Goal: Task Accomplishment & Management: Use online tool/utility

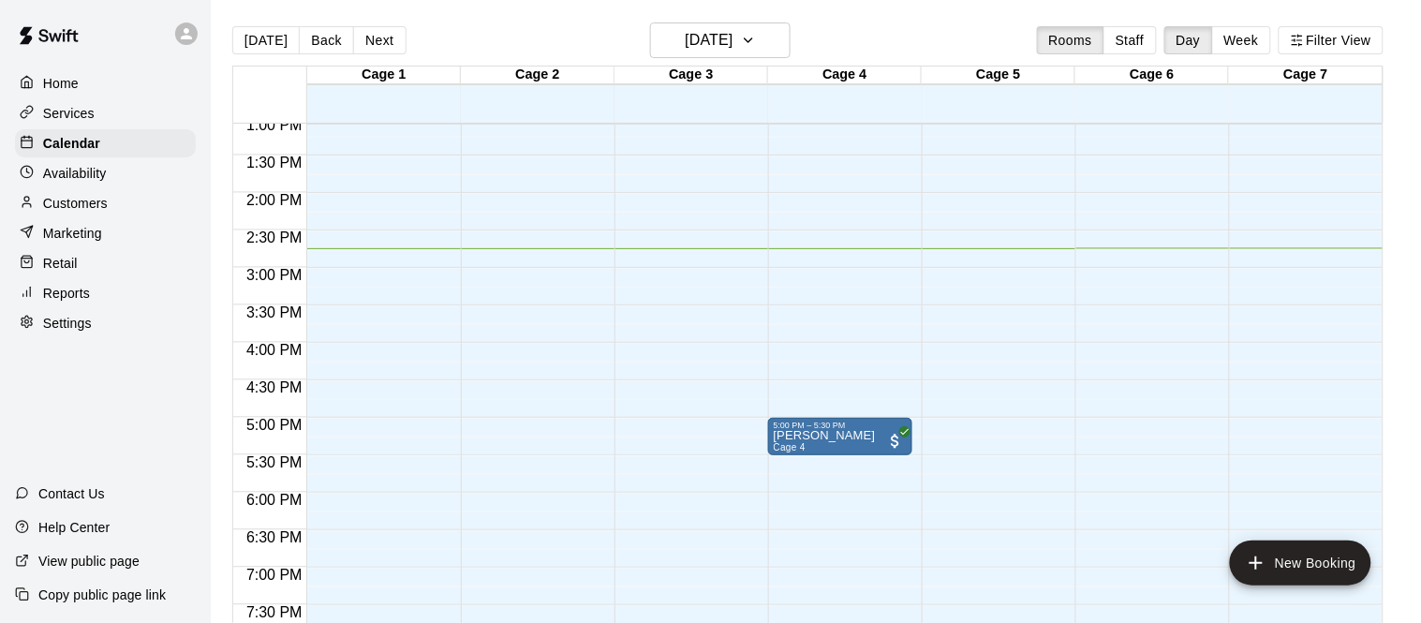
scroll to position [974, 0]
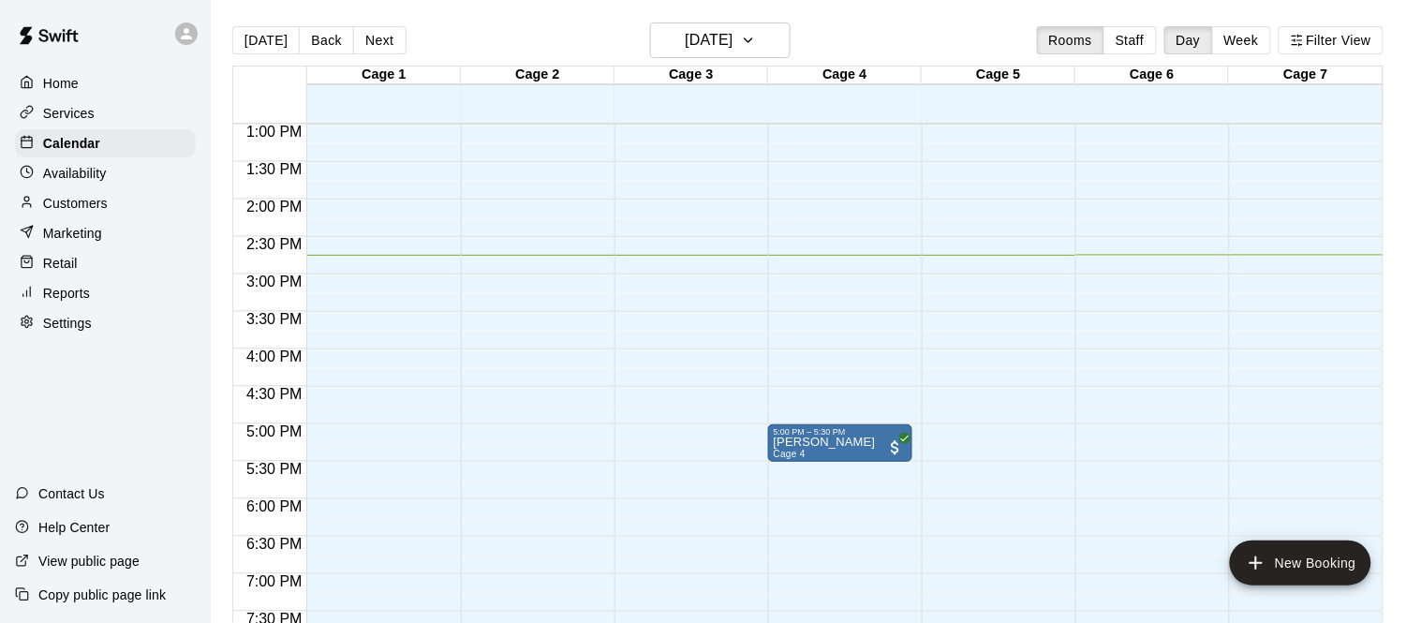
click at [107, 116] on div "Services" at bounding box center [105, 113] width 181 height 28
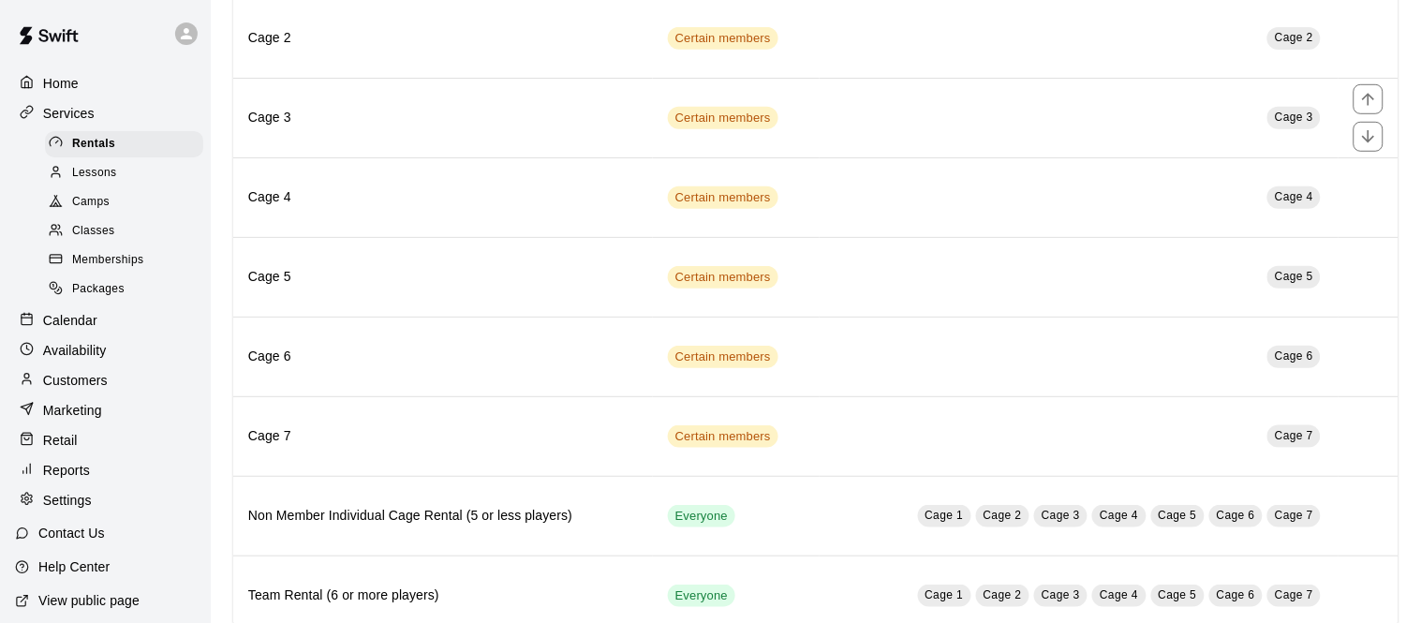
scroll to position [320, 0]
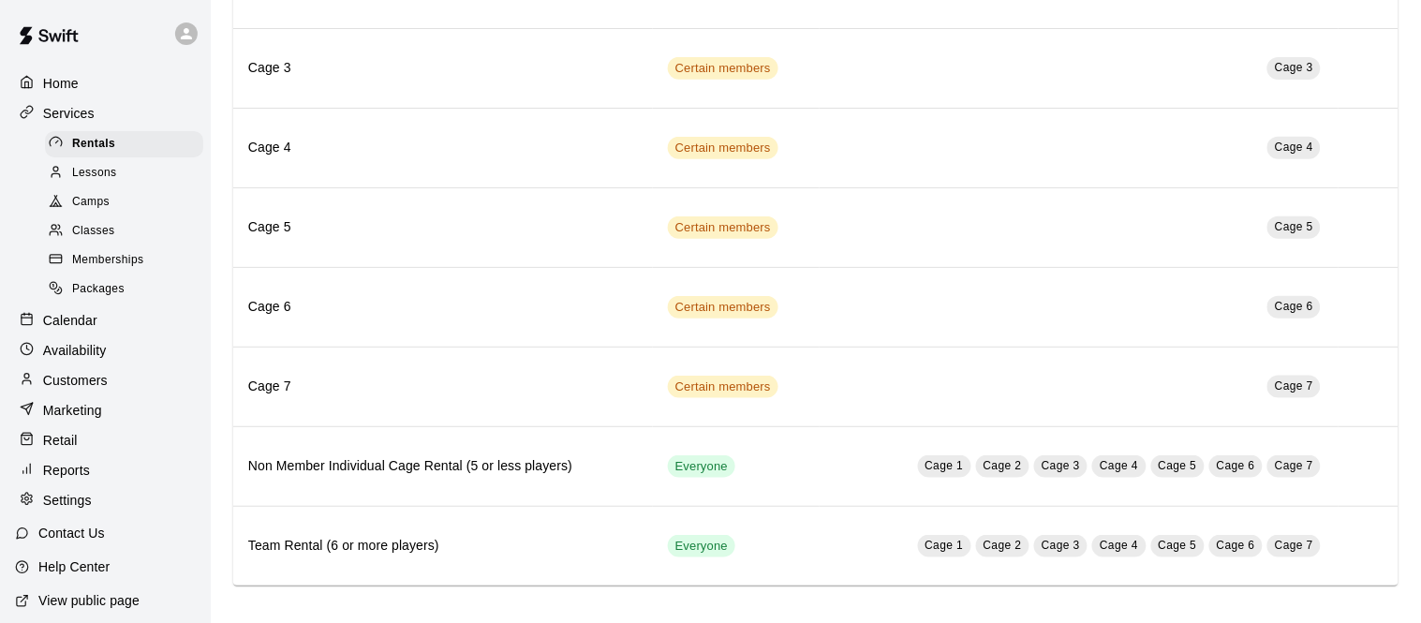
click at [155, 299] on div "Packages" at bounding box center [124, 289] width 158 height 26
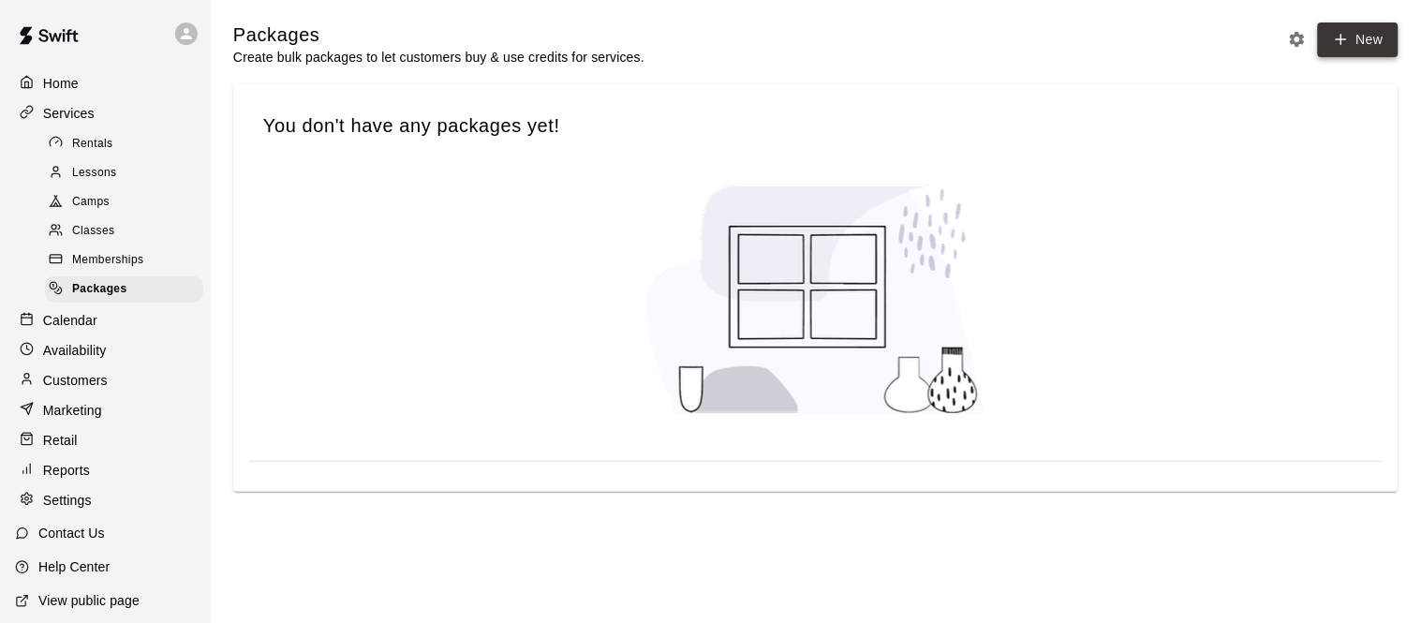
click at [1357, 50] on link "New" at bounding box center [1358, 39] width 81 height 35
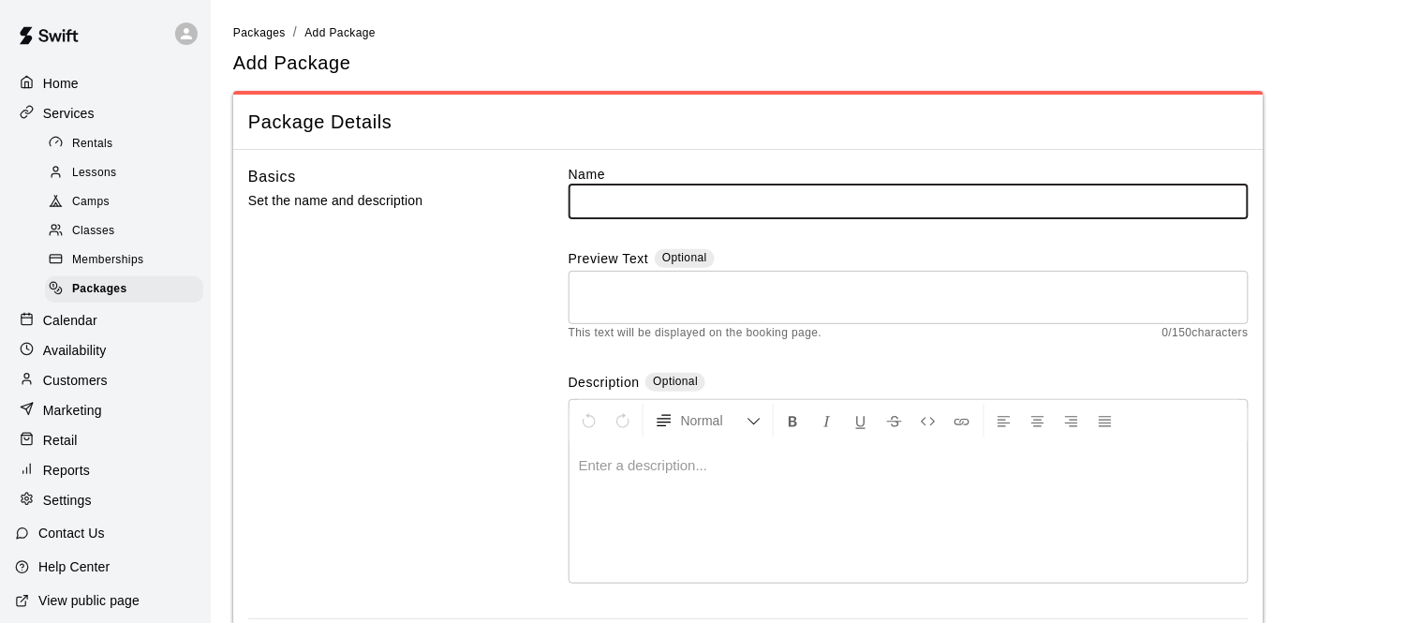
type input "*"
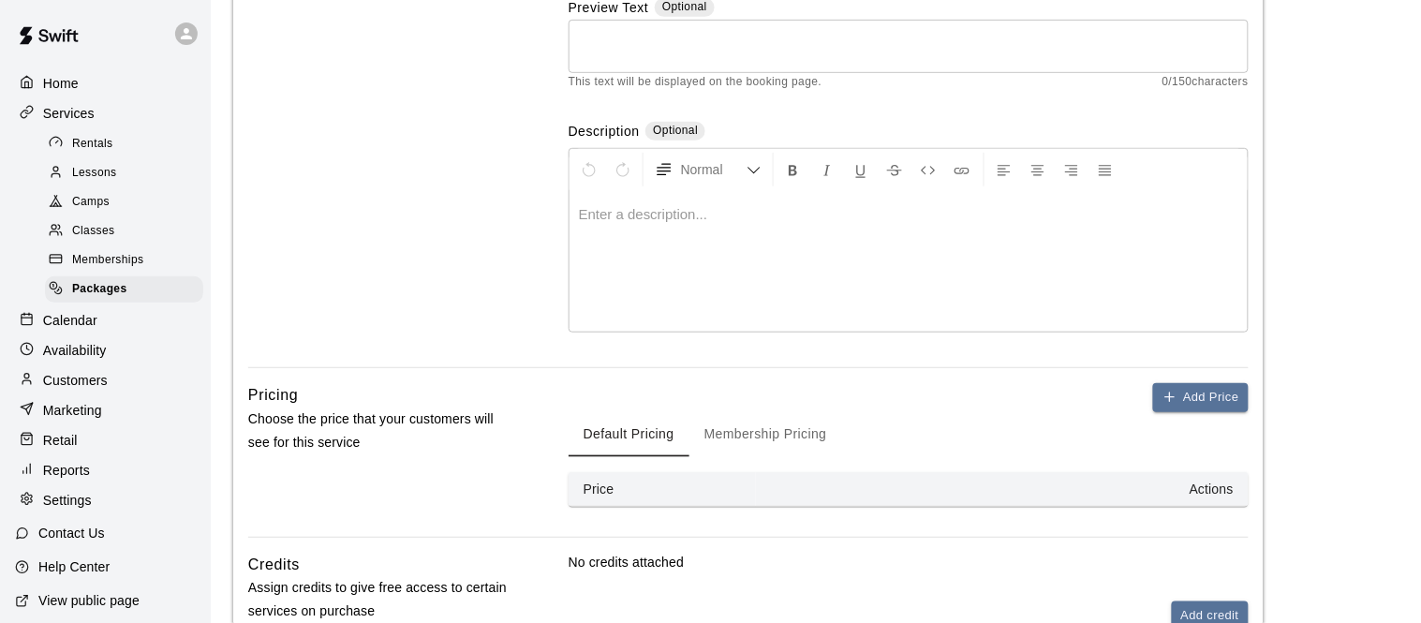
scroll to position [258, 0]
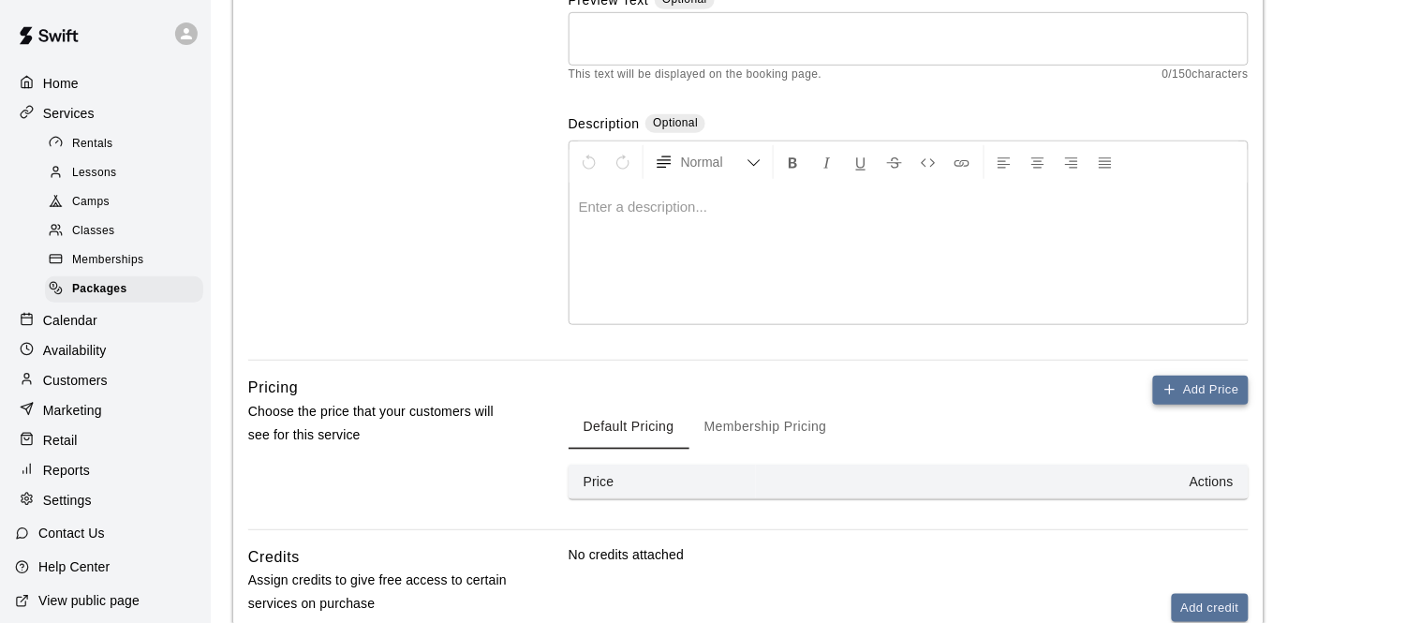
type input "**********"
click at [1181, 377] on button "Add Price" at bounding box center [1201, 390] width 96 height 29
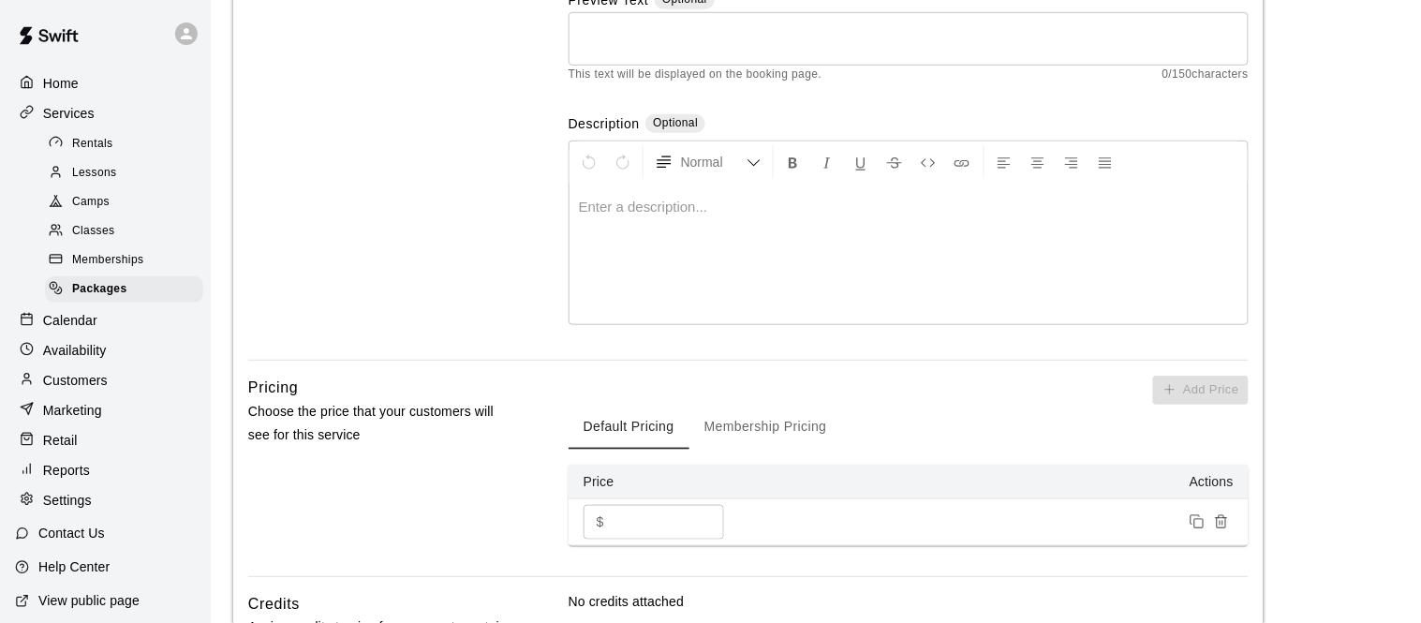
click at [678, 513] on input "*" at bounding box center [667, 522] width 112 height 35
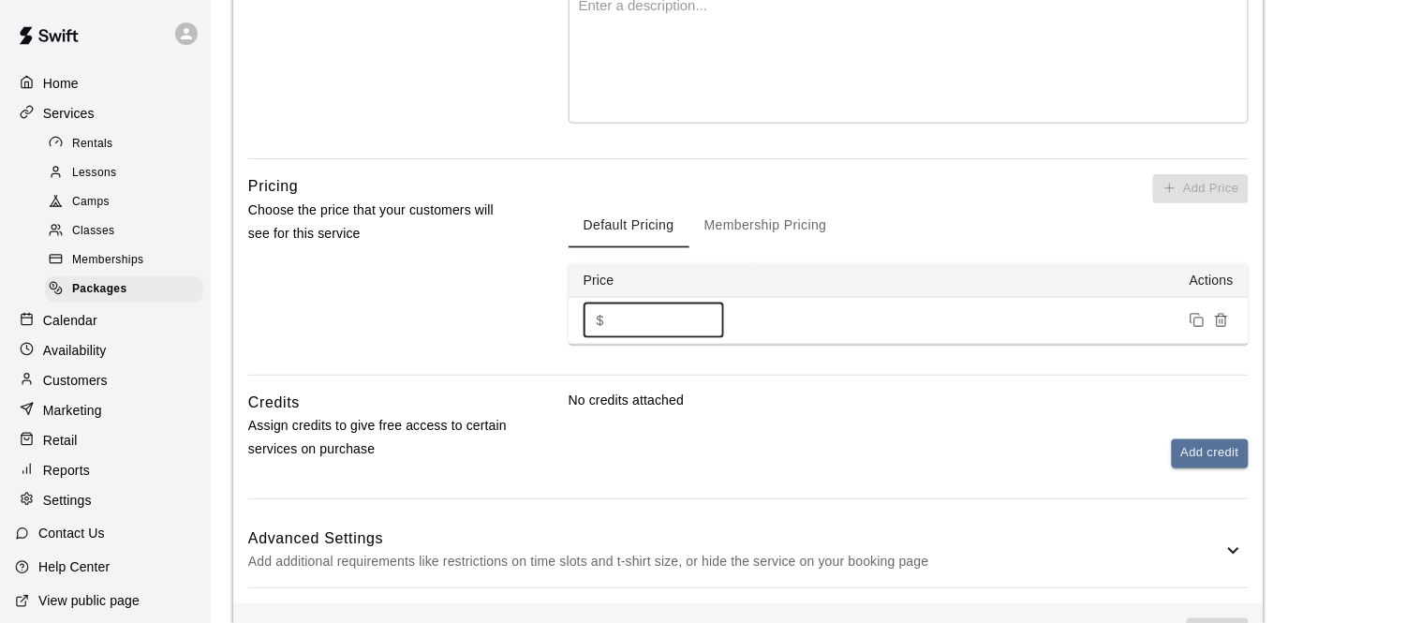
scroll to position [461, 0]
type input "***"
click at [1201, 444] on button "Add credit" at bounding box center [1209, 452] width 77 height 29
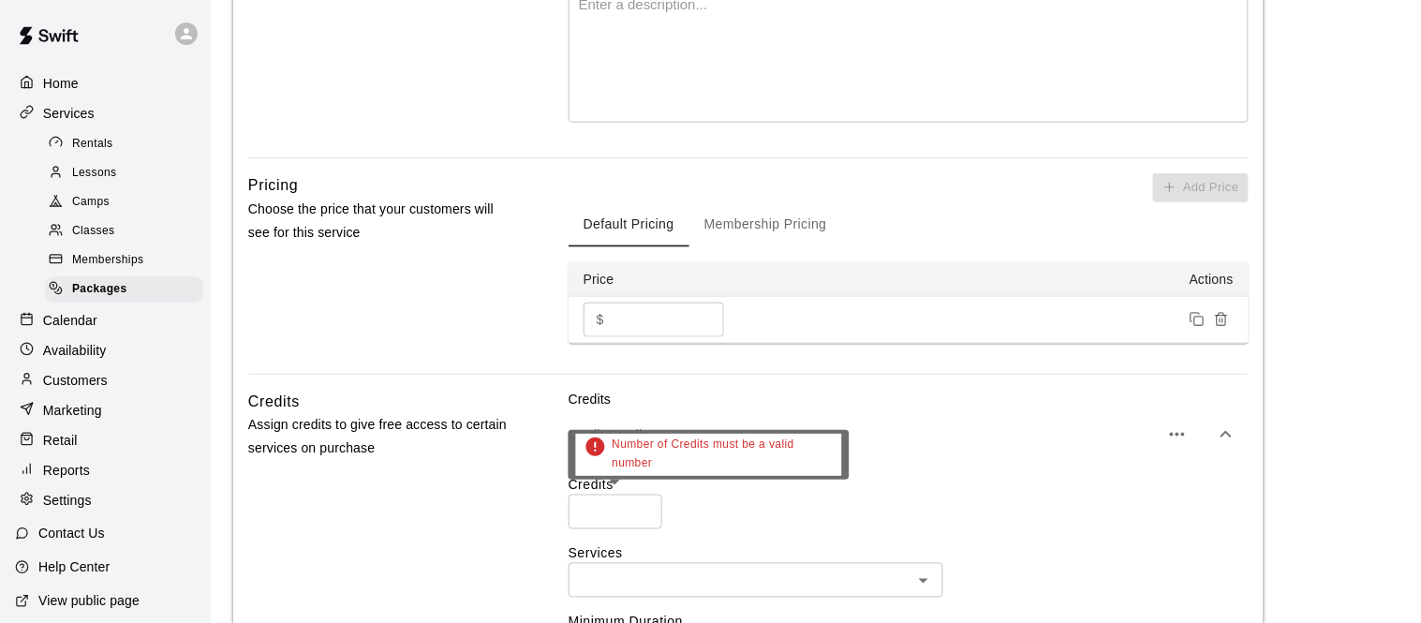
click at [619, 511] on input "number" at bounding box center [615, 511] width 94 height 35
click at [645, 503] on input "number" at bounding box center [615, 511] width 94 height 35
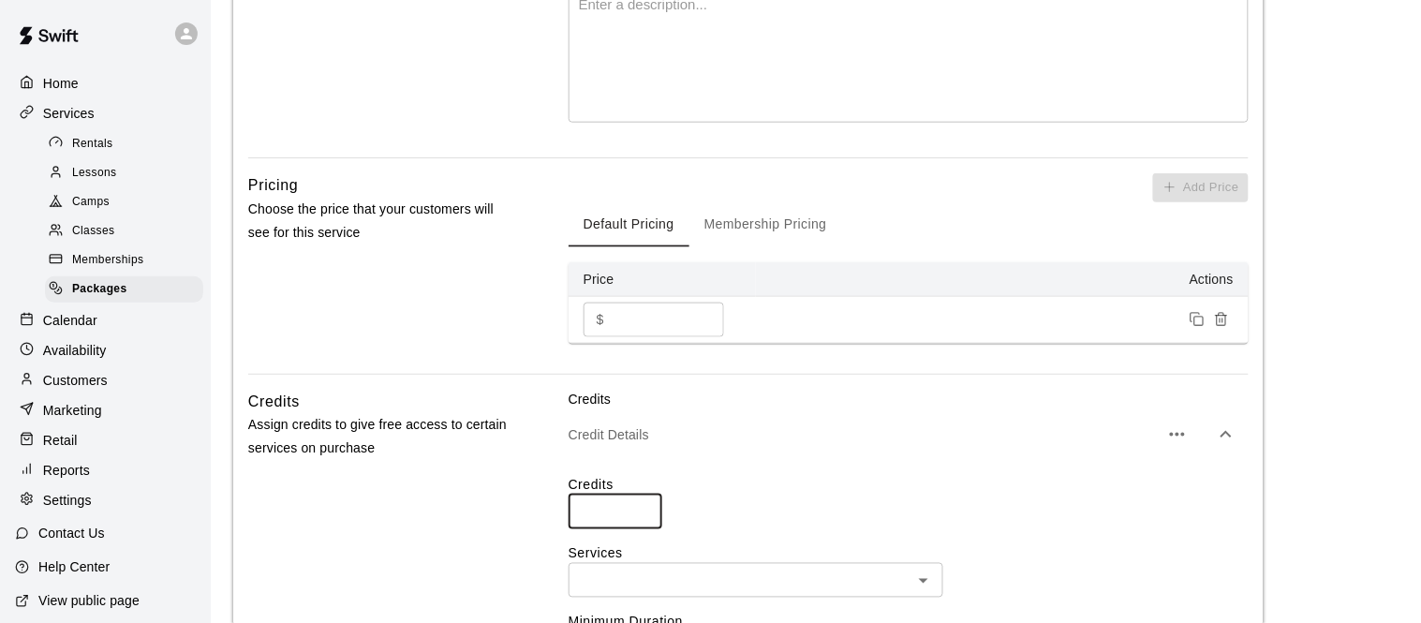
click at [645, 503] on input "*" at bounding box center [615, 511] width 94 height 35
type input "*"
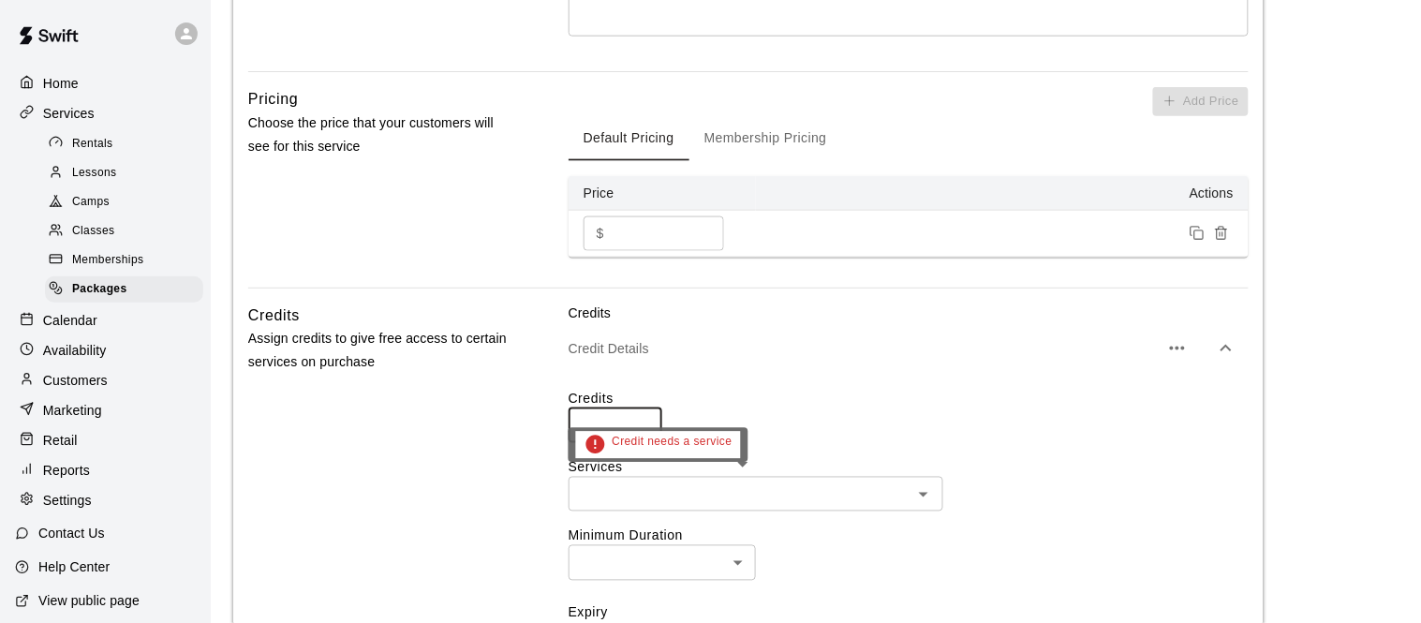
scroll to position [546, 0]
click at [725, 490] on input "text" at bounding box center [740, 494] width 332 height 23
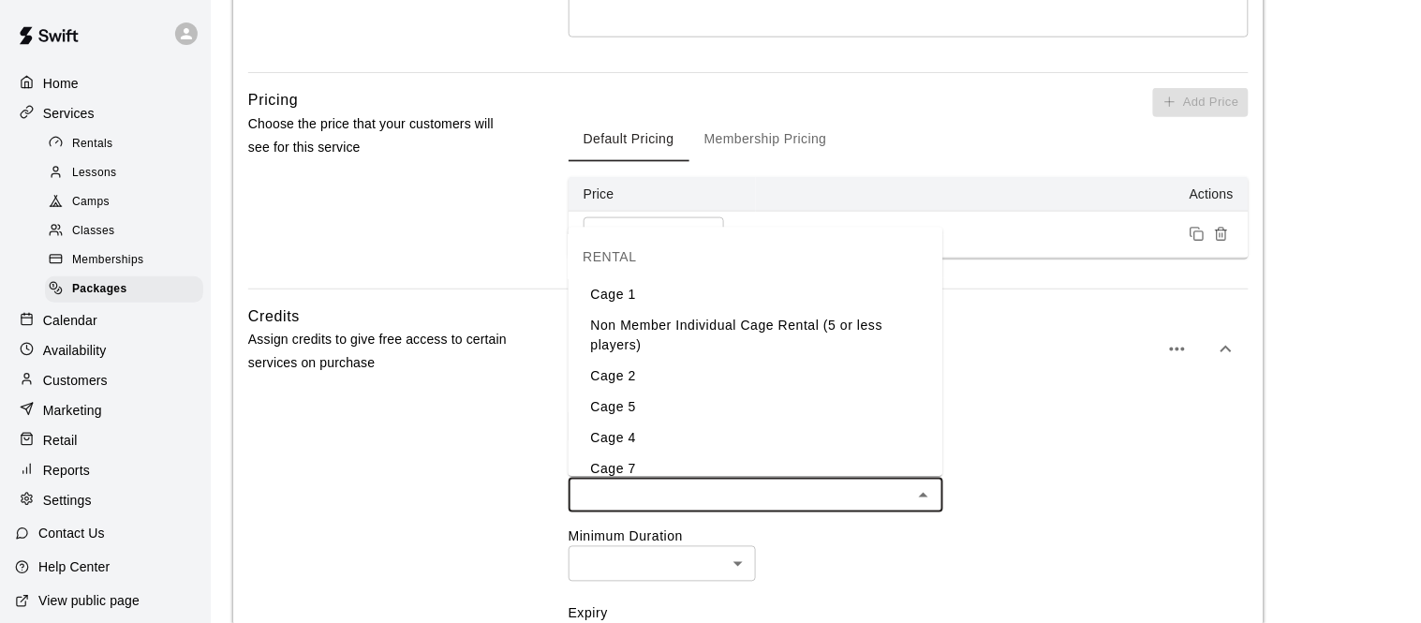
click at [701, 331] on li "Non Member Individual Cage Rental (5 or less players)" at bounding box center [755, 336] width 375 height 51
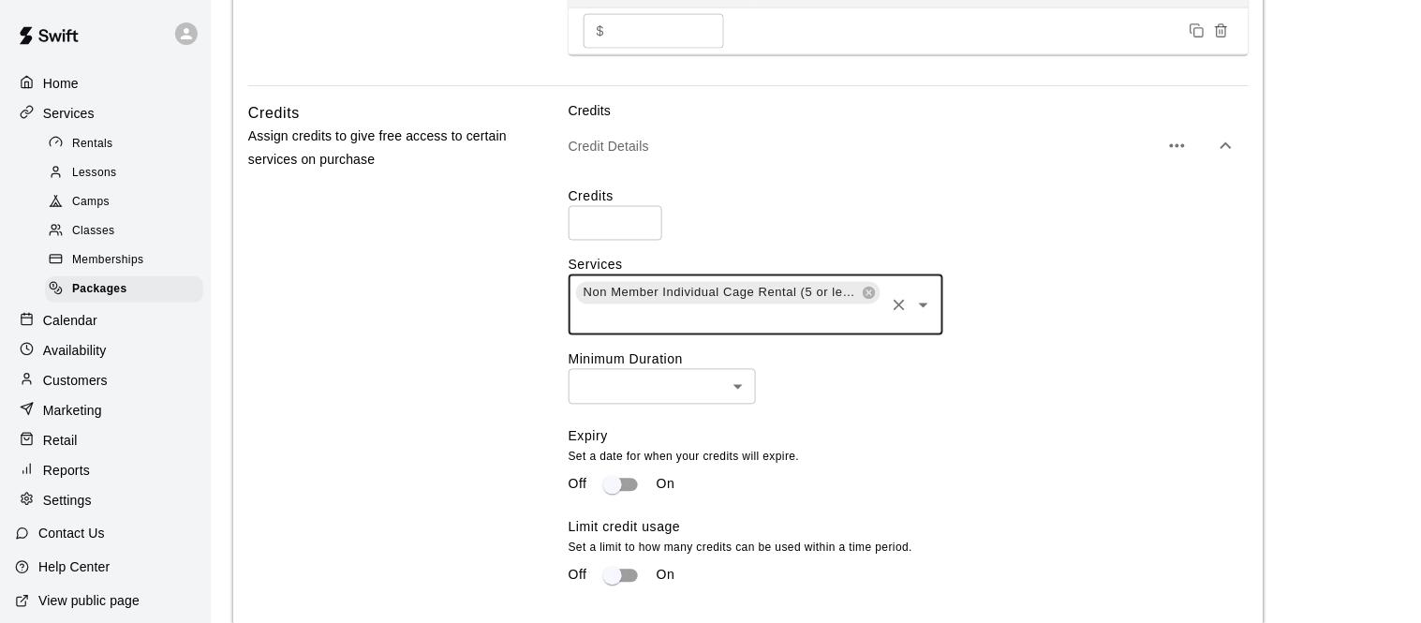
scroll to position [755, 0]
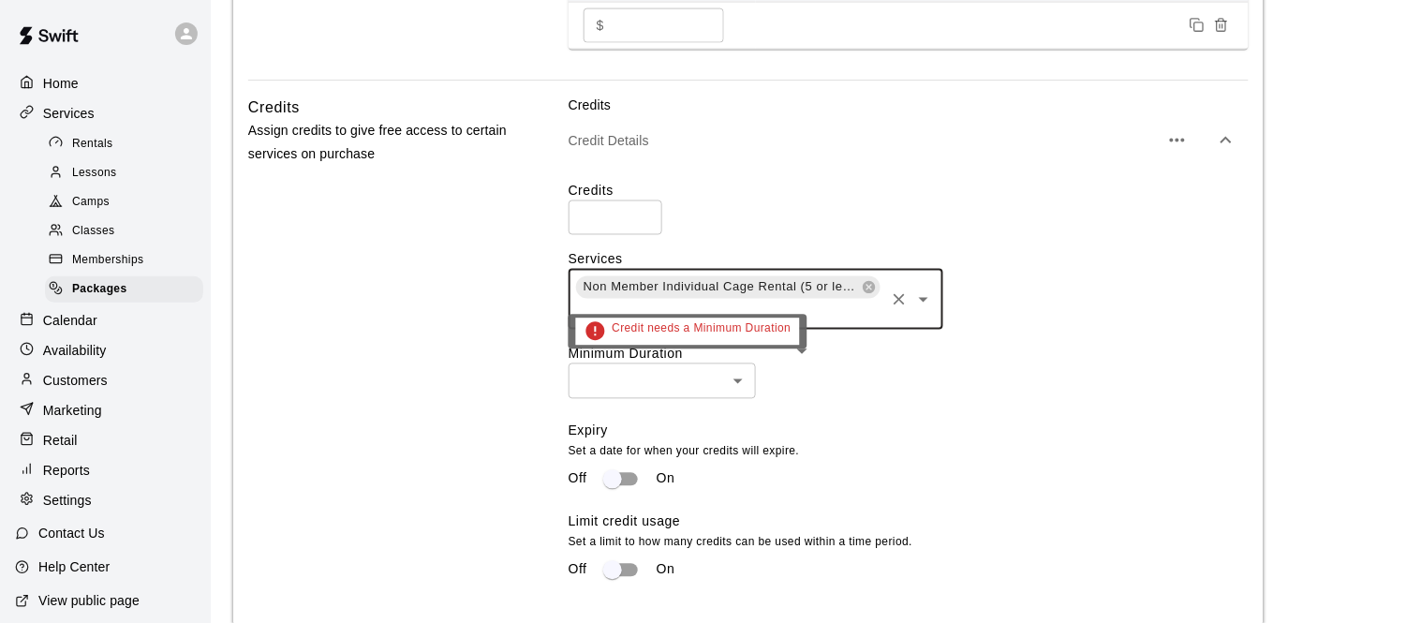
click at [728, 377] on body "**********" at bounding box center [710, 72] width 1421 height 1654
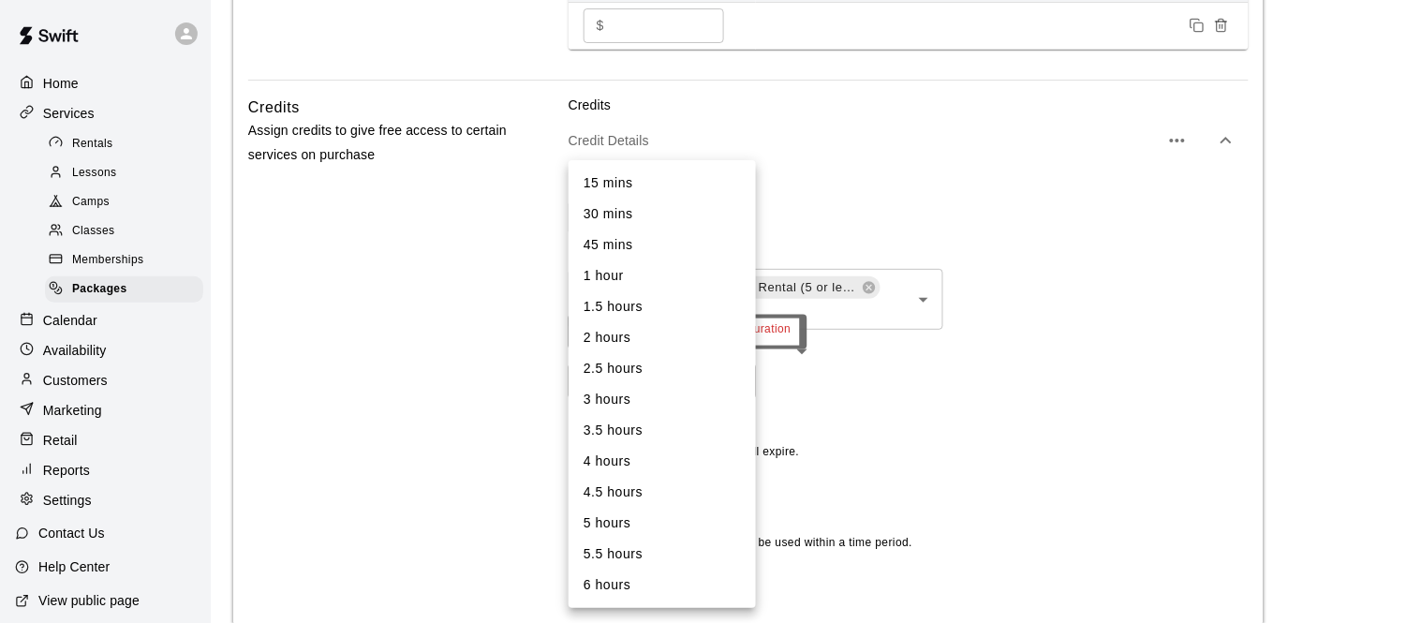
click at [634, 221] on li "30 mins" at bounding box center [661, 214] width 187 height 31
type input "**"
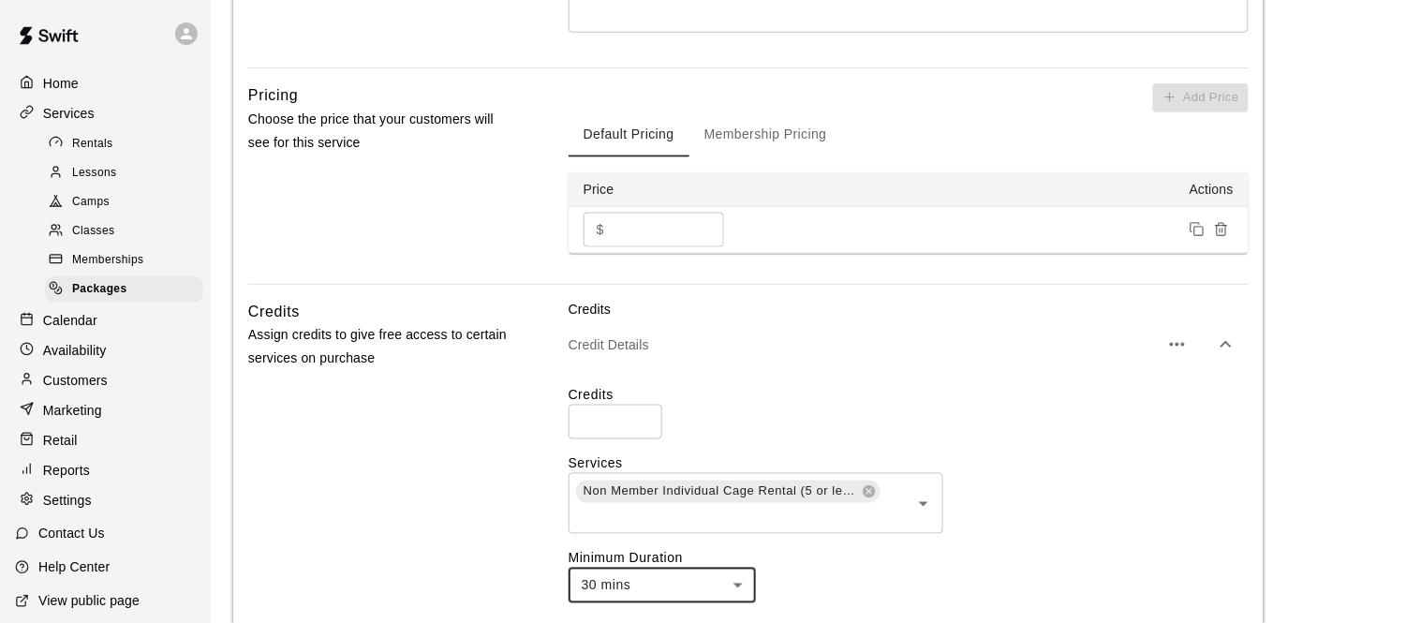
scroll to position [1028, 0]
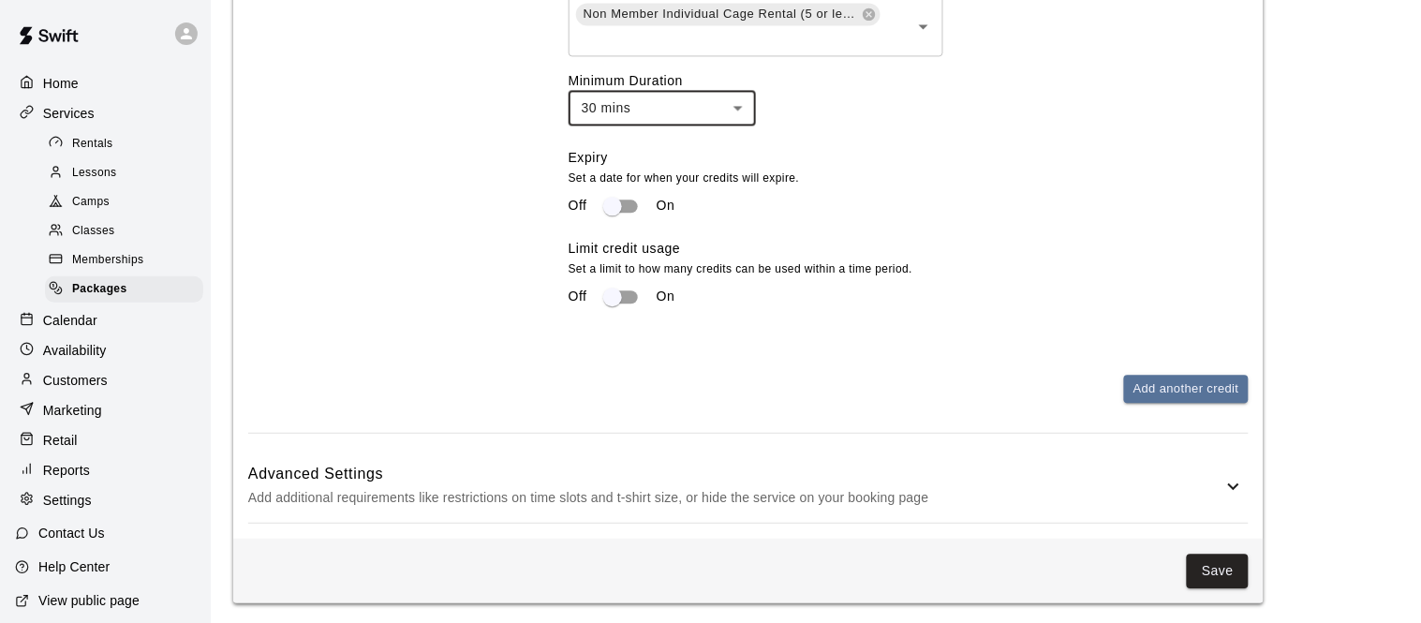
click at [683, 493] on p "Add additional requirements like restrictions on time slots and t-shirt size, o…" at bounding box center [735, 497] width 974 height 23
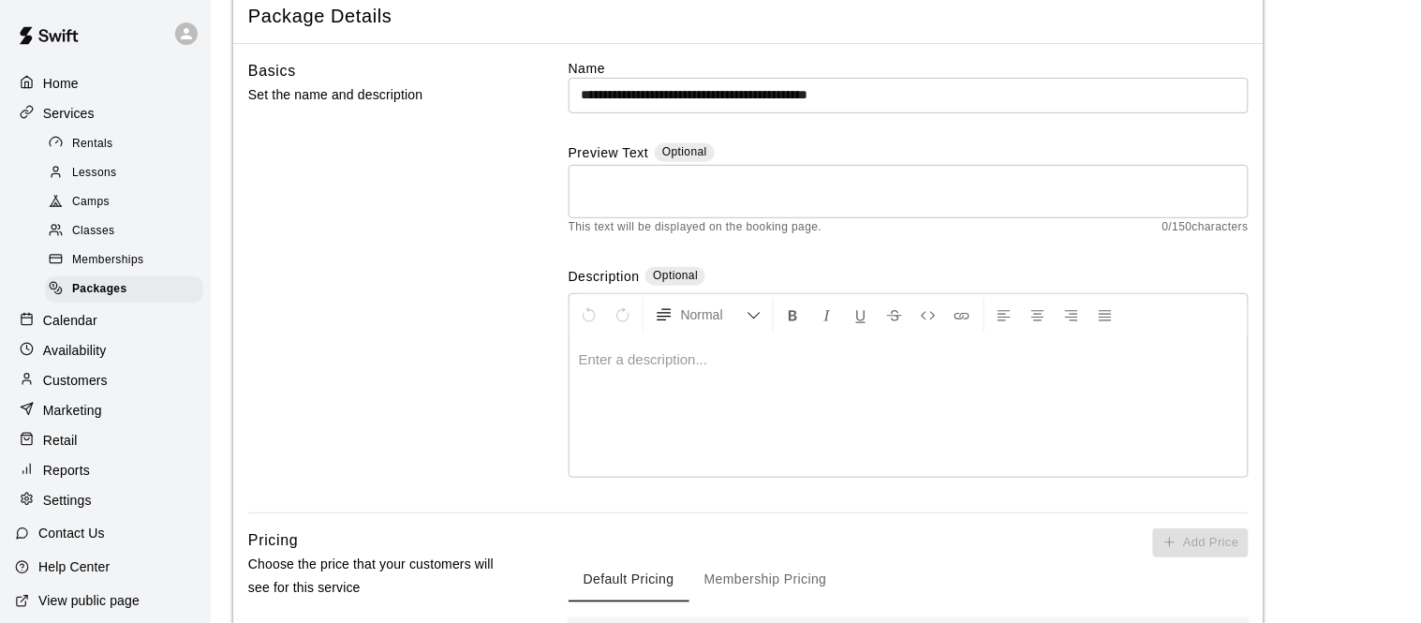
scroll to position [114, 0]
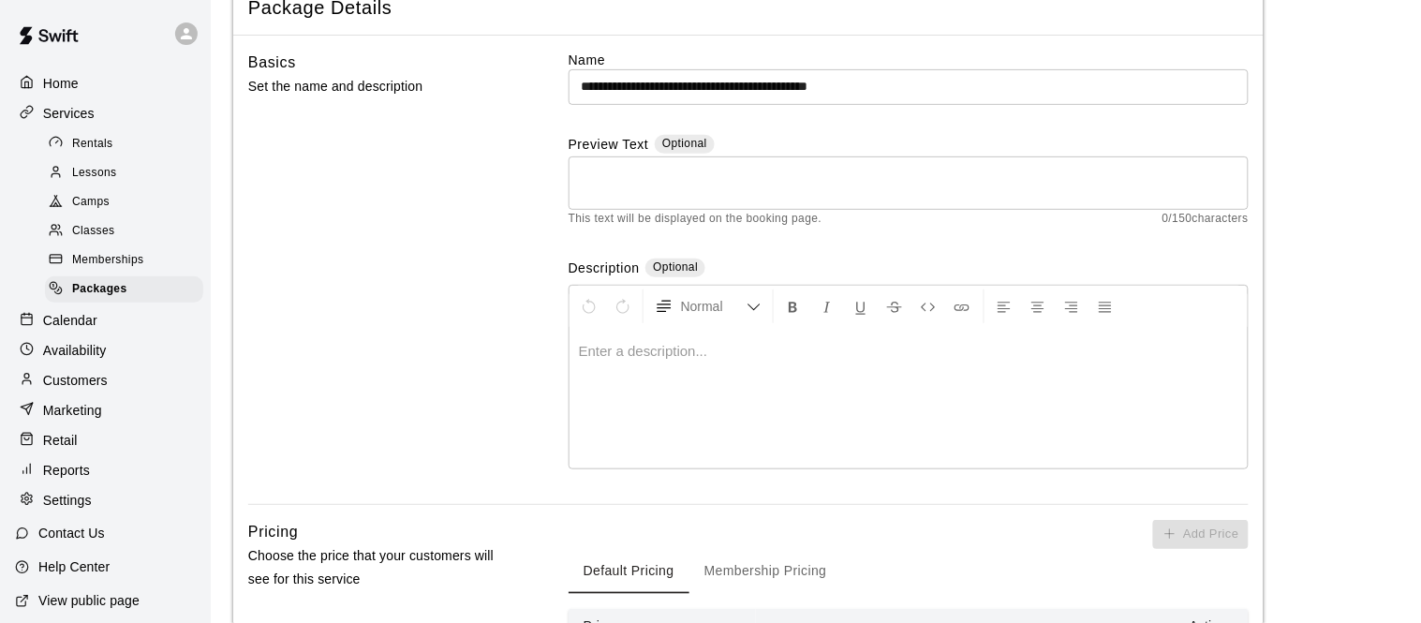
click at [753, 347] on p at bounding box center [908, 351] width 659 height 19
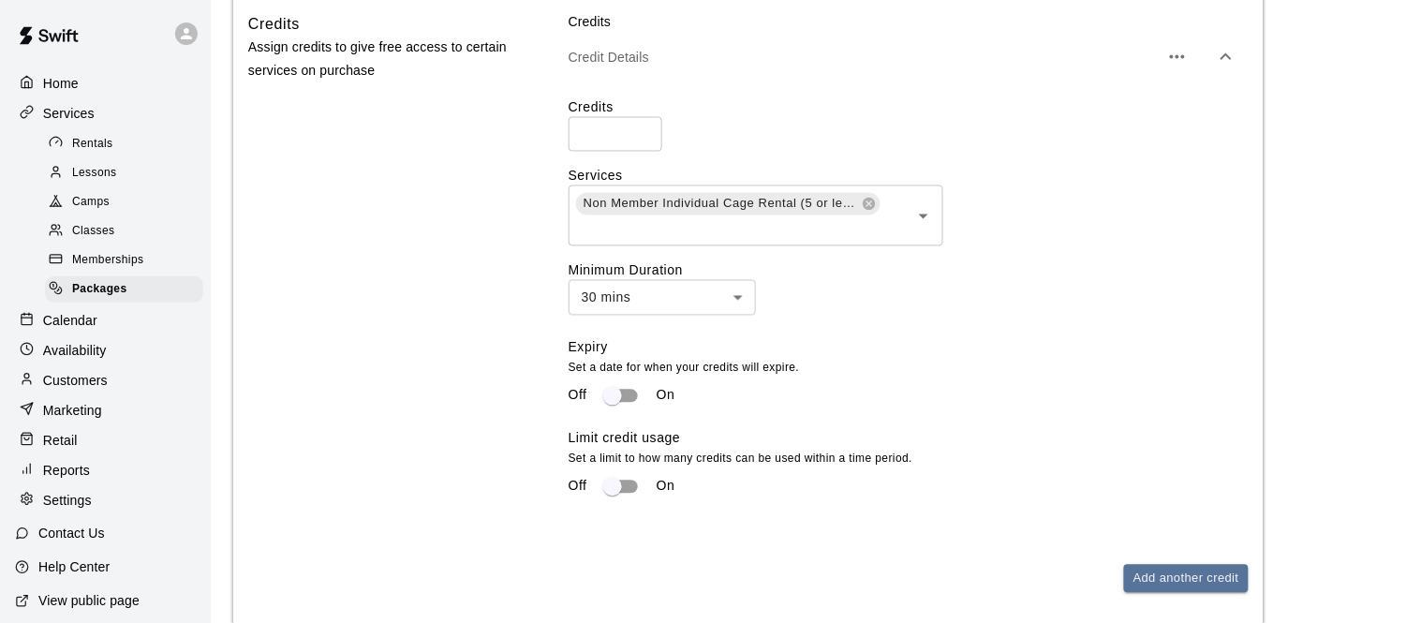
scroll to position [846, 0]
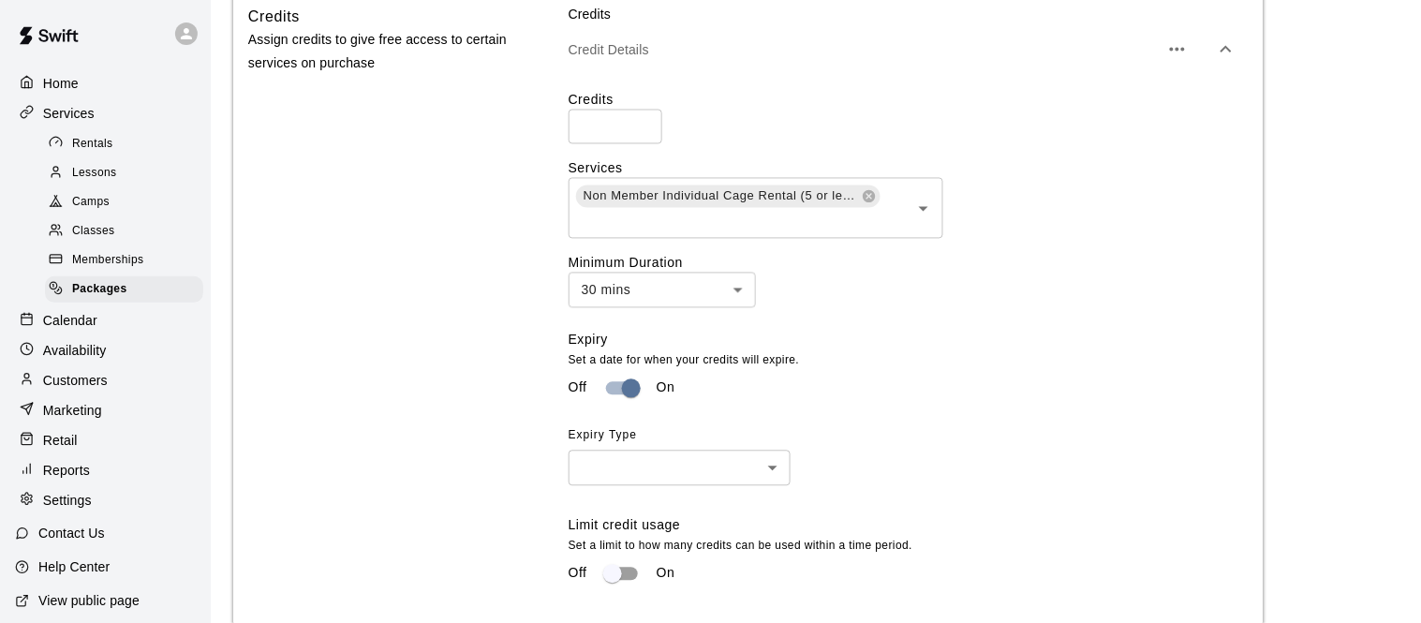
click at [631, 453] on body "**********" at bounding box center [710, 196] width 1421 height 2084
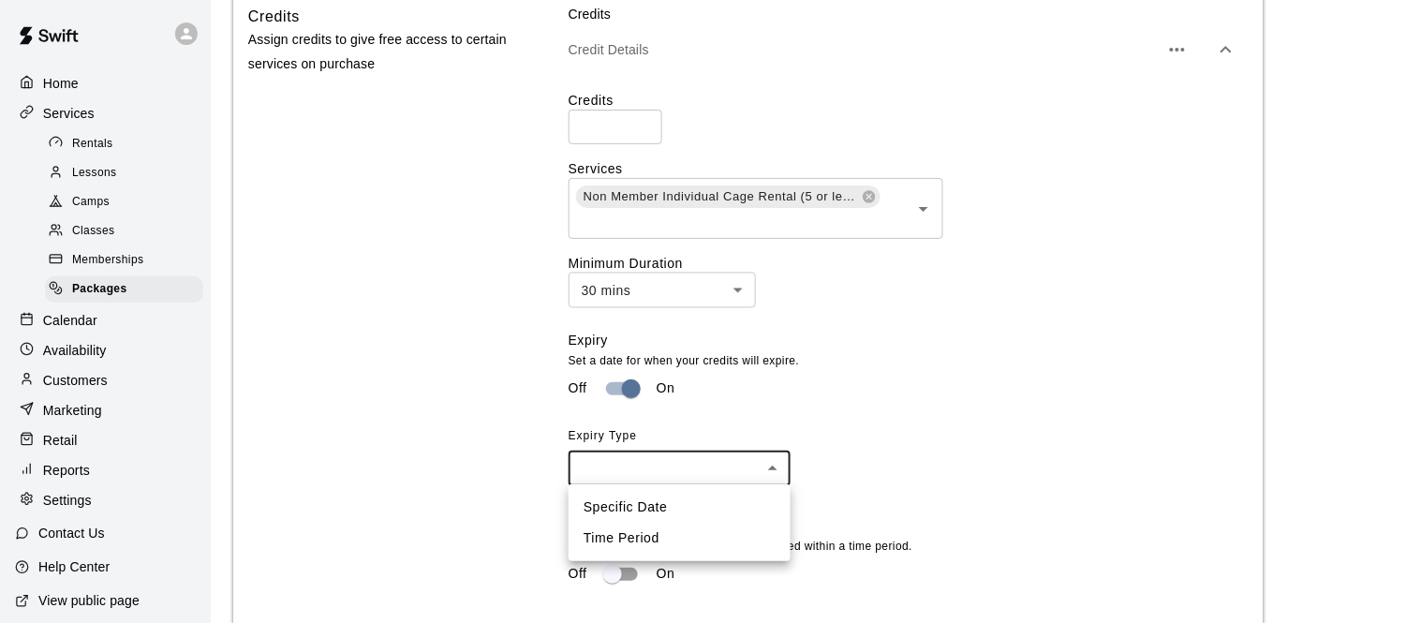
click at [626, 535] on li "Time Period" at bounding box center [679, 538] width 222 height 31
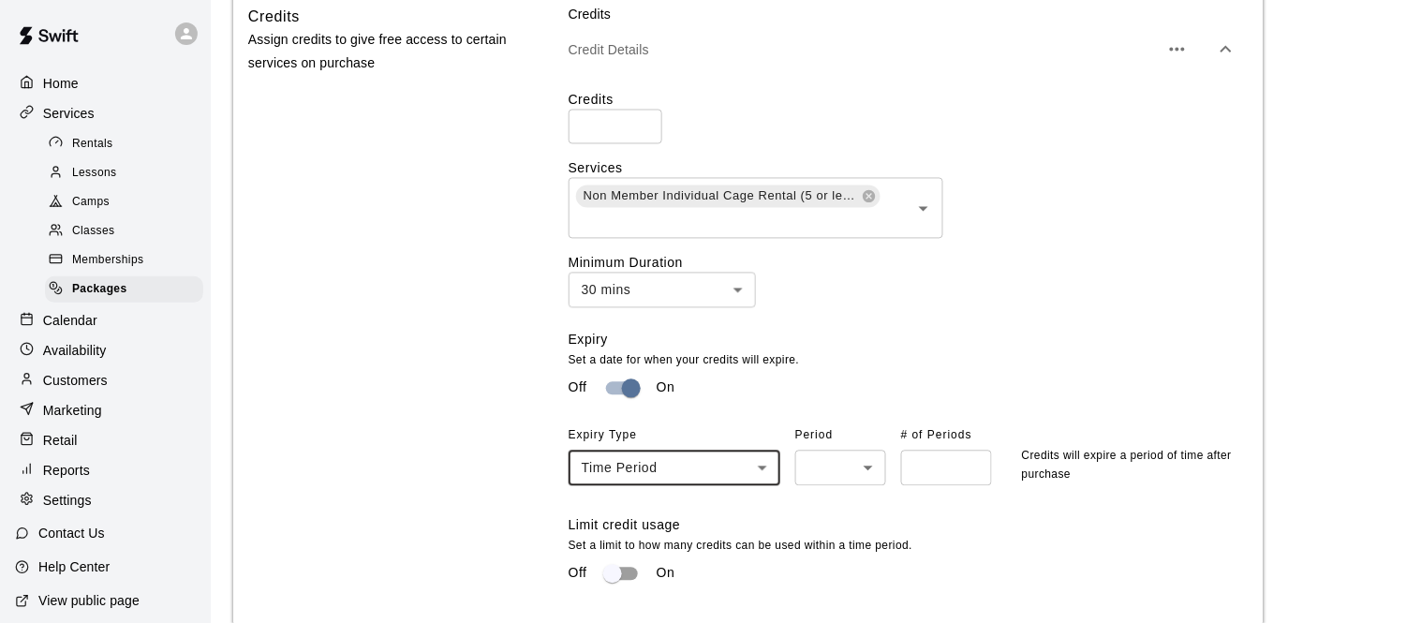
type input "******"
click at [834, 453] on body "**********" at bounding box center [710, 196] width 1421 height 2084
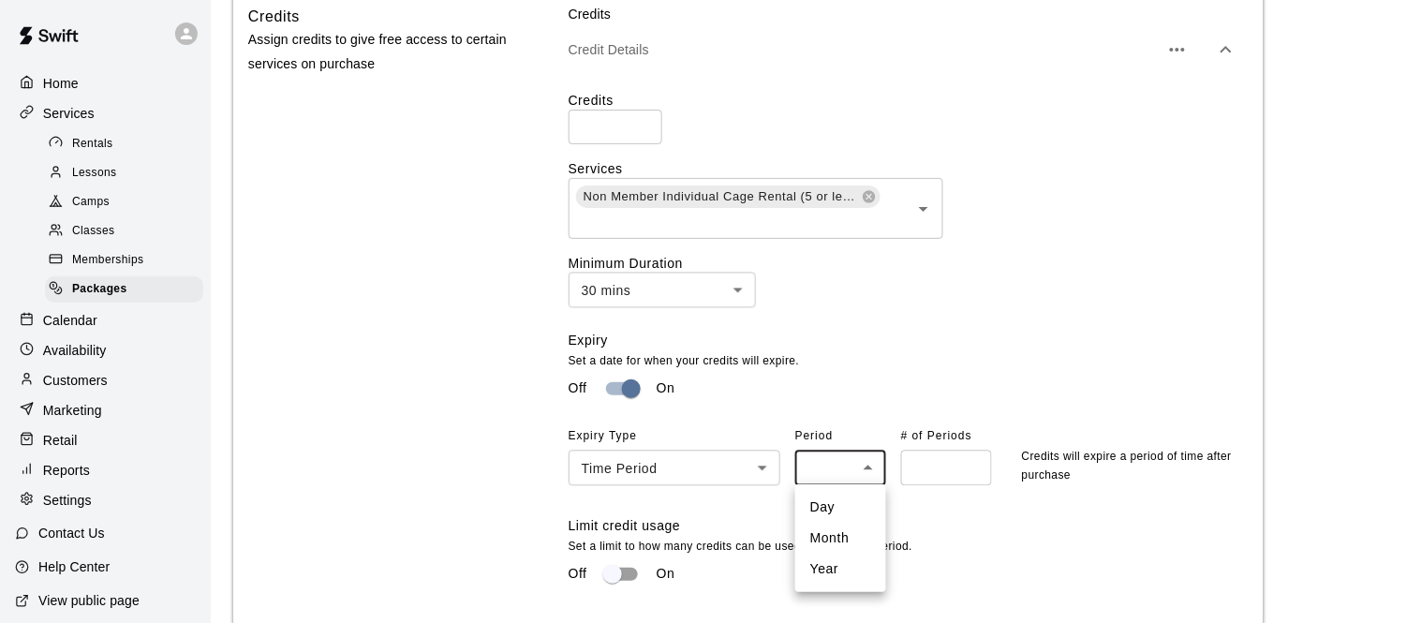
click at [832, 571] on li "Year" at bounding box center [840, 568] width 91 height 31
type input "****"
click at [922, 468] on input "number" at bounding box center [946, 467] width 91 height 35
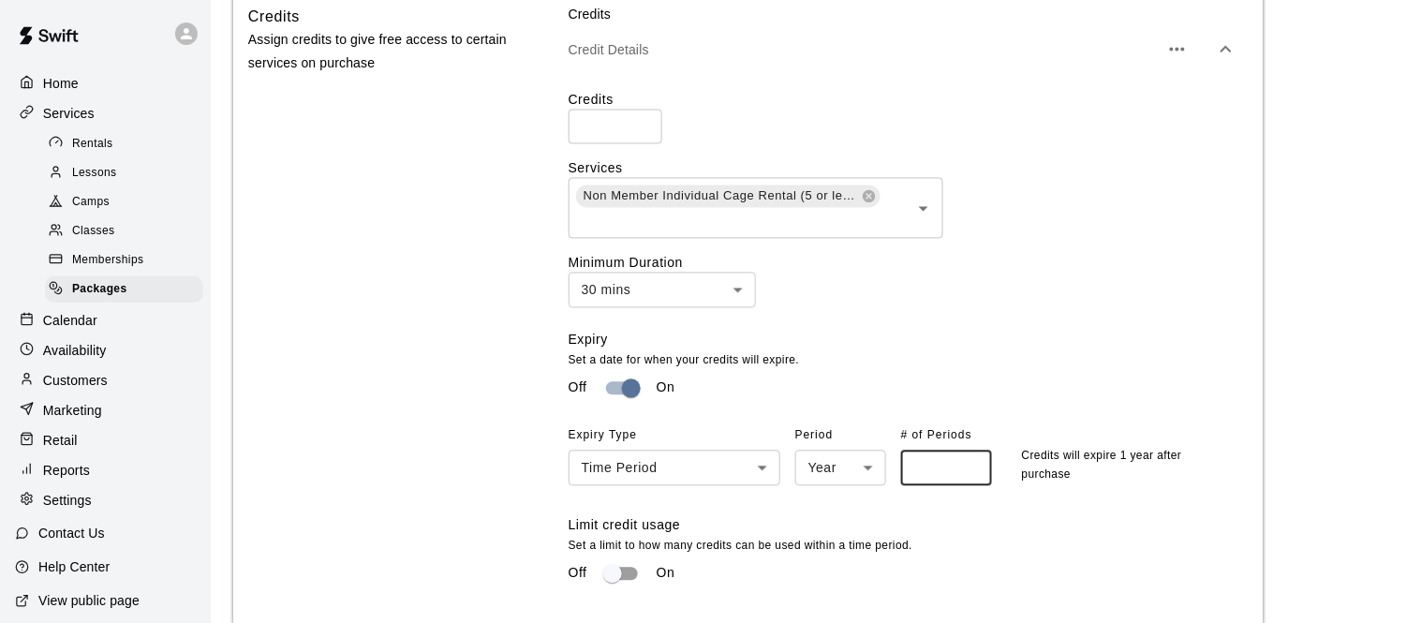
type input "*"
click at [1044, 352] on p "Set a date for when your credits will expire." at bounding box center [900, 361] width 665 height 19
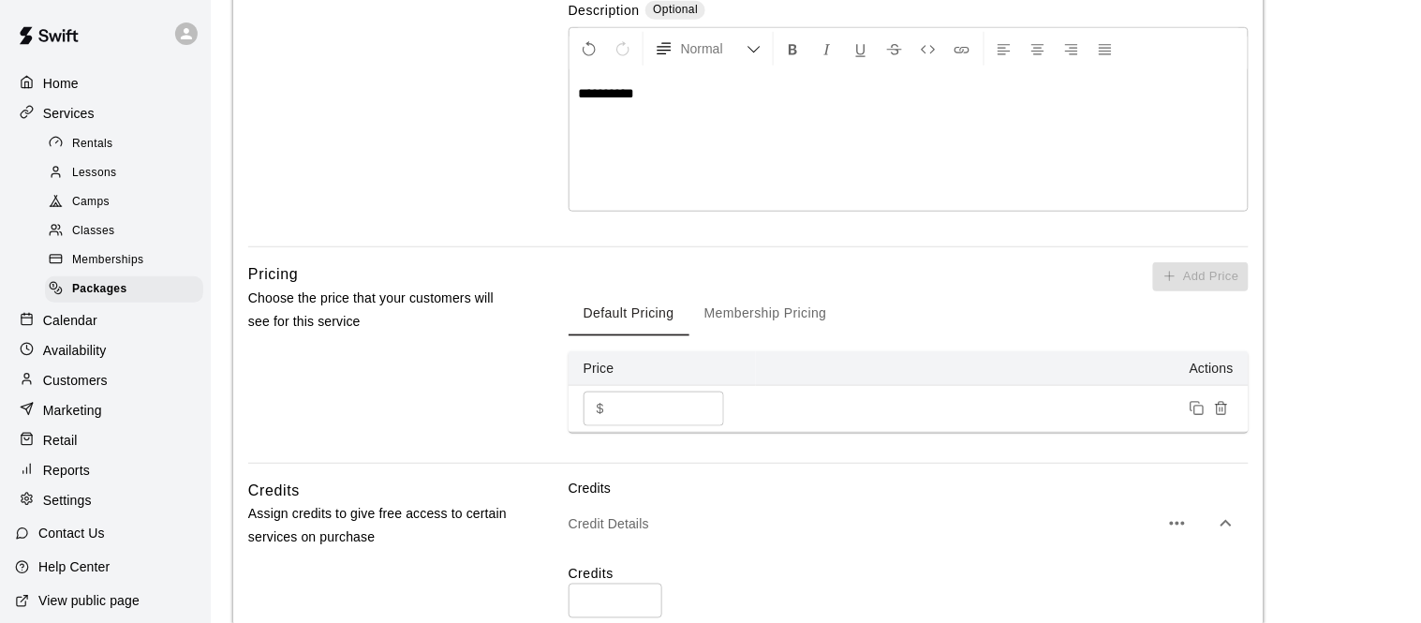
scroll to position [360, 0]
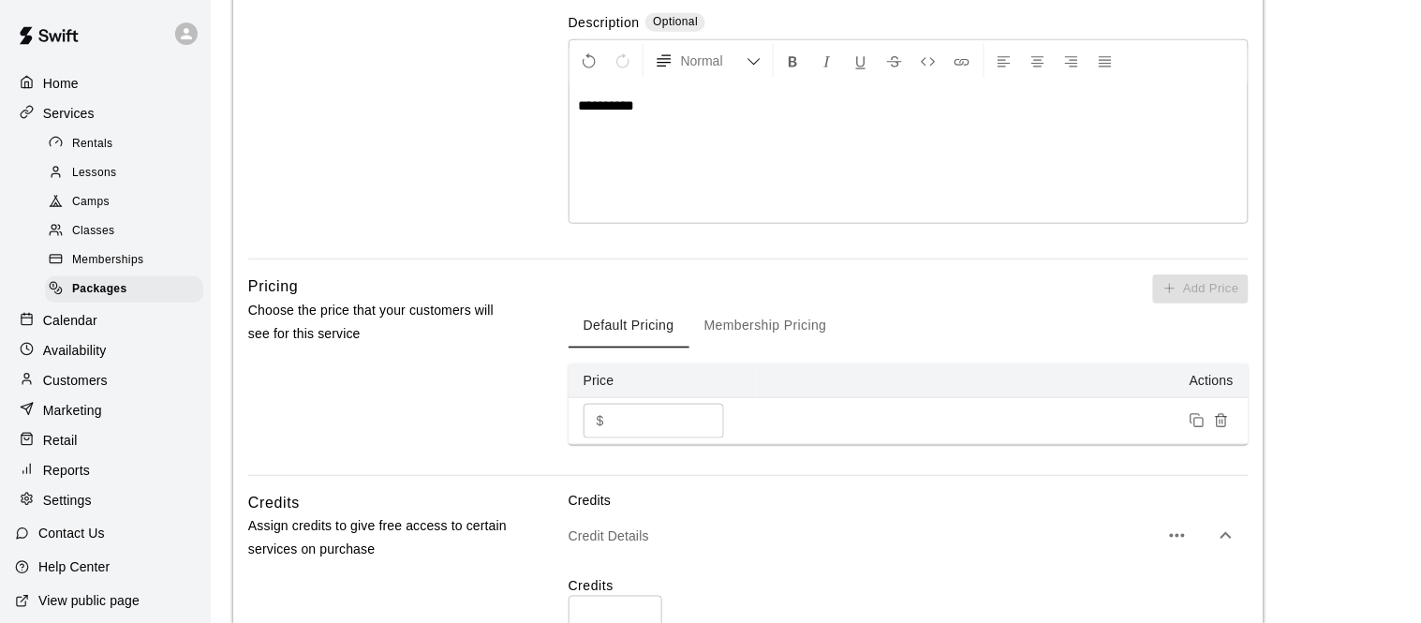
click at [801, 136] on div "*********" at bounding box center [908, 152] width 678 height 140
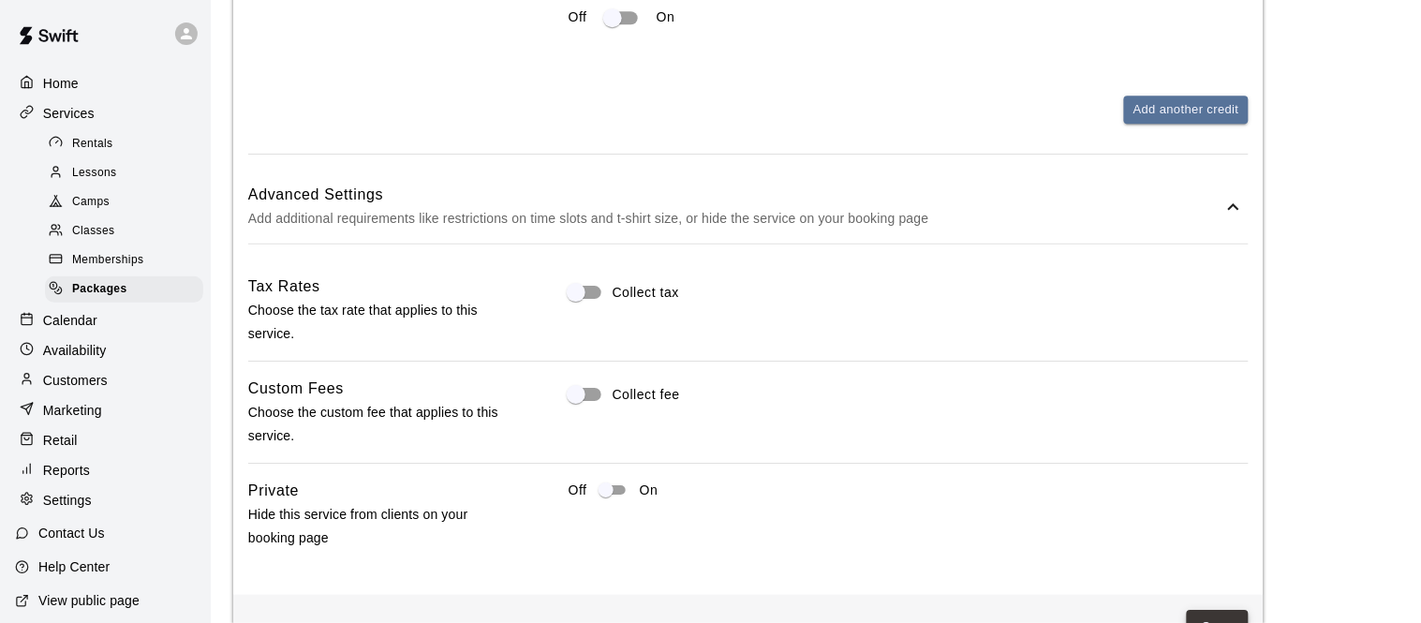
scroll to position [1458, 0]
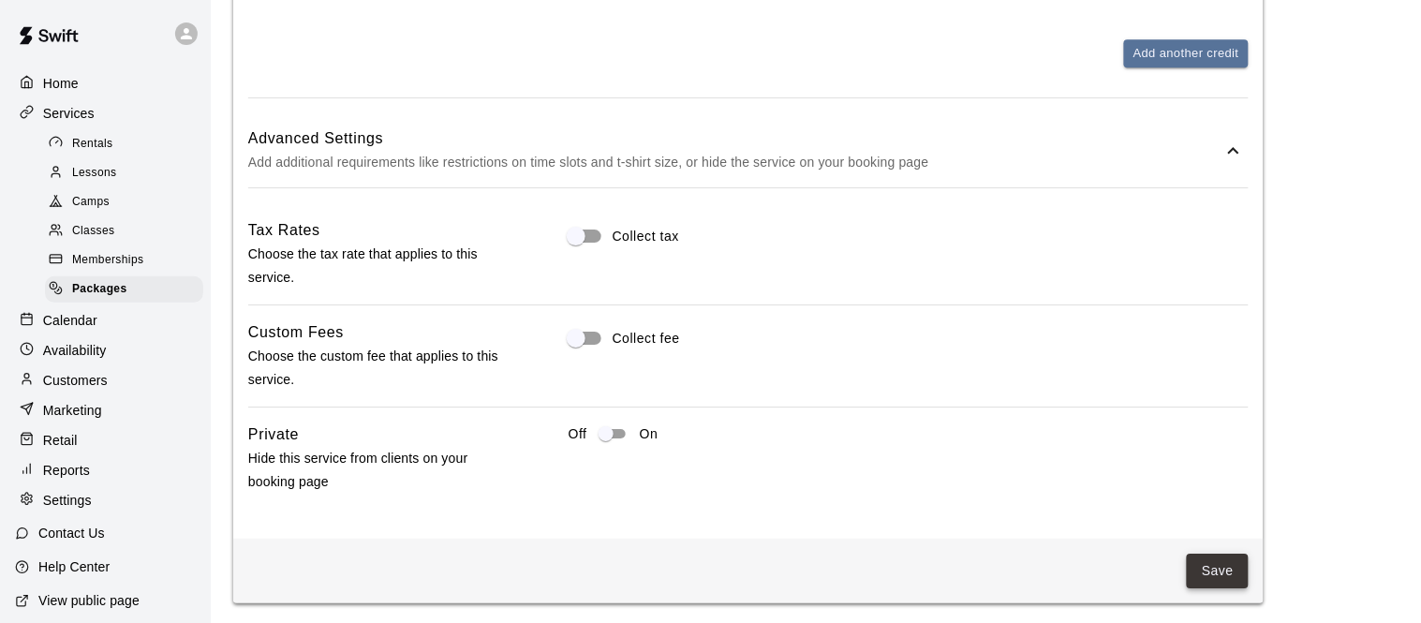
click at [1199, 561] on button "Save" at bounding box center [1217, 570] width 62 height 35
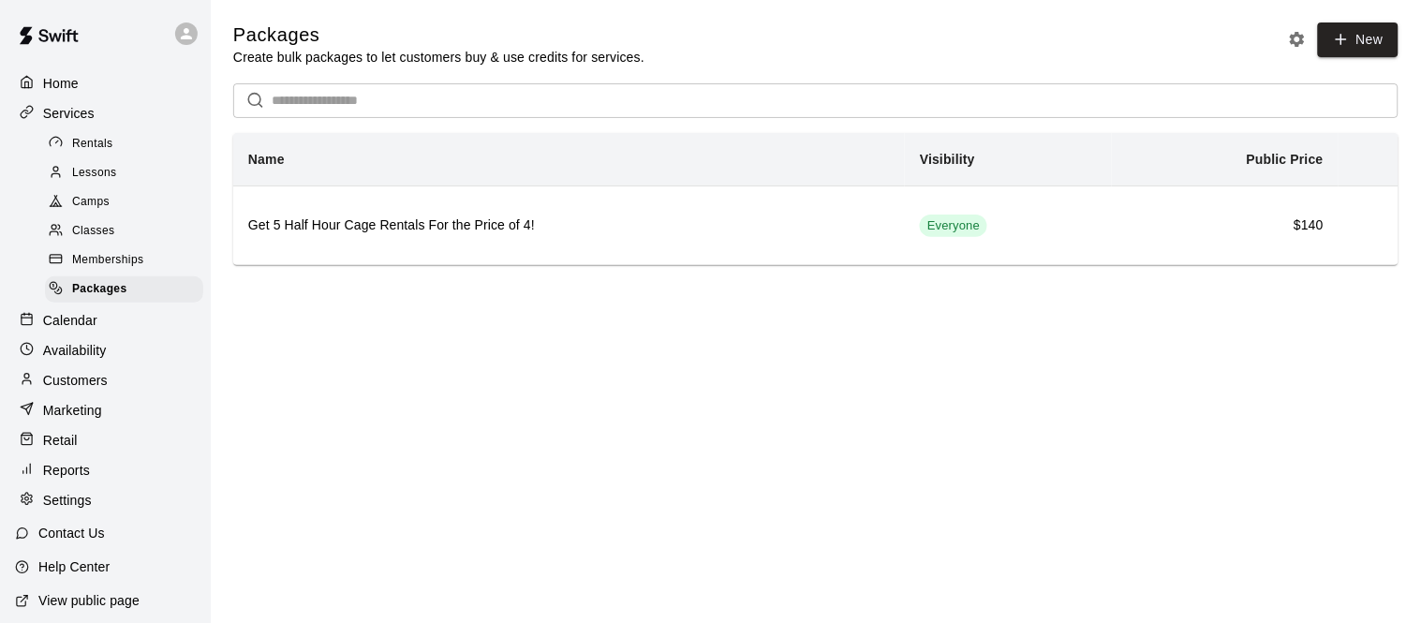
click at [128, 143] on div "Rentals" at bounding box center [124, 144] width 158 height 26
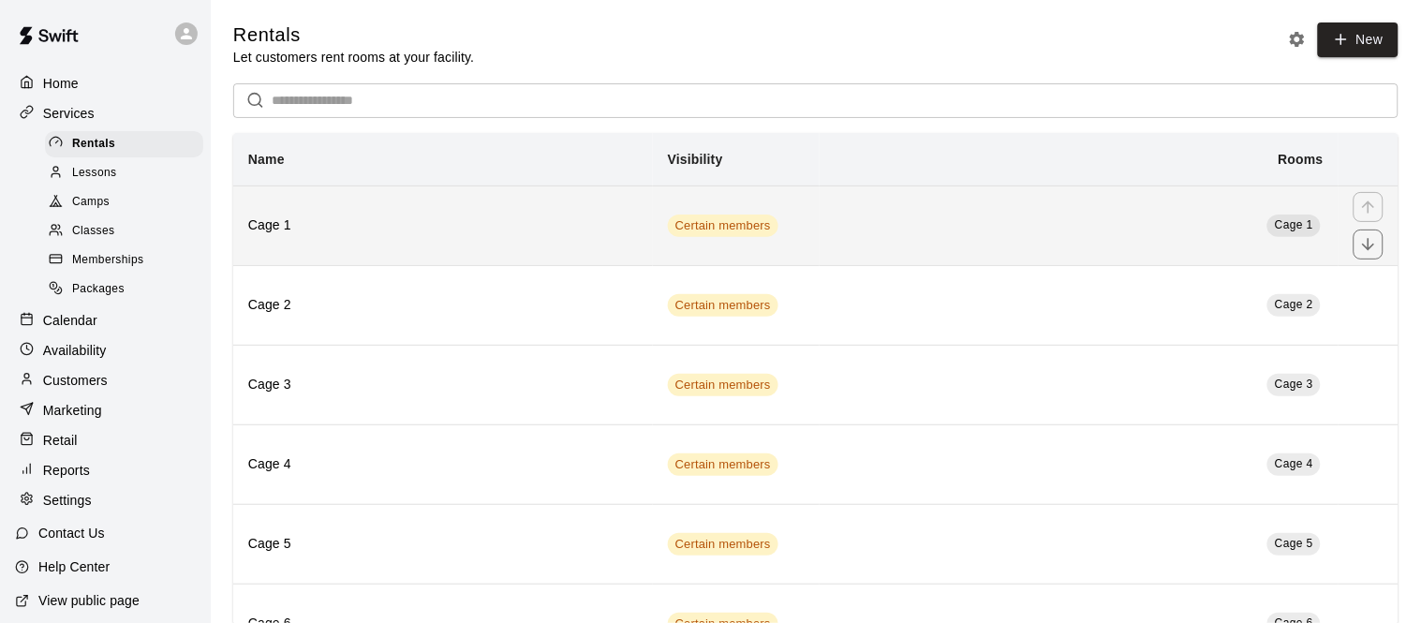
click at [505, 215] on h6 "Cage 1" at bounding box center [443, 225] width 390 height 21
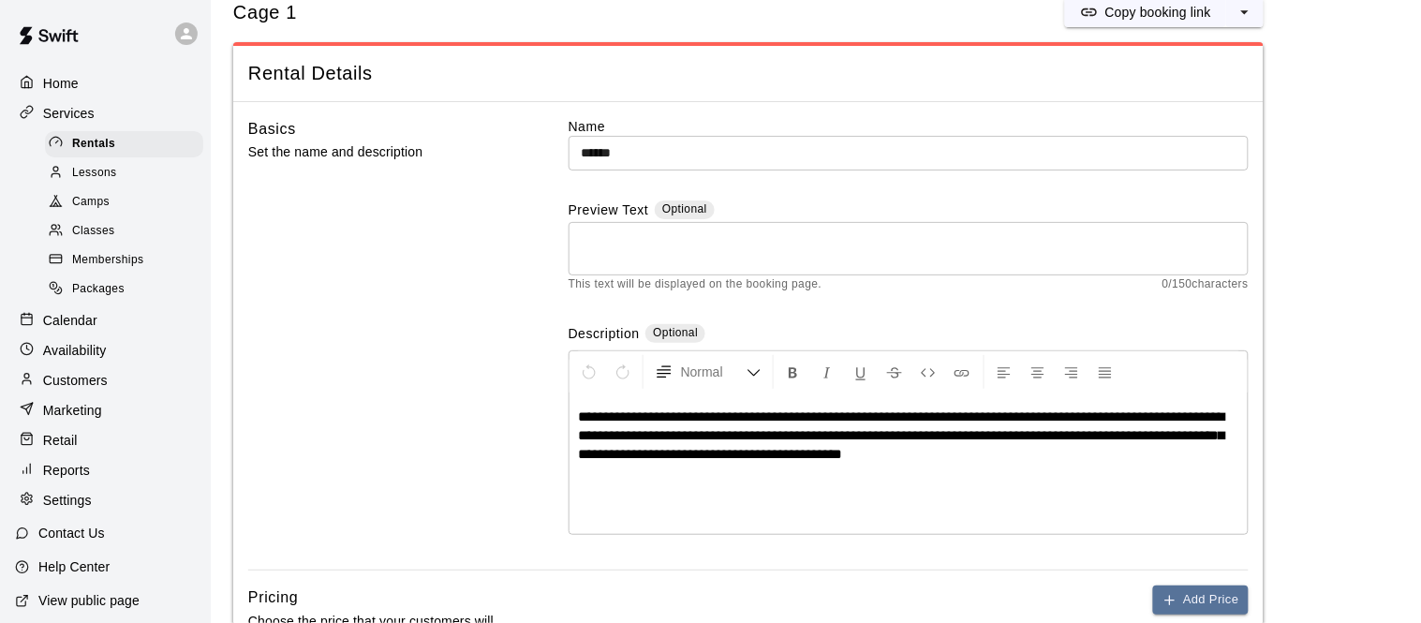
scroll to position [56, 0]
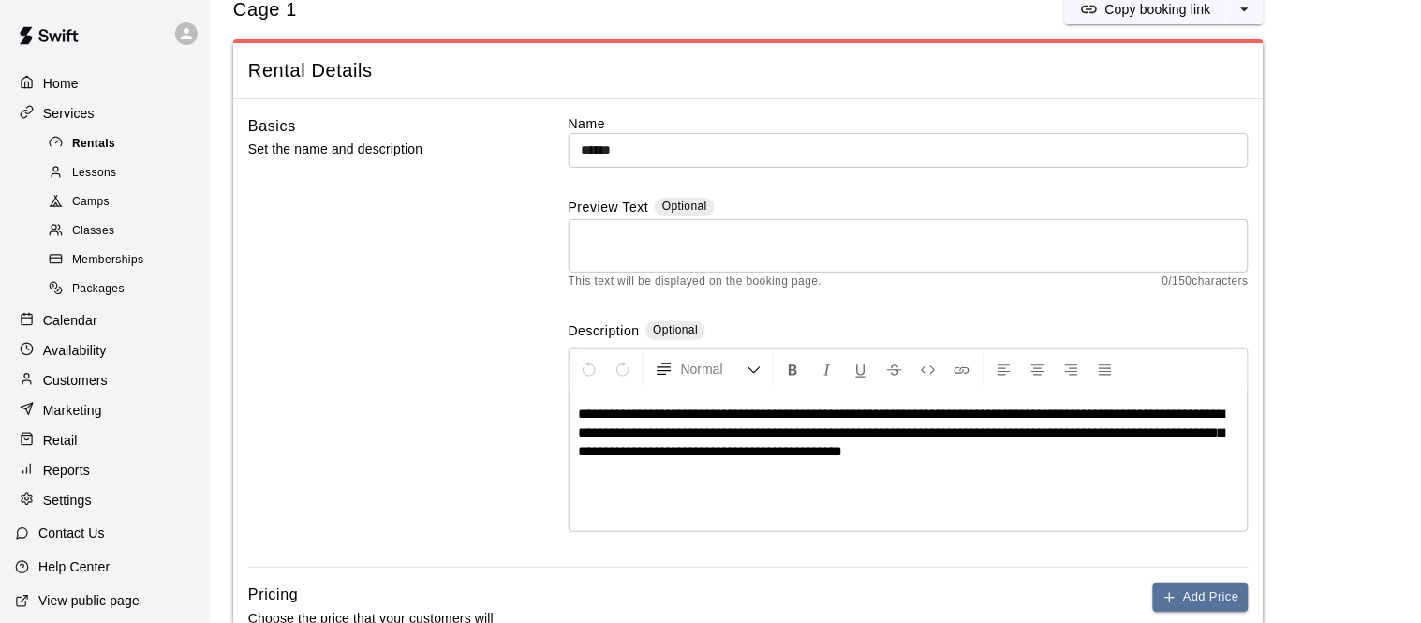
click at [149, 149] on div "Rentals" at bounding box center [124, 144] width 158 height 26
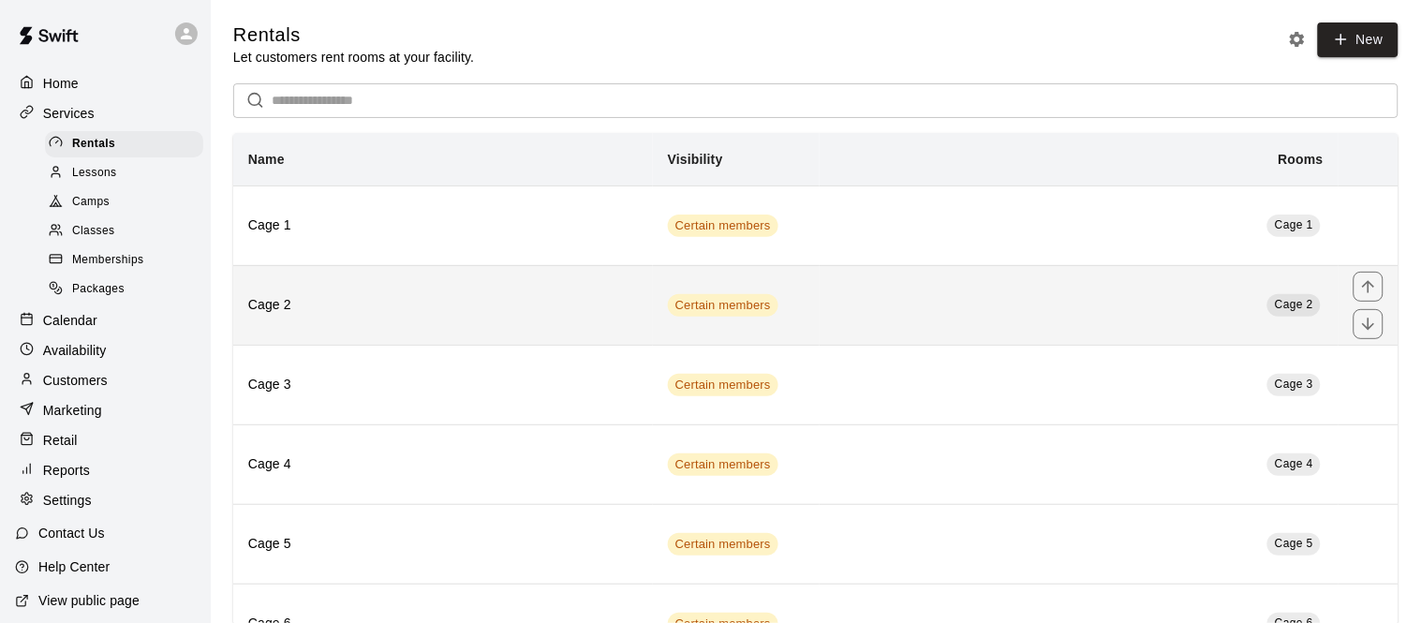
click at [386, 322] on th "Cage 2" at bounding box center [443, 305] width 420 height 80
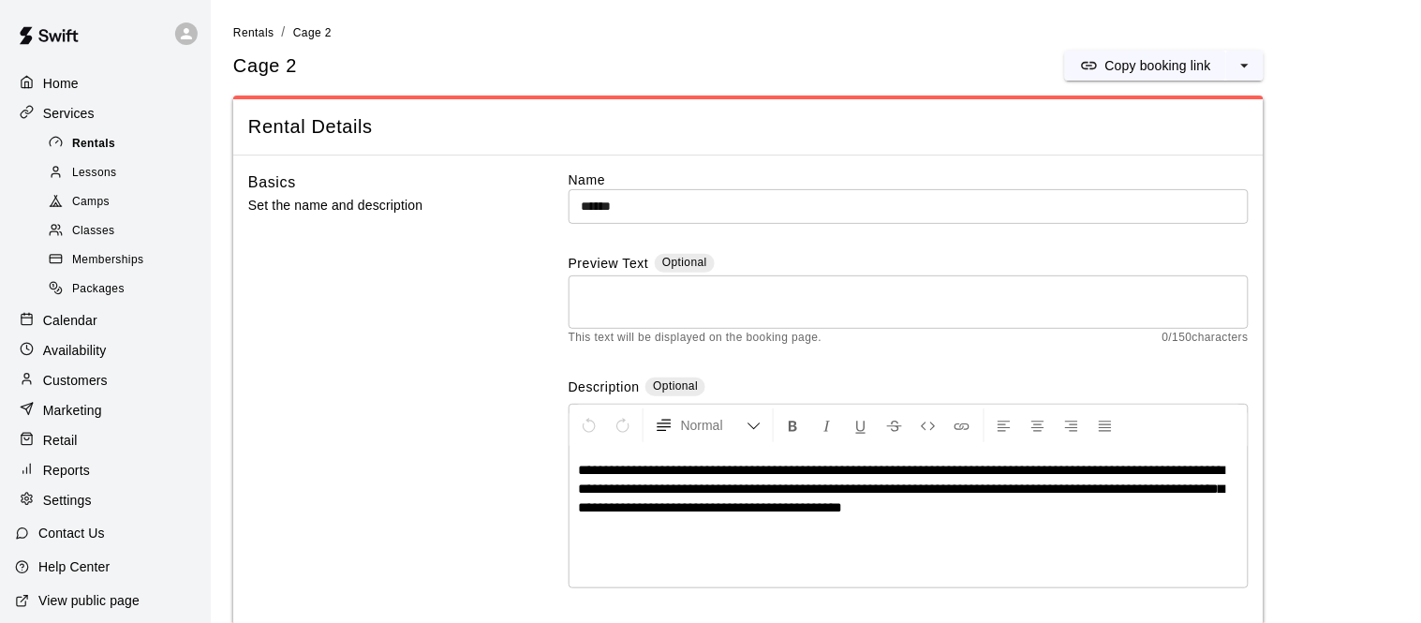
click at [115, 141] on div "Rentals" at bounding box center [124, 144] width 158 height 26
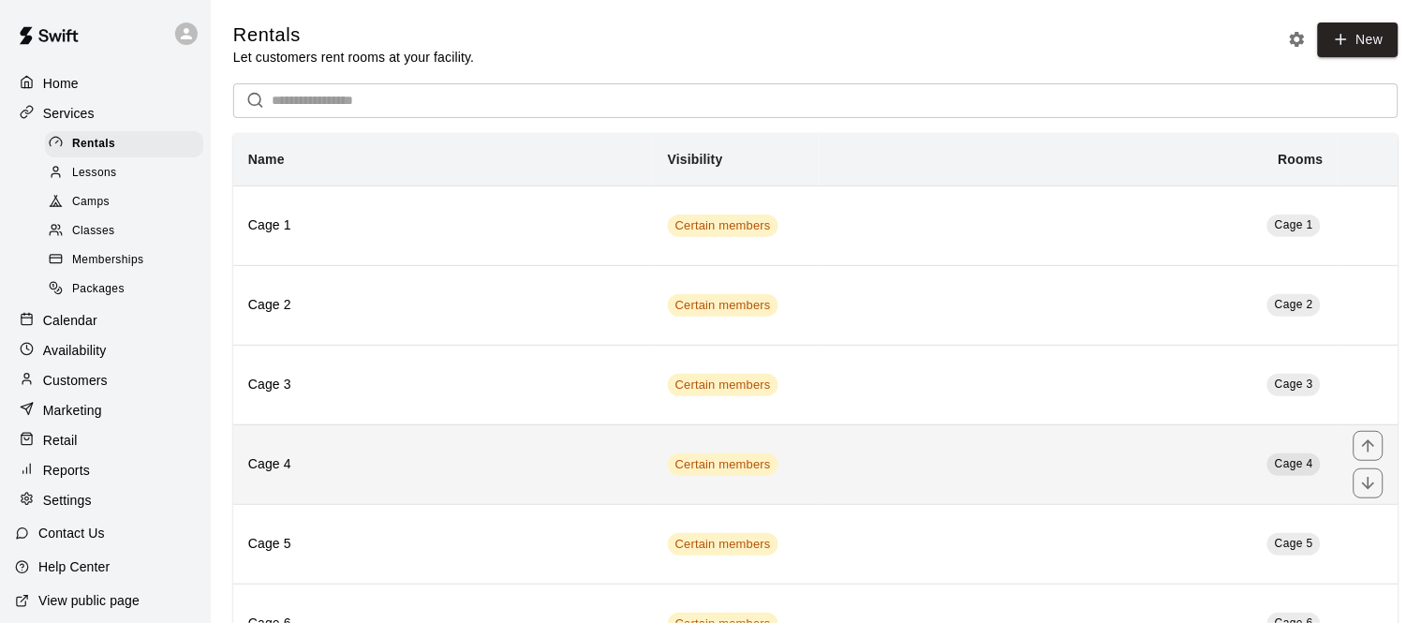
click at [478, 462] on h6 "Cage 4" at bounding box center [443, 464] width 390 height 21
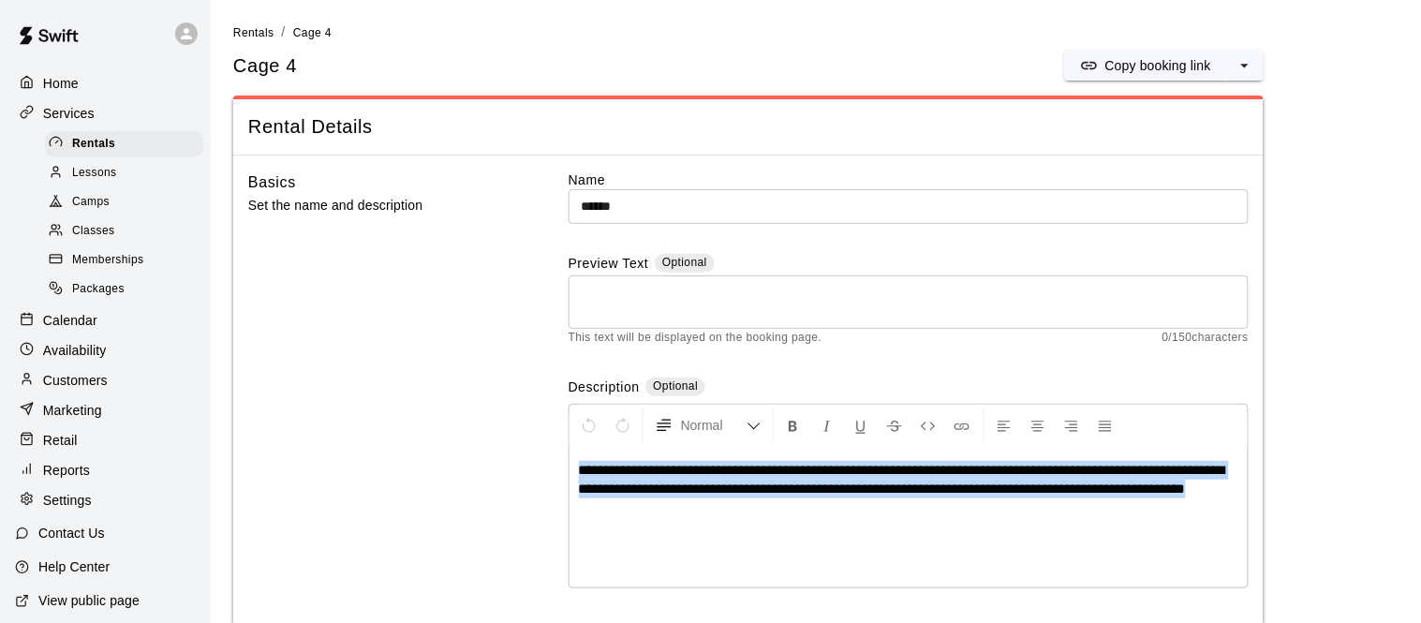
drag, startPoint x: 704, startPoint y: 523, endPoint x: 557, endPoint y: 455, distance: 162.1
click at [557, 455] on div "**********" at bounding box center [748, 396] width 1000 height 453
click at [125, 140] on div "Rentals" at bounding box center [124, 144] width 158 height 26
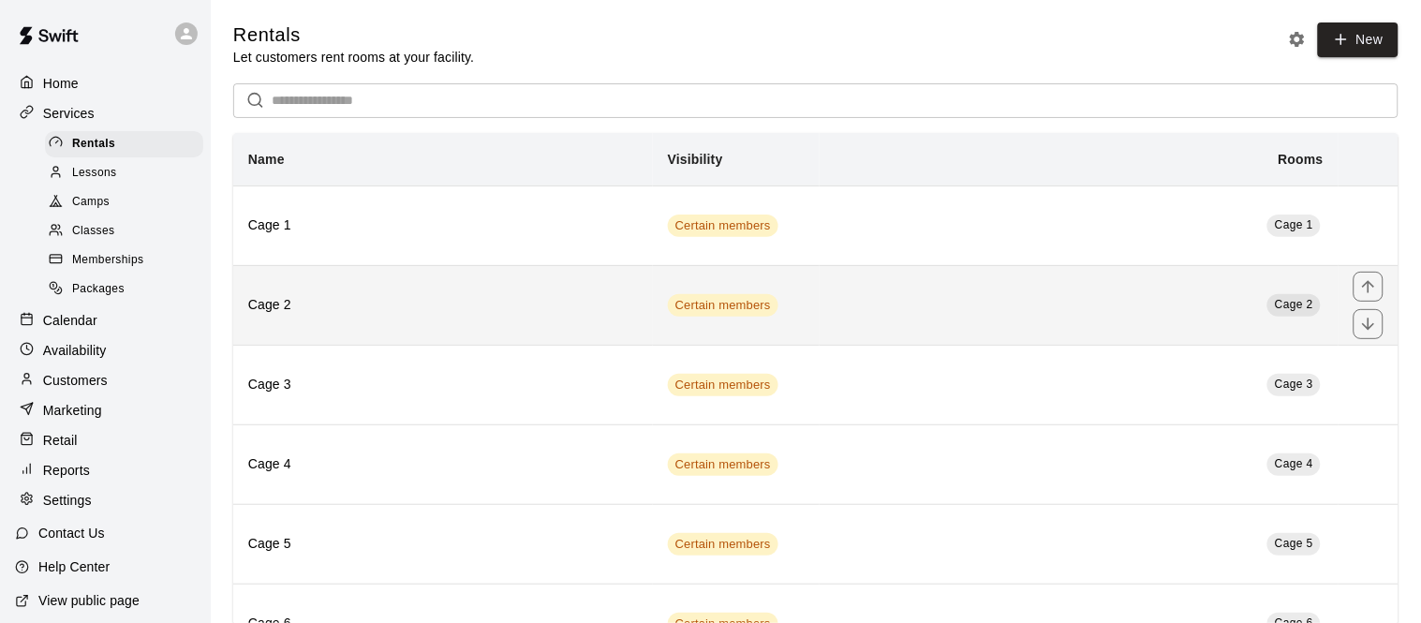
click at [551, 301] on h6 "Cage 2" at bounding box center [443, 305] width 390 height 21
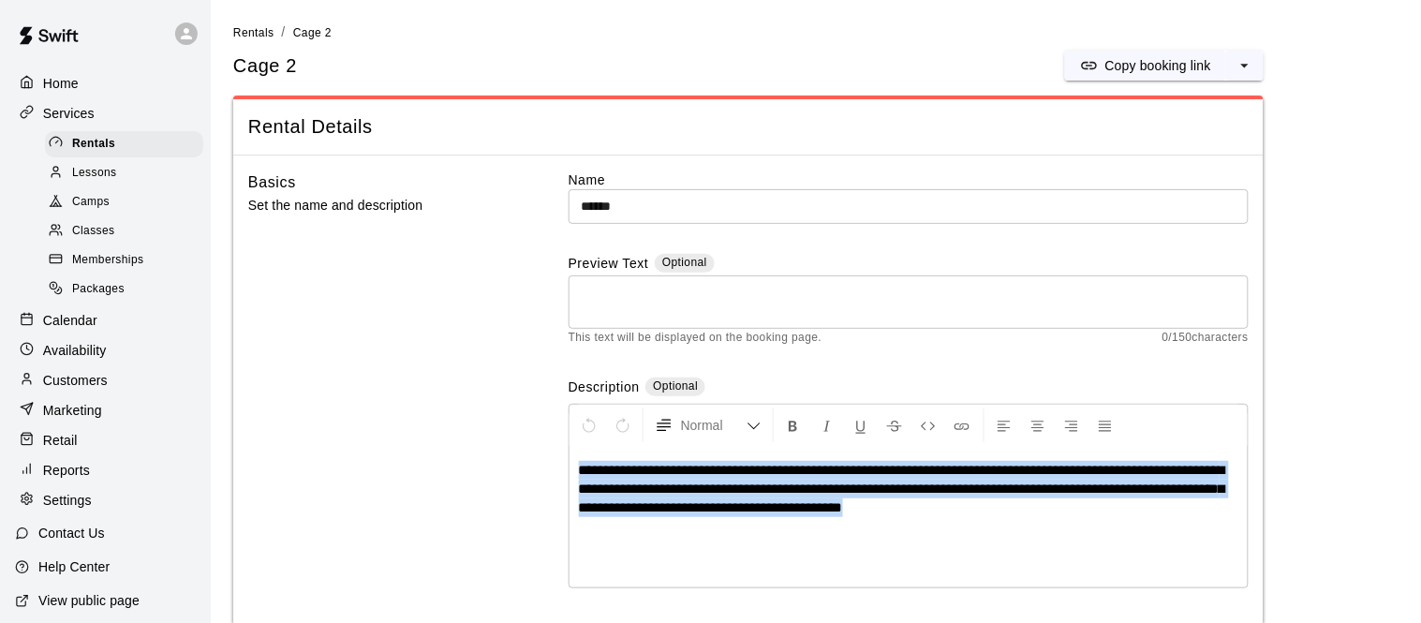
drag, startPoint x: 975, startPoint y: 511, endPoint x: 532, endPoint y: 452, distance: 446.8
click at [532, 452] on div "**********" at bounding box center [748, 396] width 1000 height 453
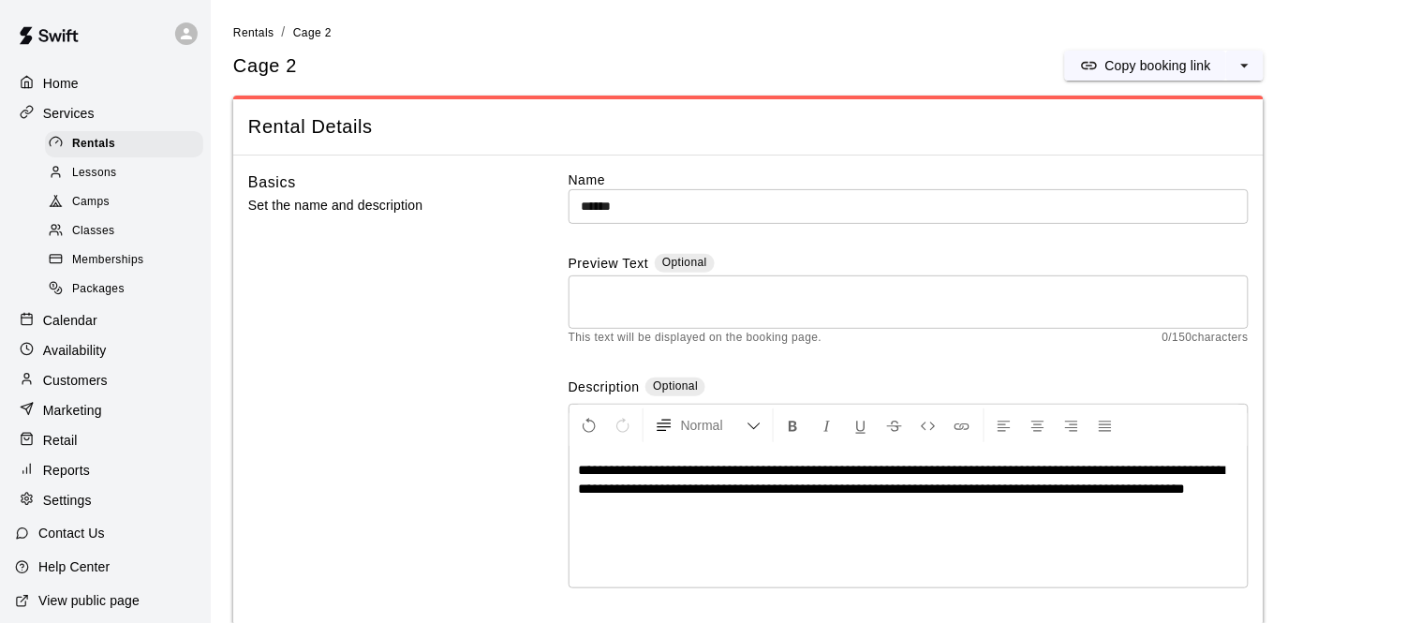
click at [838, 468] on span "**********" at bounding box center [902, 479] width 646 height 33
click at [836, 483] on span "**********" at bounding box center [902, 479] width 646 height 33
click at [673, 498] on p "**********" at bounding box center [908, 479] width 659 height 37
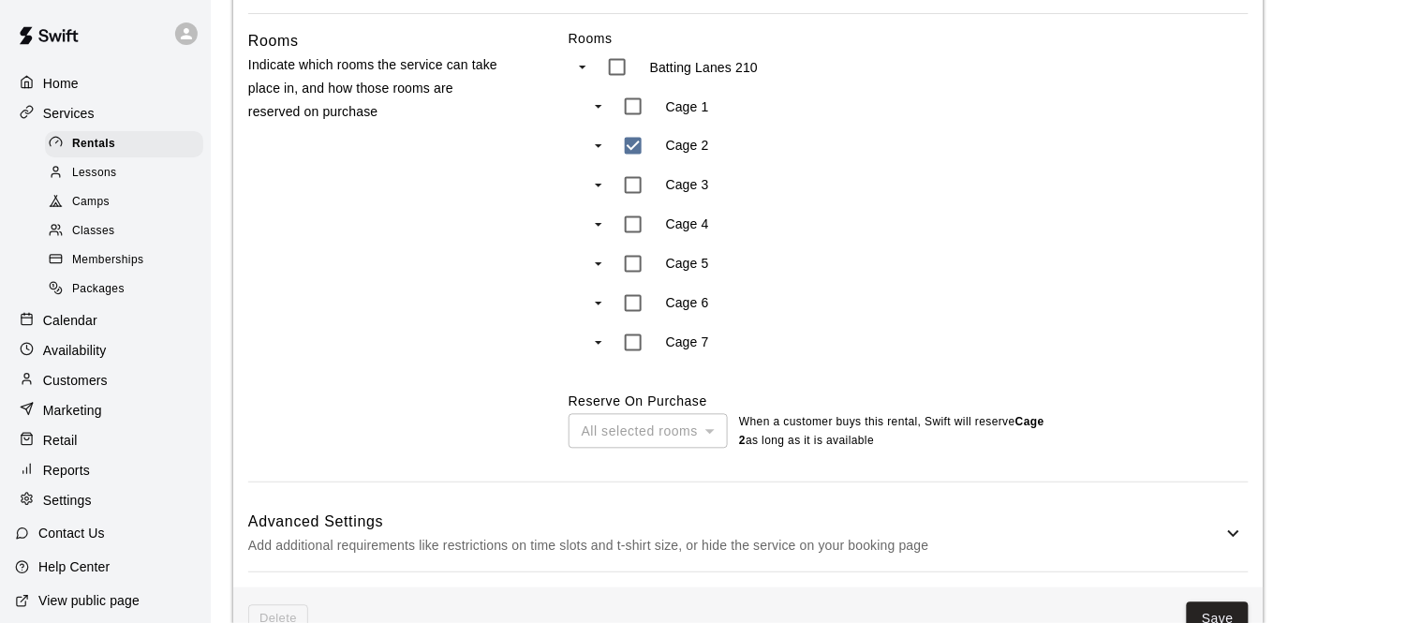
scroll to position [828, 0]
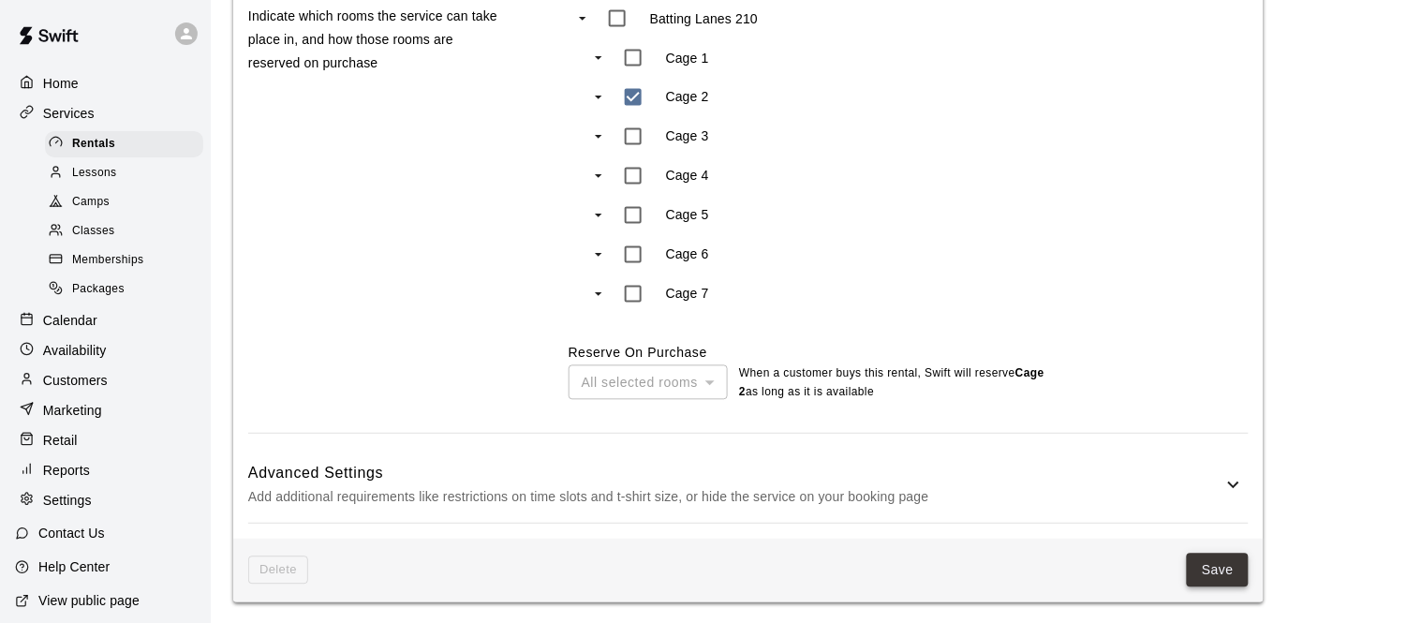
click at [1202, 579] on button "Save" at bounding box center [1217, 570] width 62 height 35
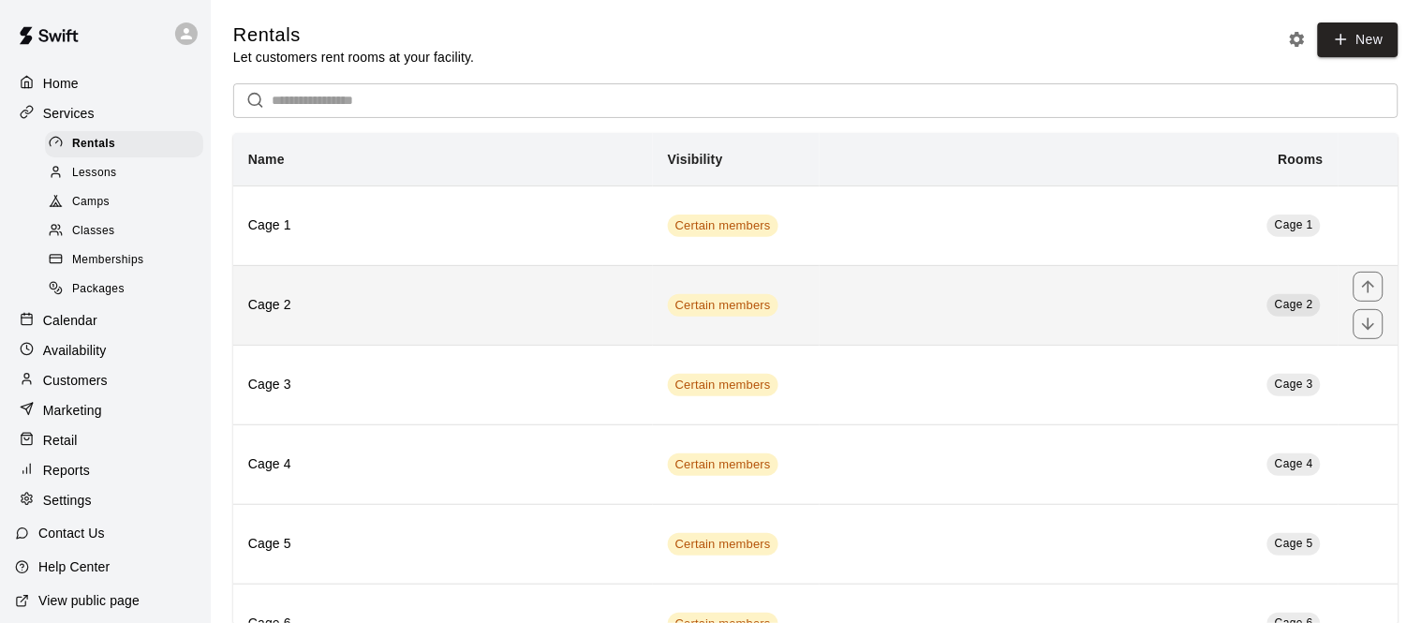
click at [505, 339] on th "Cage 2" at bounding box center [443, 305] width 420 height 80
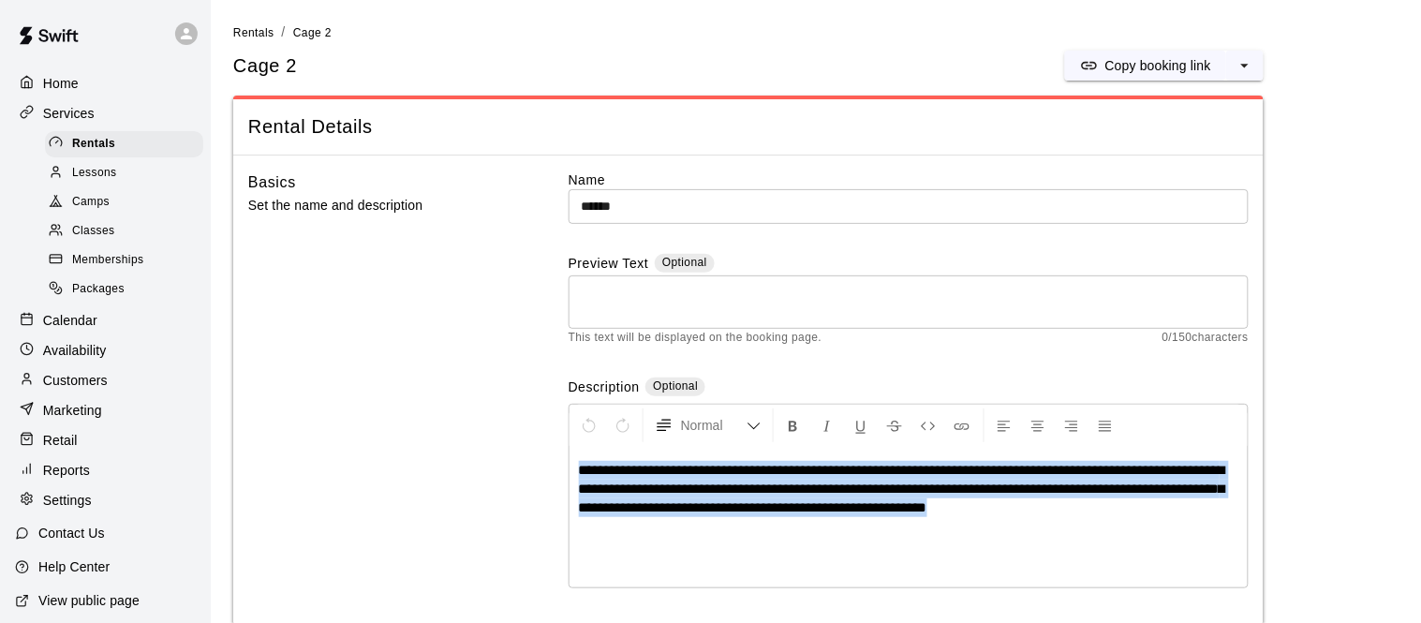
drag, startPoint x: 1101, startPoint y: 520, endPoint x: 560, endPoint y: 371, distance: 561.4
click at [560, 371] on div "**********" at bounding box center [748, 396] width 1000 height 453
click at [133, 150] on div "Rentals" at bounding box center [124, 144] width 158 height 26
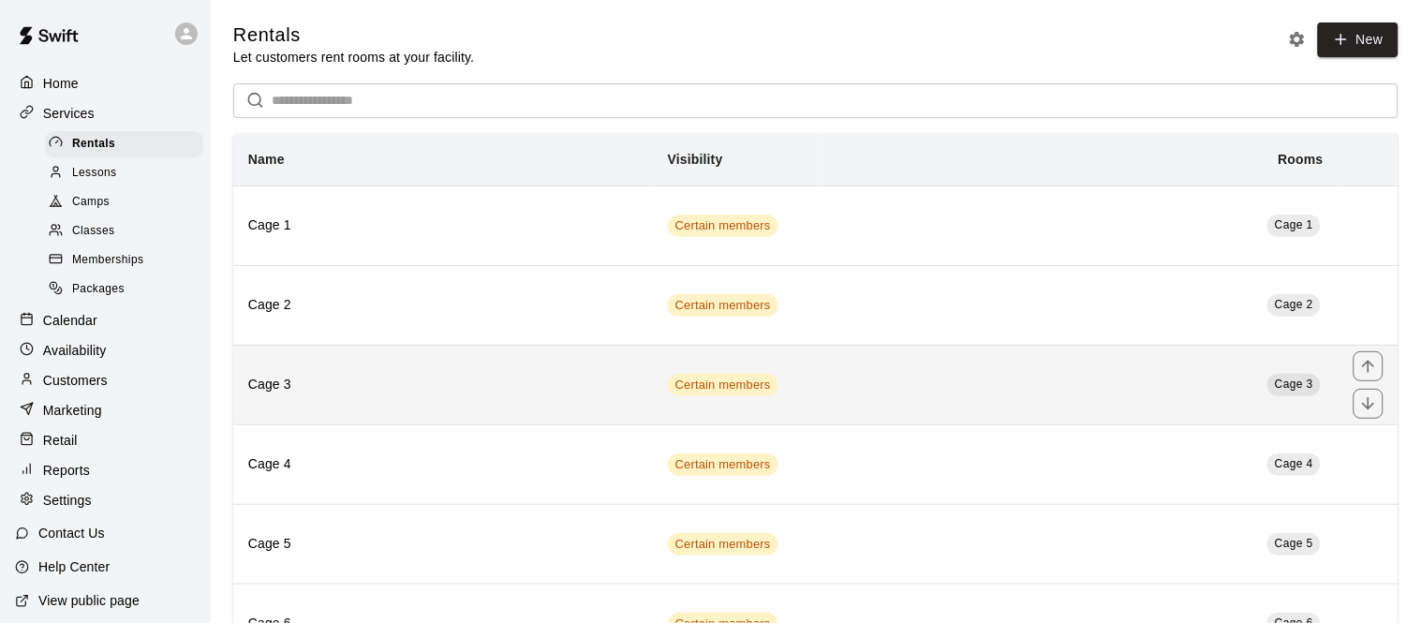
click at [530, 405] on th "Cage 3" at bounding box center [443, 385] width 420 height 80
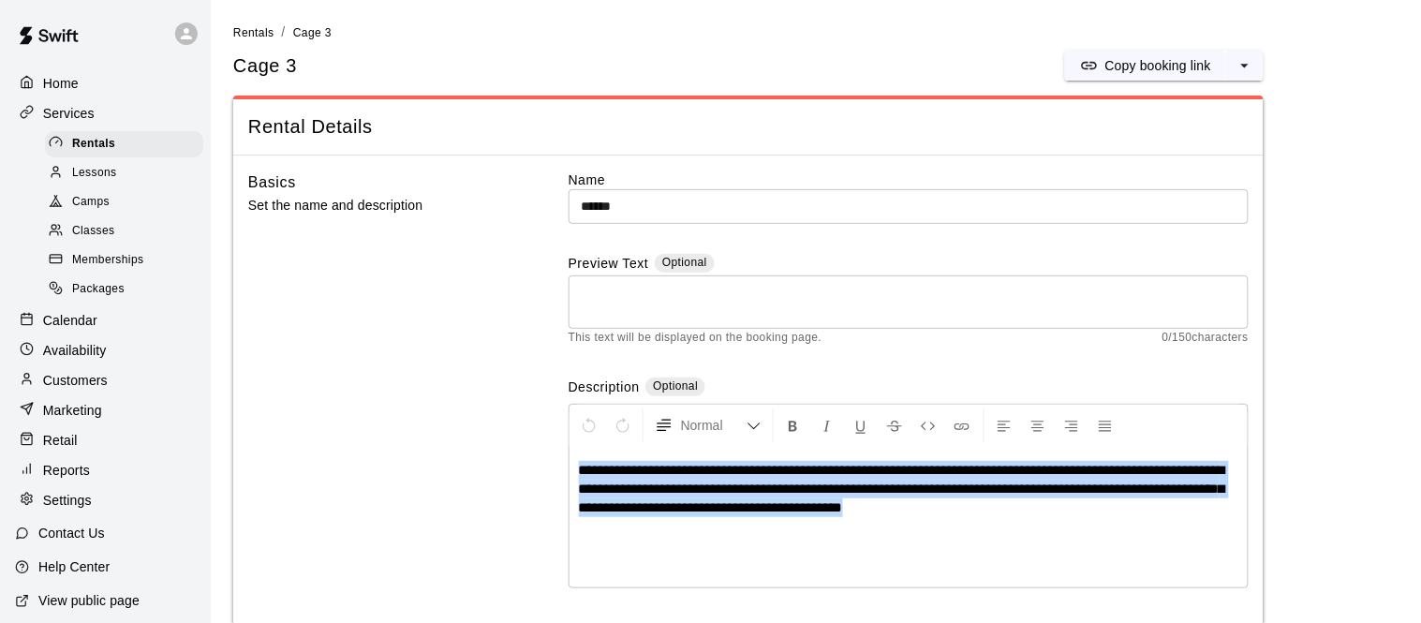
drag, startPoint x: 988, startPoint y: 524, endPoint x: 482, endPoint y: 435, distance: 513.4
click at [482, 435] on div "**********" at bounding box center [748, 396] width 1000 height 453
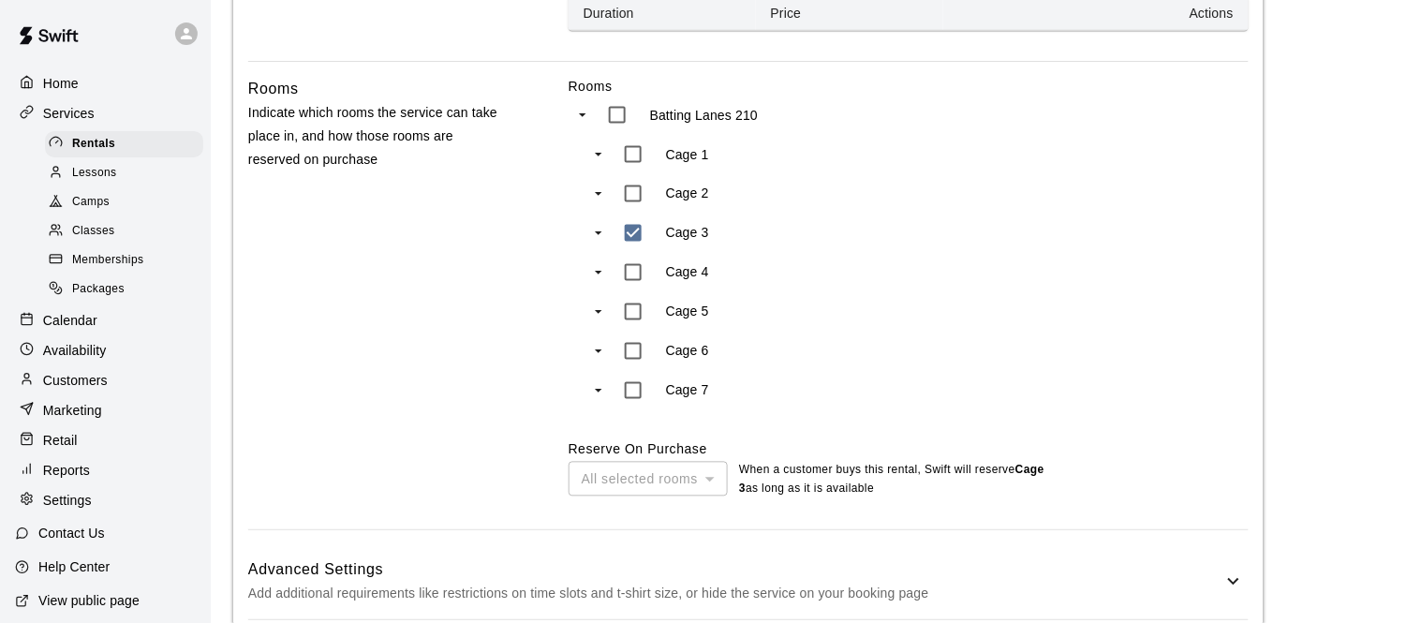
scroll to position [828, 0]
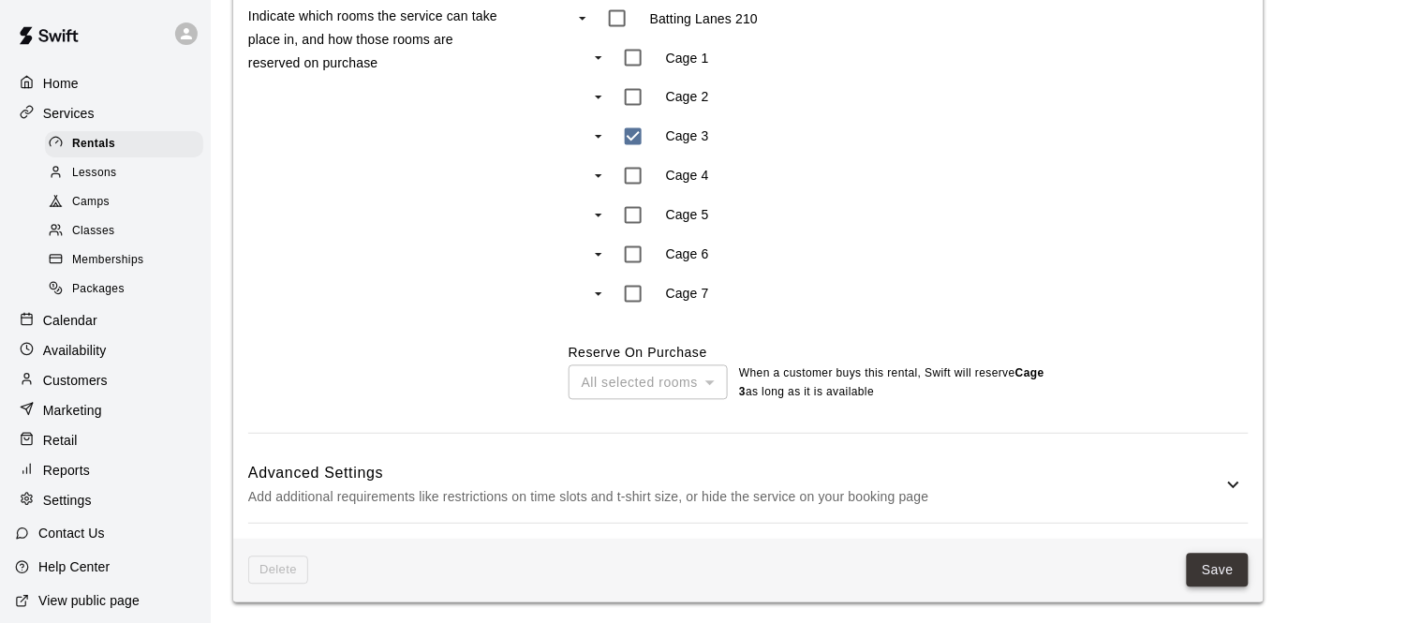
click at [1221, 581] on button "Save" at bounding box center [1217, 570] width 62 height 35
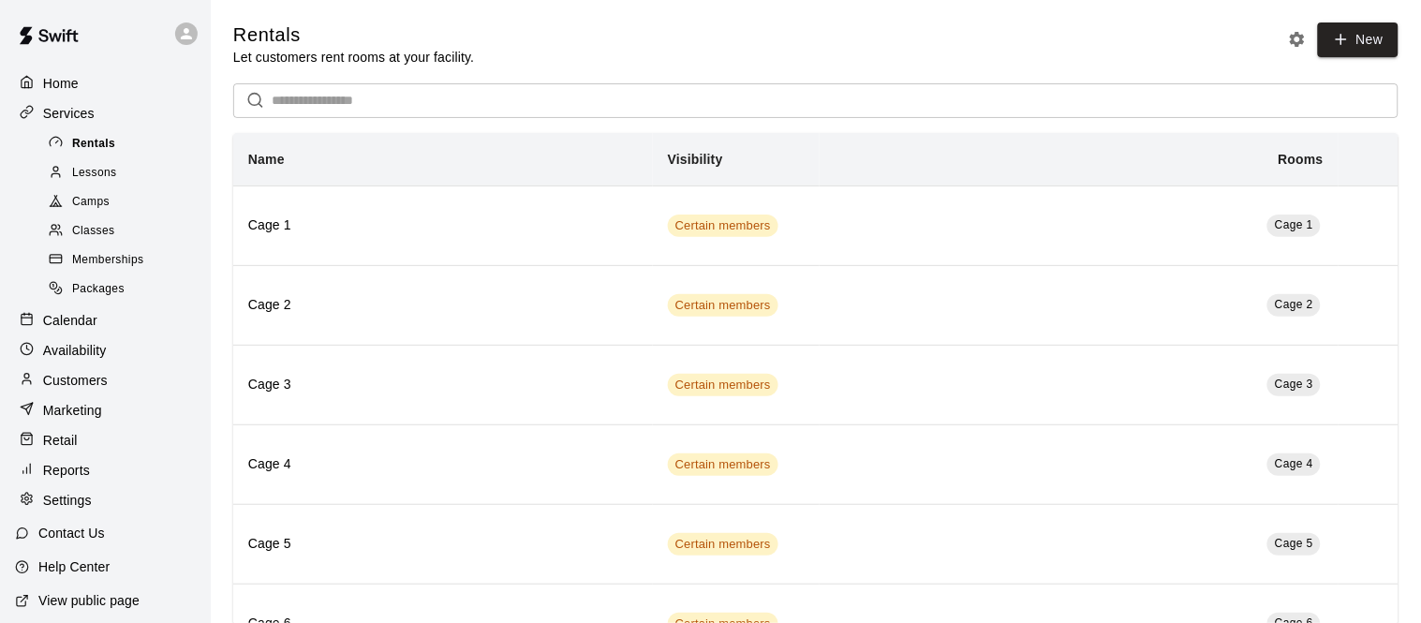
click at [110, 139] on span "Rentals" at bounding box center [93, 144] width 43 height 19
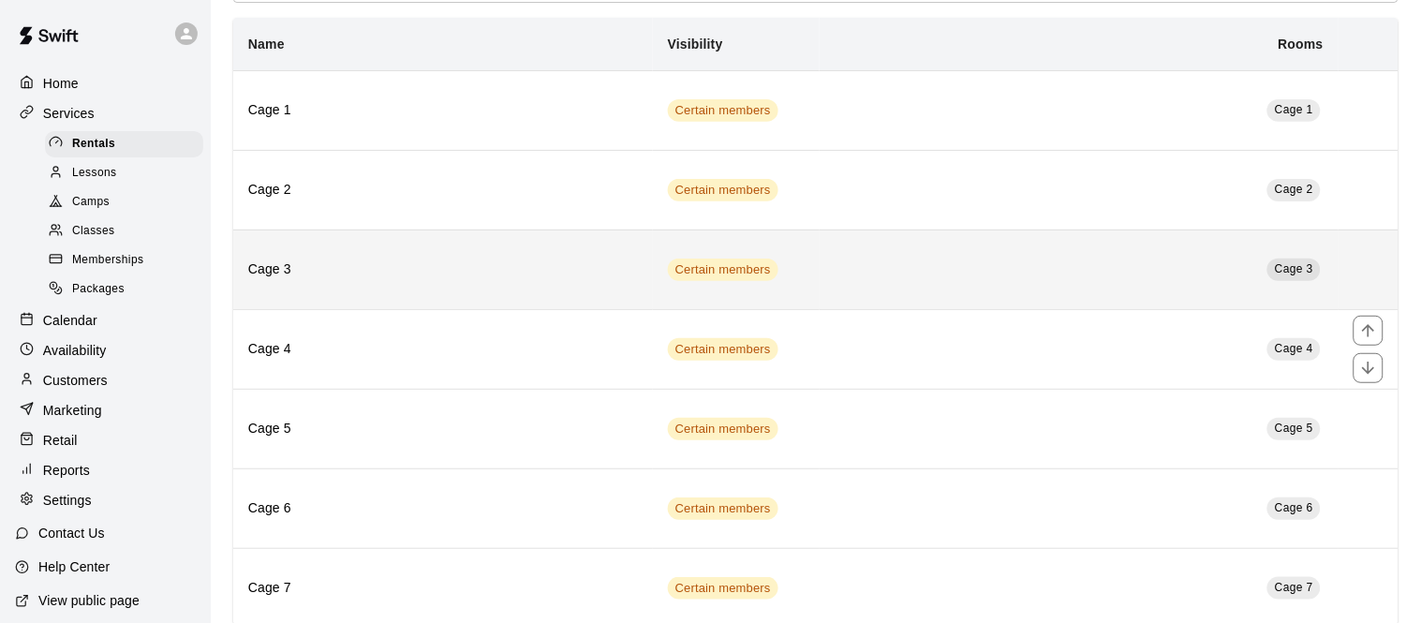
scroll to position [131, 0]
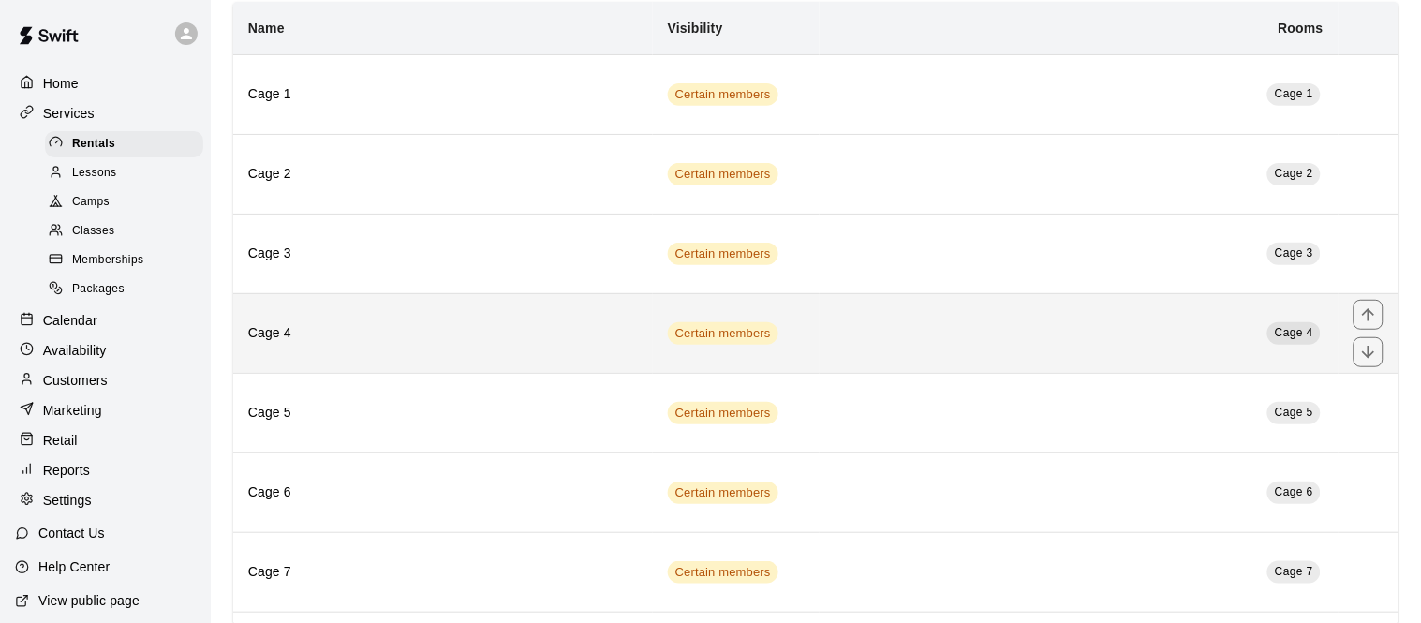
click at [375, 354] on th "Cage 4" at bounding box center [443, 333] width 420 height 80
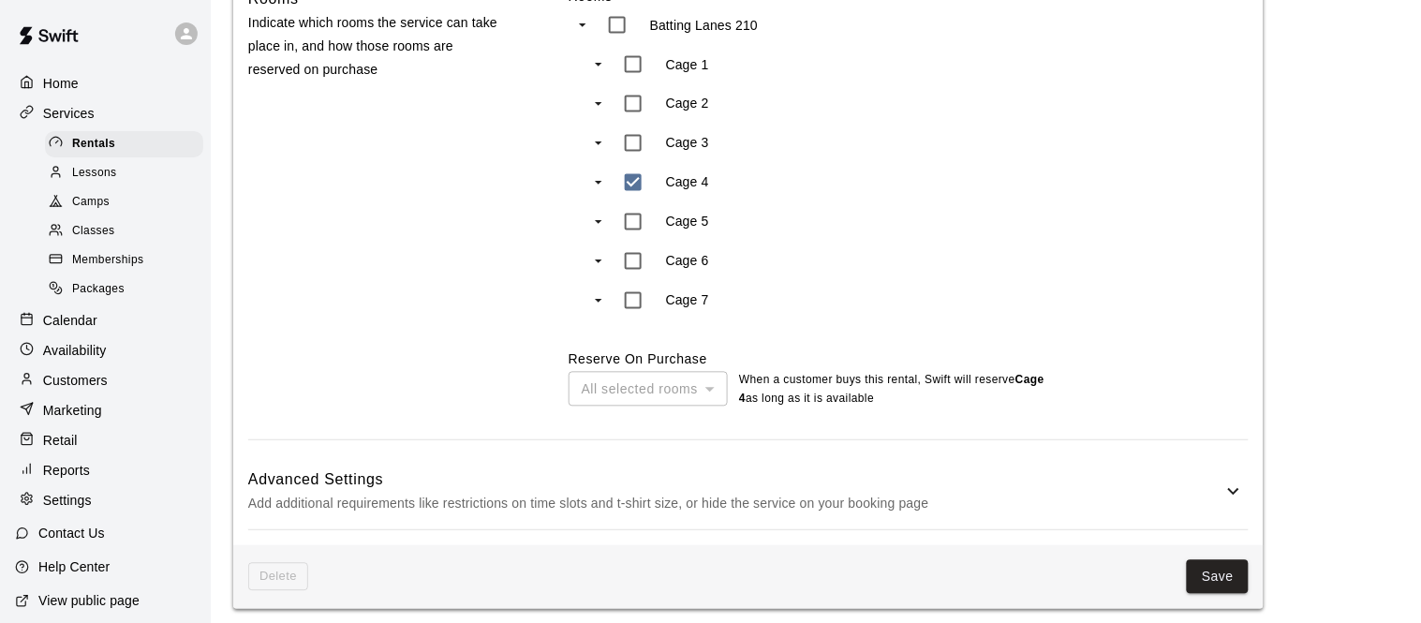
scroll to position [828, 0]
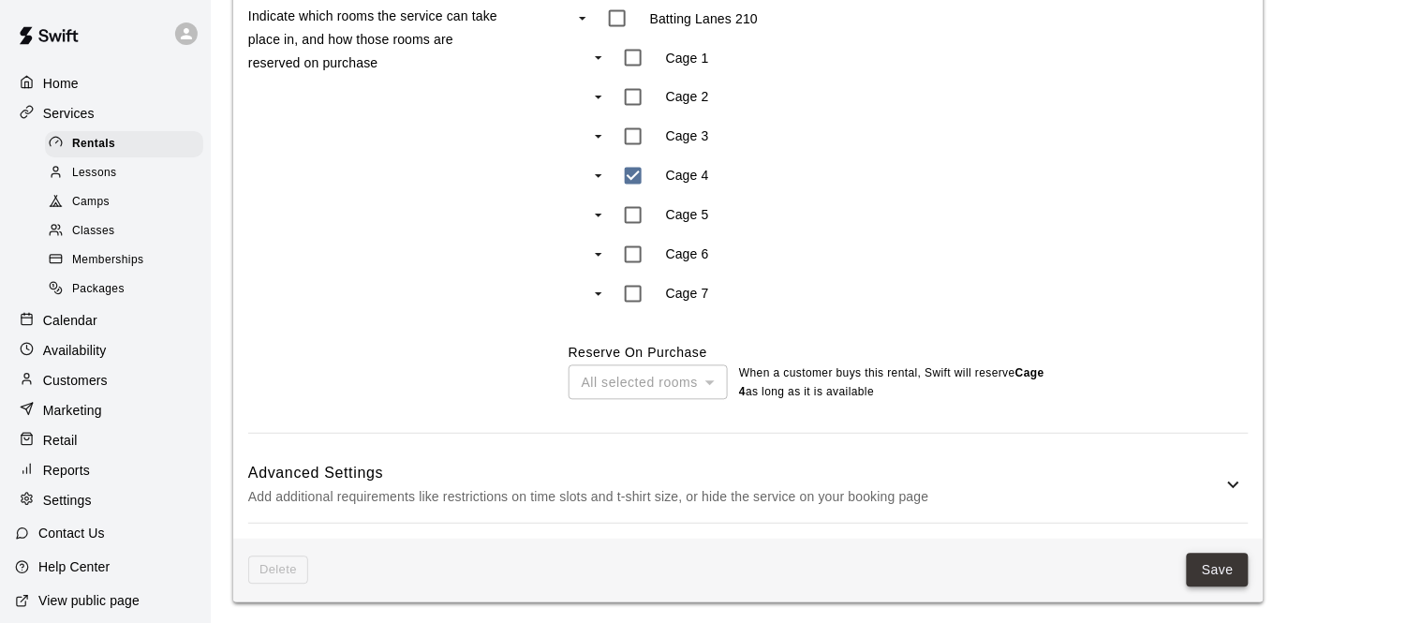
click at [1202, 573] on button "Save" at bounding box center [1217, 570] width 62 height 35
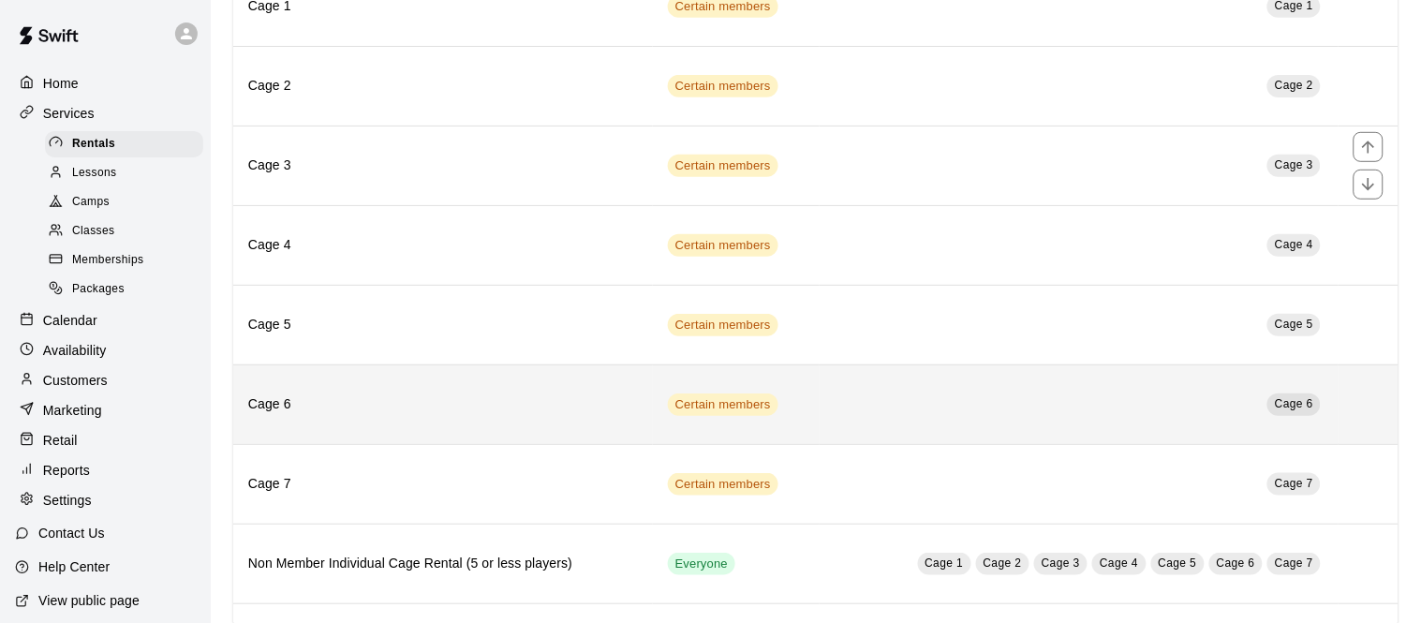
scroll to position [242, 0]
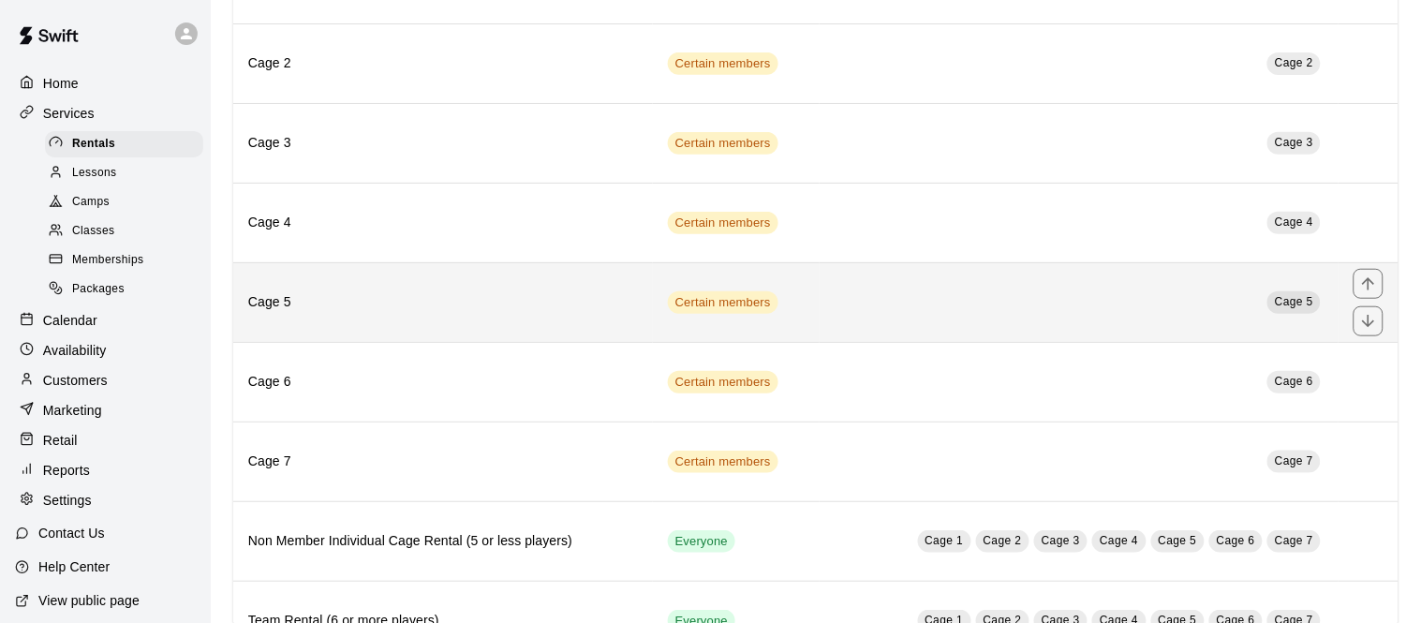
click at [501, 328] on th "Cage 5" at bounding box center [443, 302] width 420 height 80
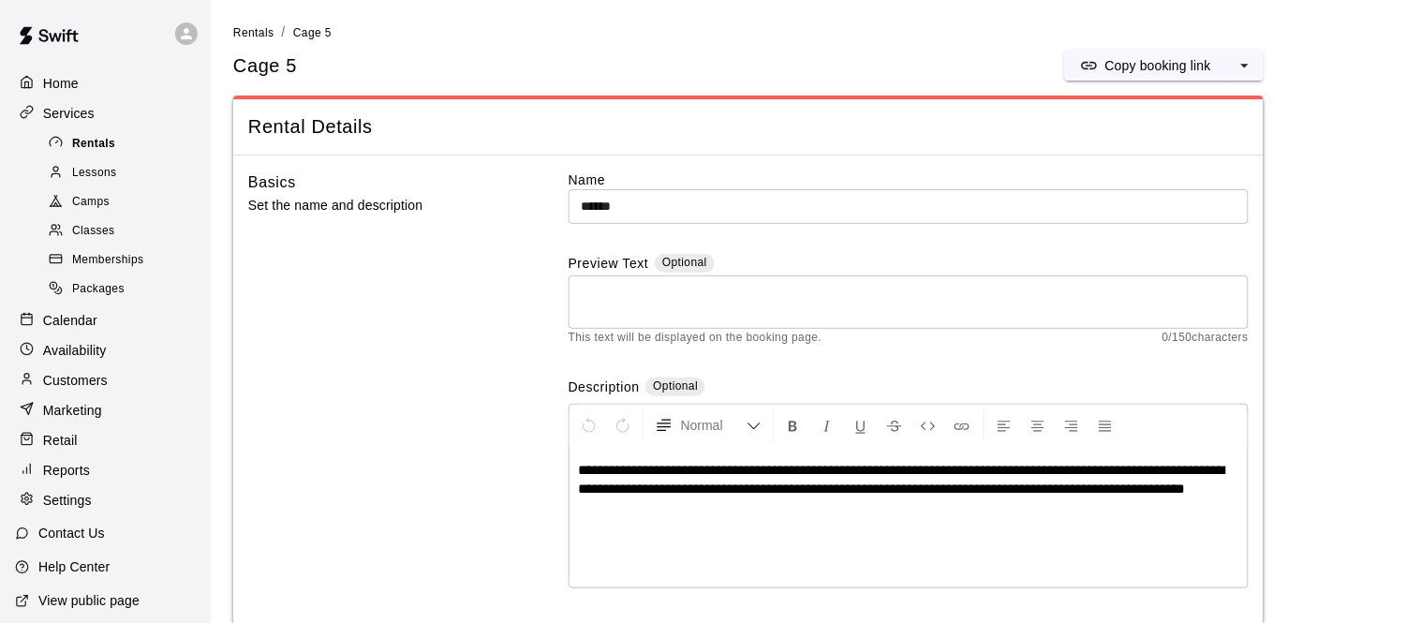
click at [140, 146] on div "Rentals" at bounding box center [124, 144] width 158 height 26
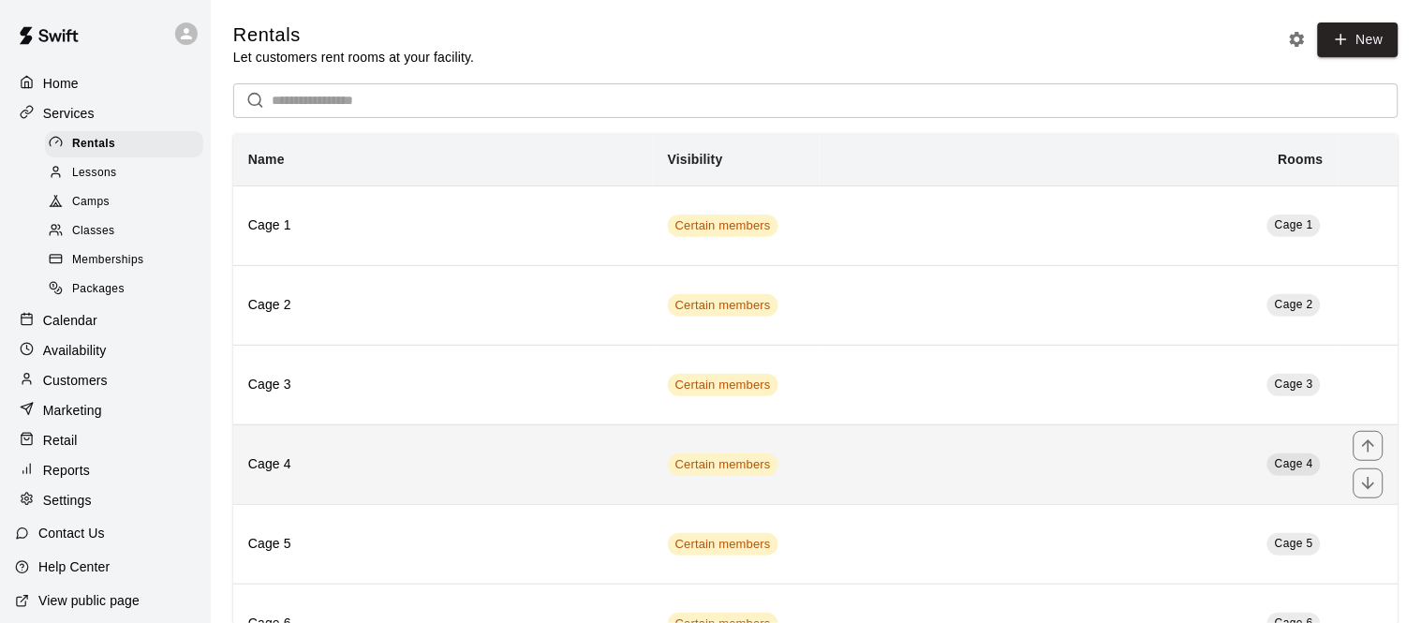
click at [481, 463] on h6 "Cage 4" at bounding box center [443, 464] width 390 height 21
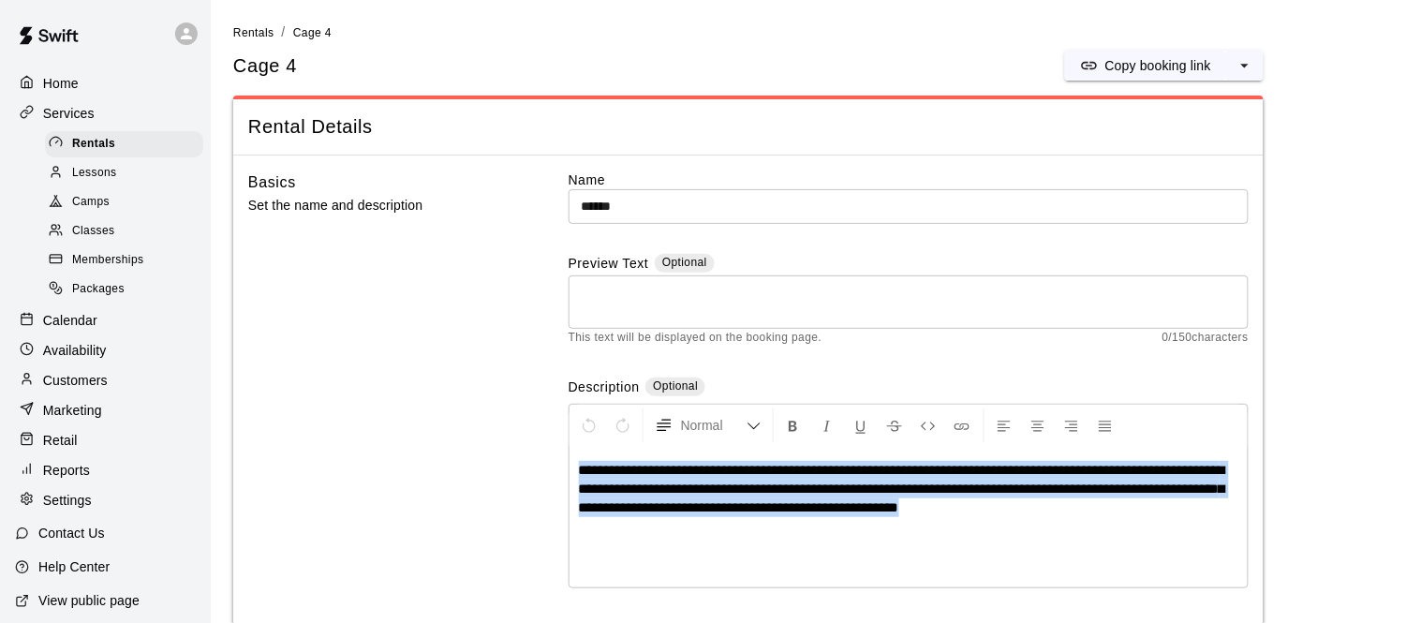
drag, startPoint x: 1073, startPoint y: 523, endPoint x: 527, endPoint y: 454, distance: 550.3
click at [527, 454] on div "**********" at bounding box center [748, 396] width 1000 height 453
copy span "**********"
click at [125, 147] on div "Rentals" at bounding box center [124, 144] width 158 height 26
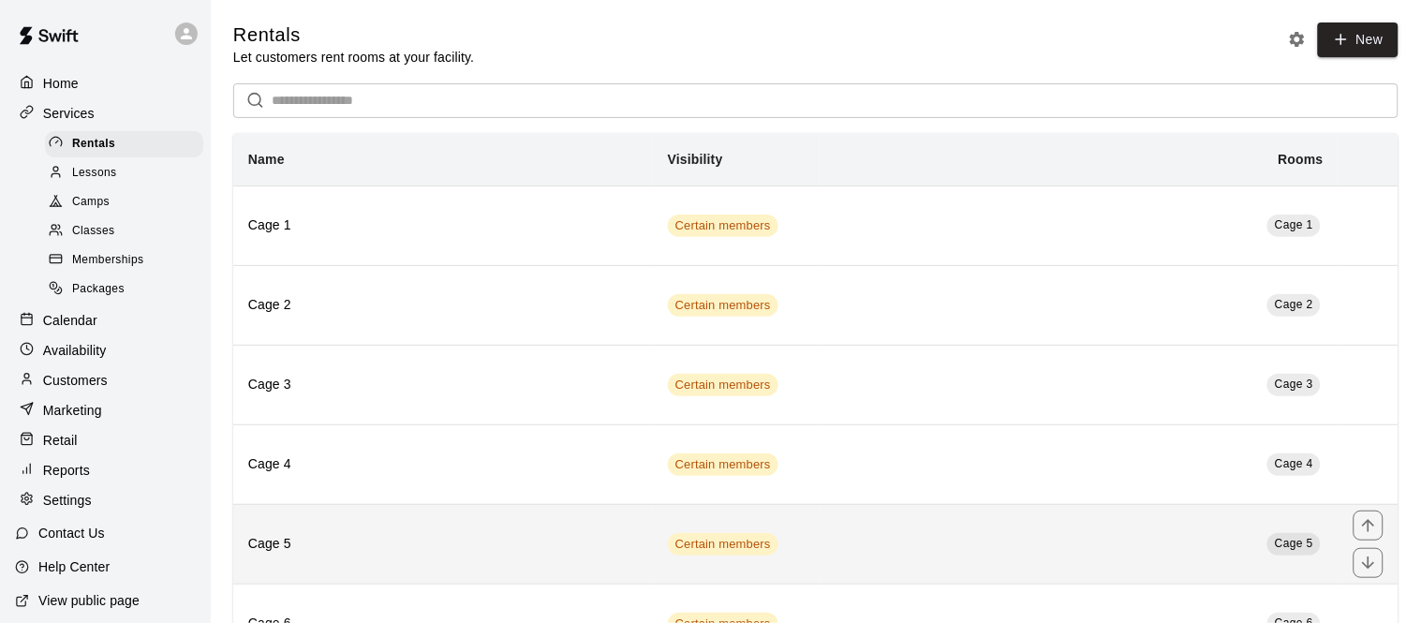
click at [464, 535] on th "Cage 5" at bounding box center [443, 544] width 420 height 80
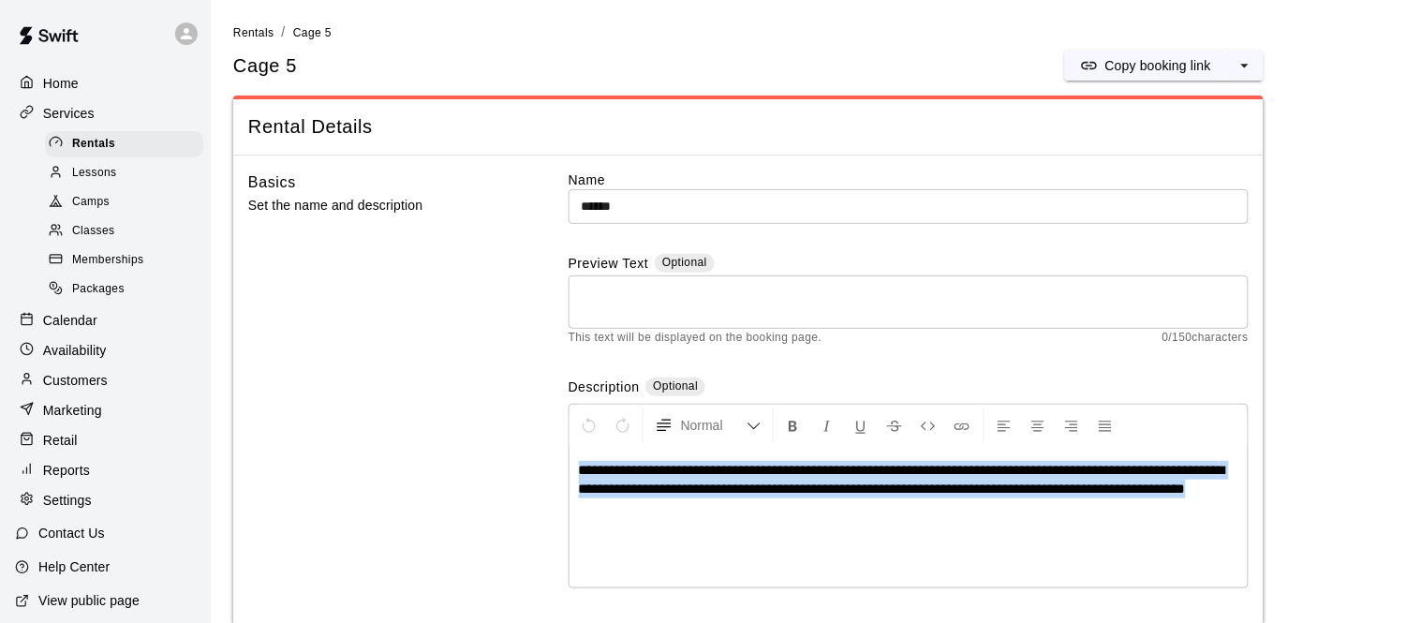
drag, startPoint x: 771, startPoint y: 522, endPoint x: 374, endPoint y: 362, distance: 427.8
click at [374, 362] on div "**********" at bounding box center [748, 396] width 1000 height 453
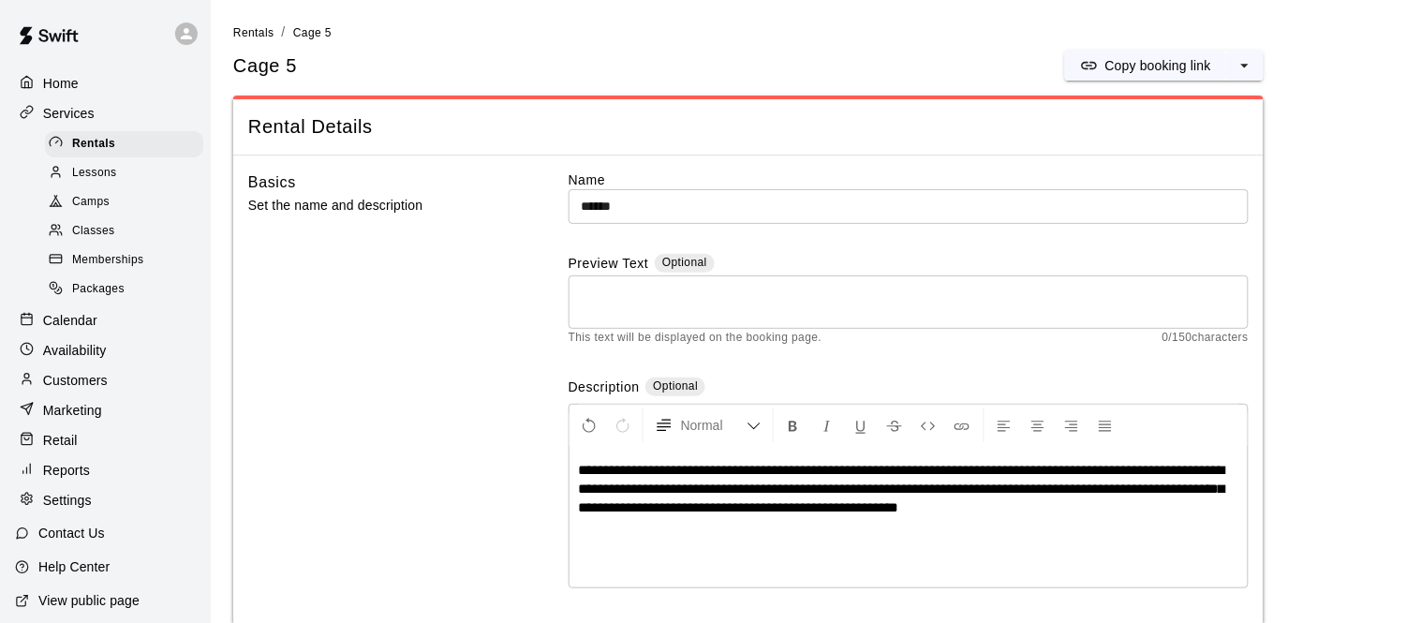
scroll to position [828, 0]
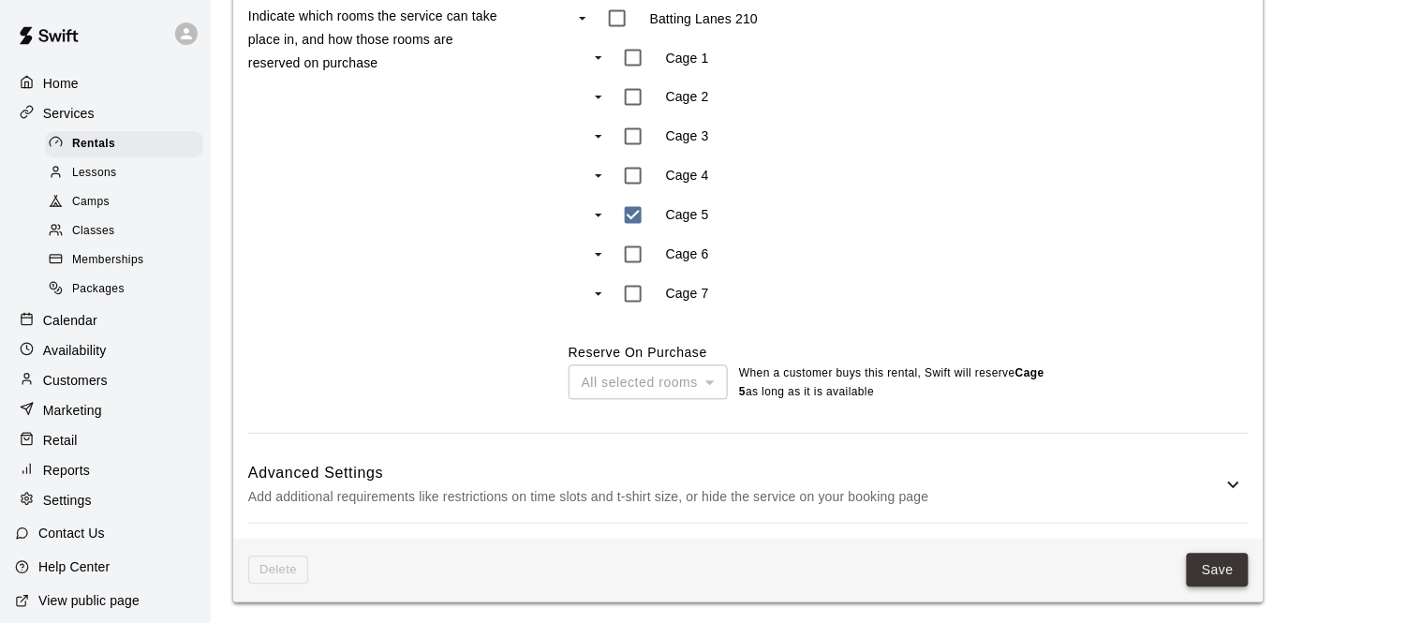
click at [1190, 561] on button "Save" at bounding box center [1217, 570] width 62 height 35
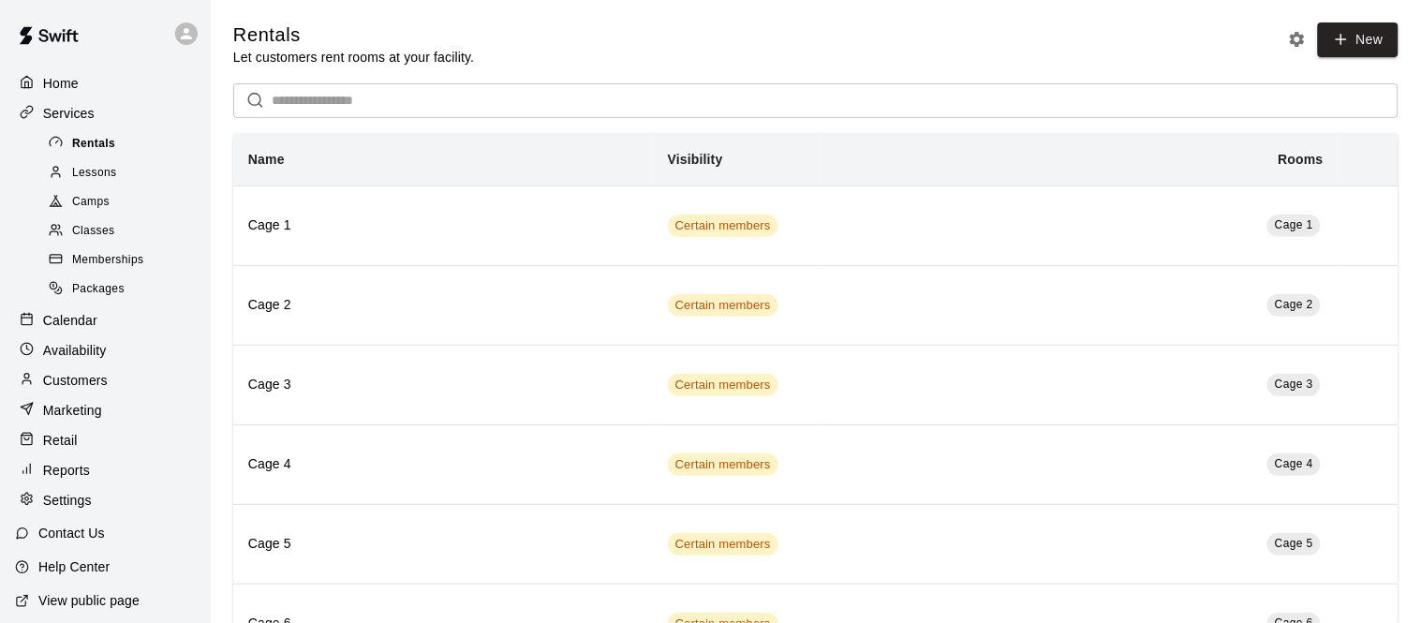
click at [127, 141] on div "Rentals" at bounding box center [124, 144] width 158 height 26
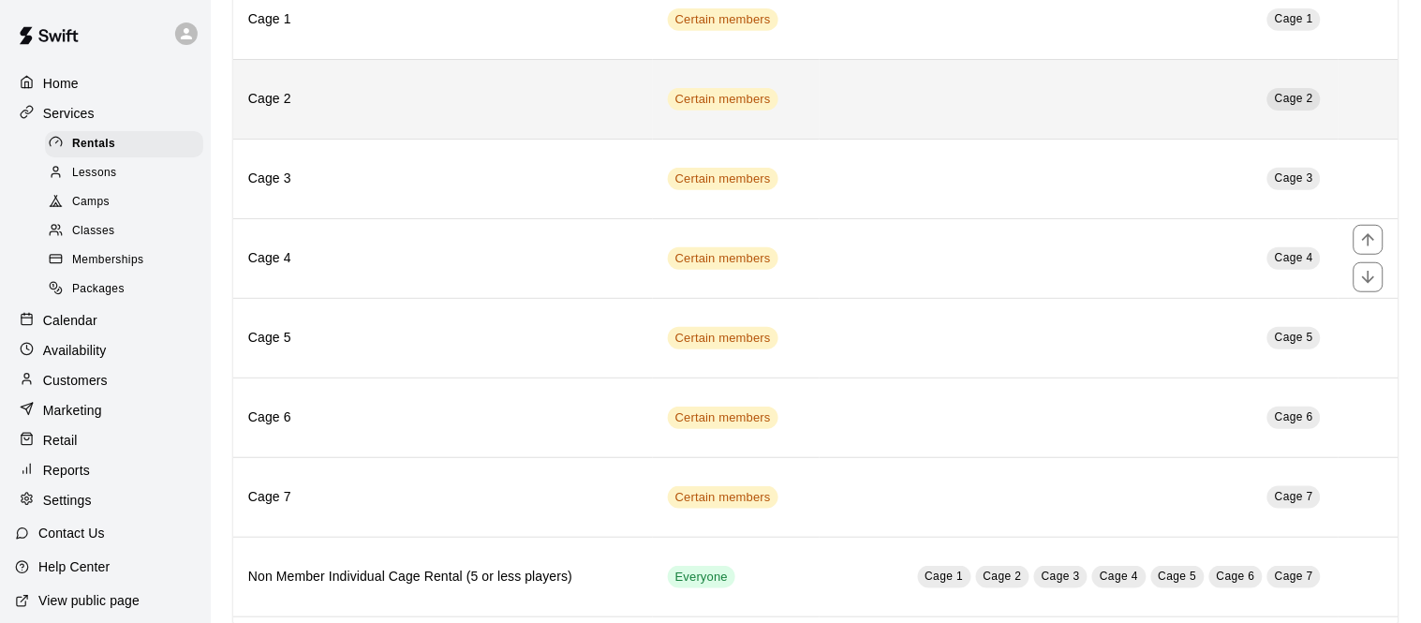
scroll to position [204, 0]
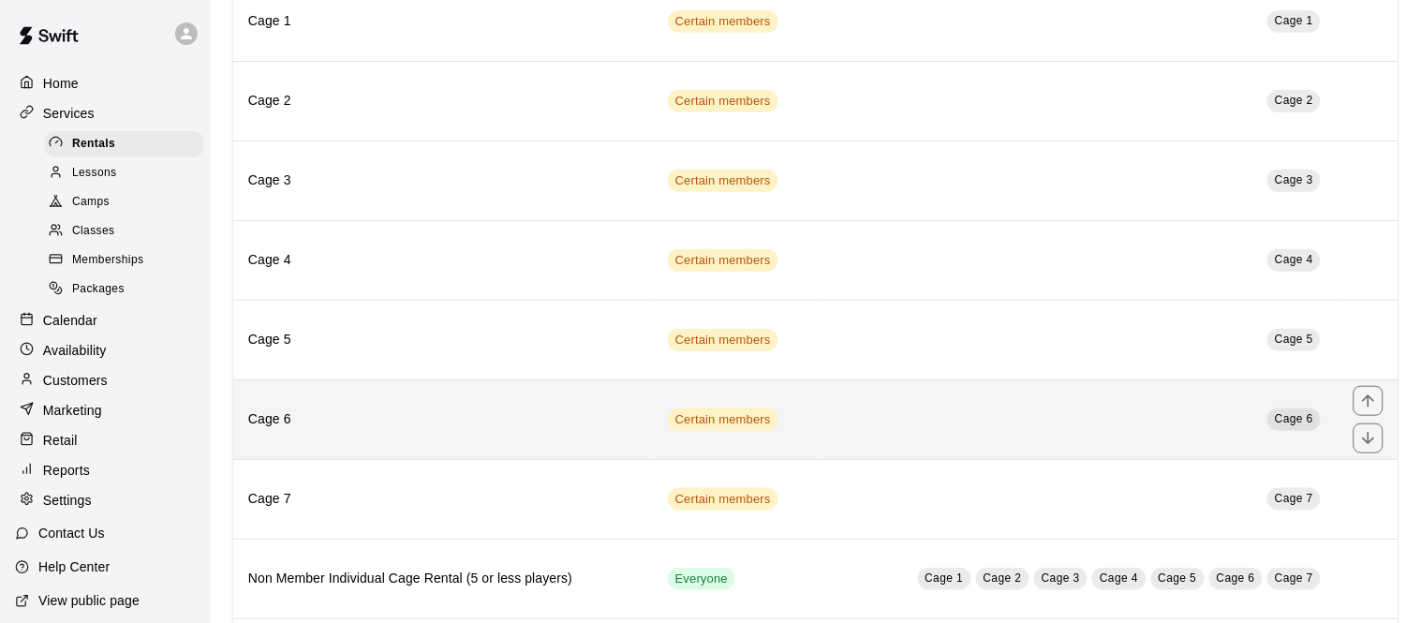
click at [341, 408] on th "Cage 6" at bounding box center [443, 419] width 420 height 80
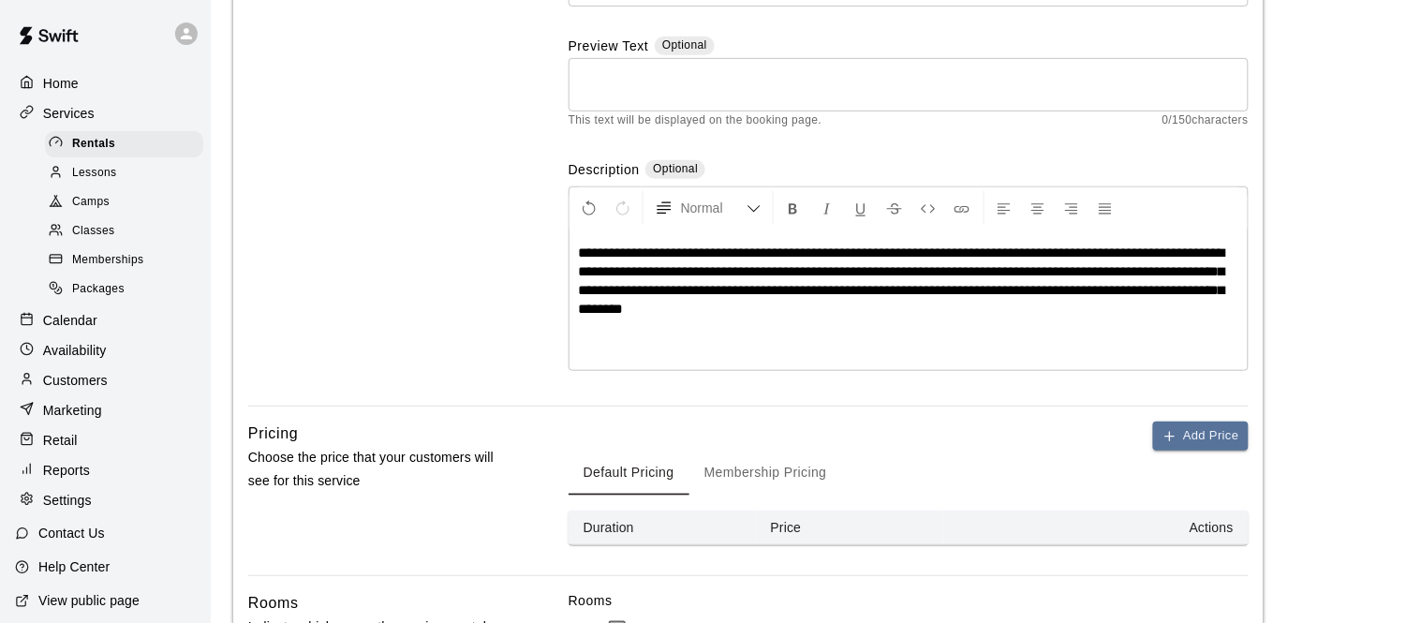
scroll to position [210, 0]
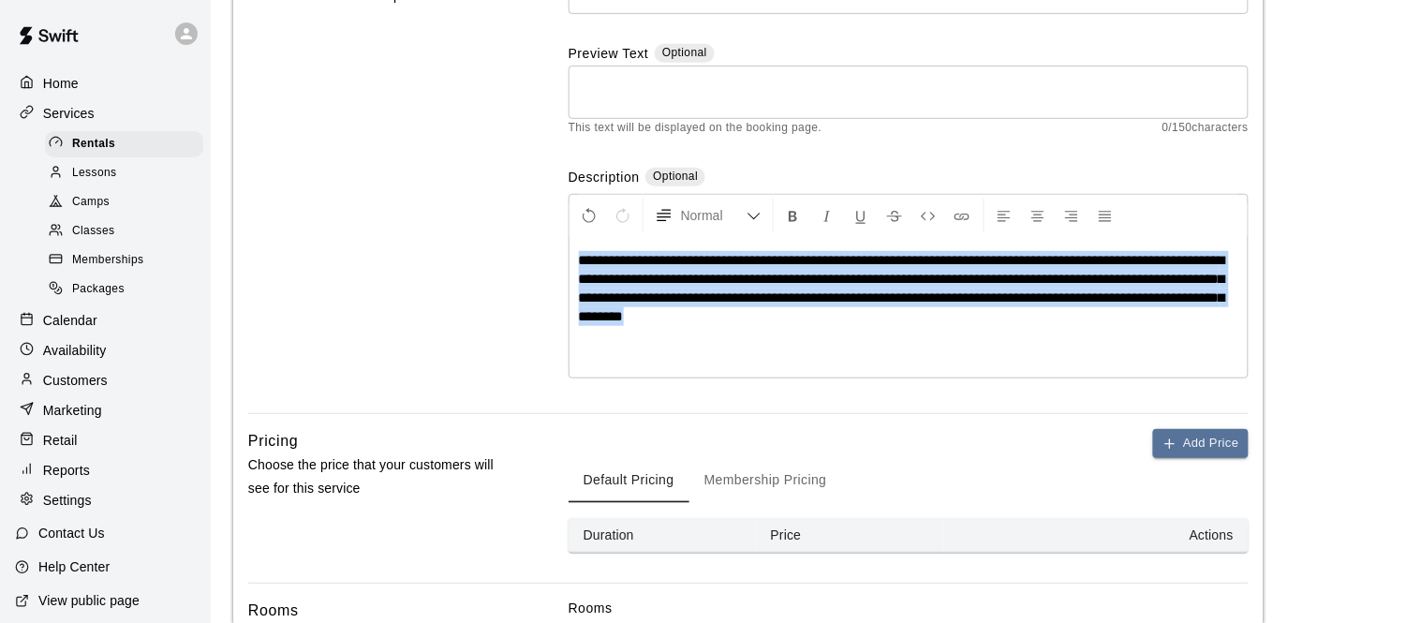
drag, startPoint x: 790, startPoint y: 321, endPoint x: 521, endPoint y: 229, distance: 284.9
click at [521, 229] on div "**********" at bounding box center [748, 187] width 1000 height 453
copy span "**********"
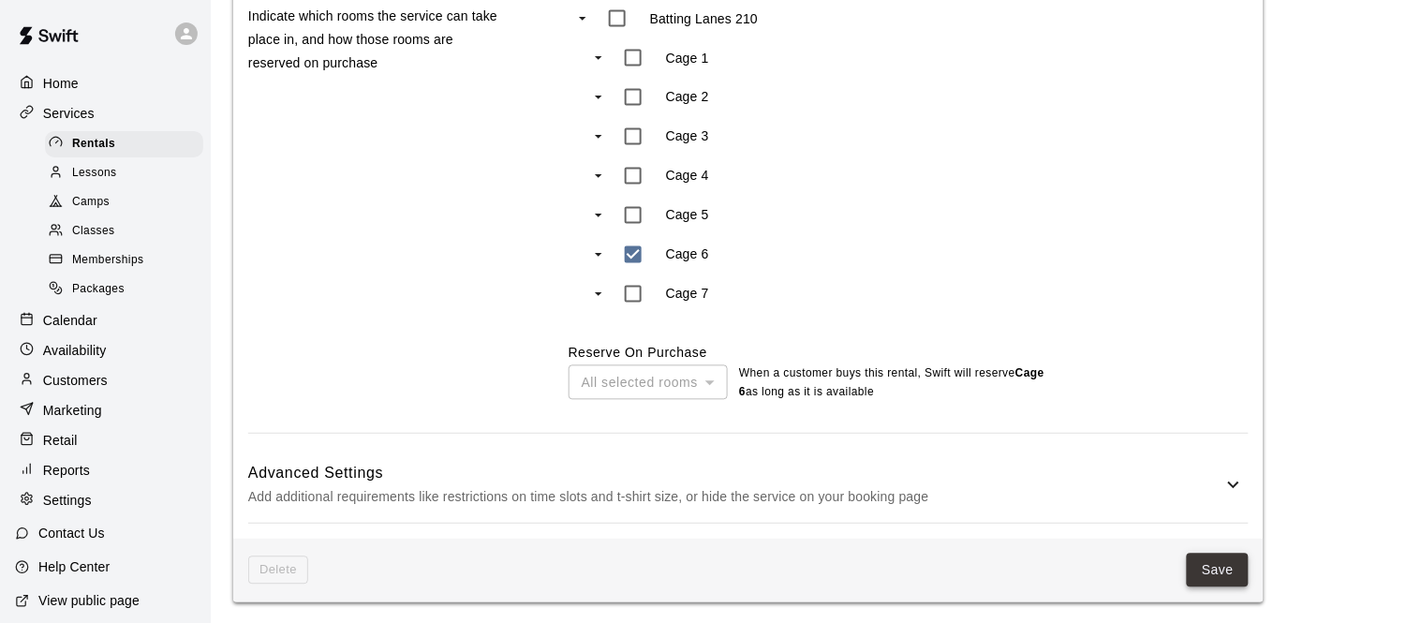
click at [1230, 572] on button "Save" at bounding box center [1217, 570] width 62 height 35
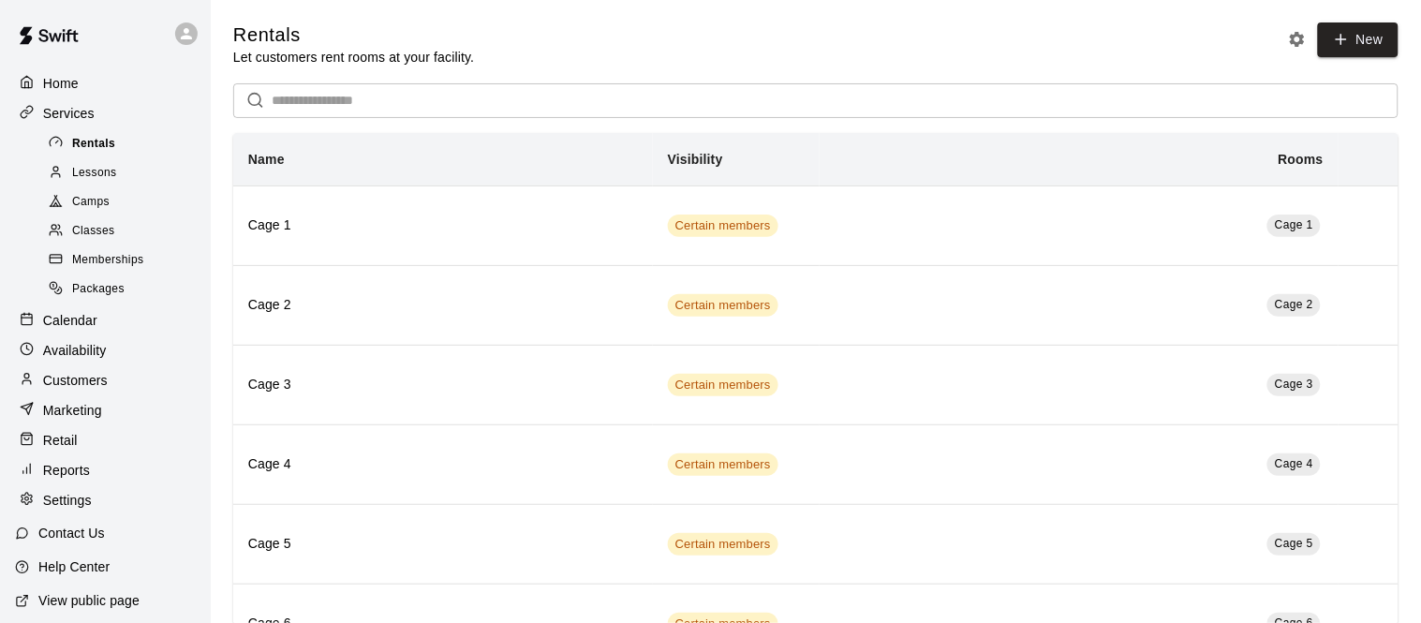
click at [125, 135] on div "Rentals" at bounding box center [124, 144] width 158 height 26
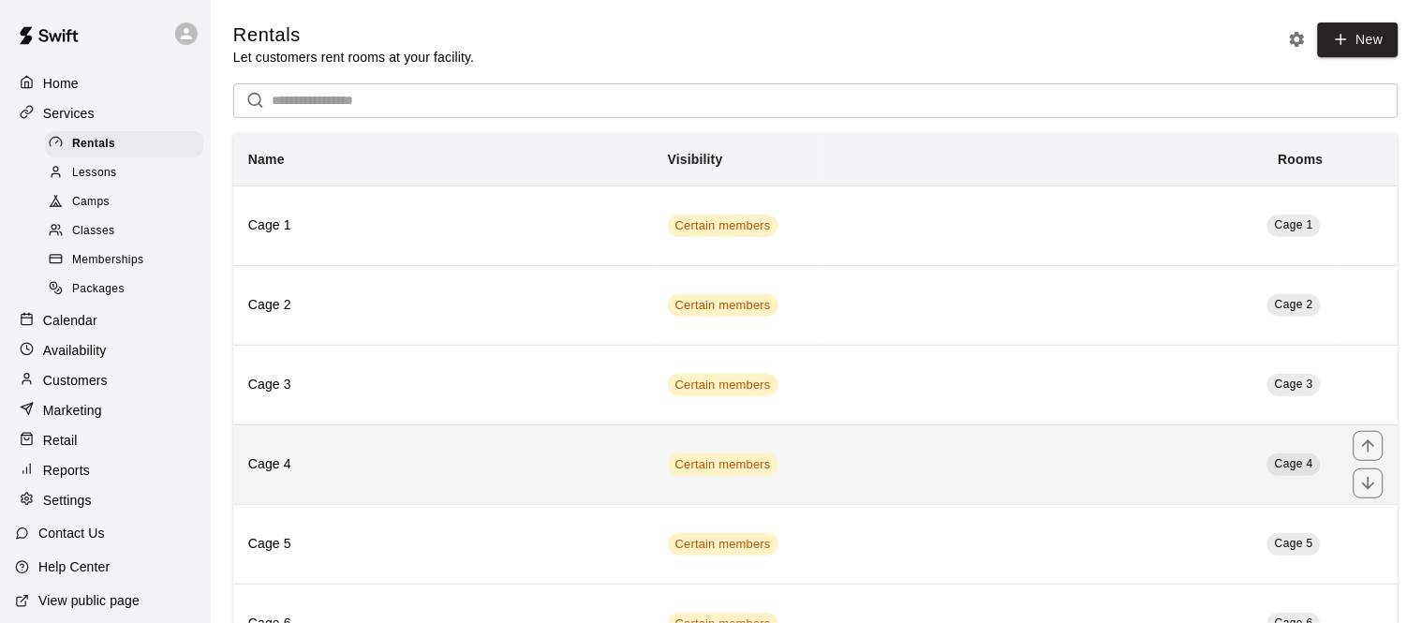
scroll to position [320, 0]
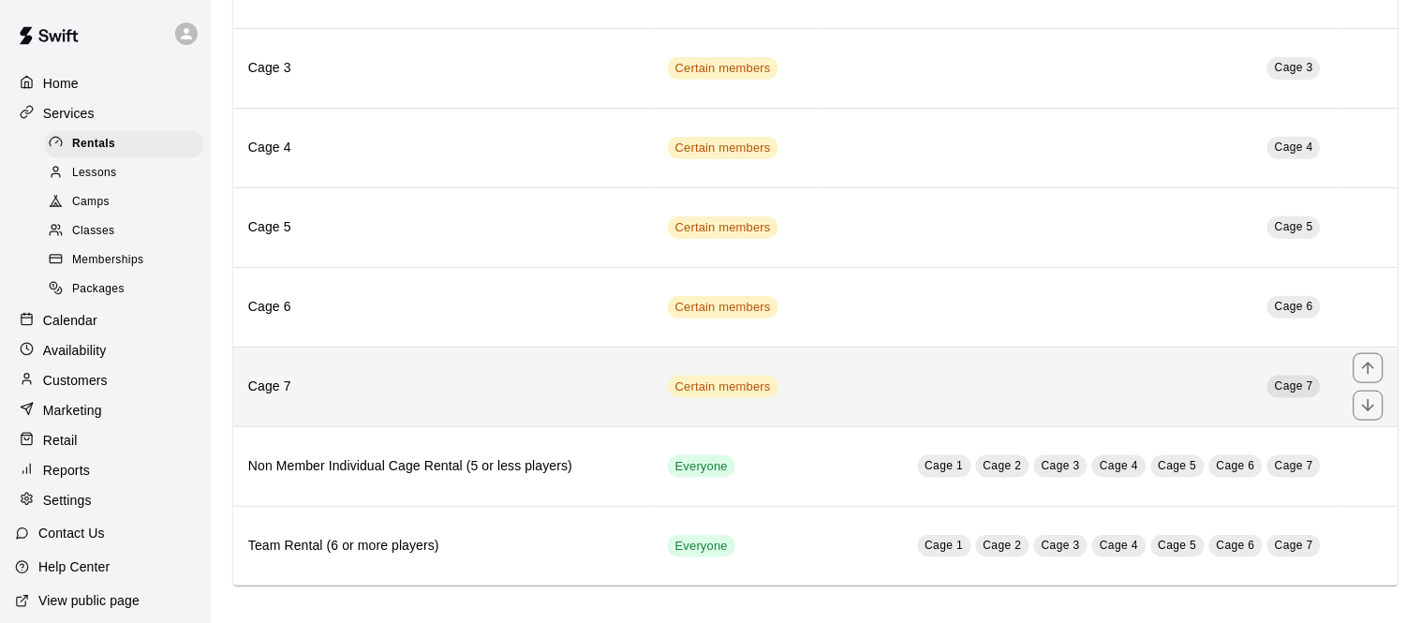
click at [493, 398] on th "Cage 7" at bounding box center [443, 386] width 420 height 80
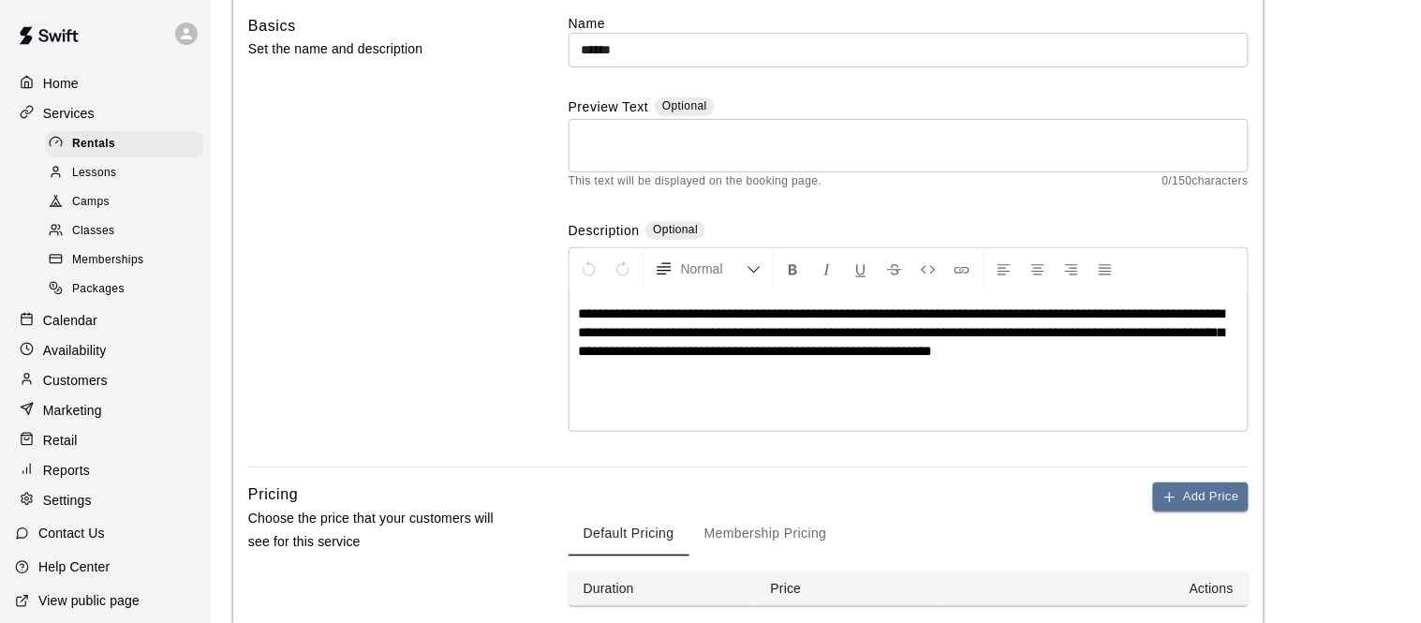
scroll to position [231, 0]
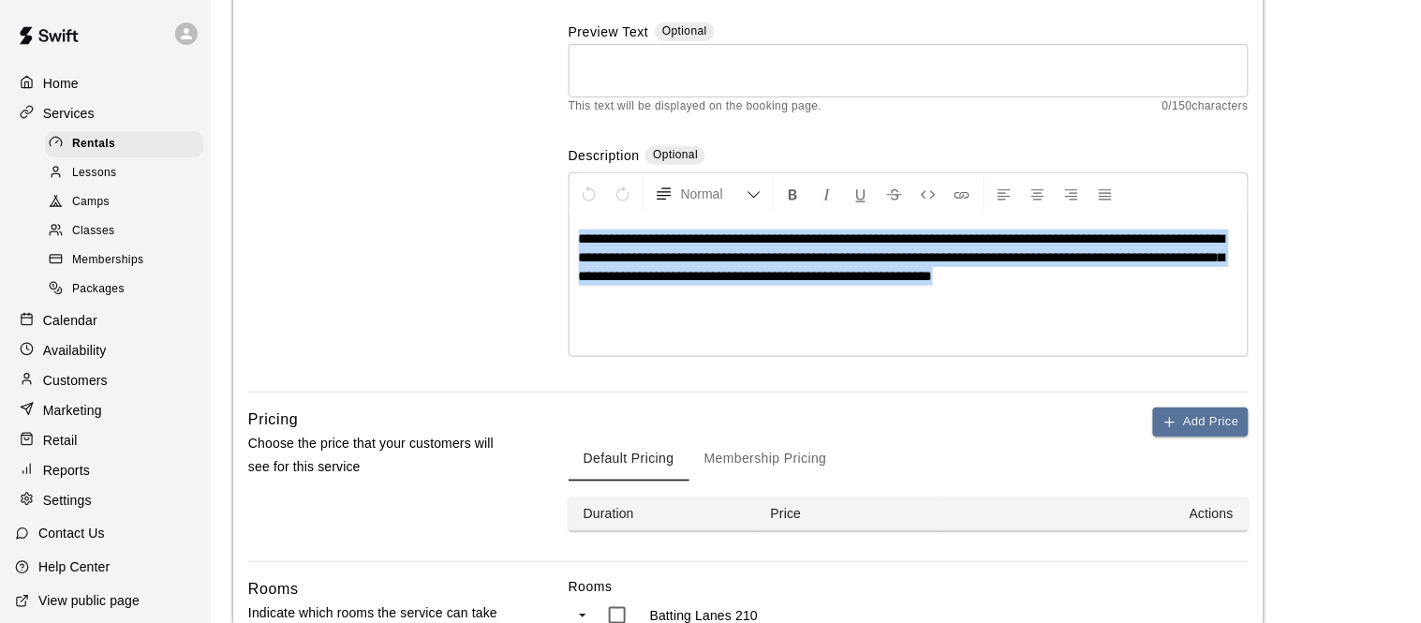
drag, startPoint x: 1032, startPoint y: 285, endPoint x: 457, endPoint y: 137, distance: 593.7
click at [457, 137] on div "**********" at bounding box center [748, 165] width 1000 height 453
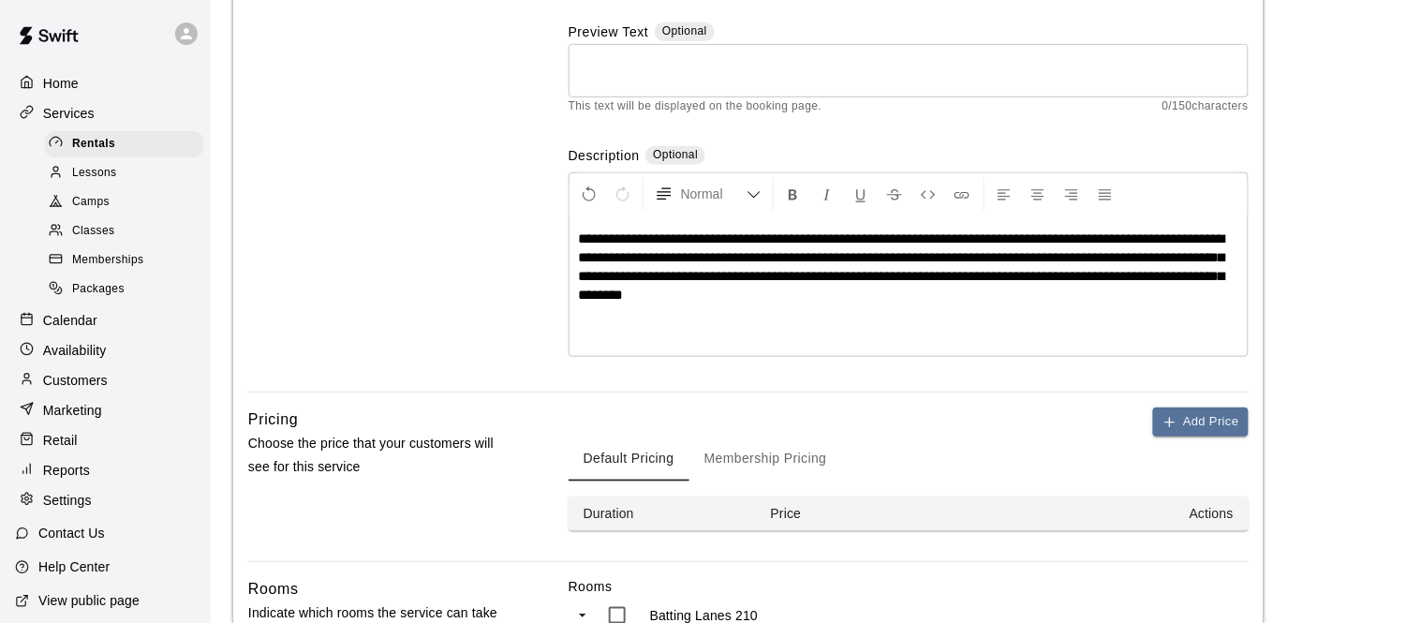
scroll to position [828, 0]
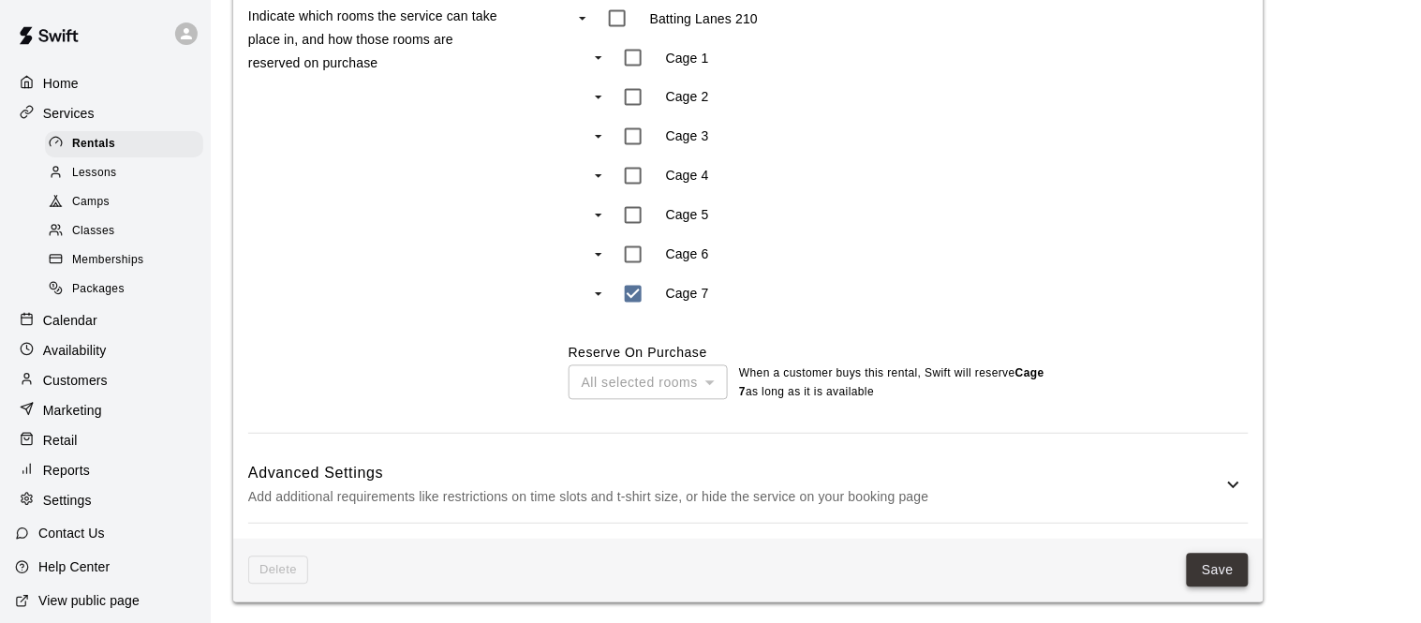
click at [1209, 562] on button "Save" at bounding box center [1217, 570] width 62 height 35
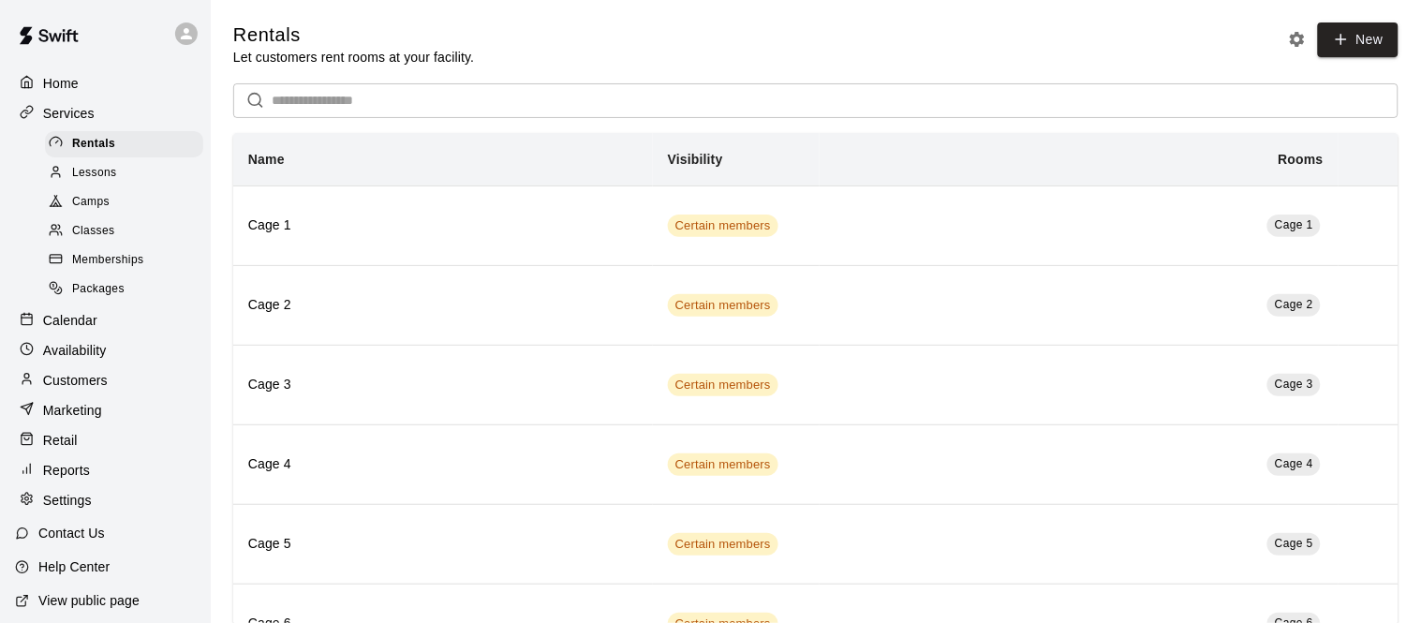
click at [120, 255] on span "Memberships" at bounding box center [107, 260] width 71 height 19
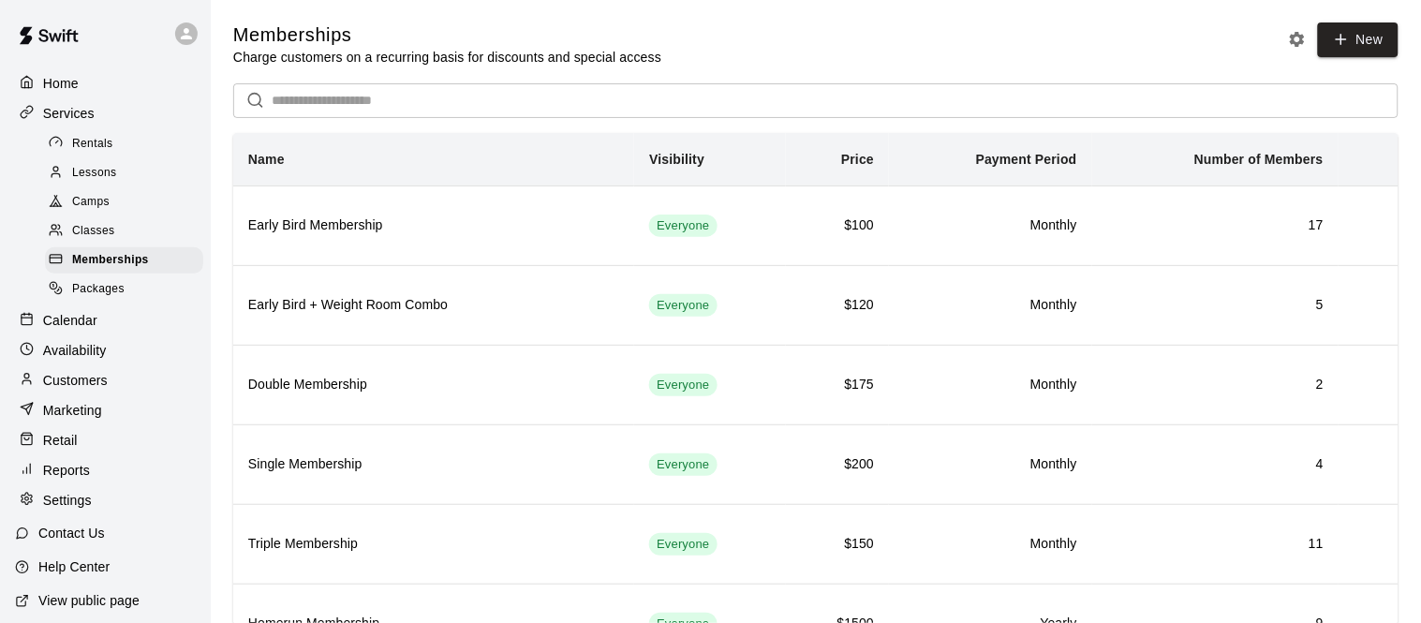
click at [444, 92] on input "text" at bounding box center [835, 100] width 1127 height 35
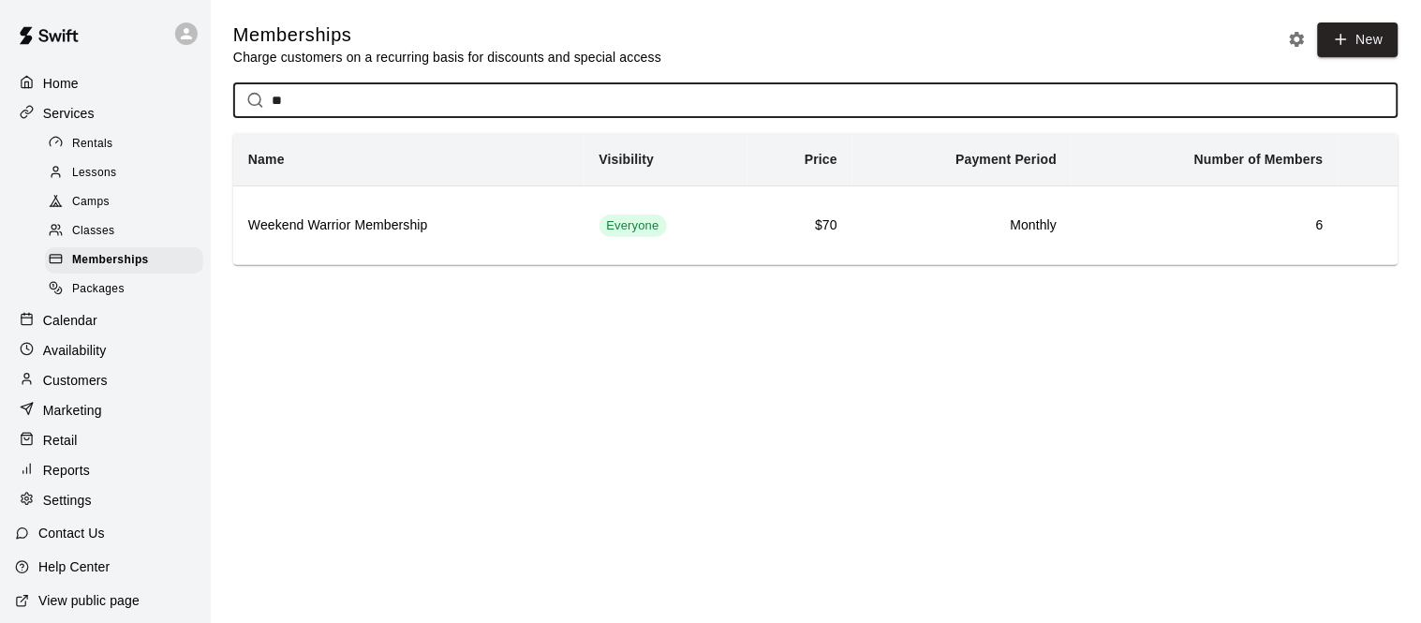
type input "*"
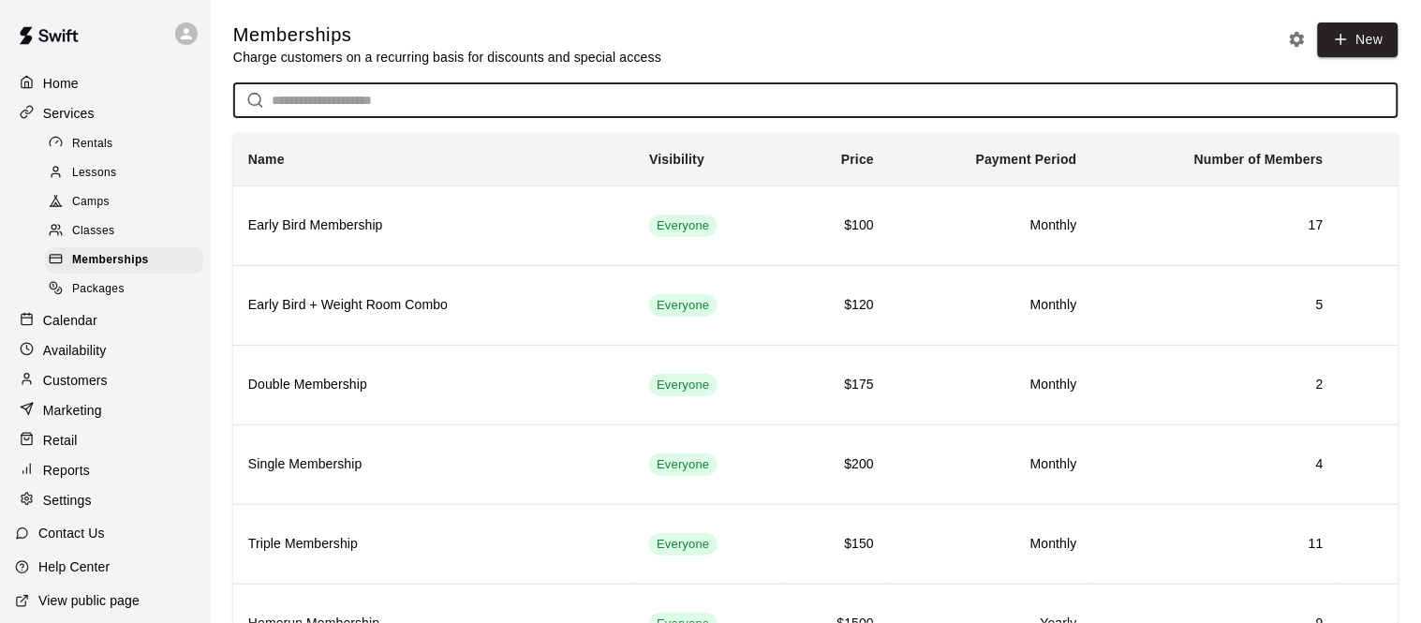
click at [110, 387] on div "Customers" at bounding box center [105, 380] width 181 height 28
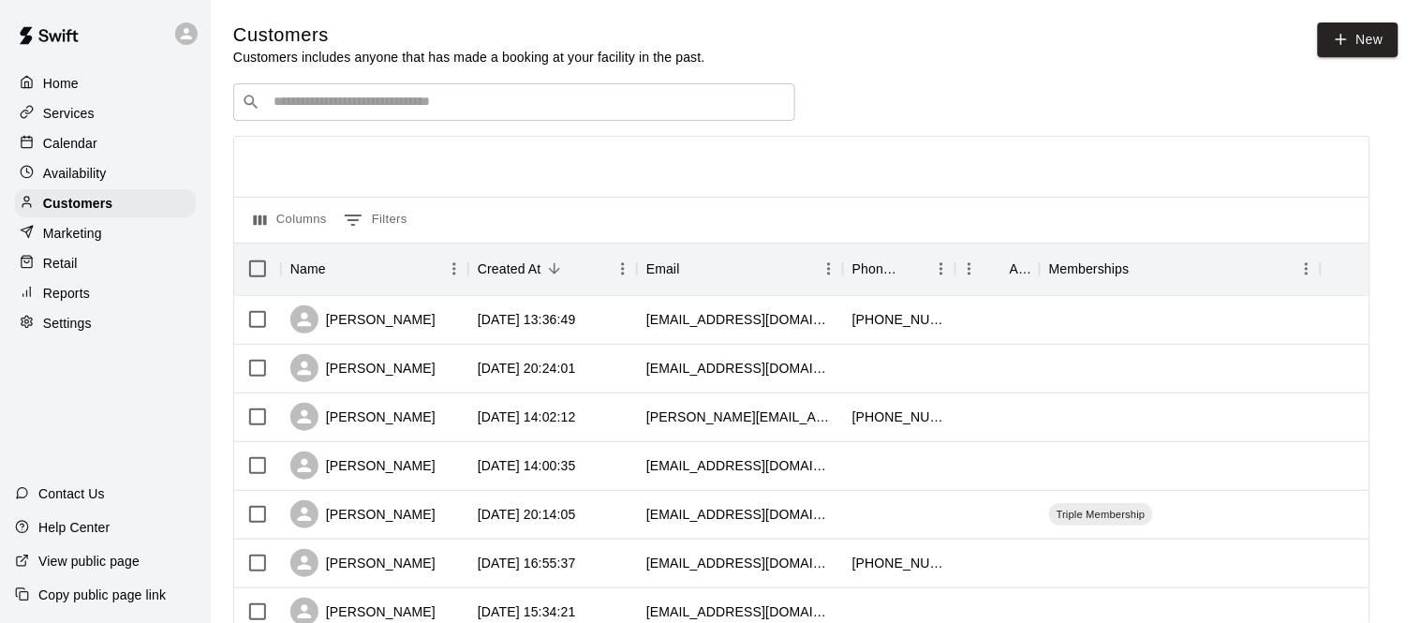
click at [389, 101] on input "Search customers by name or email" at bounding box center [527, 102] width 519 height 19
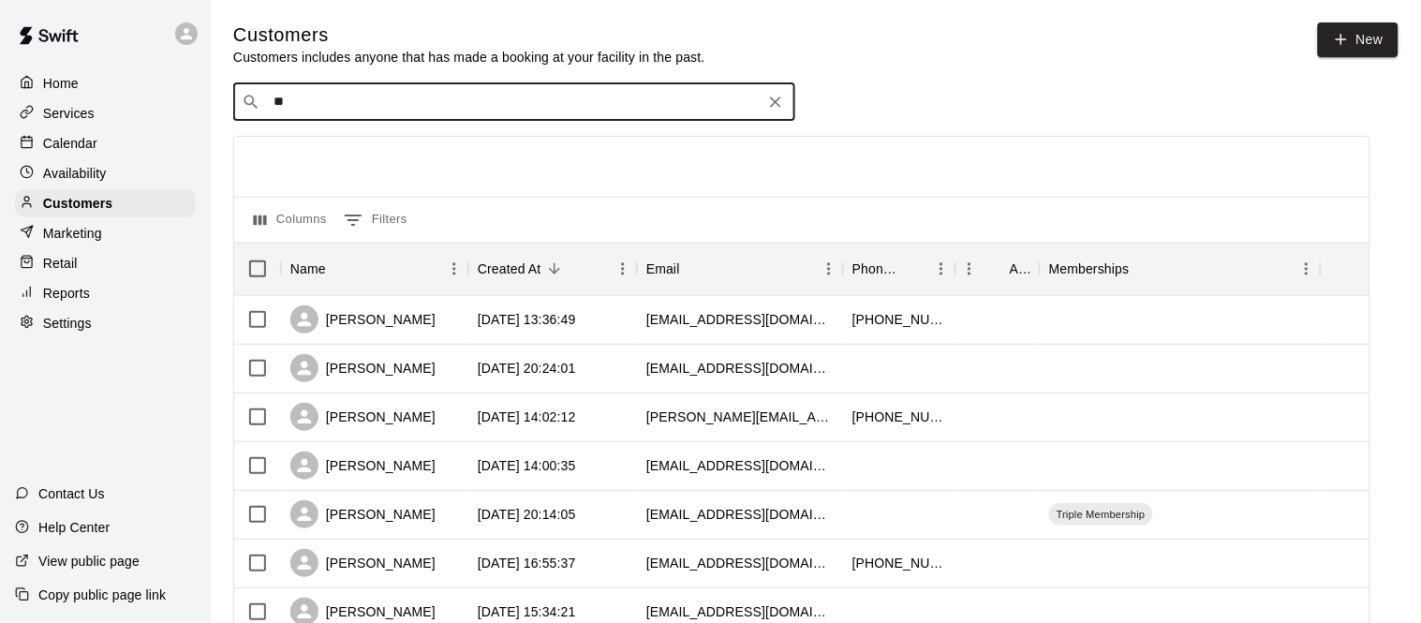
type input "***"
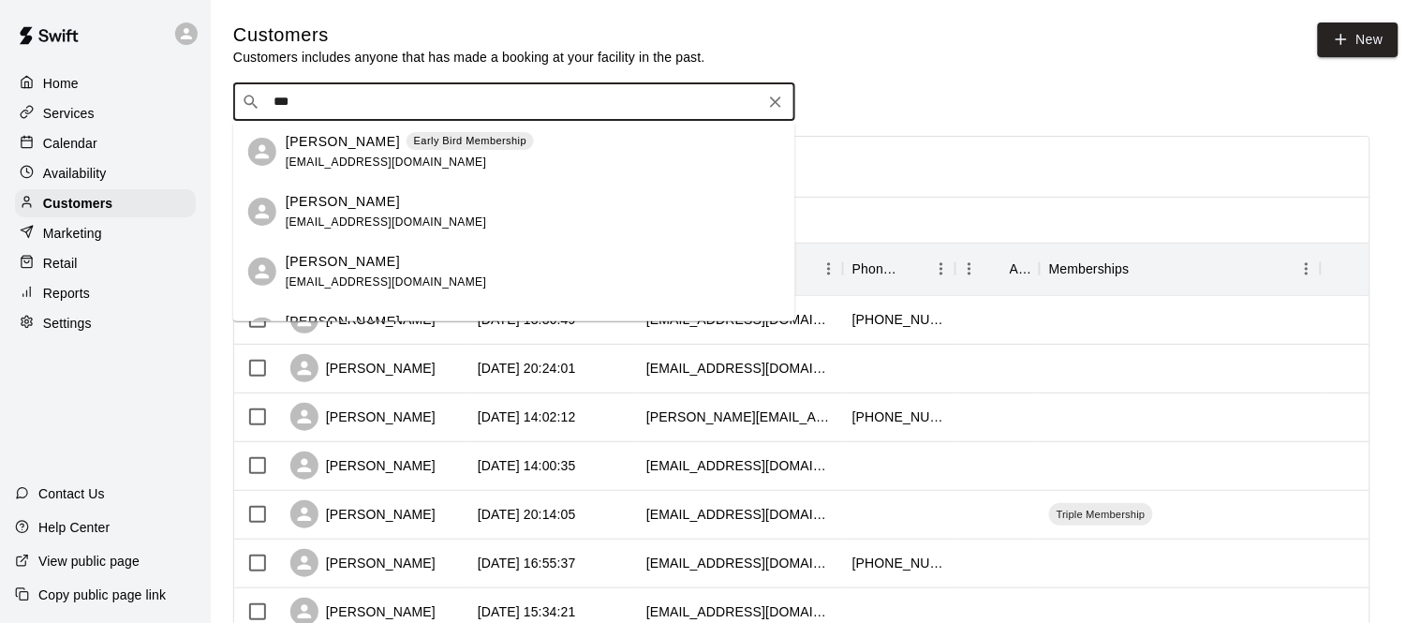
click at [354, 147] on p "Joe Orloski" at bounding box center [343, 142] width 114 height 20
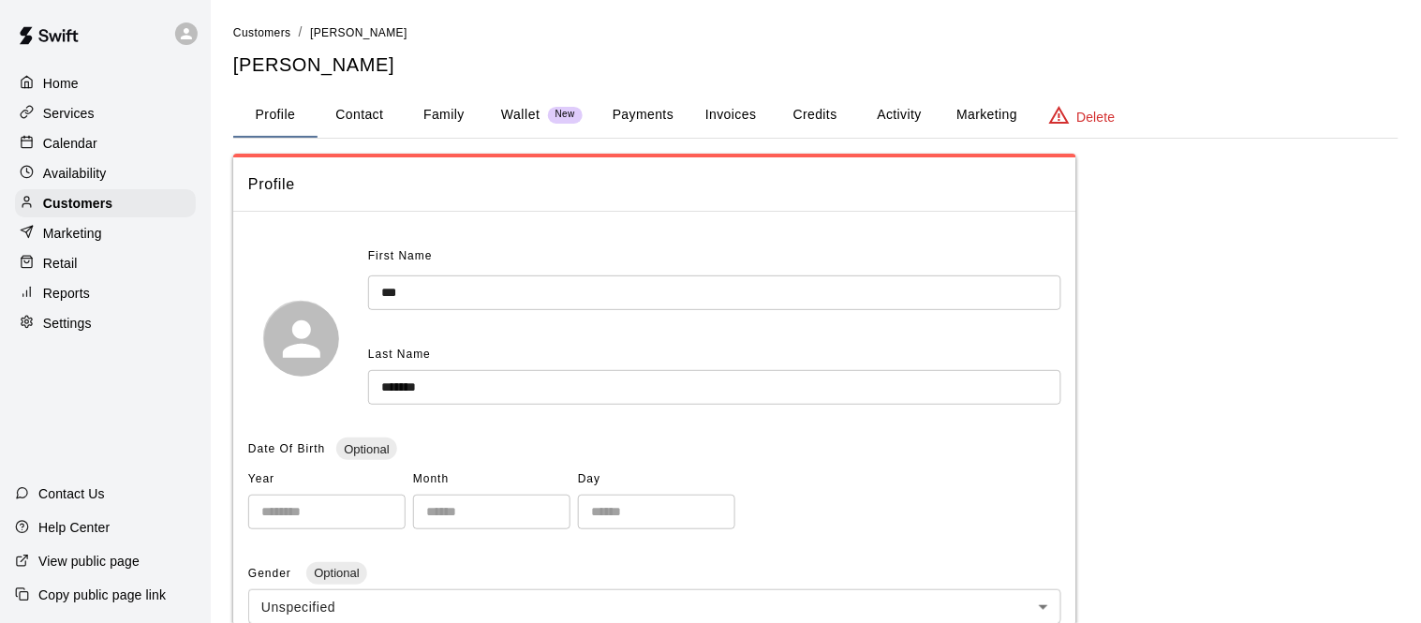
click at [652, 113] on button "Payments" at bounding box center [642, 115] width 91 height 45
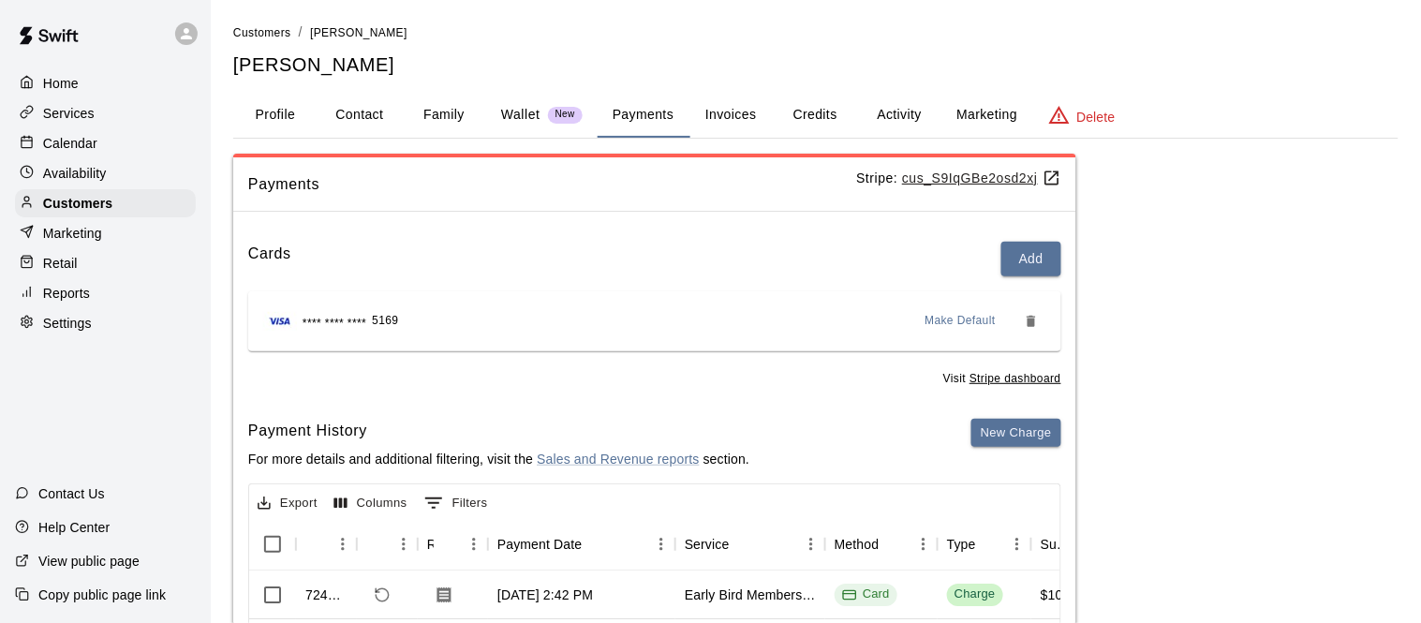
click at [885, 103] on button "Activity" at bounding box center [899, 115] width 84 height 45
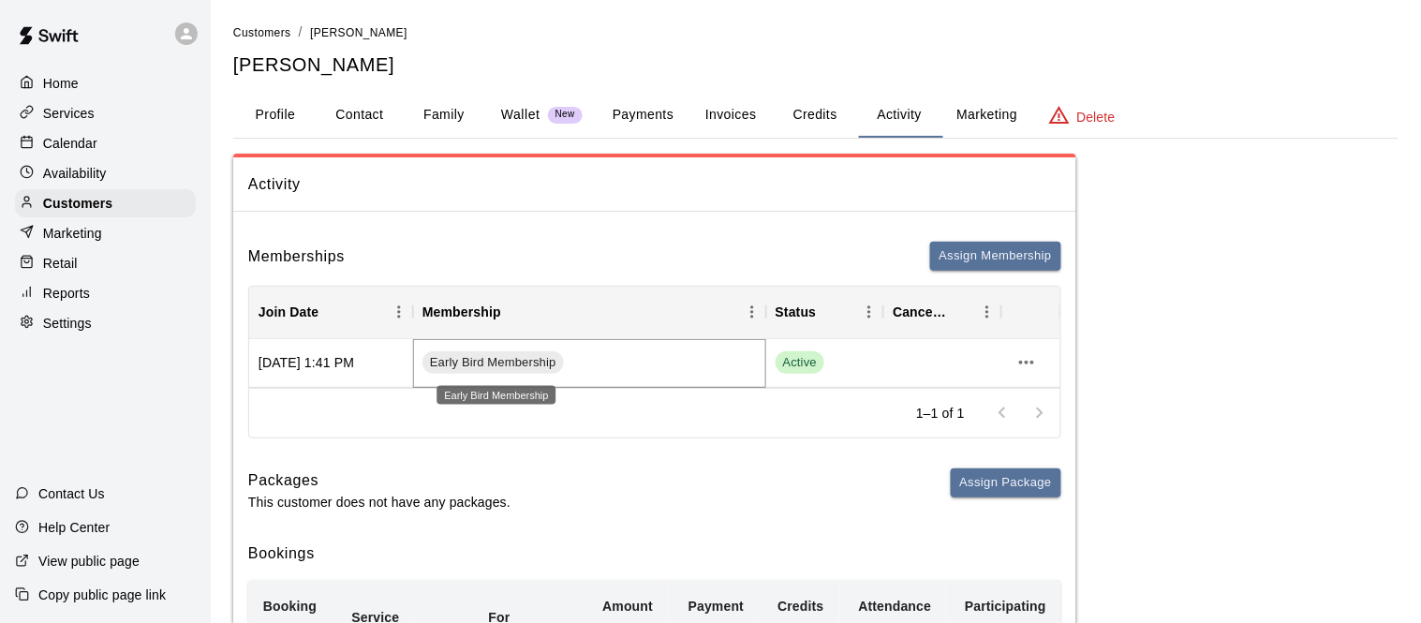
click at [519, 364] on span "Early Bird Membership" at bounding box center [492, 363] width 141 height 18
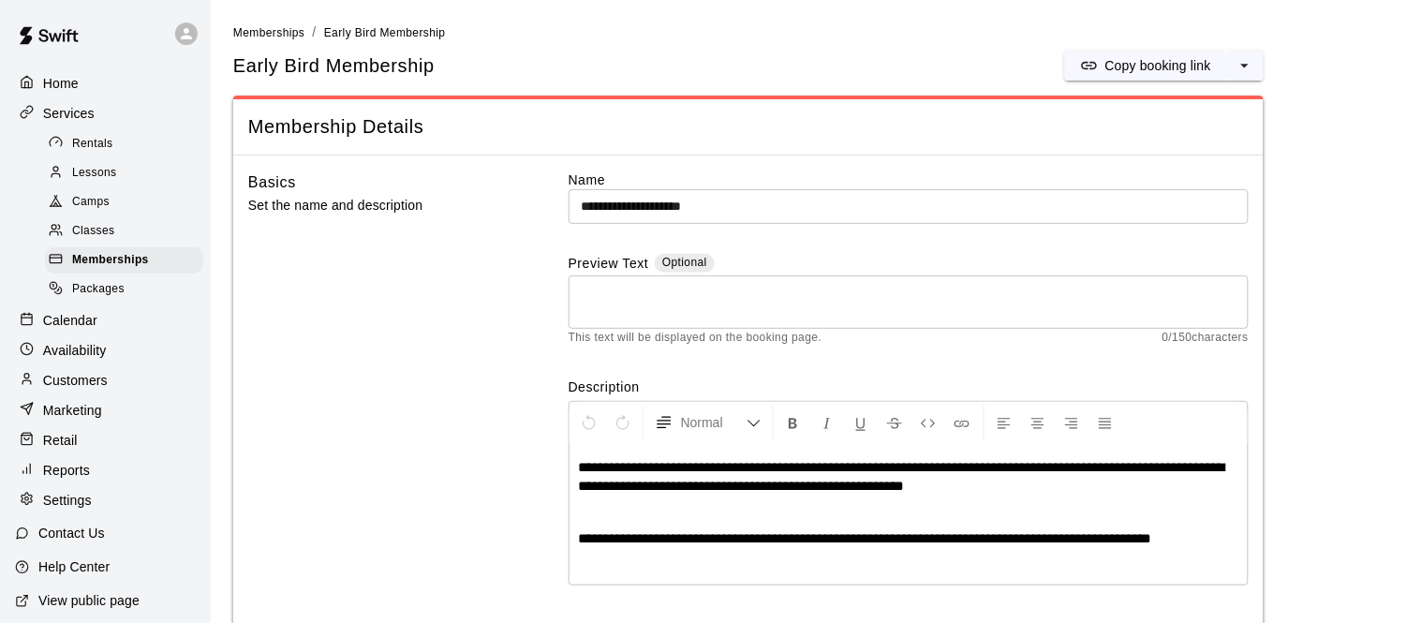
click at [104, 385] on p "Customers" at bounding box center [75, 380] width 65 height 19
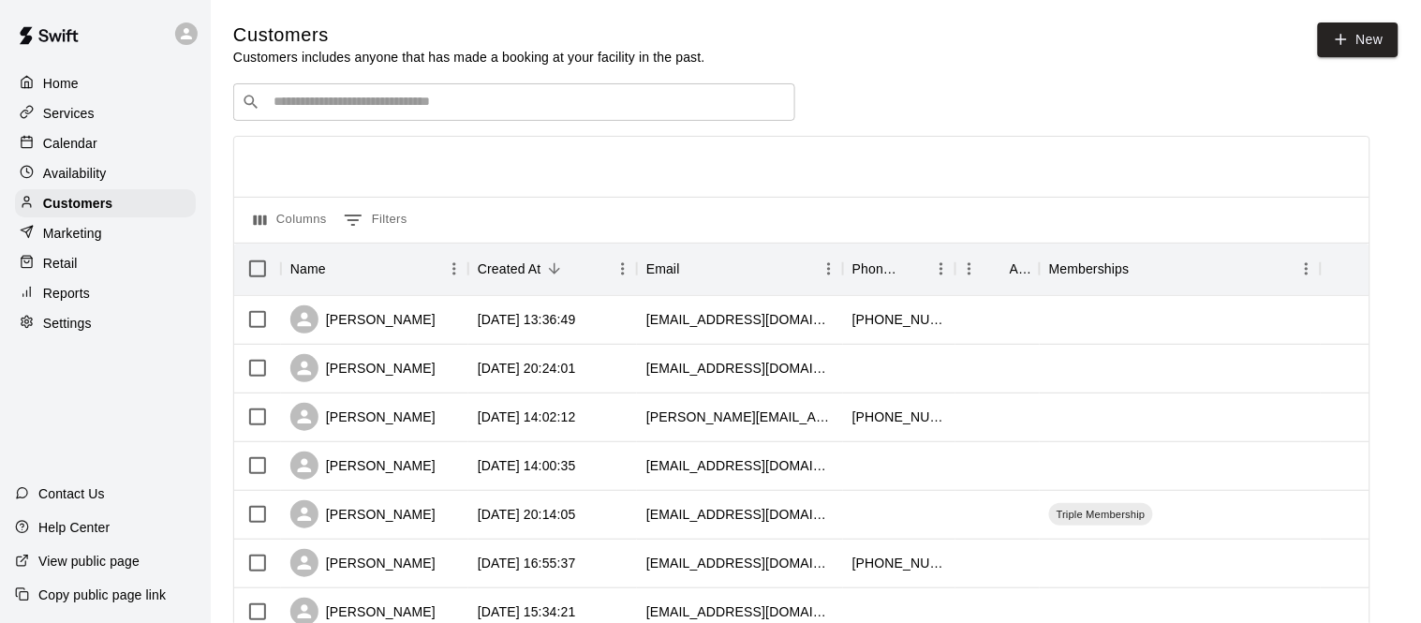
click at [464, 102] on input "Search customers by name or email" at bounding box center [527, 102] width 519 height 19
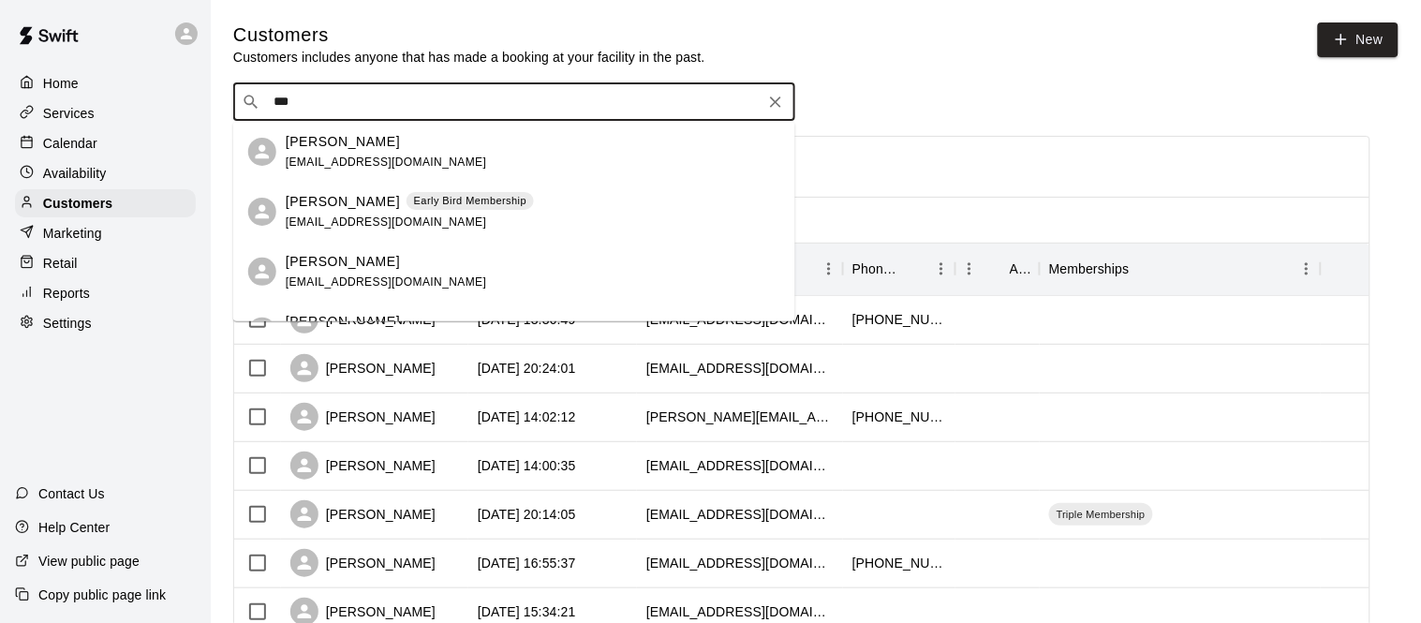
type input "***"
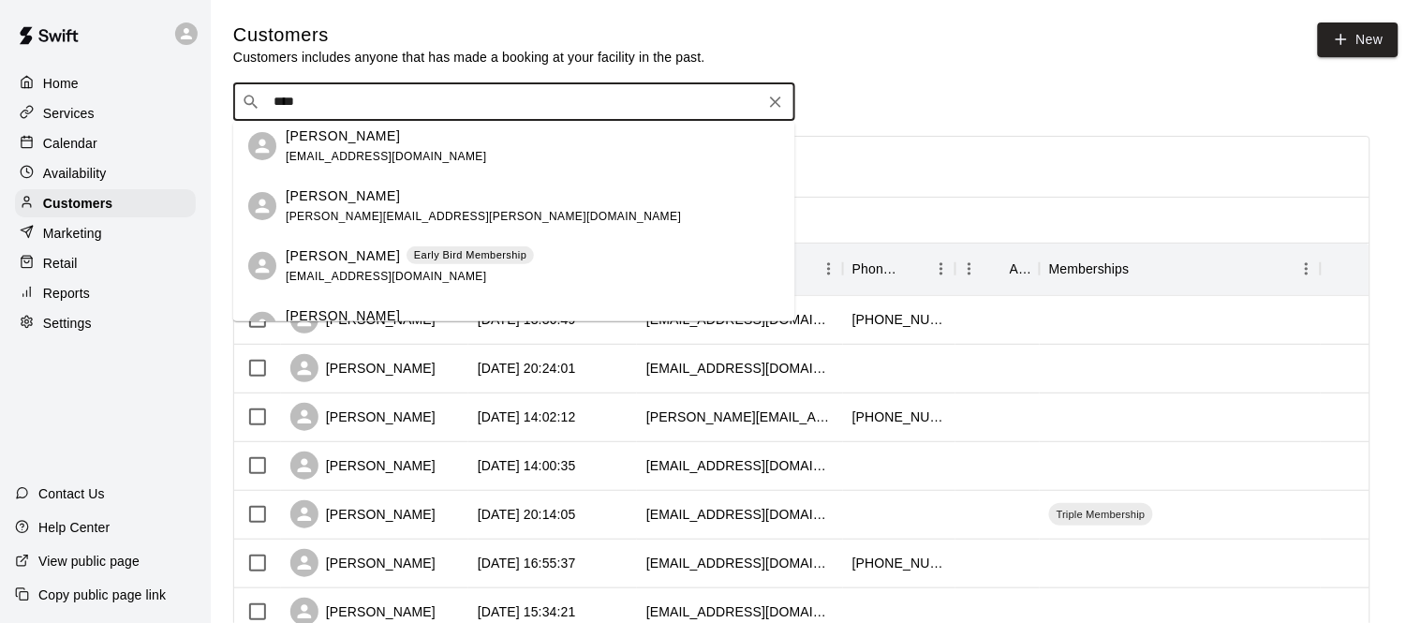
click at [414, 251] on p "Early Bird Membership" at bounding box center [470, 255] width 113 height 16
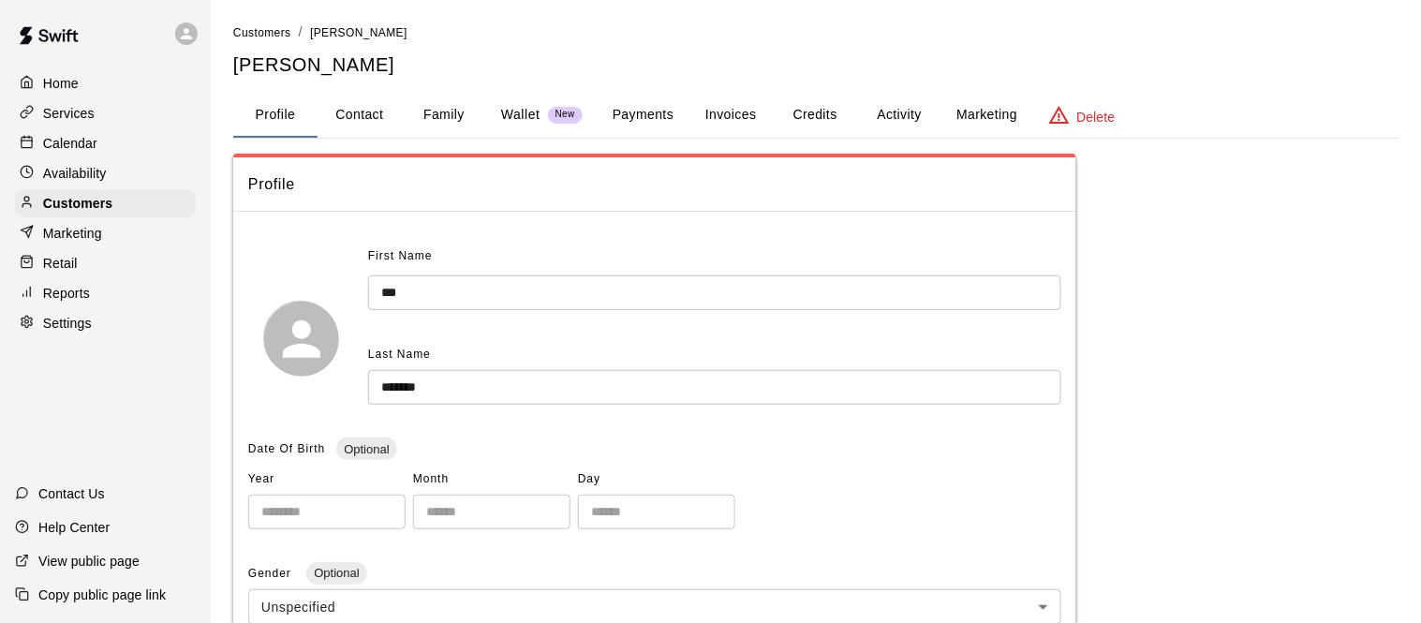
click at [355, 112] on button "Contact" at bounding box center [359, 115] width 84 height 45
select select "**"
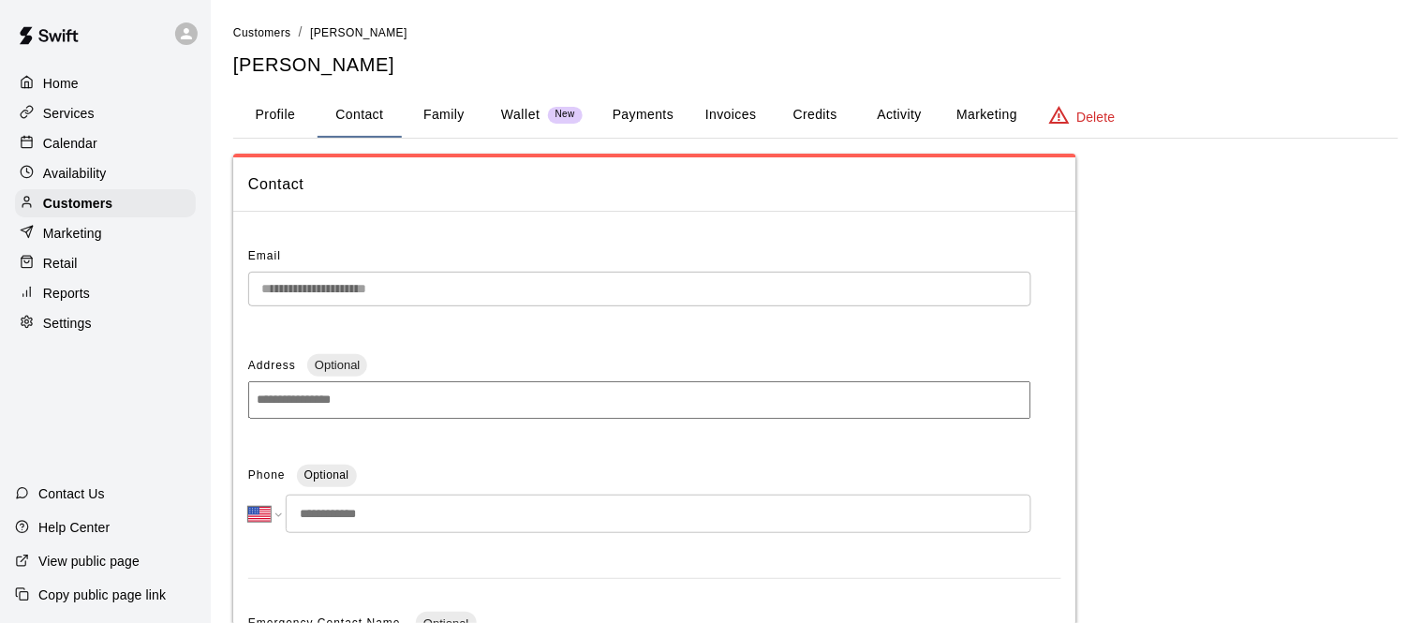
click at [638, 114] on button "Payments" at bounding box center [642, 115] width 91 height 45
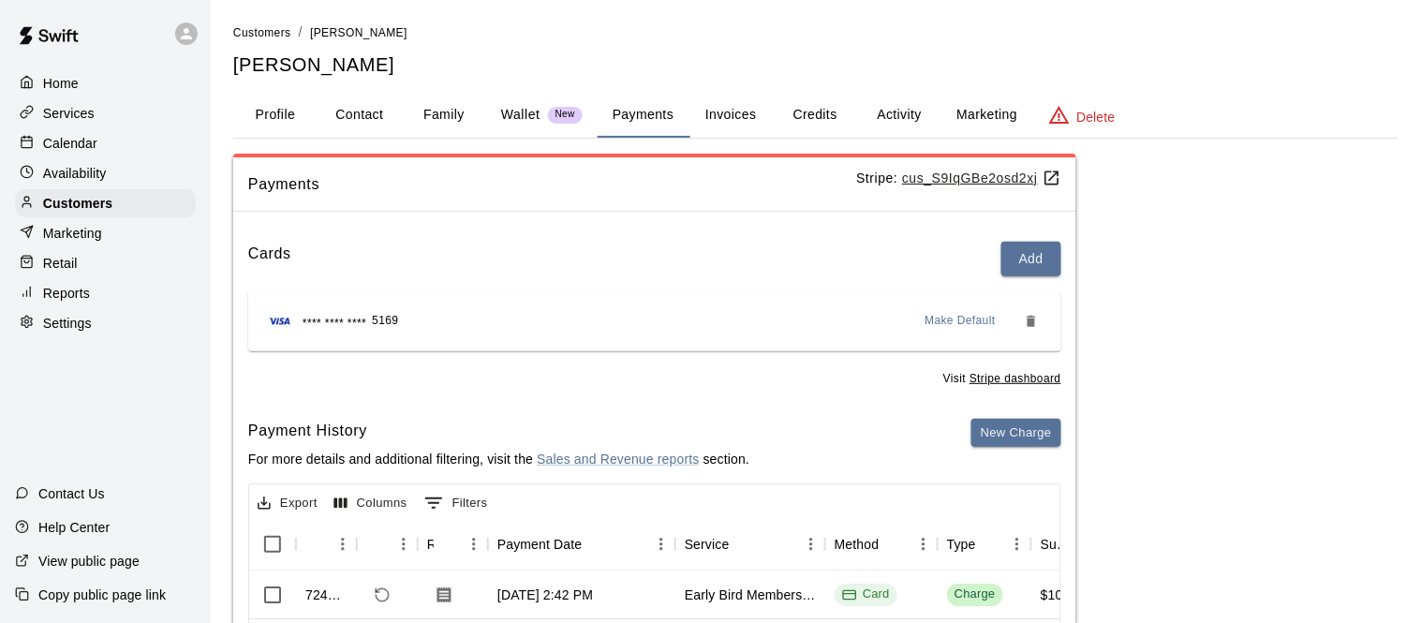
click at [920, 102] on button "Activity" at bounding box center [899, 115] width 84 height 45
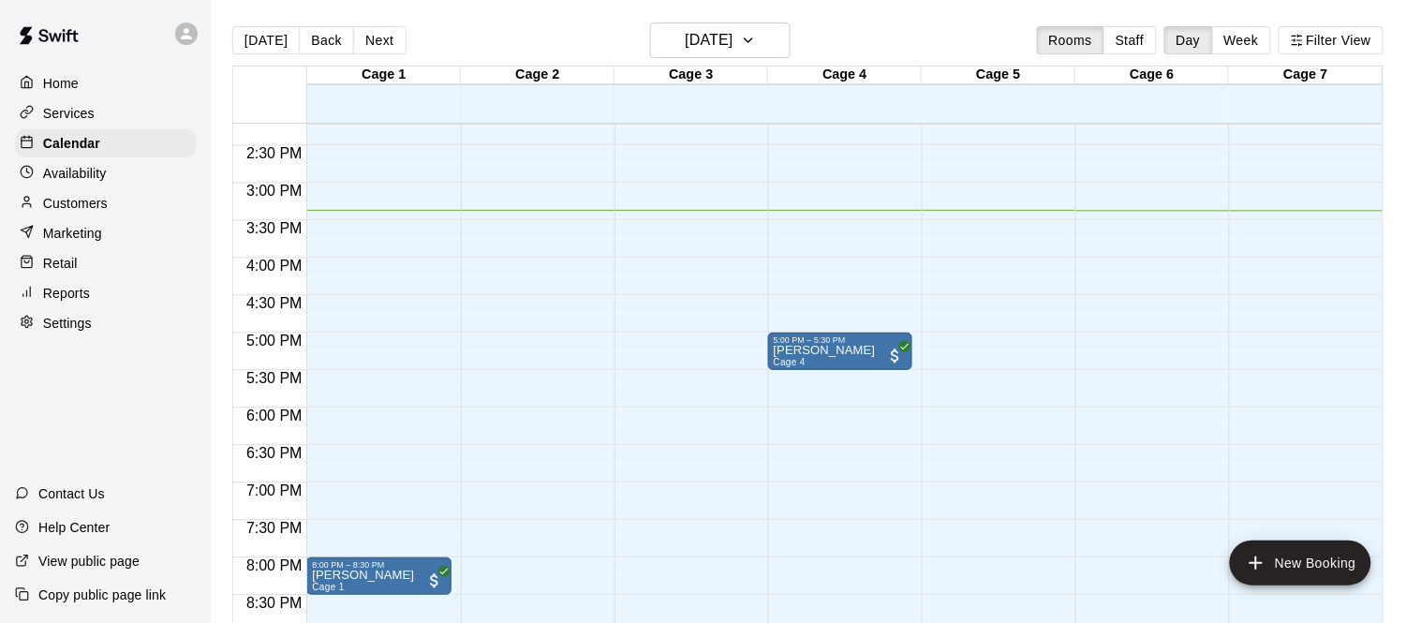
scroll to position [1064, 0]
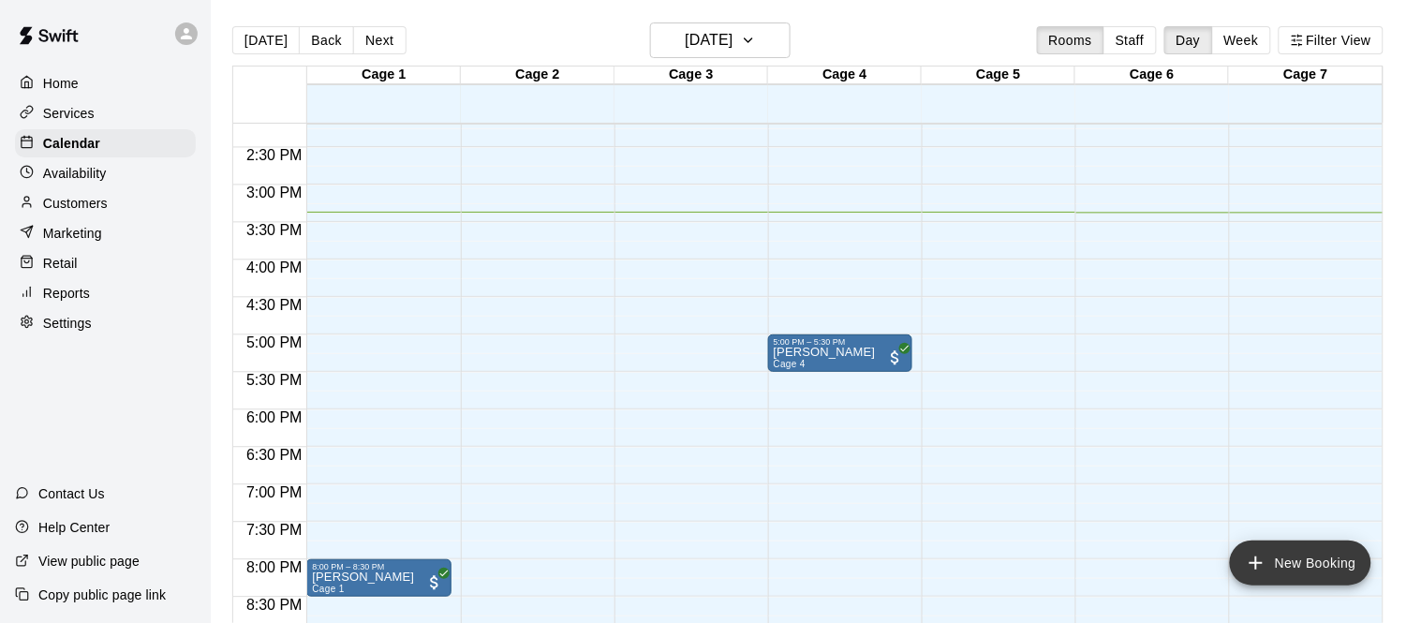
click at [1314, 563] on button "New Booking" at bounding box center [1300, 562] width 141 height 45
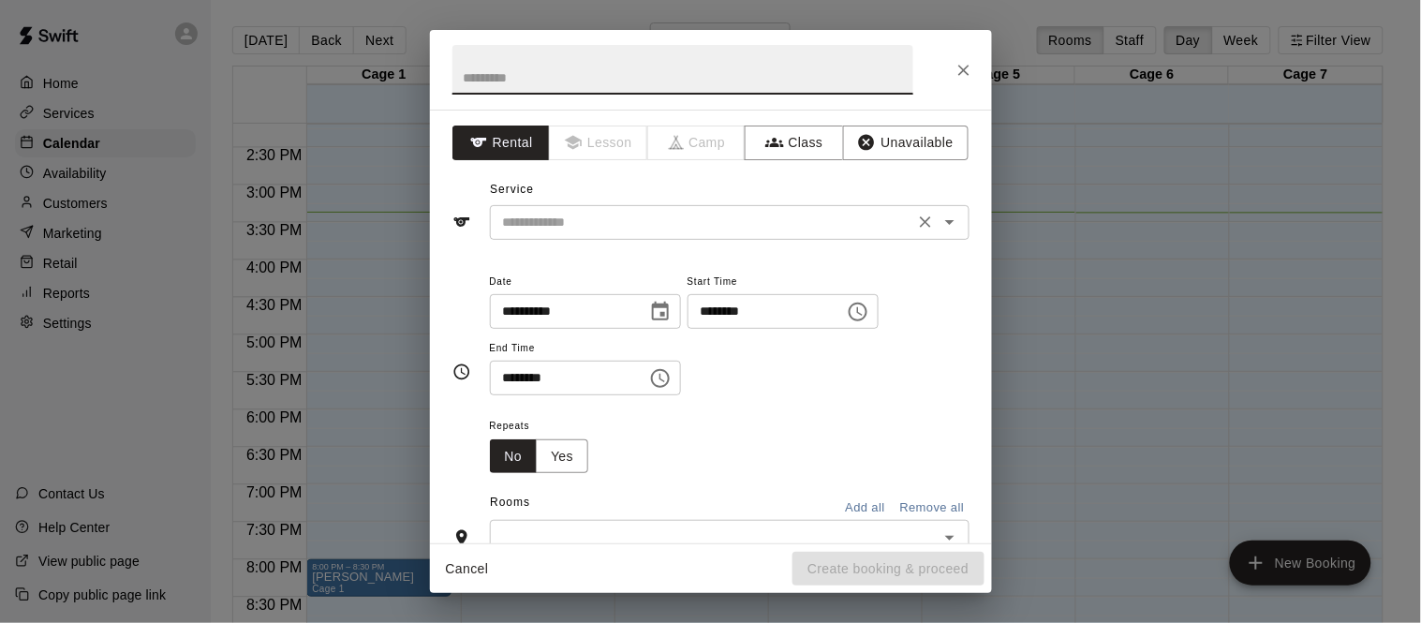
click at [708, 221] on input "text" at bounding box center [701, 222] width 413 height 23
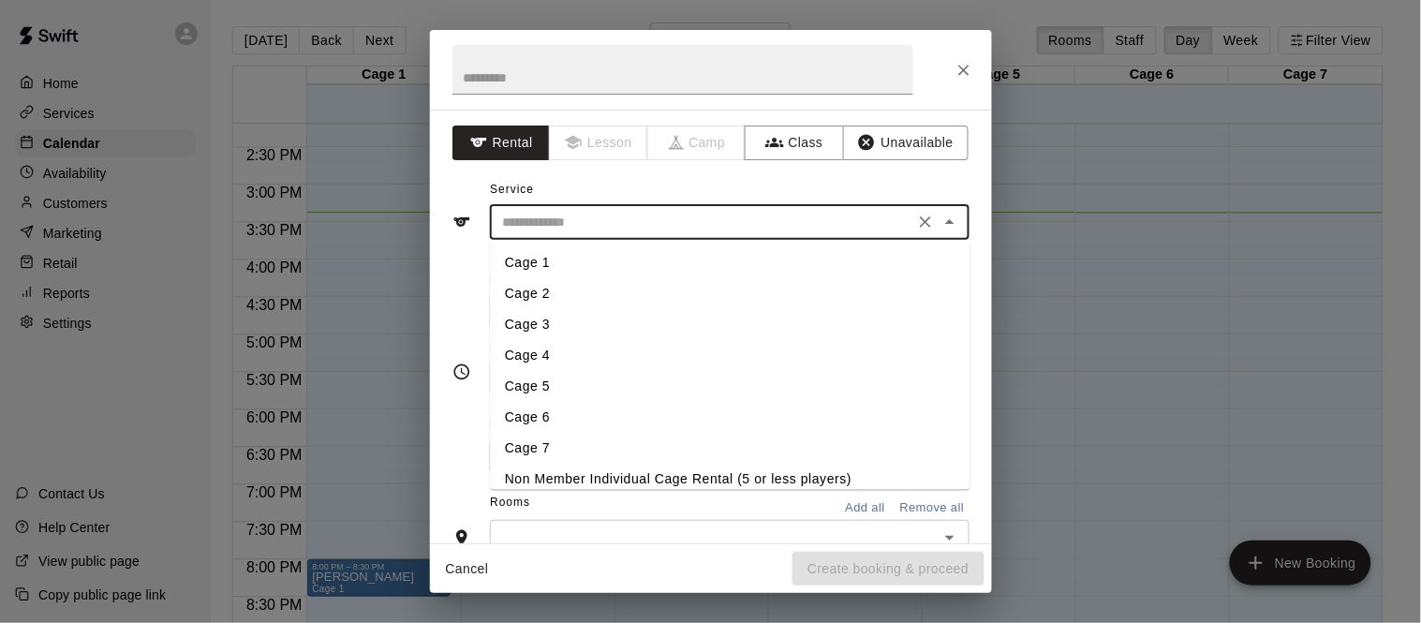
click at [552, 353] on li "Cage 4" at bounding box center [729, 355] width 479 height 31
type input "******"
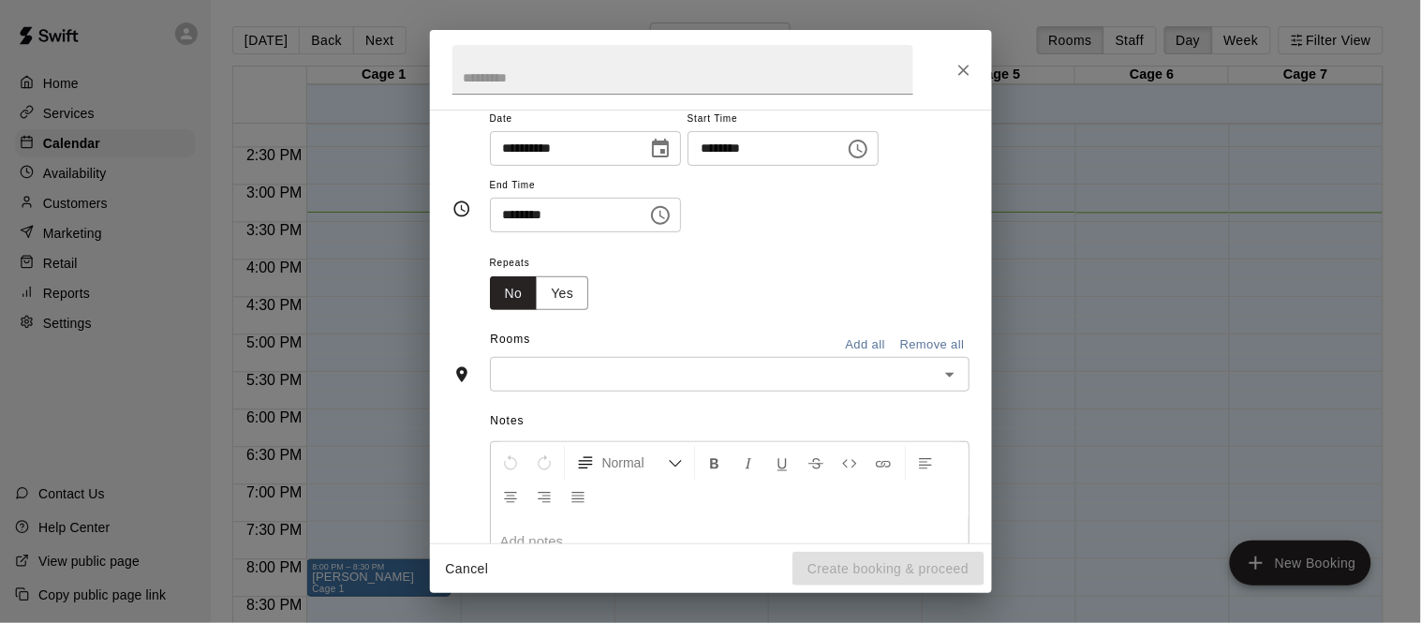
scroll to position [174, 0]
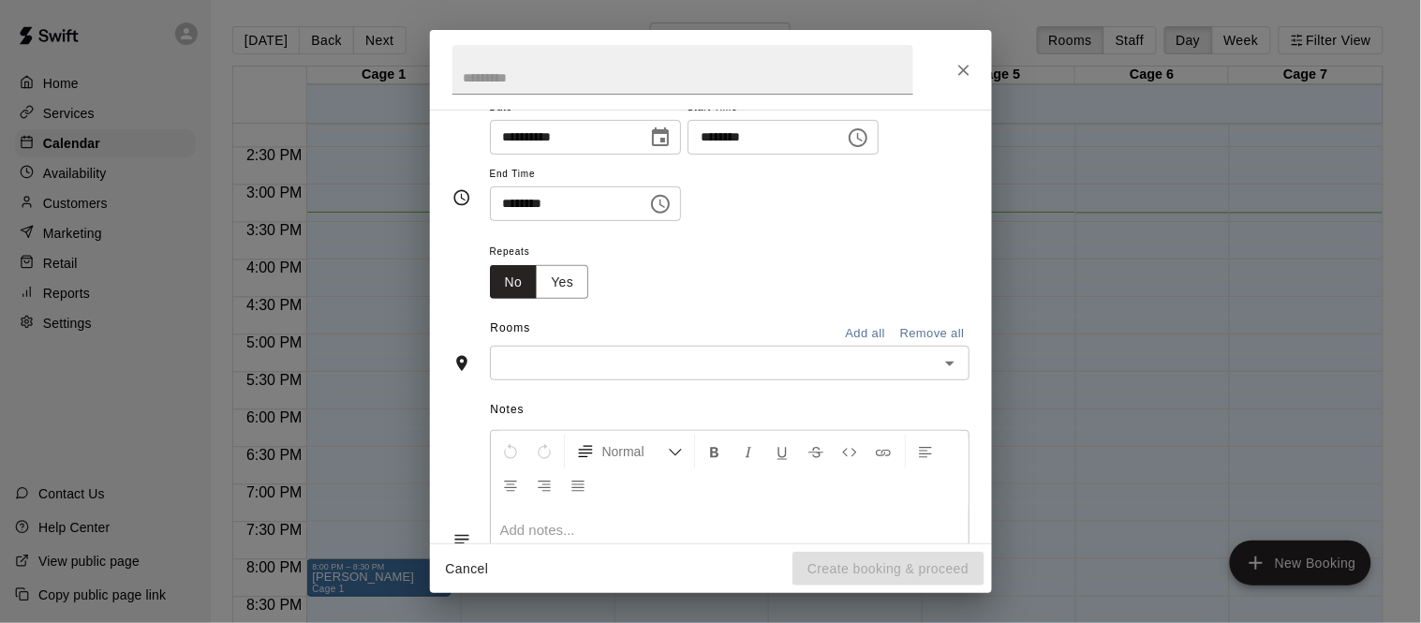
click at [847, 149] on icon "Choose time, selected time is 3:00 PM" at bounding box center [858, 137] width 22 height 22
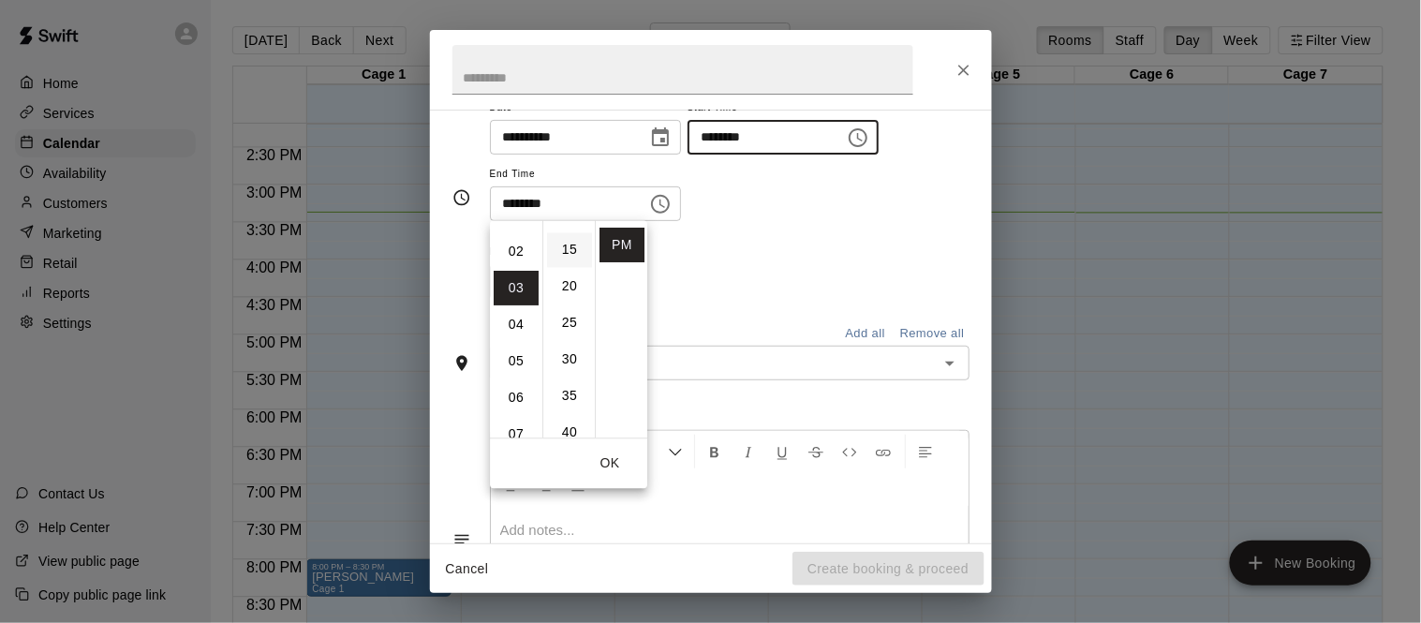
scroll to position [109, 0]
click at [574, 361] on li "30" at bounding box center [569, 352] width 45 height 35
type input "********"
click at [744, 299] on div "Repeats No Yes" at bounding box center [729, 269] width 479 height 59
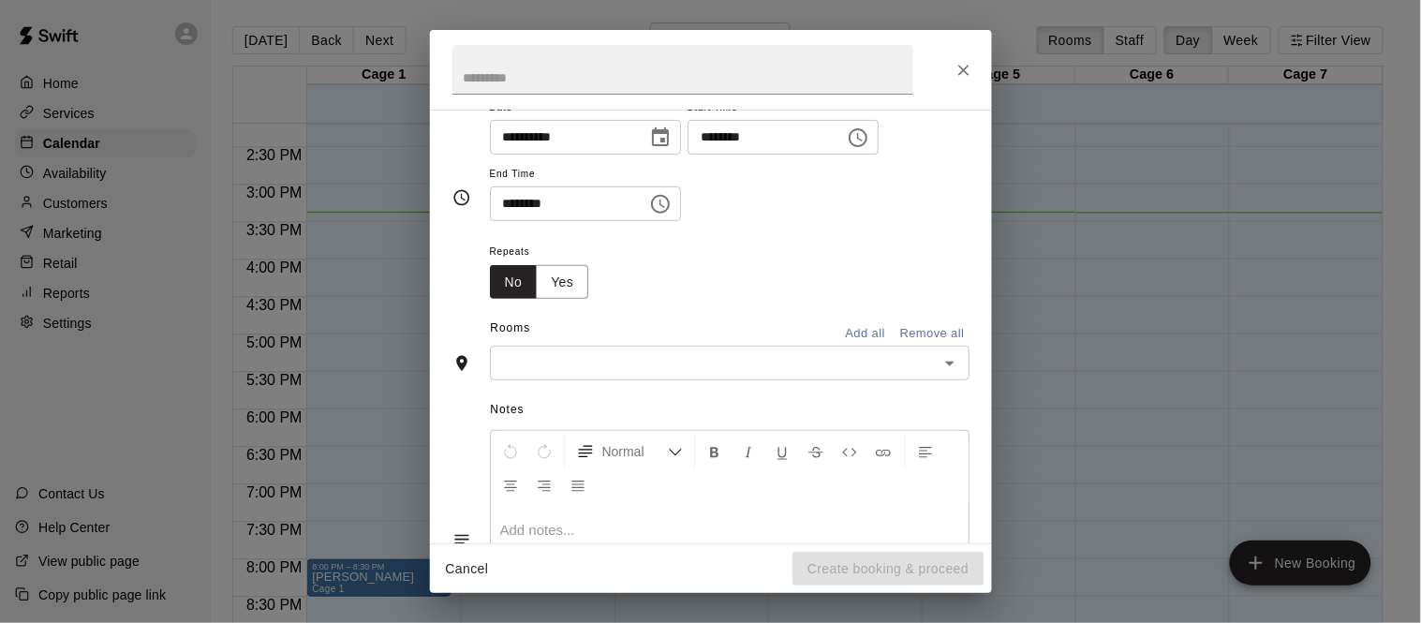
click at [508, 221] on input "********" at bounding box center [562, 203] width 144 height 35
type input "********"
click at [714, 299] on div "Repeats No Yes" at bounding box center [729, 269] width 479 height 59
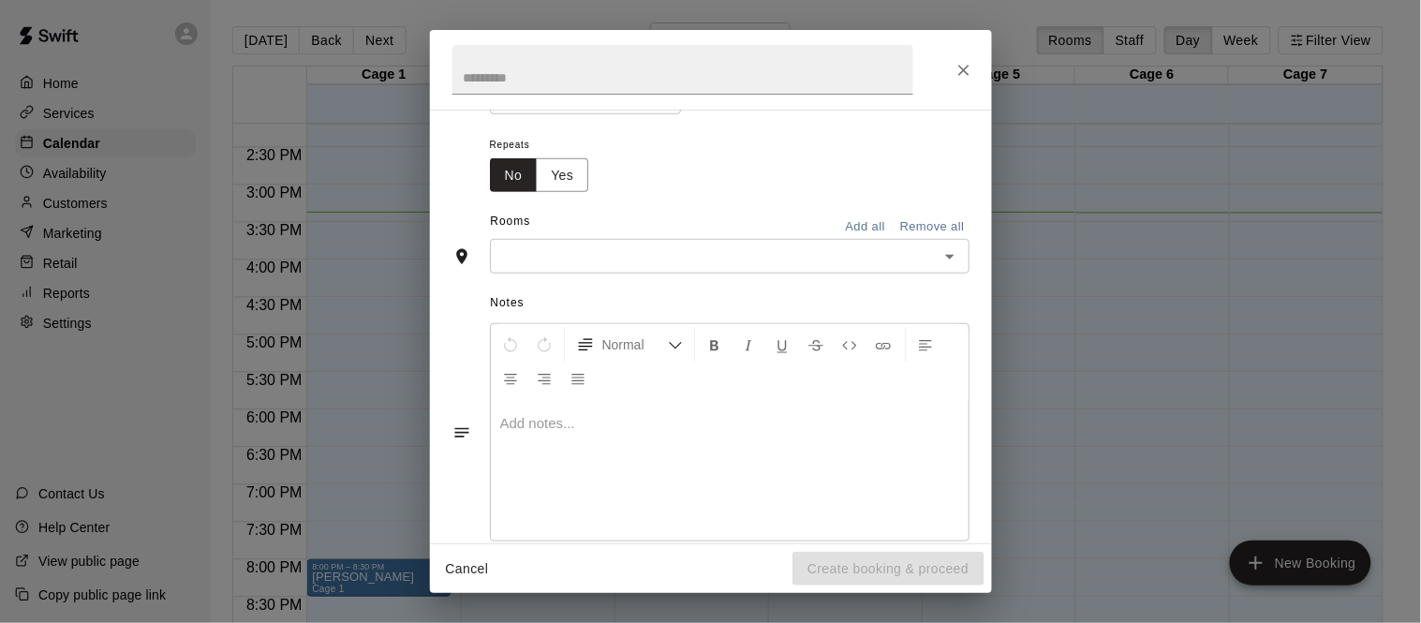
scroll to position [286, 0]
click at [649, 263] on input "text" at bounding box center [713, 251] width 437 height 23
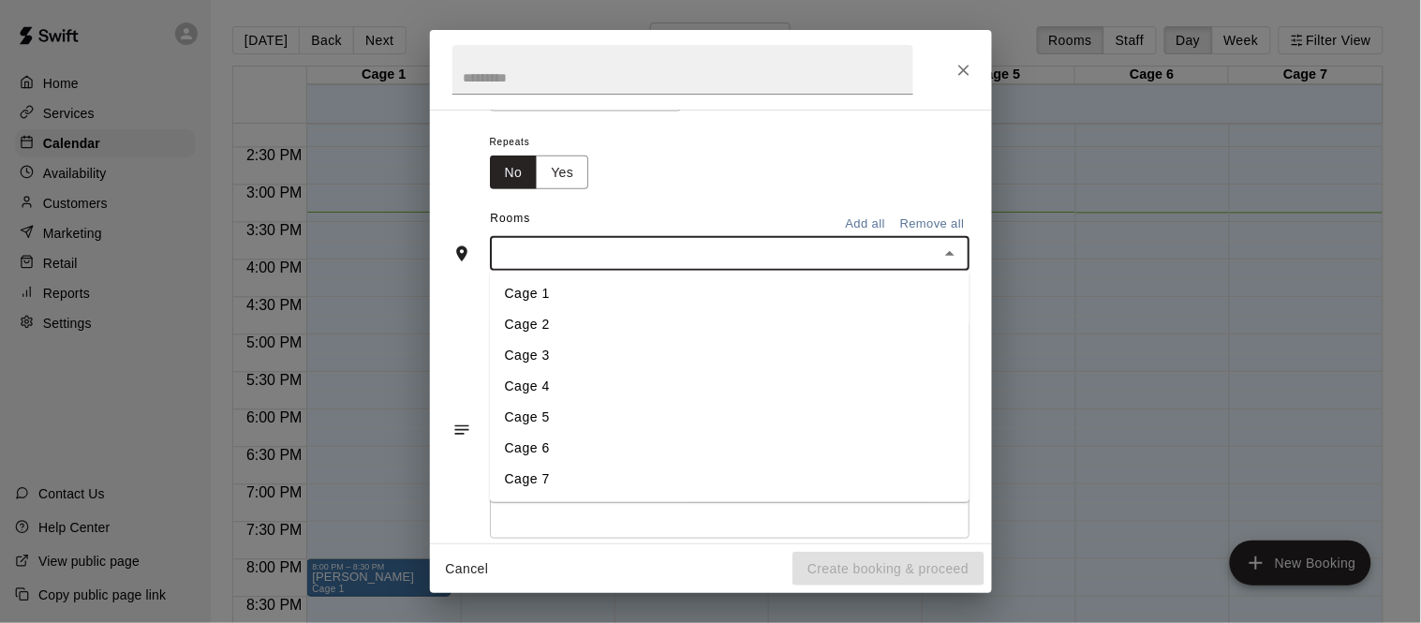
scroll to position [269, 0]
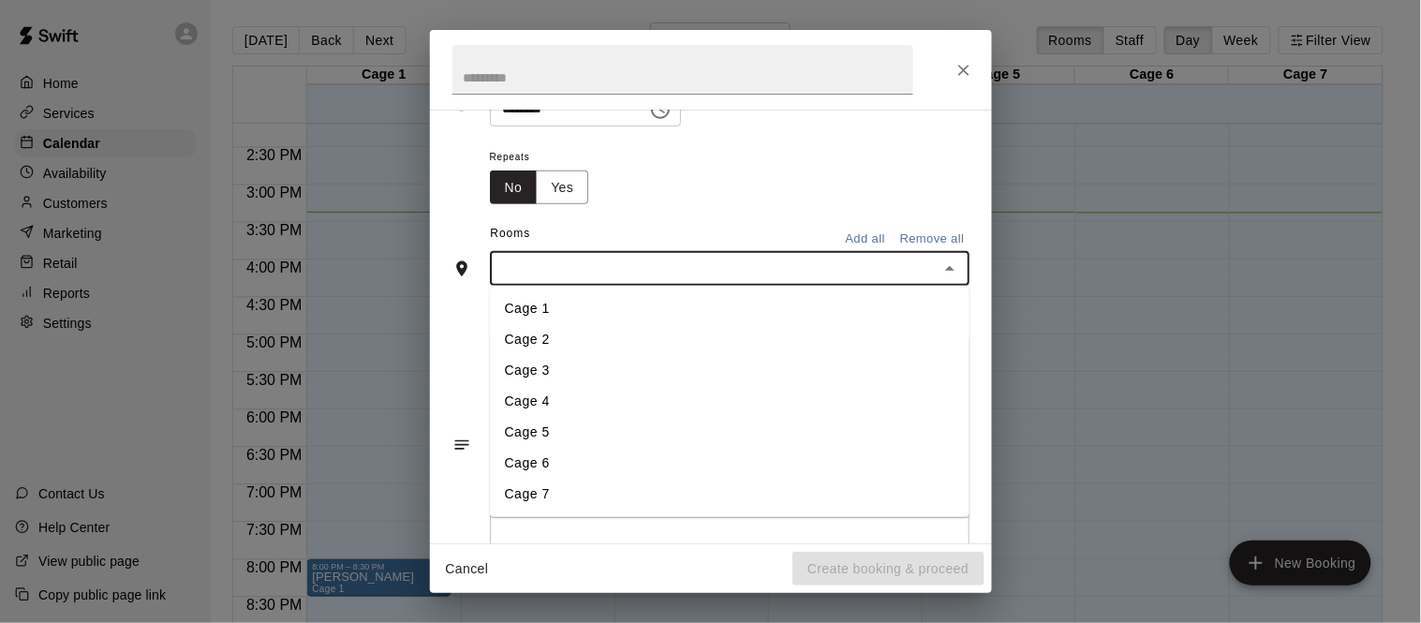
click at [558, 417] on li "Cage 4" at bounding box center [729, 401] width 479 height 31
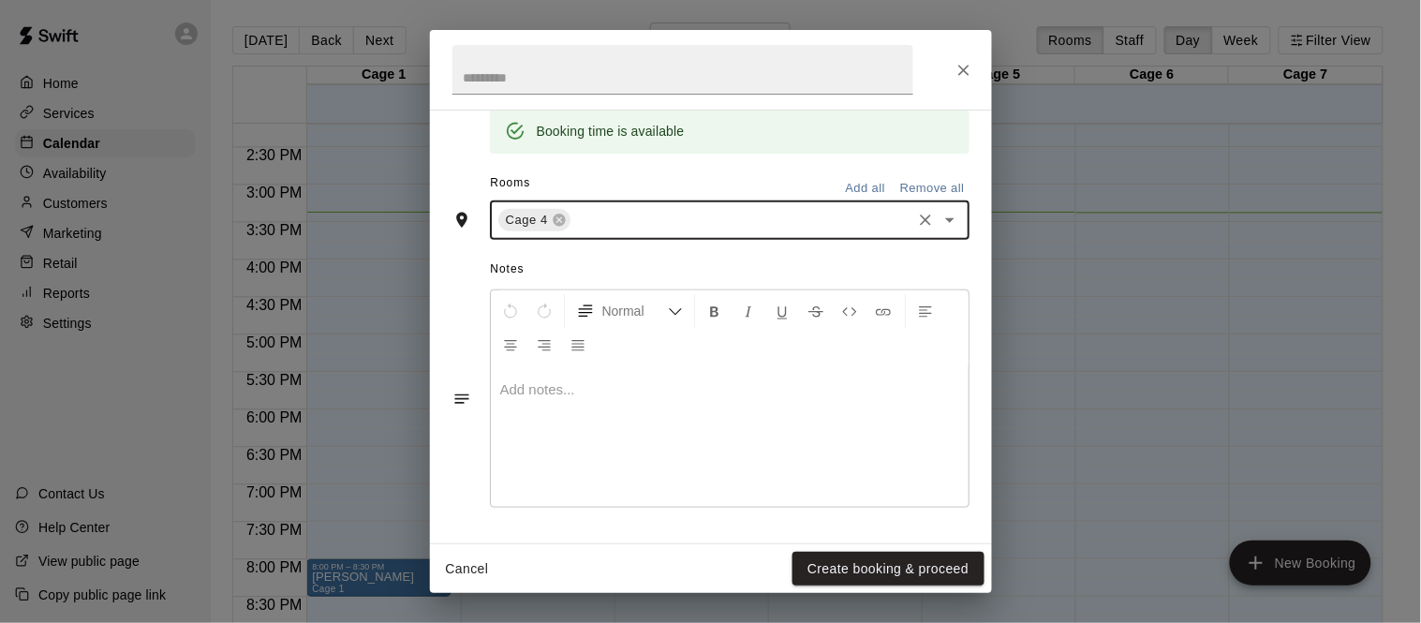
scroll to position [455, 0]
click at [888, 571] on button "Create booking & proceed" at bounding box center [887, 569] width 191 height 35
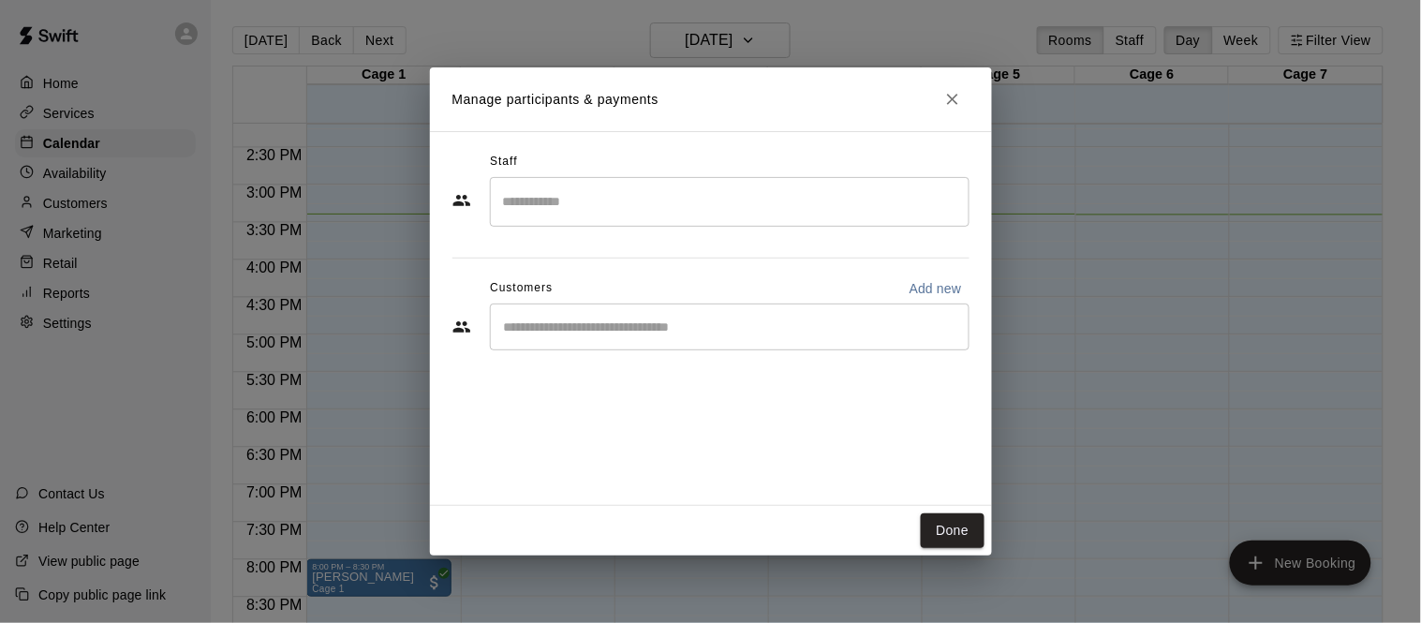
click at [940, 290] on p "Add new" at bounding box center [935, 288] width 52 height 19
select select "**"
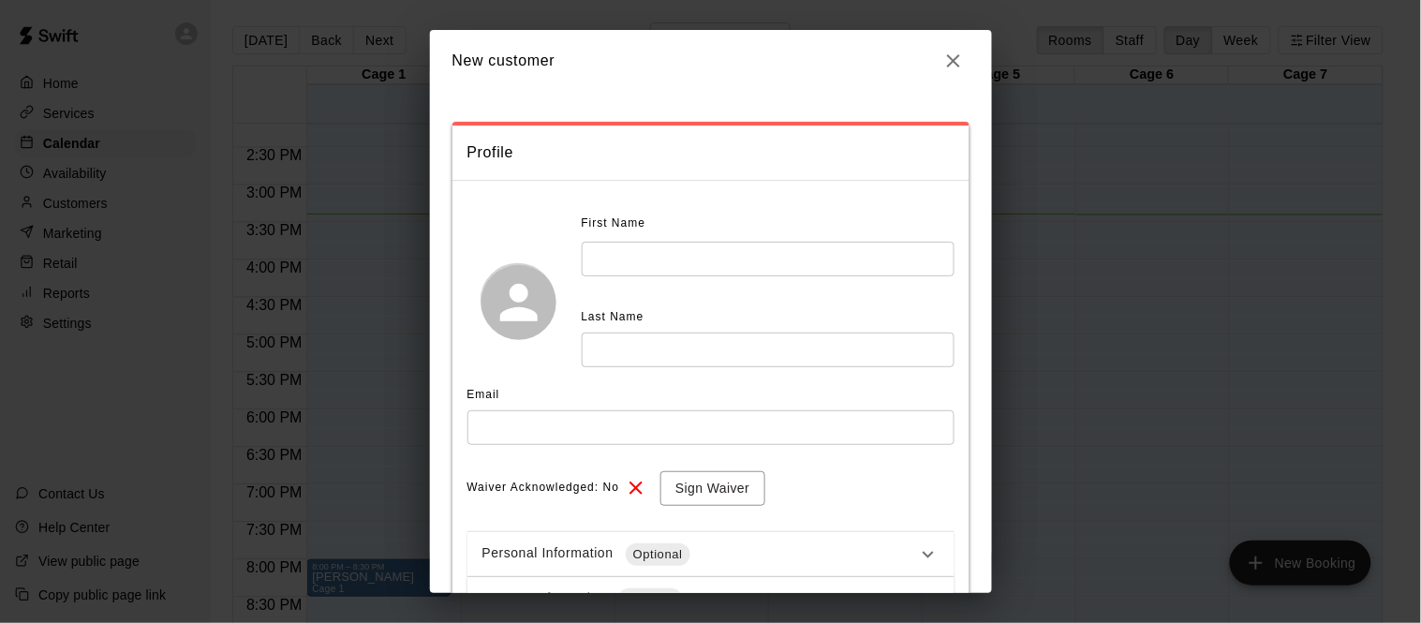
click at [812, 267] on input "text" at bounding box center [768, 259] width 373 height 35
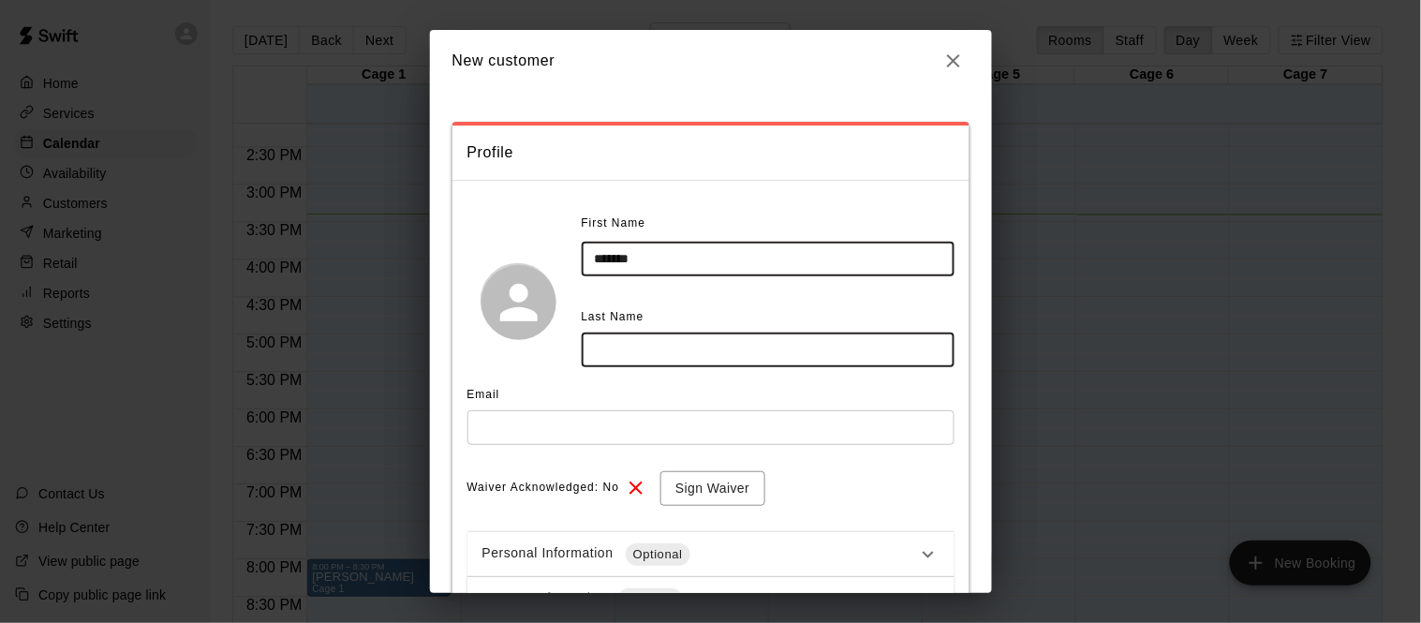
type input "*******"
click at [786, 346] on input "text" at bounding box center [768, 349] width 373 height 35
type input "********"
click at [586, 440] on input "text" at bounding box center [710, 427] width 487 height 35
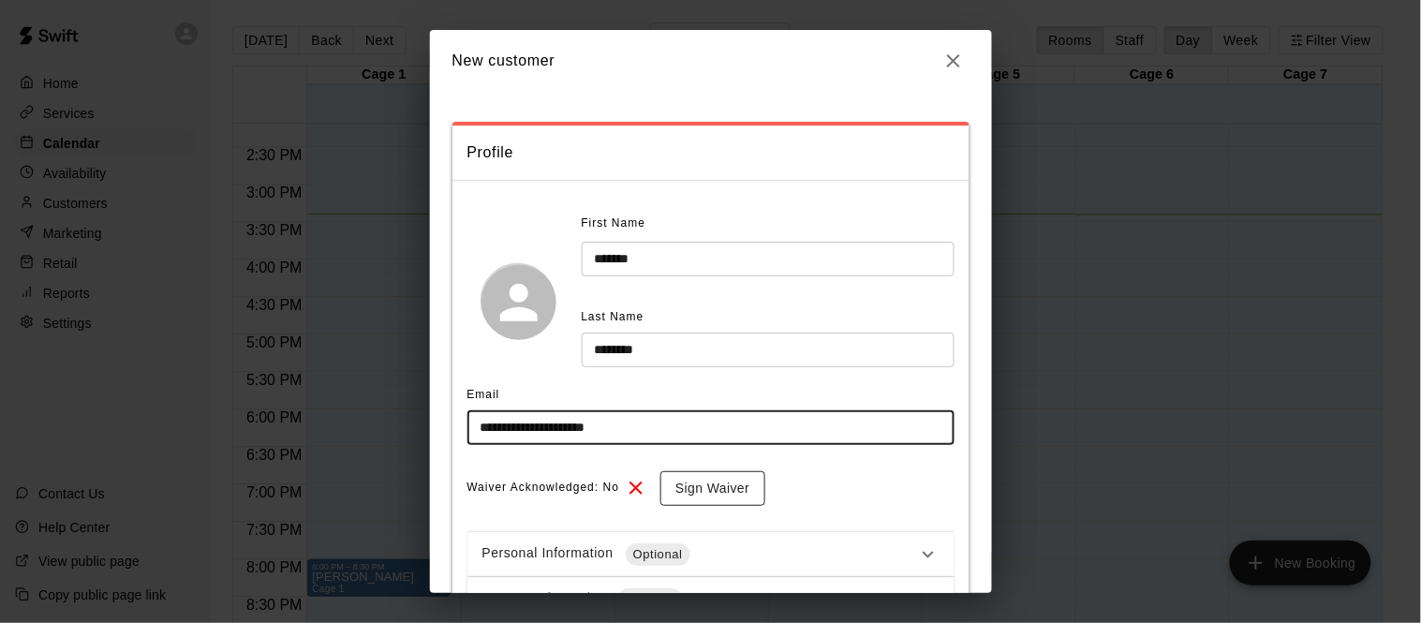
type input "**********"
click at [722, 491] on button "Sign Waiver" at bounding box center [712, 488] width 104 height 35
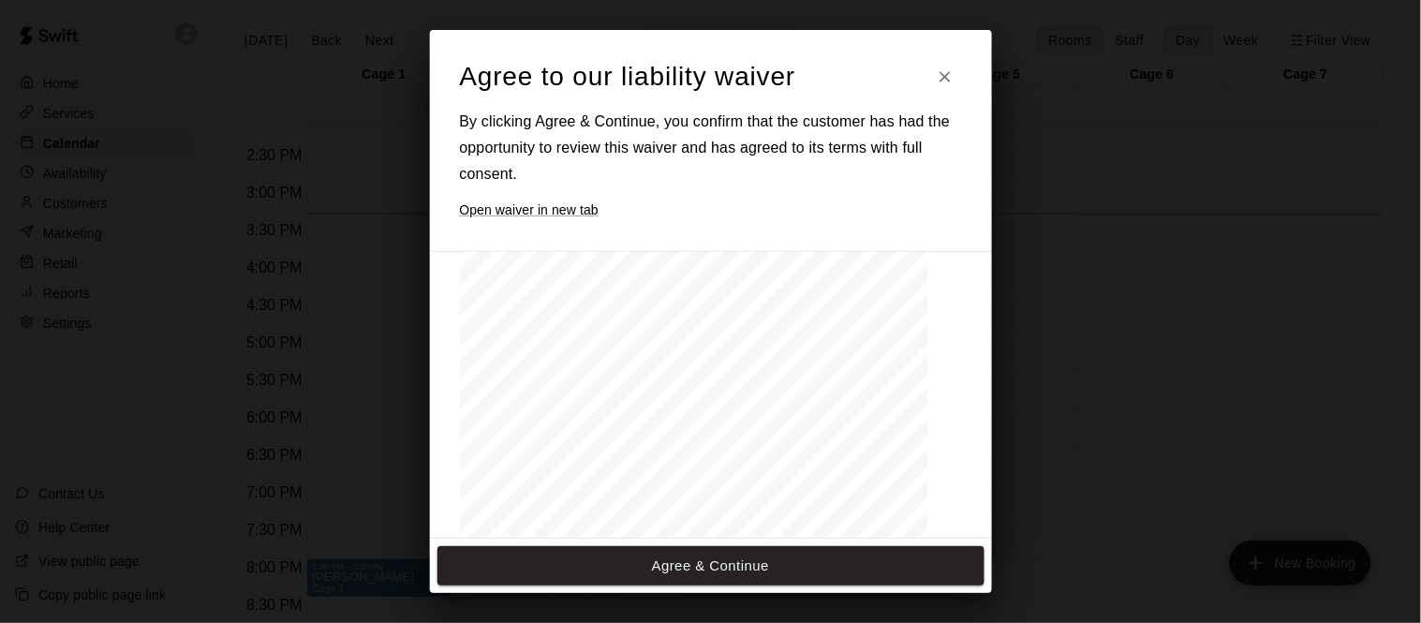
scroll to position [1999, 0]
click at [595, 569] on button "Agree & Continue" at bounding box center [710, 565] width 547 height 39
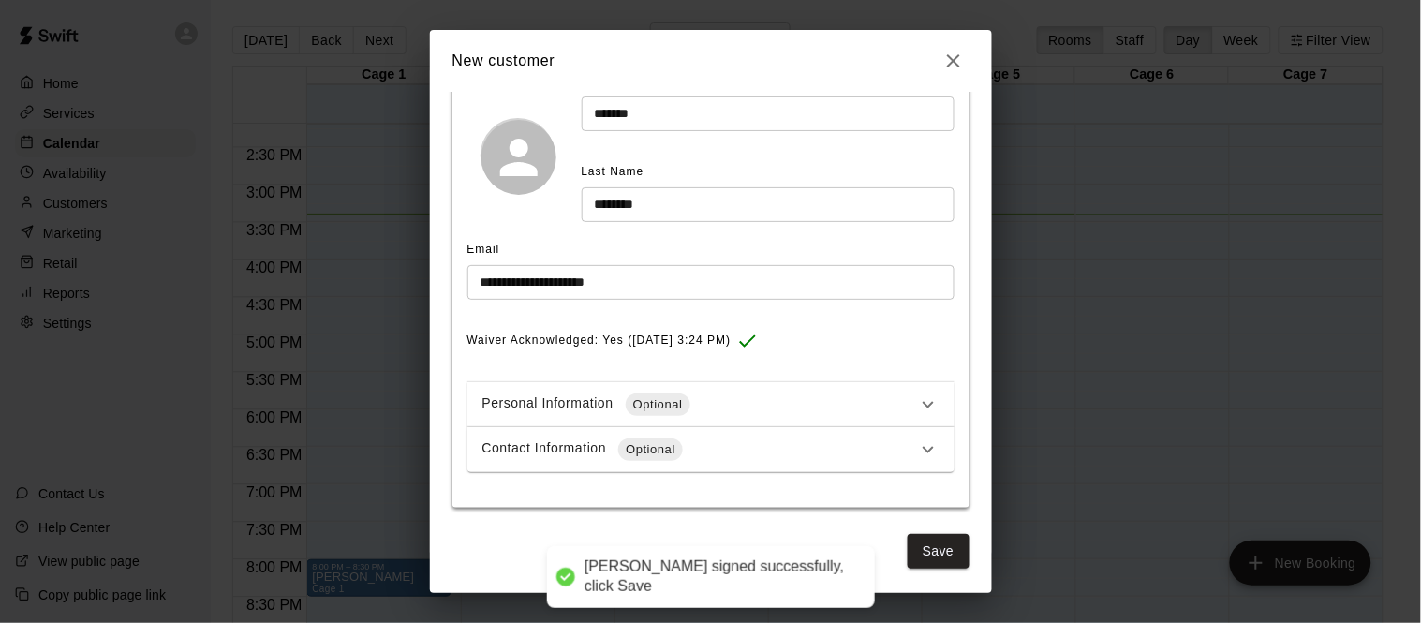
scroll to position [139, 0]
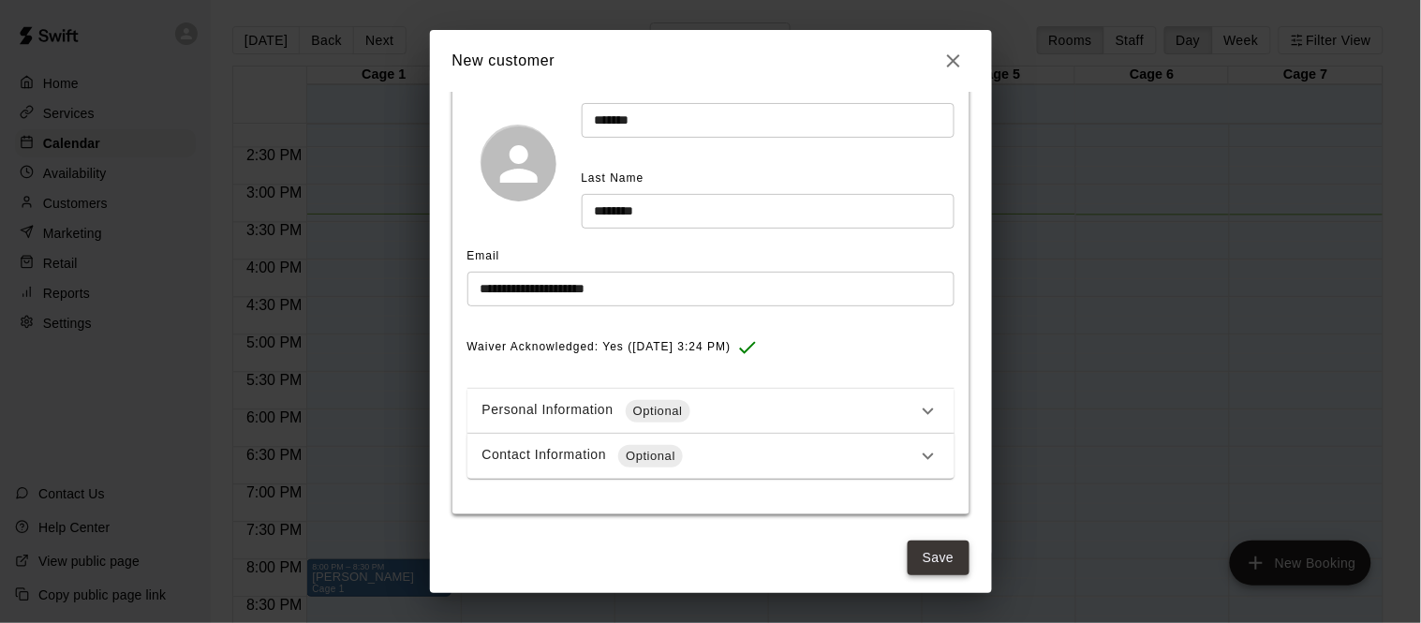
click at [922, 551] on button "Save" at bounding box center [938, 557] width 62 height 35
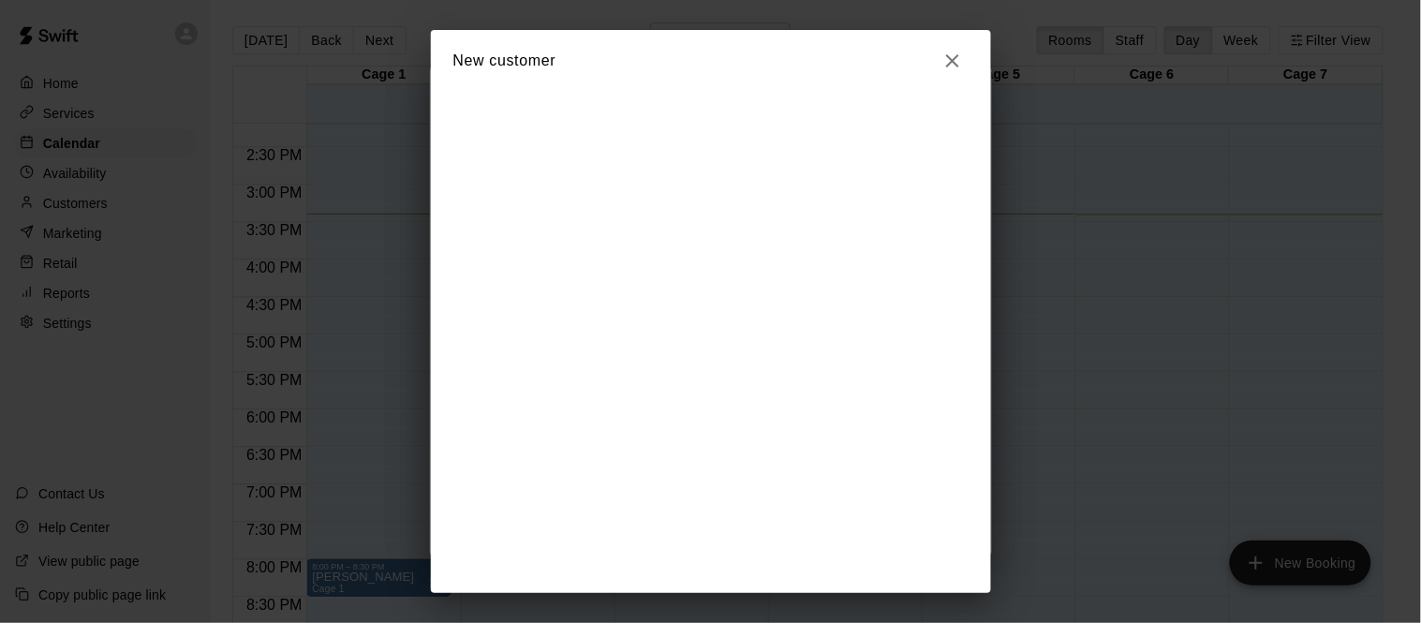
scroll to position [0, 0]
select select "**"
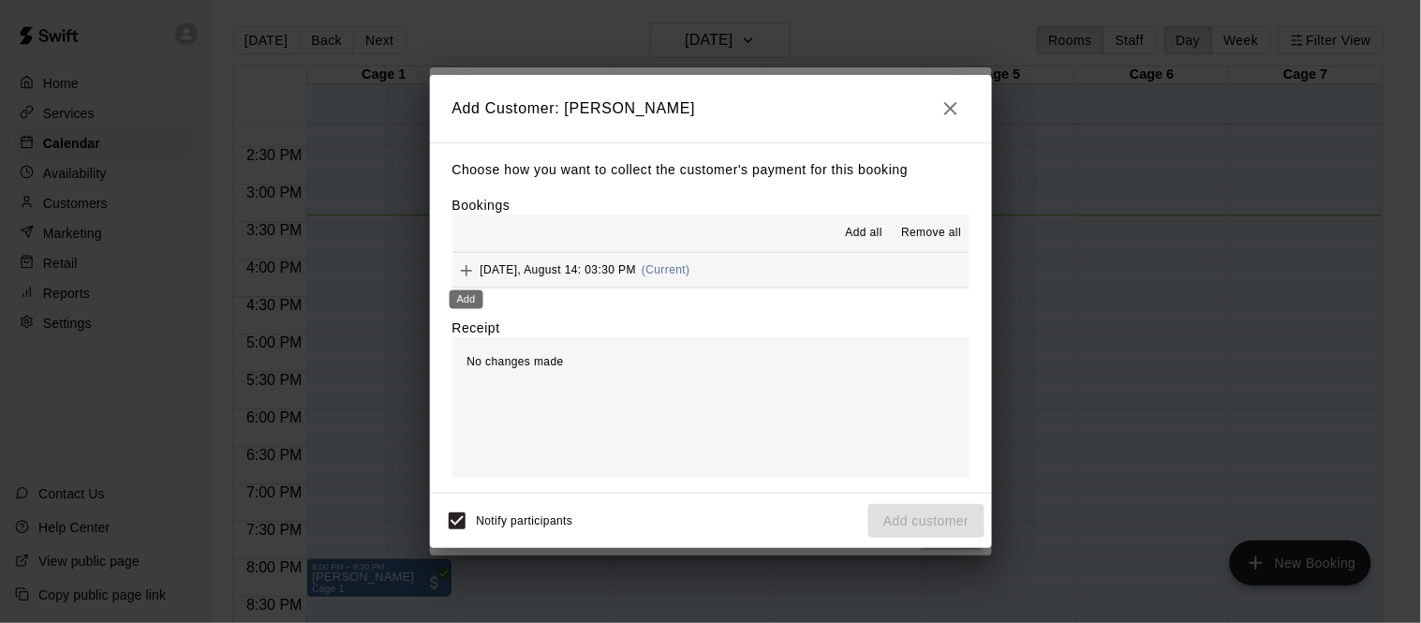
click at [464, 277] on div "Add" at bounding box center [466, 294] width 37 height 34
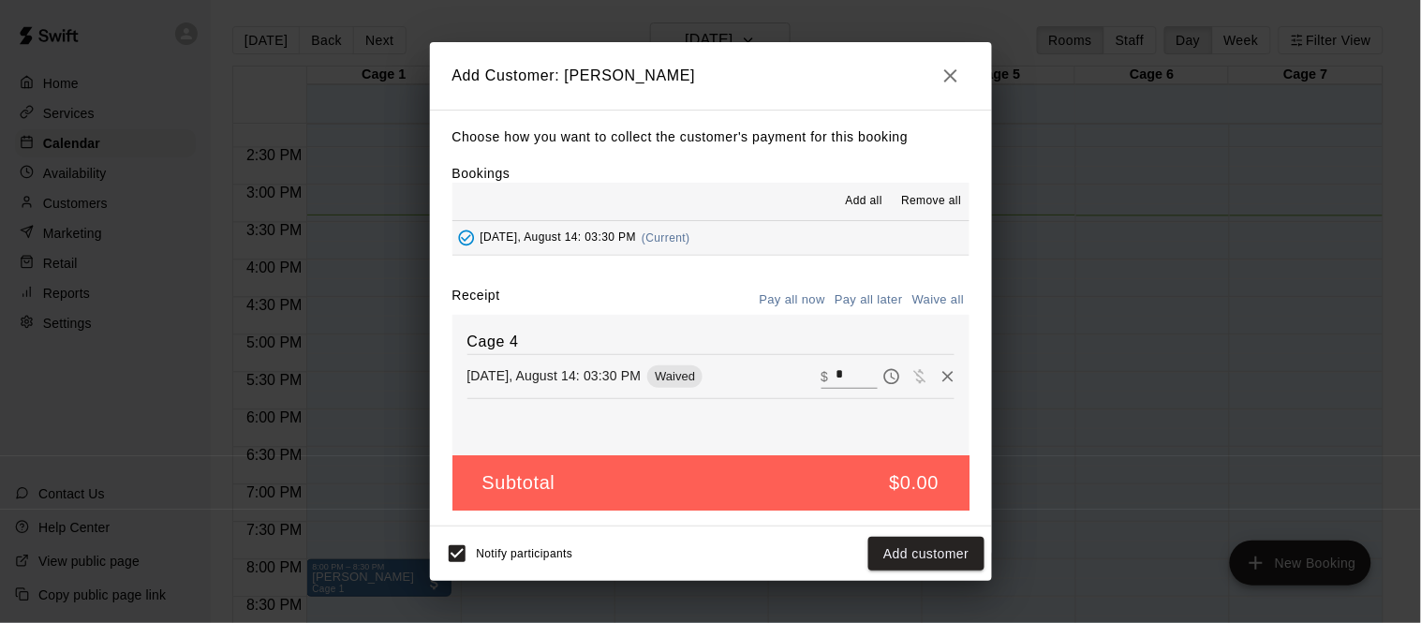
click at [843, 376] on input "*" at bounding box center [855, 376] width 41 height 24
type input "**"
click at [926, 554] on button "Checkout" at bounding box center [939, 554] width 88 height 35
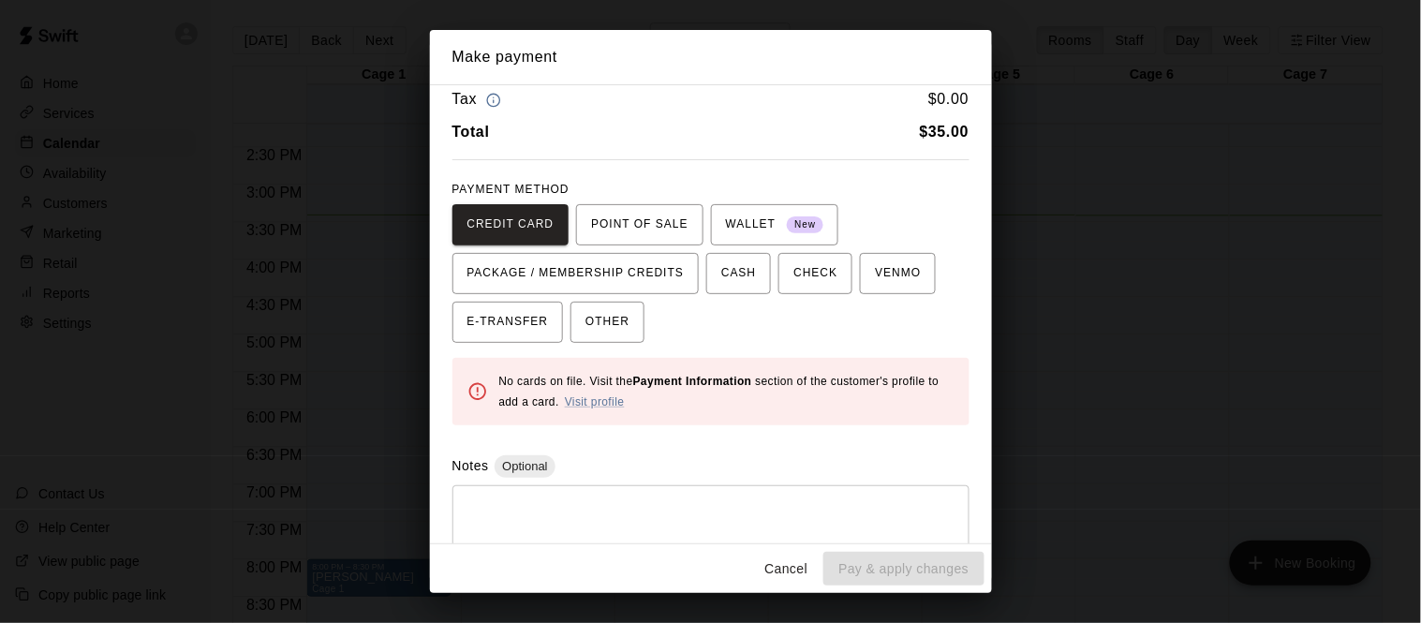
scroll to position [45, 0]
click at [614, 402] on link "Visit profile" at bounding box center [595, 400] width 60 height 13
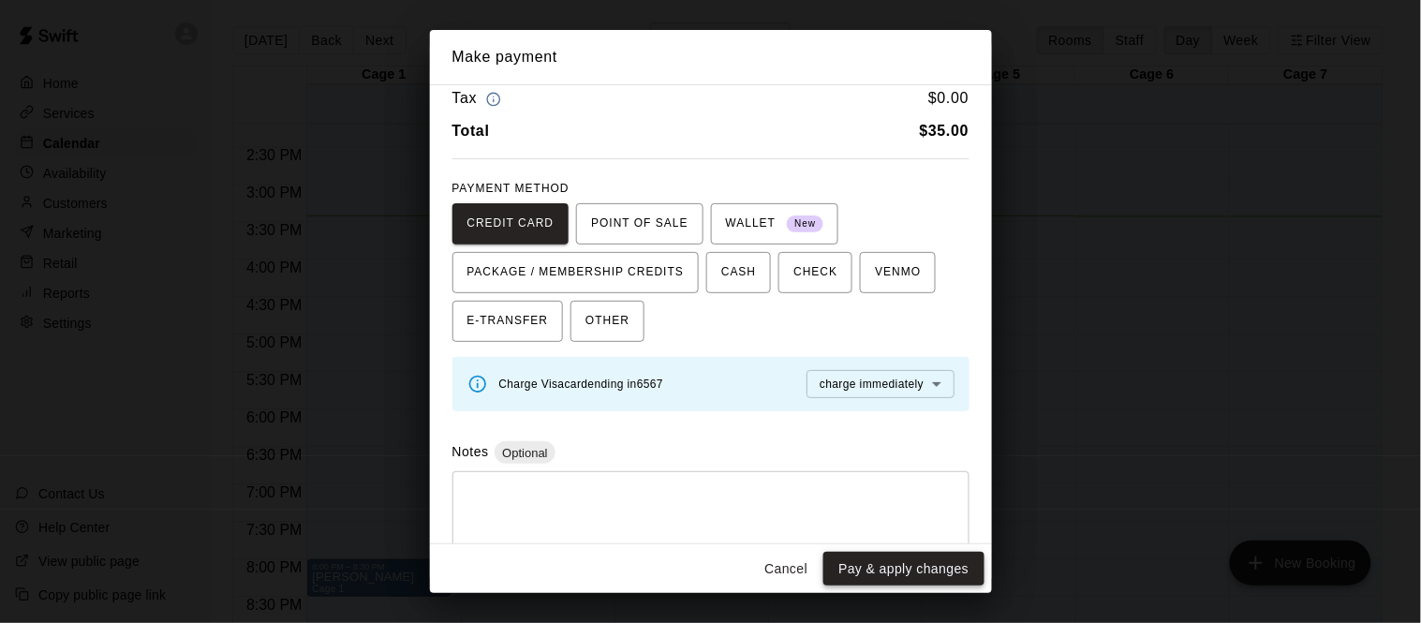
click at [882, 569] on button "Pay & apply changes" at bounding box center [903, 569] width 160 height 35
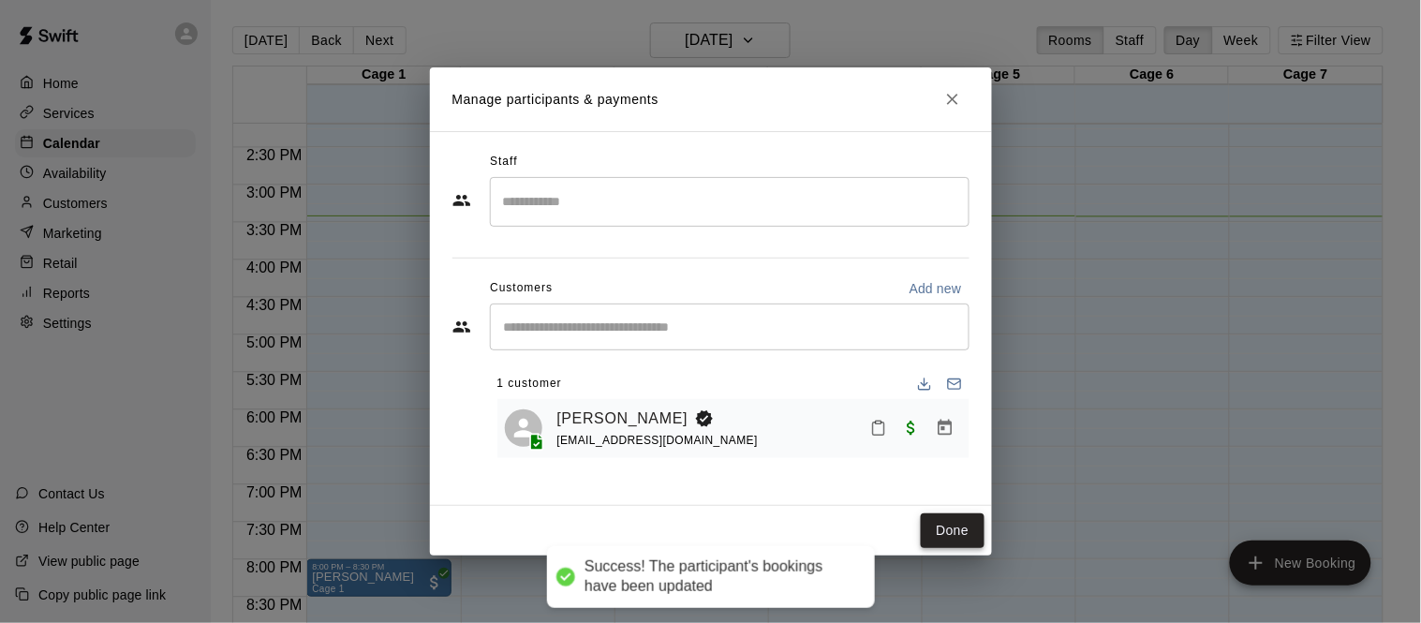
click at [960, 529] on button "Done" at bounding box center [952, 530] width 63 height 35
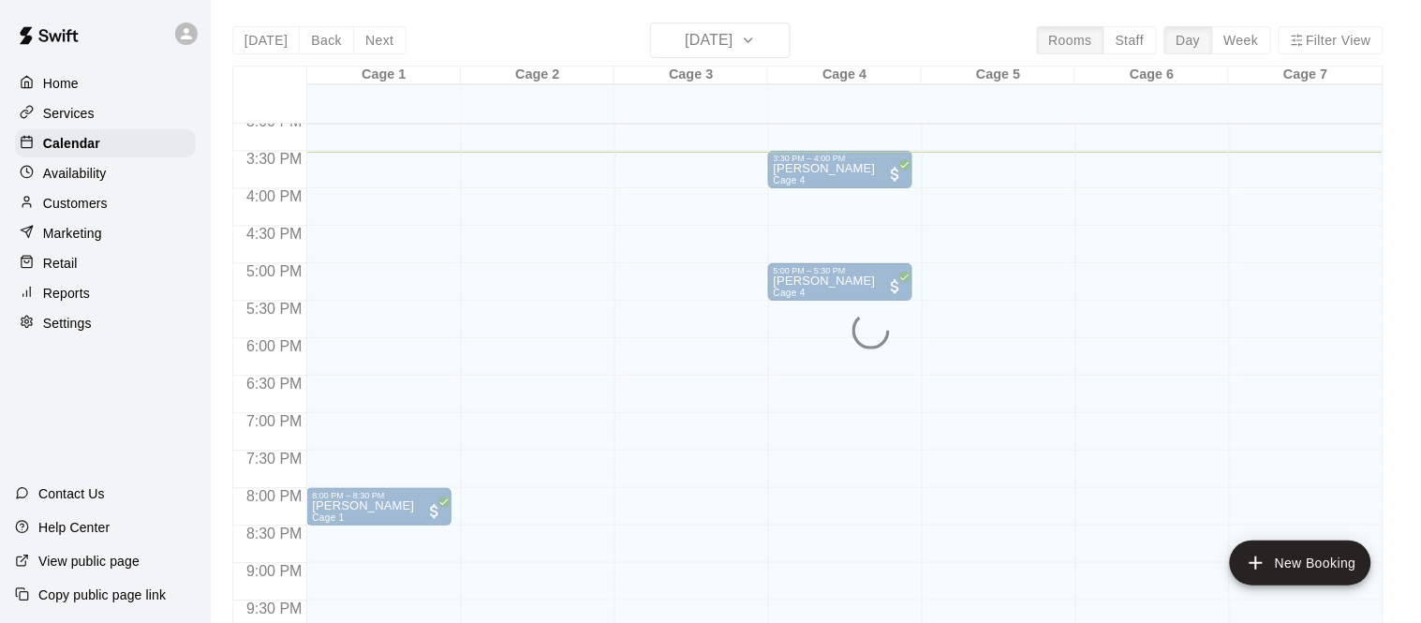
scroll to position [1128, 0]
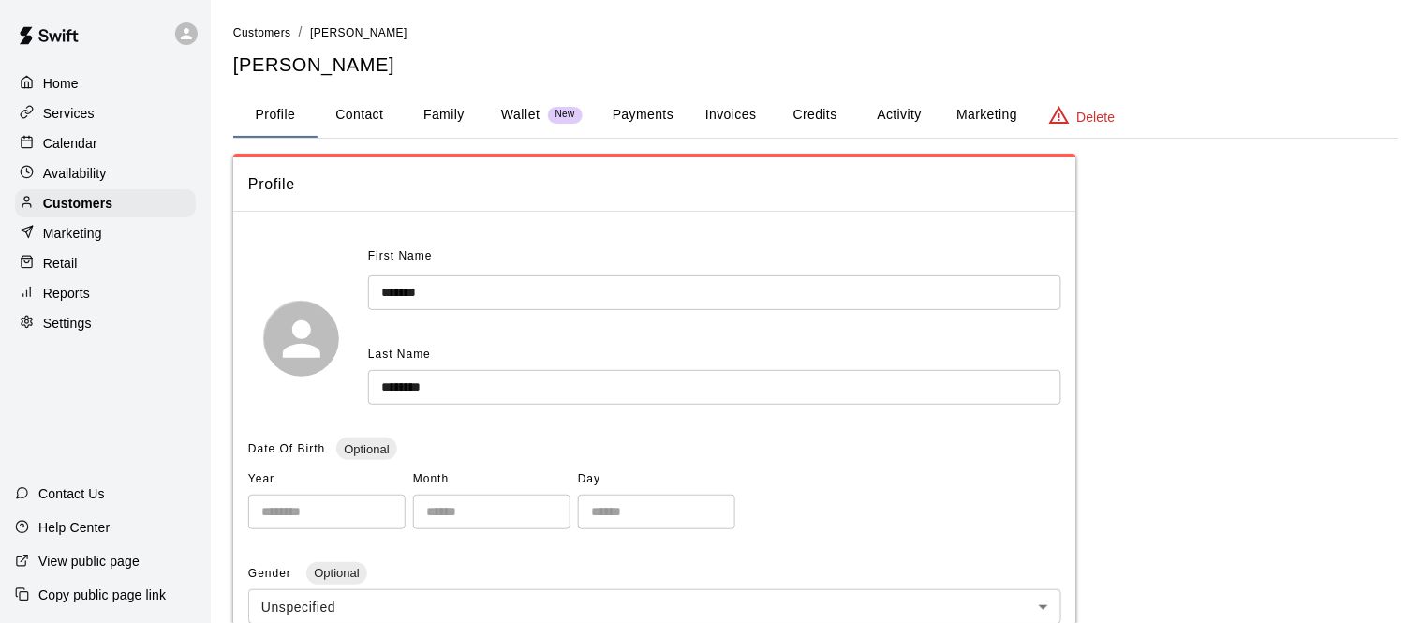
click at [669, 116] on button "Payments" at bounding box center [642, 115] width 91 height 45
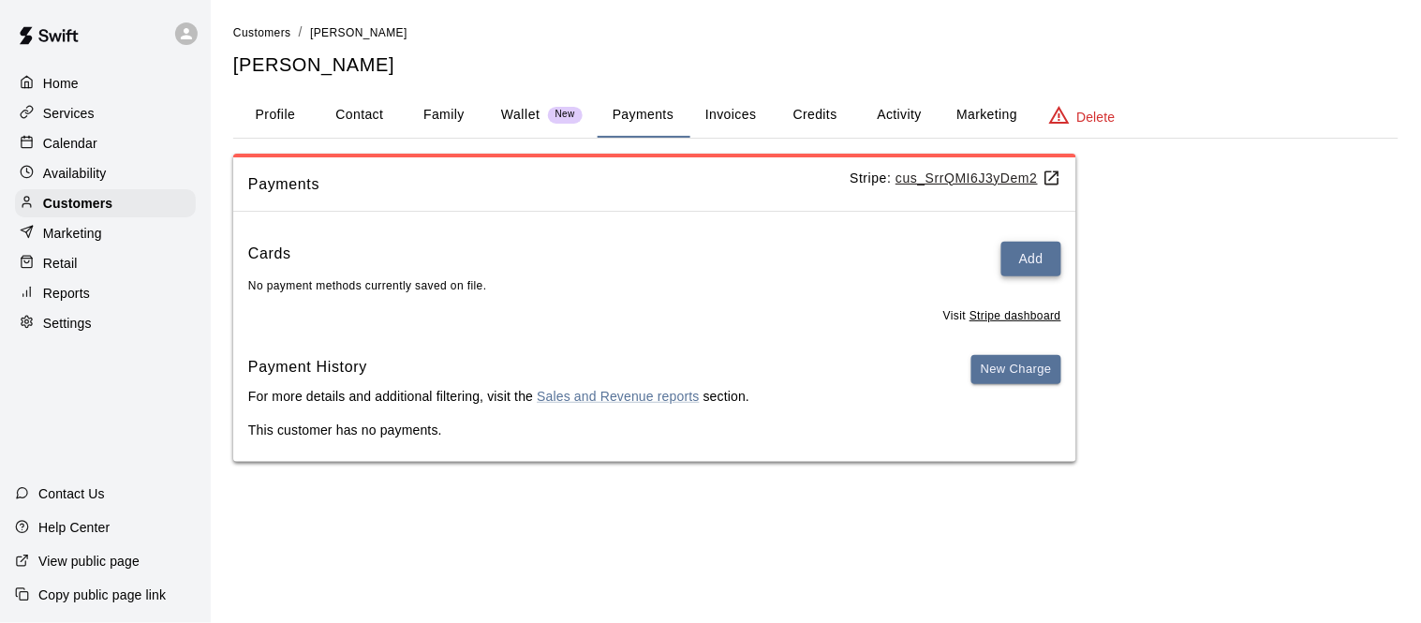
click at [1030, 271] on button "Add" at bounding box center [1031, 259] width 60 height 35
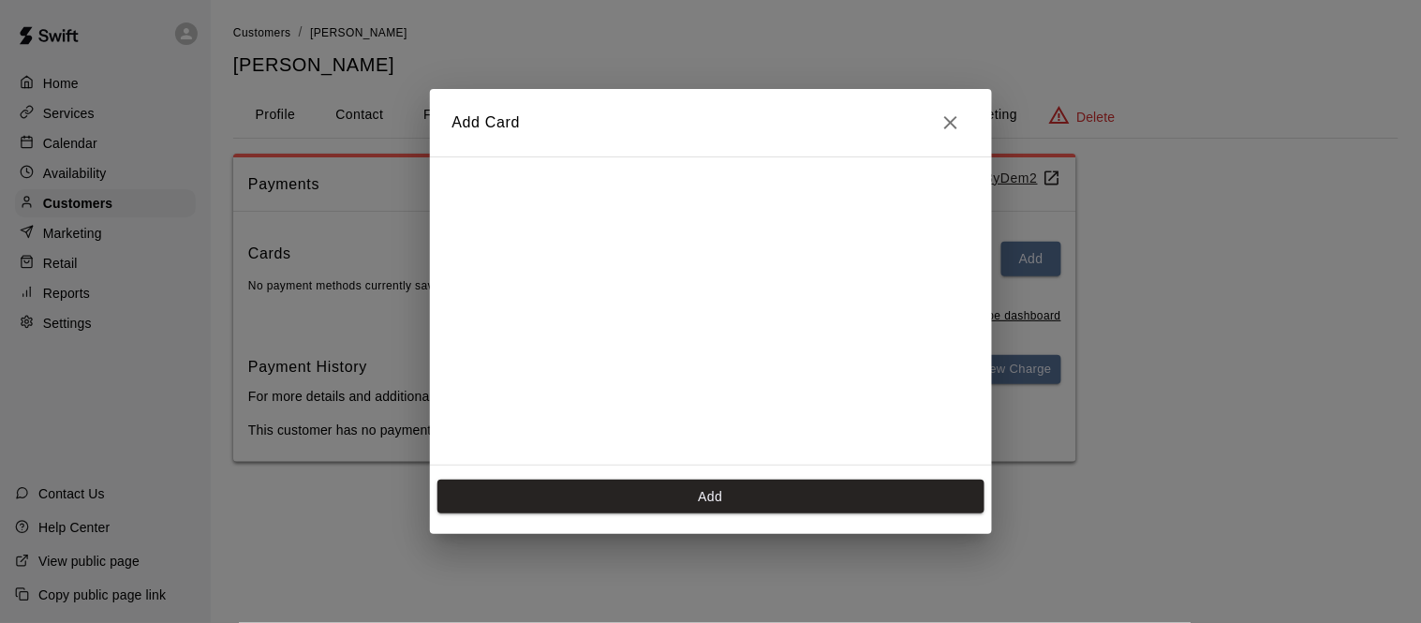
scroll to position [335, 0]
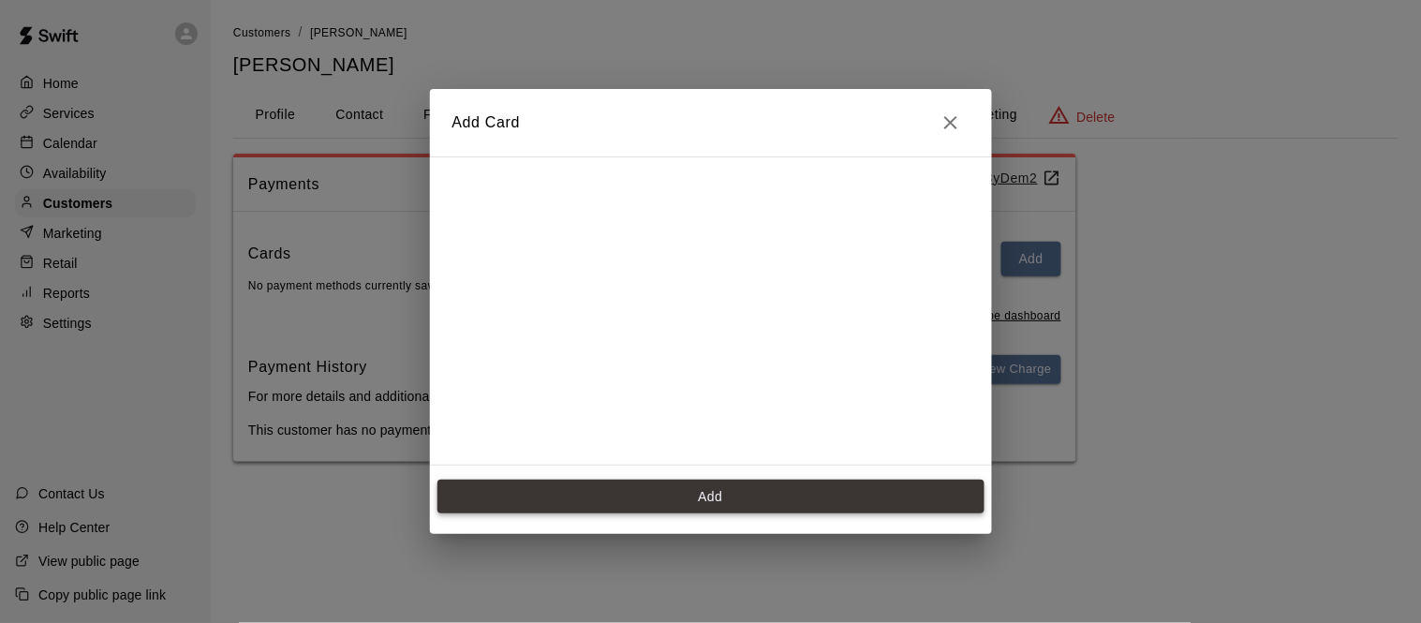
click at [693, 507] on button "Add" at bounding box center [710, 496] width 547 height 35
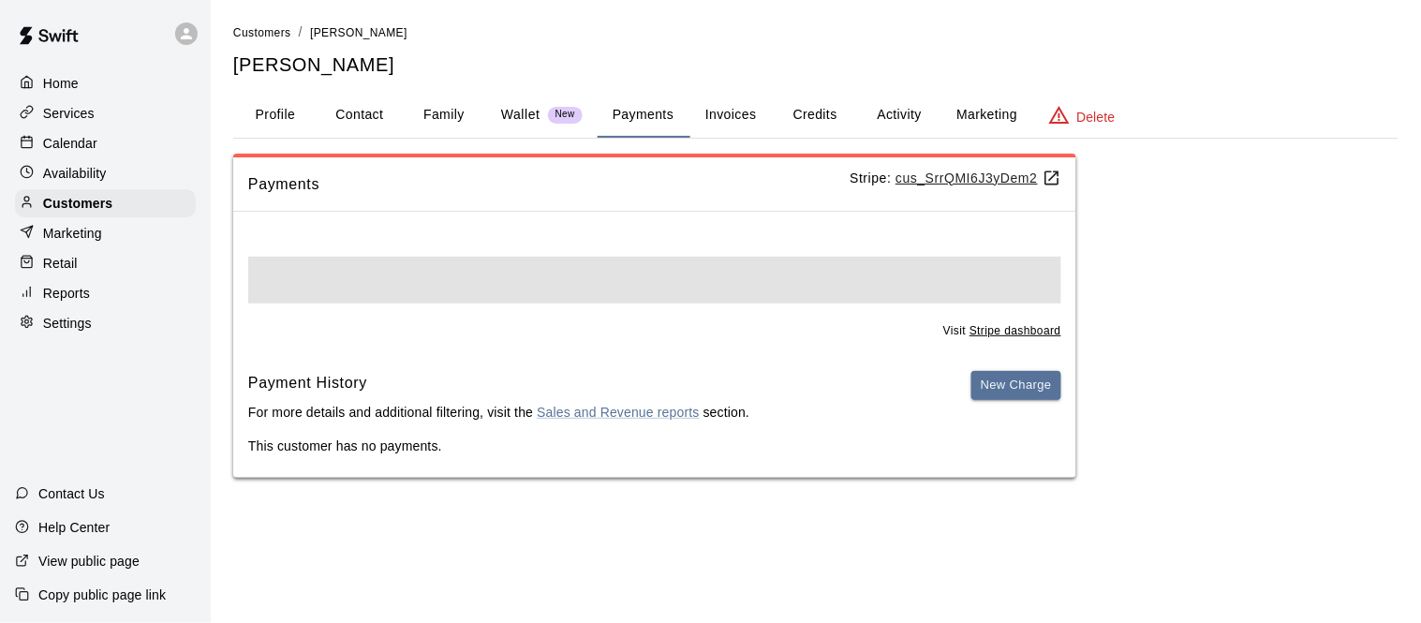
scroll to position [0, 0]
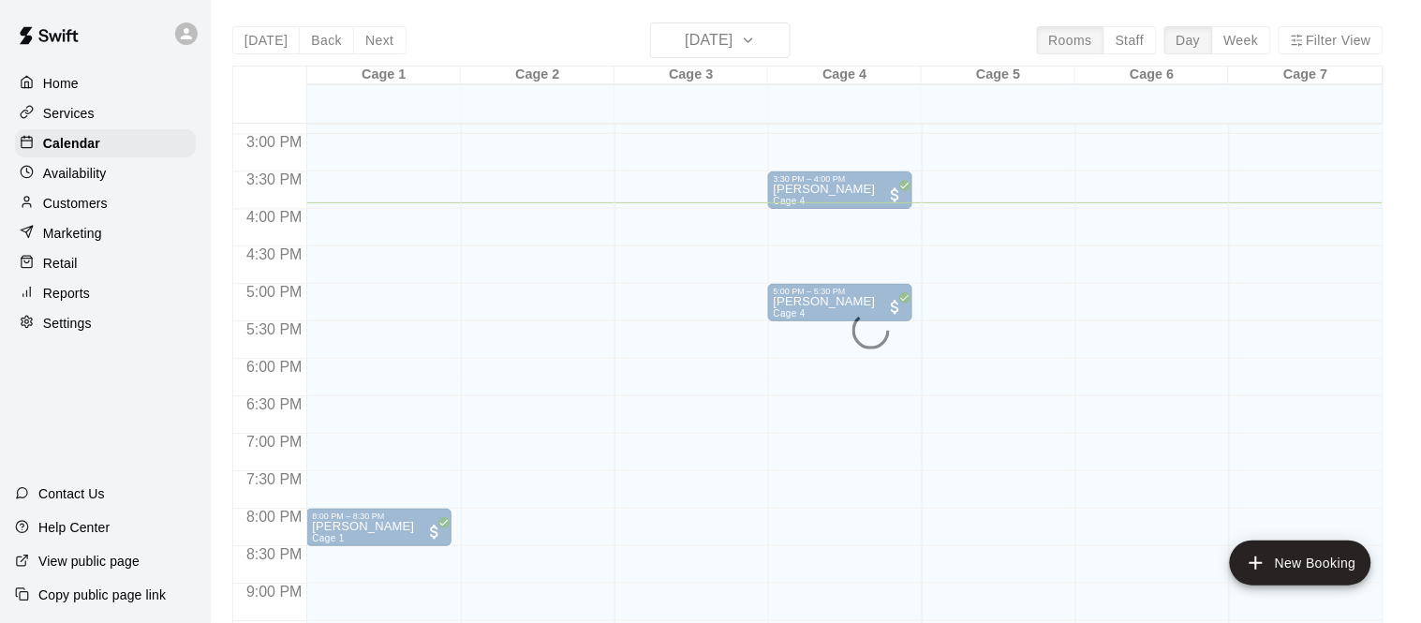
scroll to position [1107, 0]
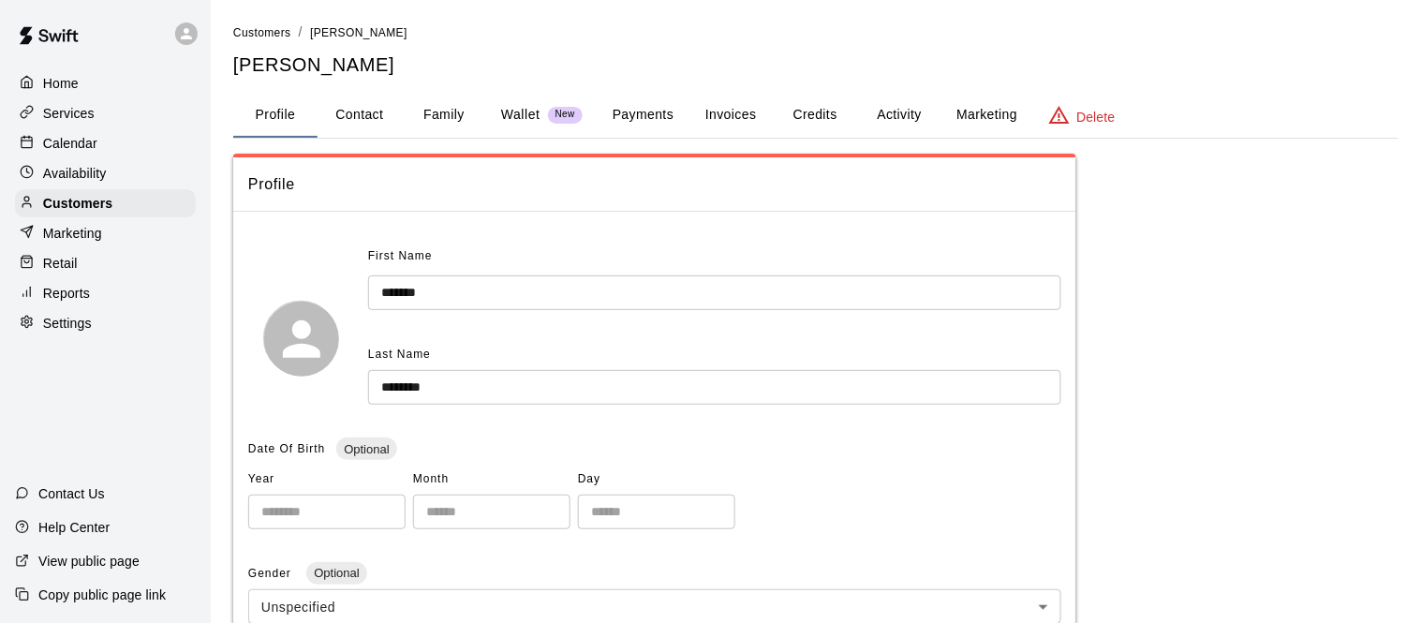
click at [77, 150] on p "Calendar" at bounding box center [70, 143] width 54 height 19
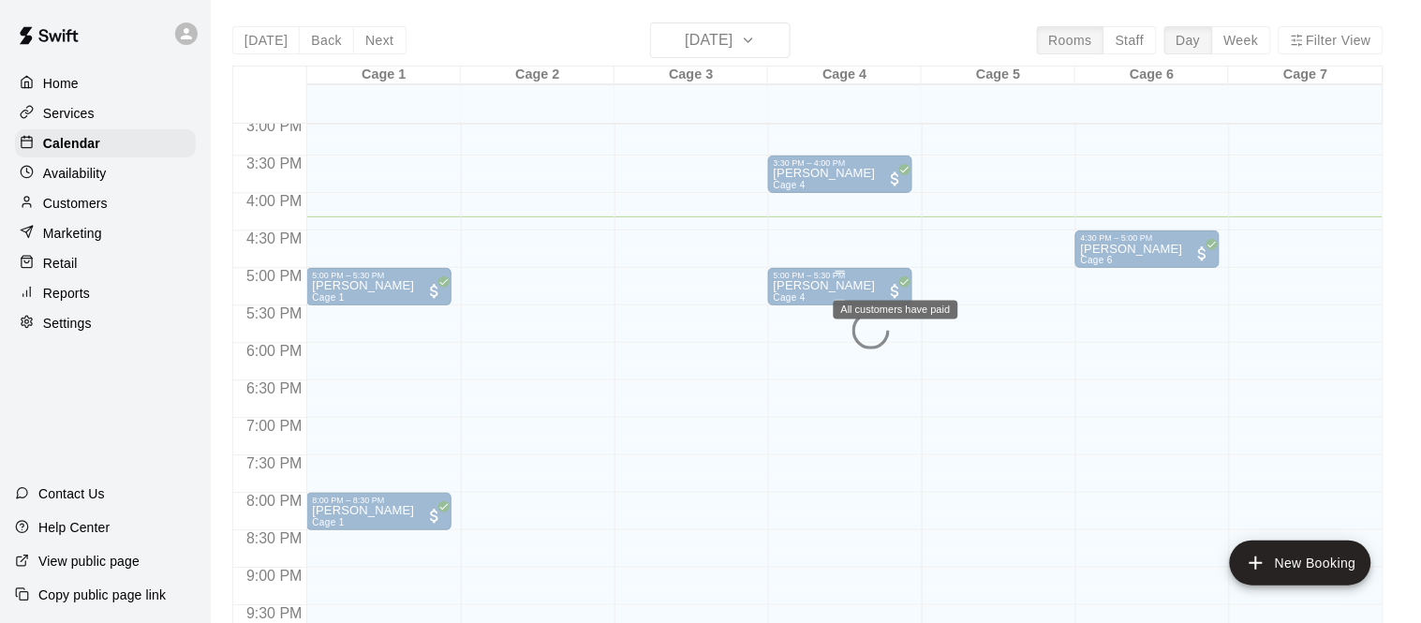
scroll to position [1142, 0]
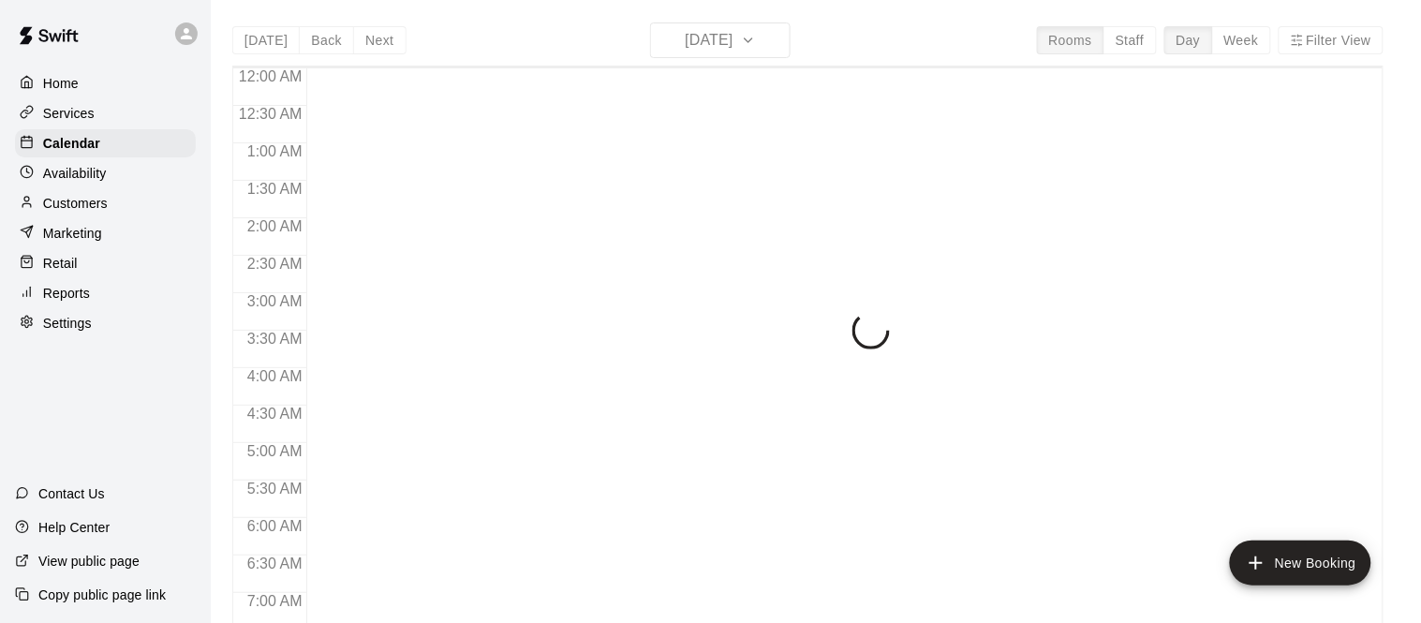
scroll to position [1194, 0]
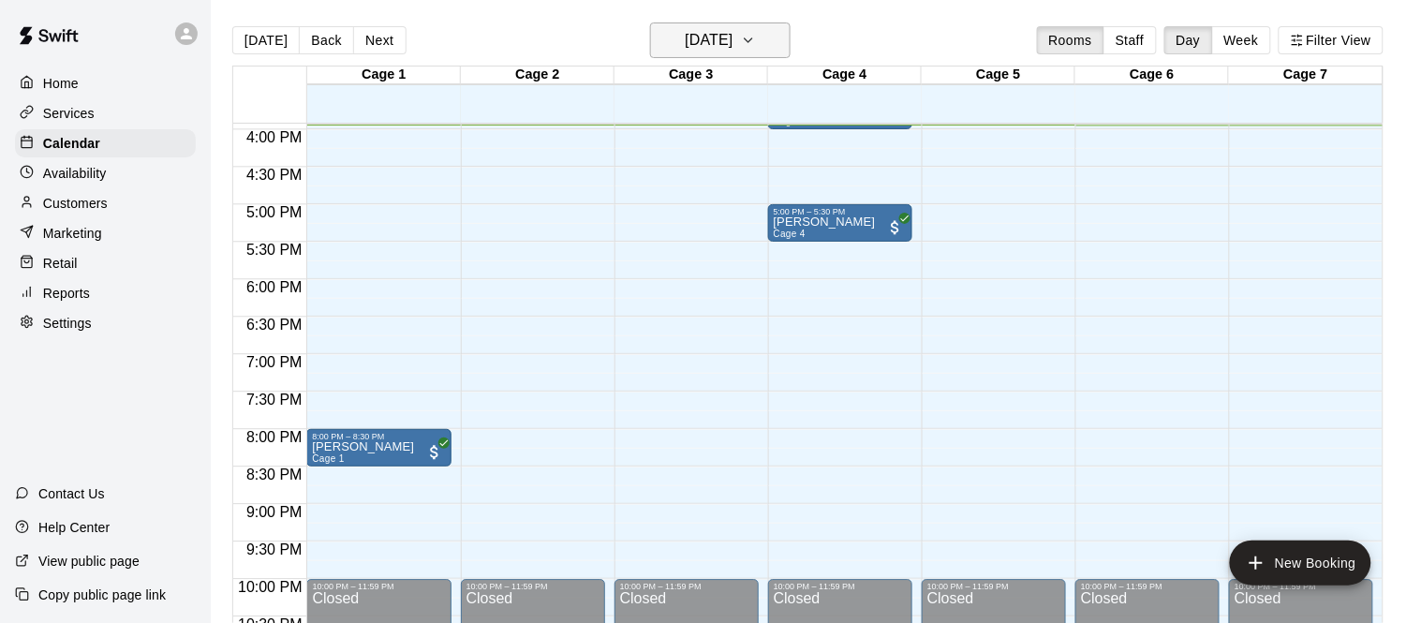
click at [732, 39] on h6 "[DATE]" at bounding box center [709, 40] width 48 height 26
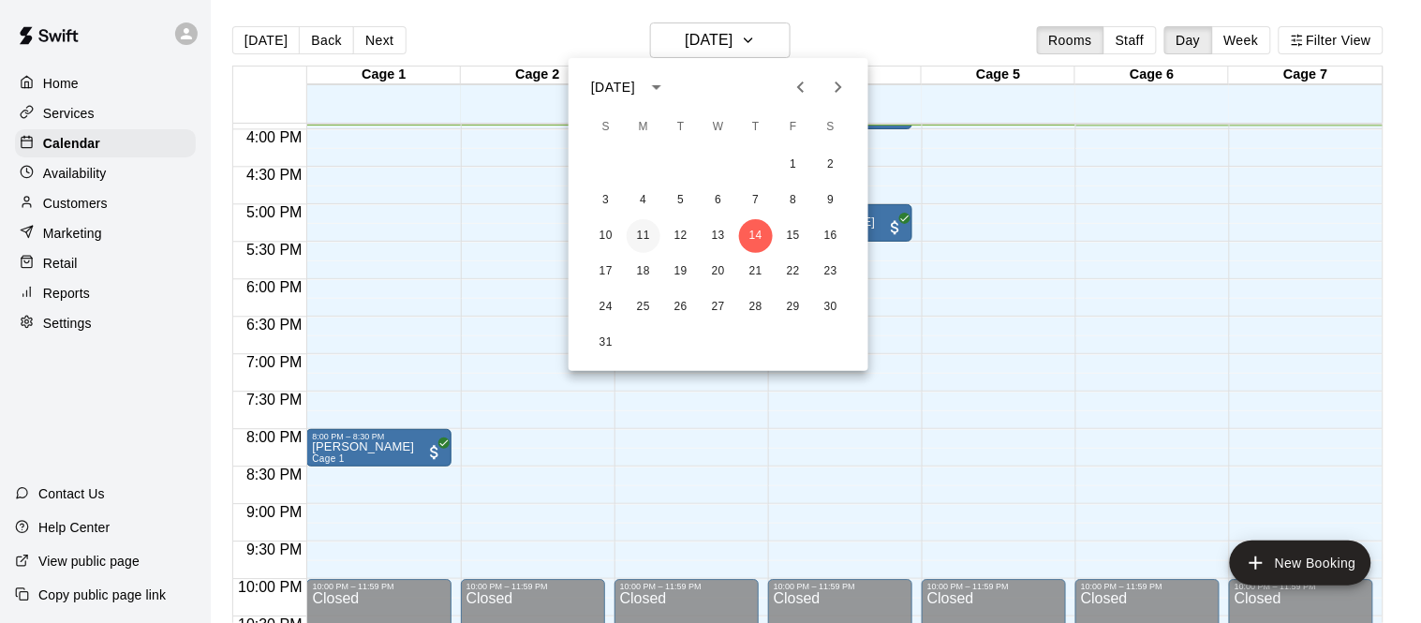
click at [644, 232] on button "11" at bounding box center [643, 236] width 34 height 34
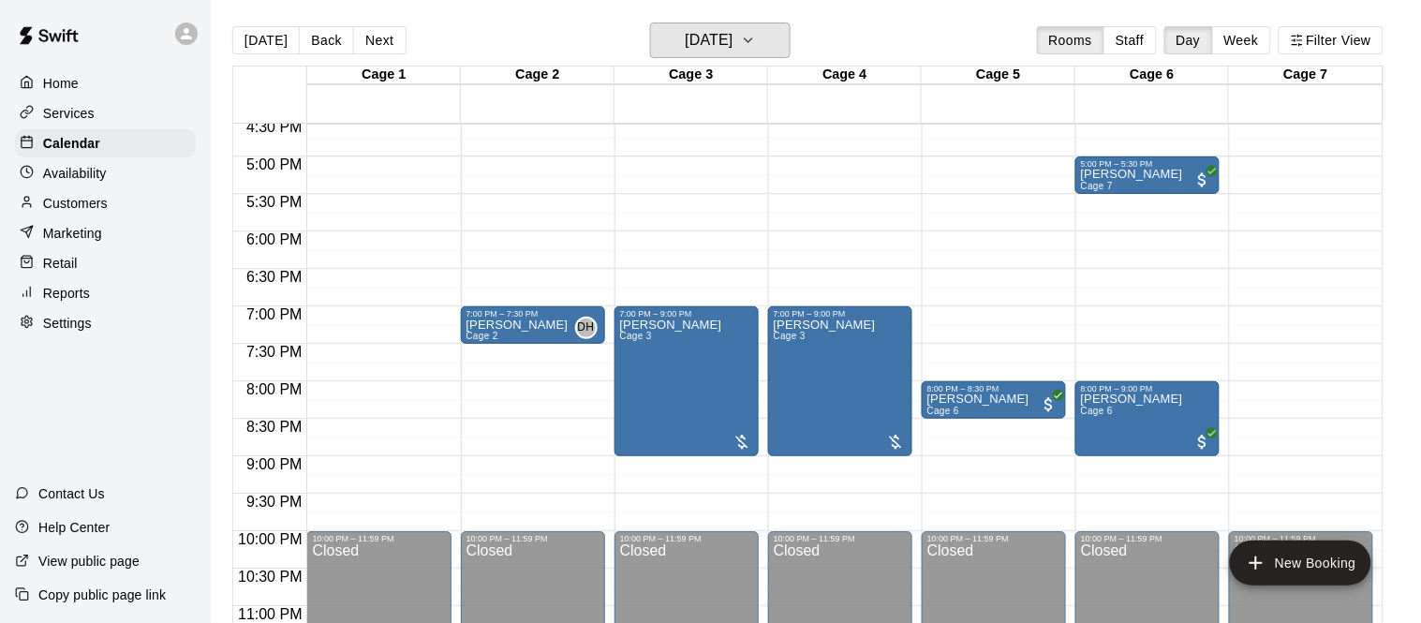
scroll to position [1243, 0]
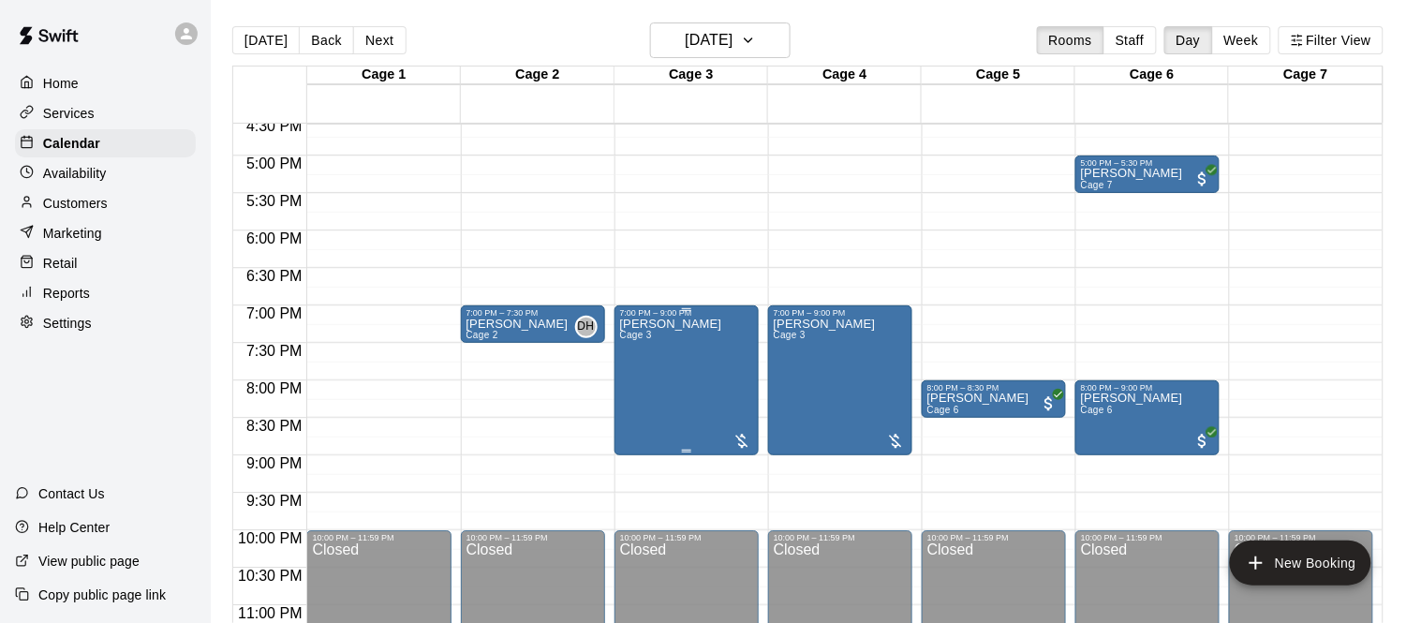
click at [654, 324] on p "[PERSON_NAME]" at bounding box center [671, 324] width 102 height 0
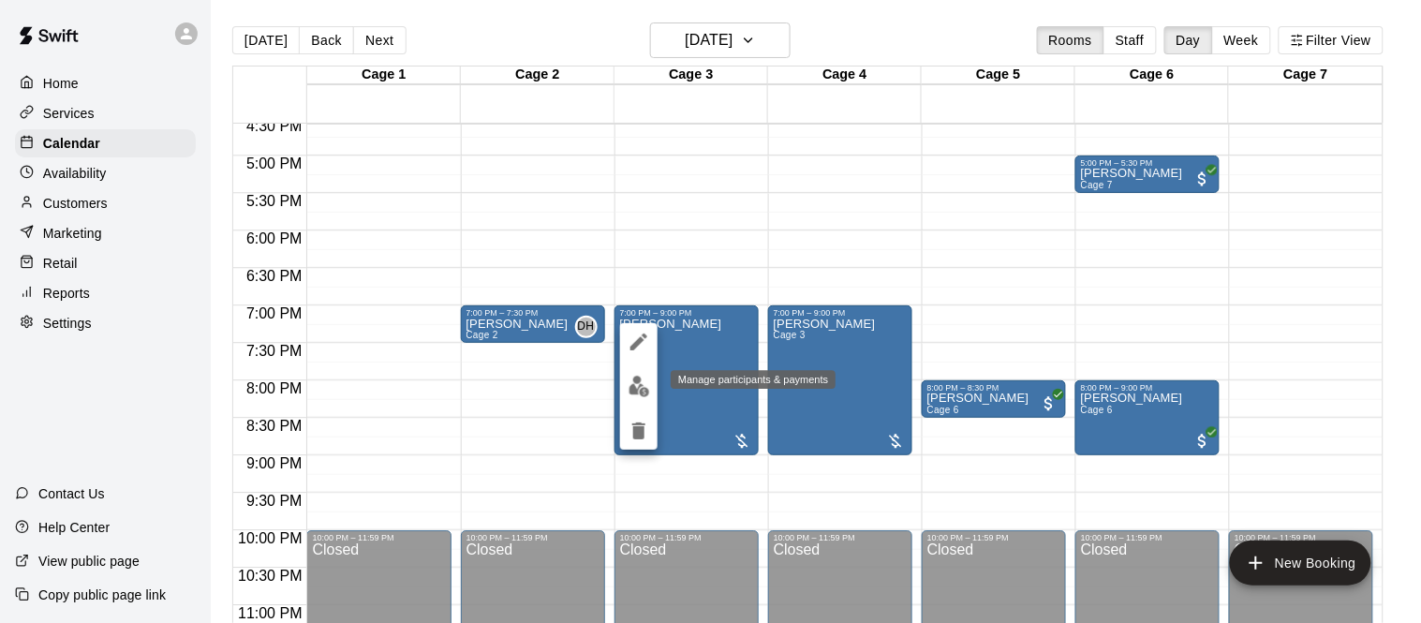
click at [639, 390] on img "edit" at bounding box center [639, 387] width 22 height 22
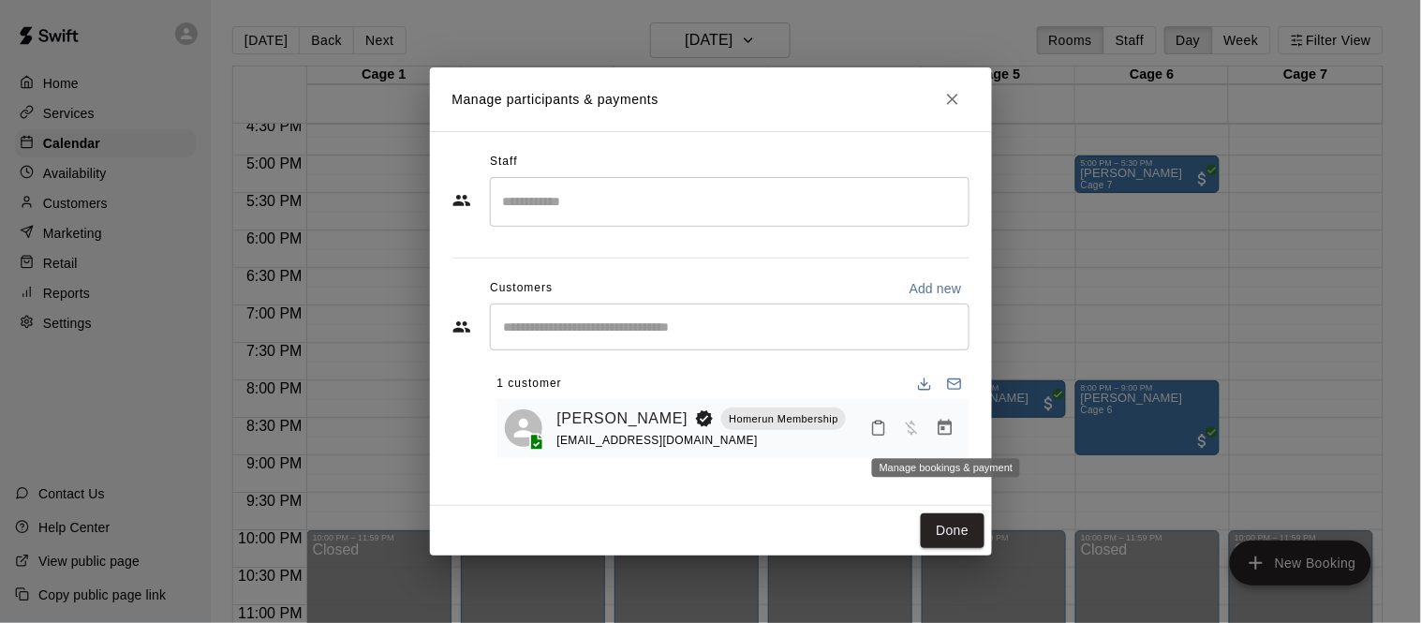
click at [943, 435] on icon "Manage bookings & payment" at bounding box center [944, 428] width 19 height 19
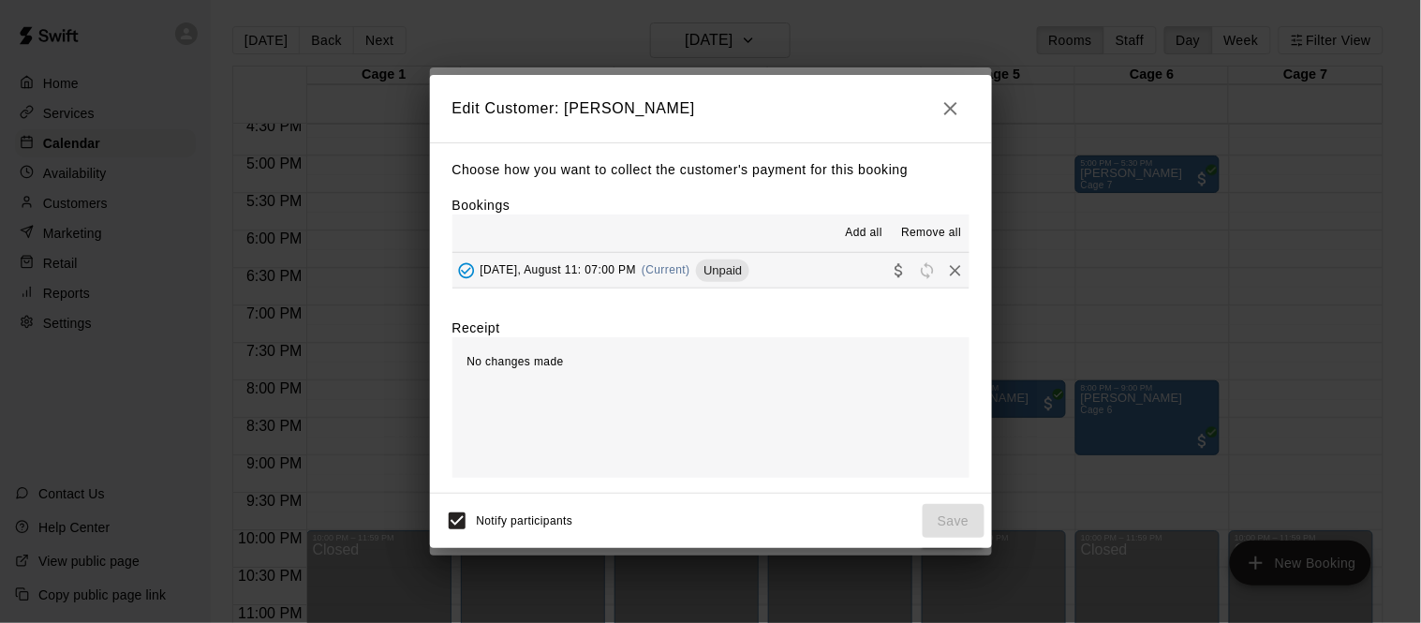
click at [641, 274] on div "Monday, August 11: 07:00 PM (Current) Unpaid" at bounding box center [601, 271] width 298 height 28
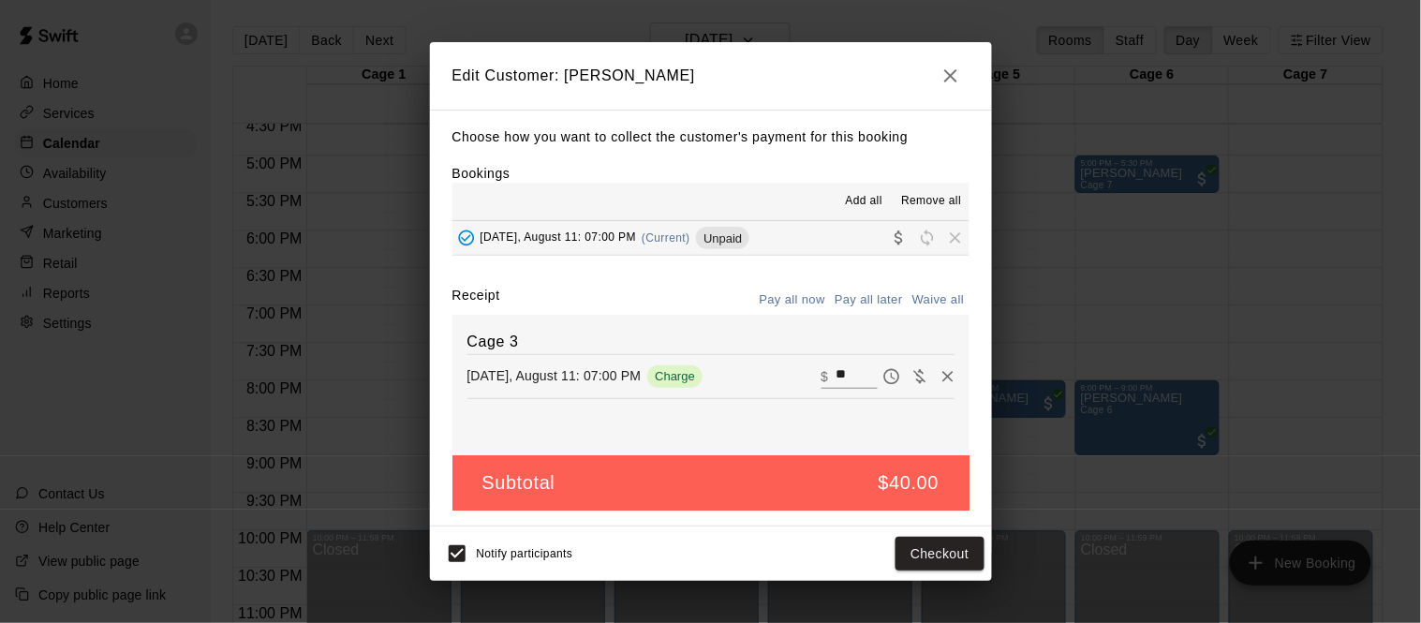
click at [847, 381] on input "**" at bounding box center [855, 376] width 41 height 24
type input "**"
click at [954, 558] on button "Checkout" at bounding box center [939, 554] width 88 height 35
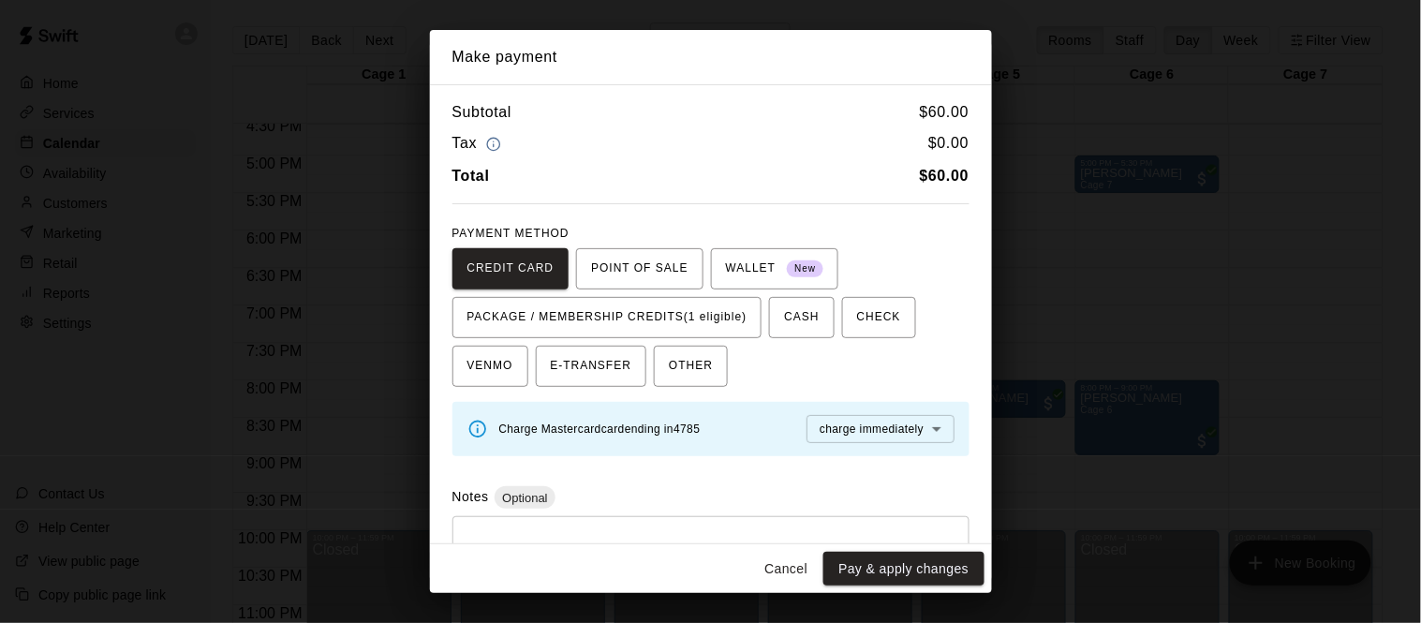
click at [882, 433] on body "Home Services Calendar Availability Customers Marketing Retail Reports Settings…" at bounding box center [710, 326] width 1421 height 653
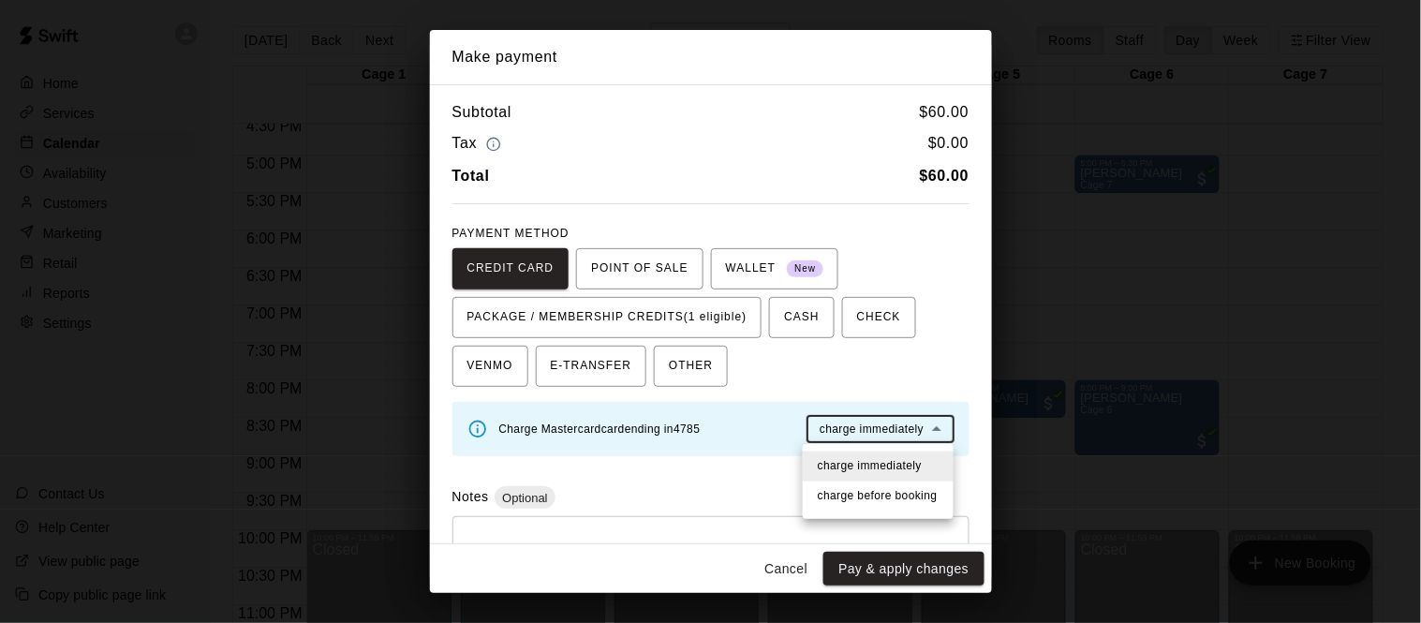
click at [892, 384] on div at bounding box center [710, 311] width 1421 height 623
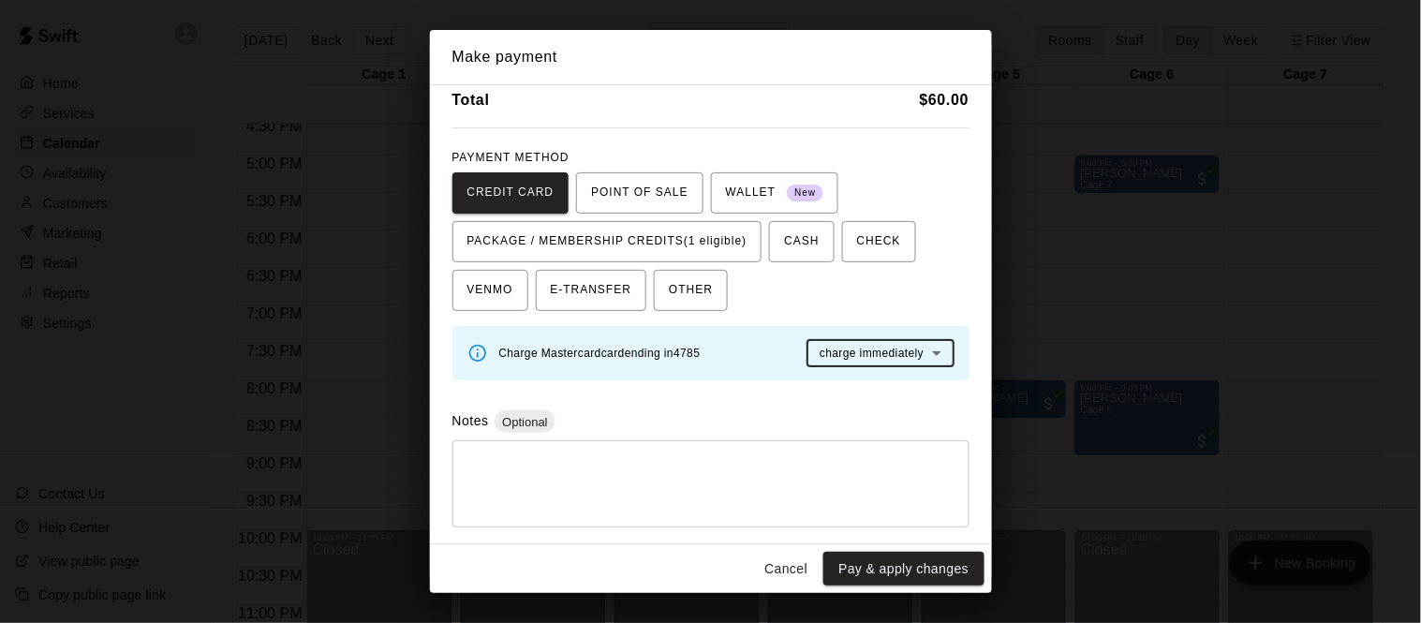
scroll to position [71, 0]
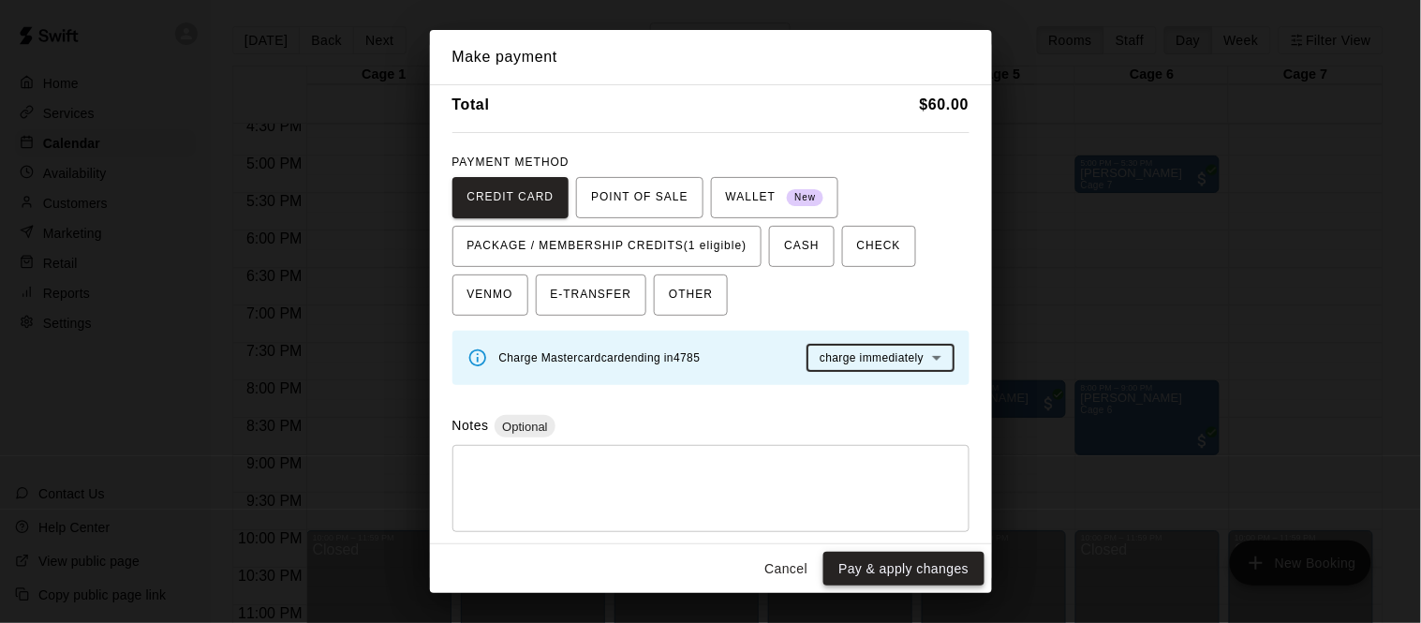
click at [922, 567] on button "Pay & apply changes" at bounding box center [903, 569] width 160 height 35
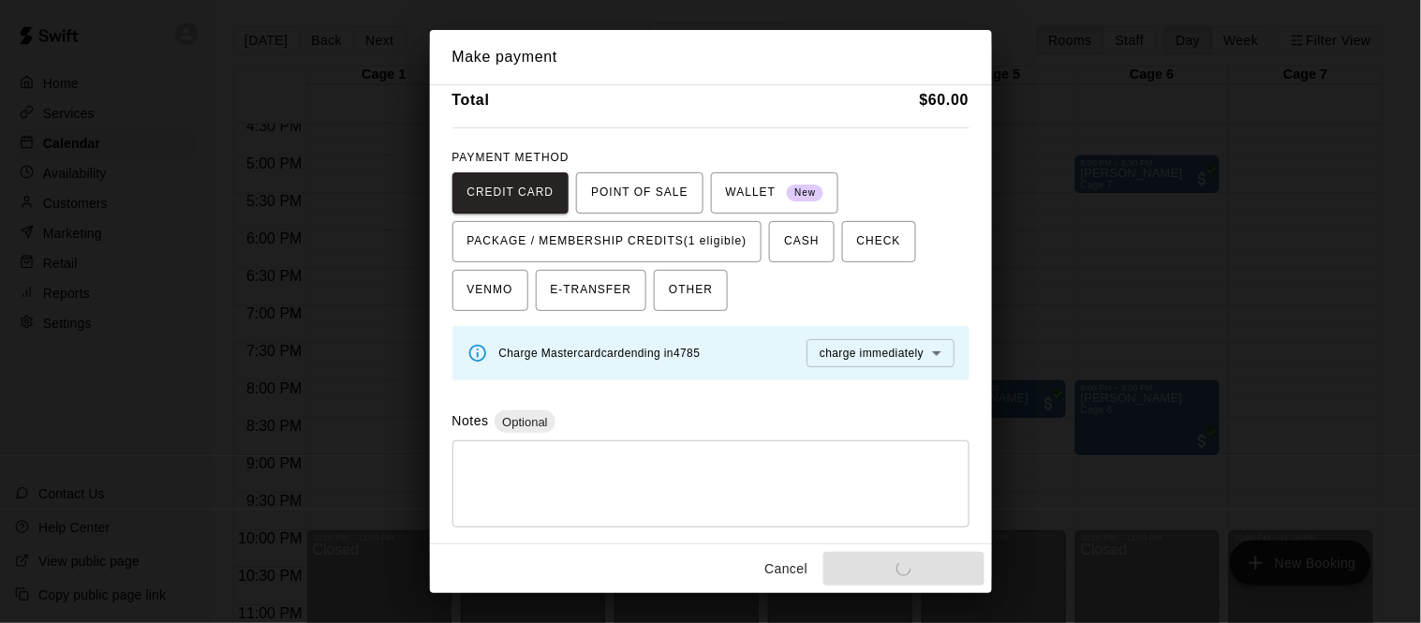
scroll to position [0, 0]
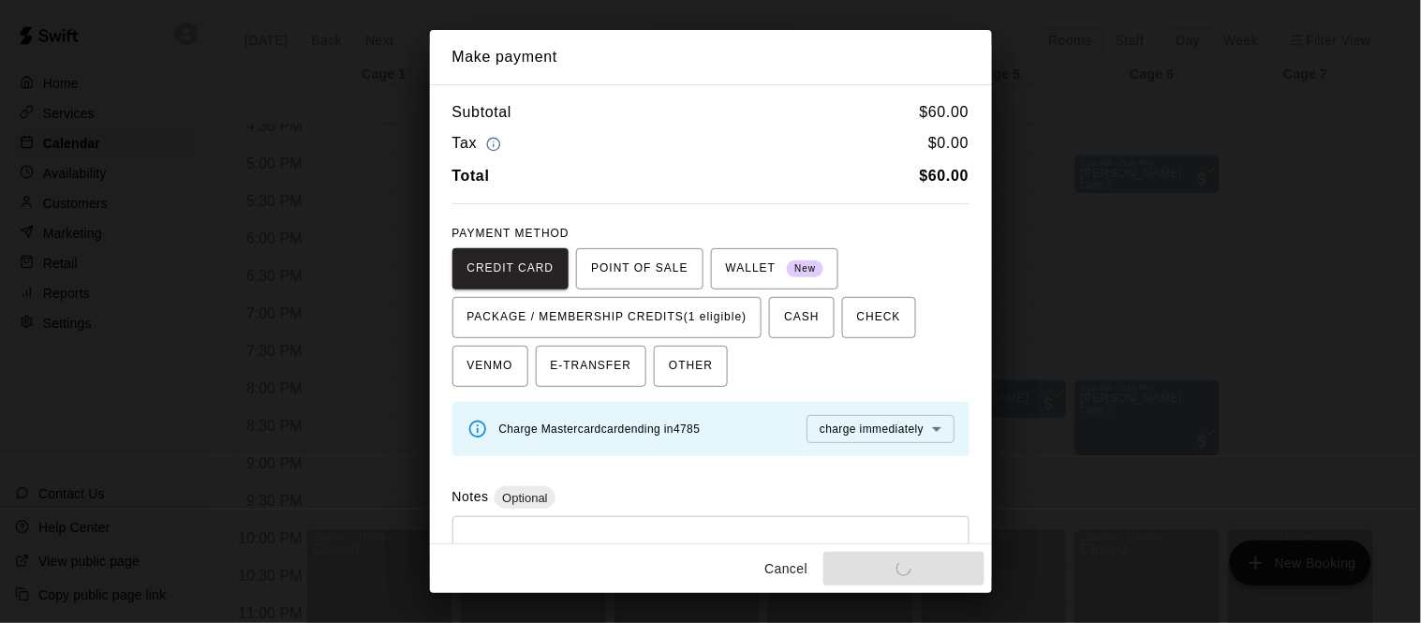
click at [794, 568] on button "Cancel" at bounding box center [786, 569] width 60 height 35
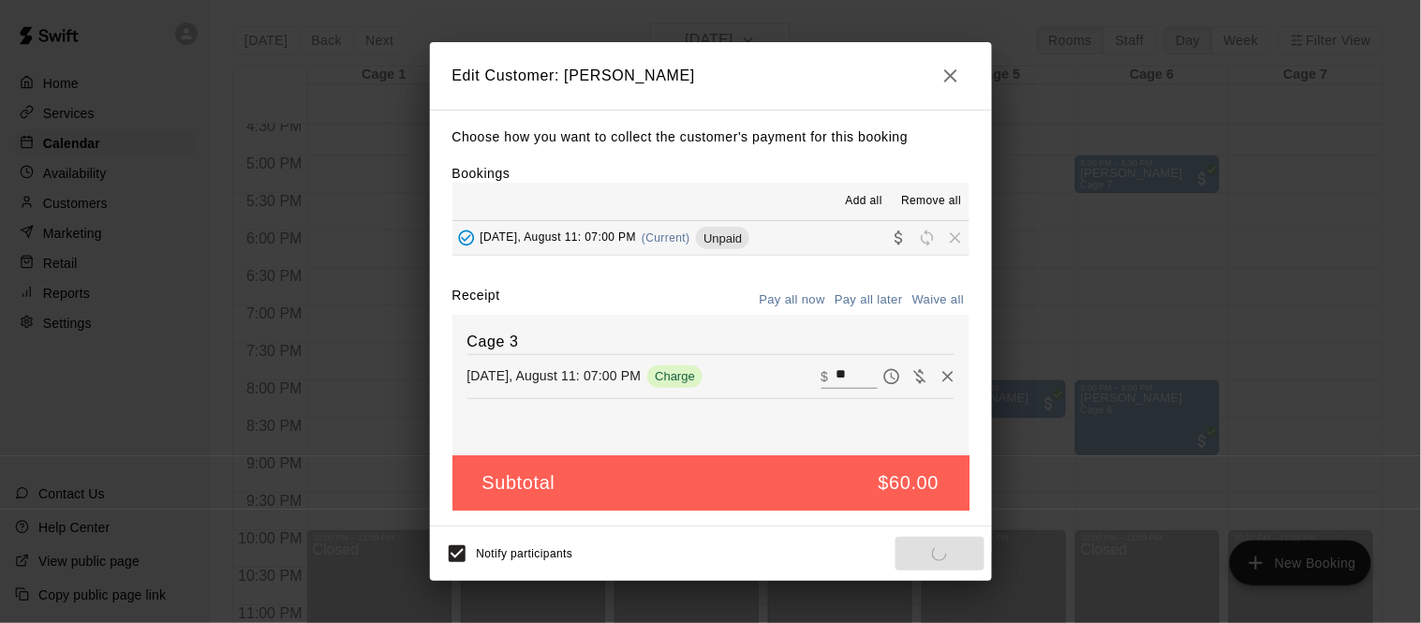
click at [950, 68] on icon "button" at bounding box center [950, 76] width 22 height 22
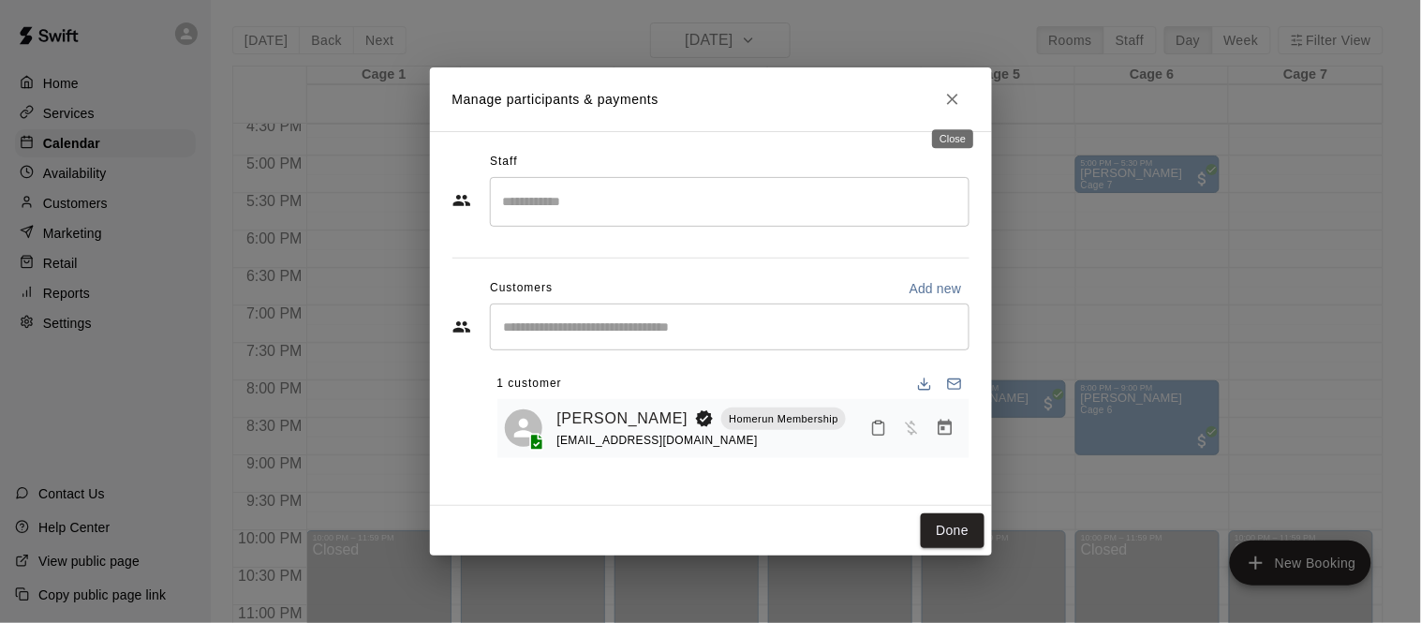
click at [950, 99] on icon "Close" at bounding box center [952, 99] width 19 height 19
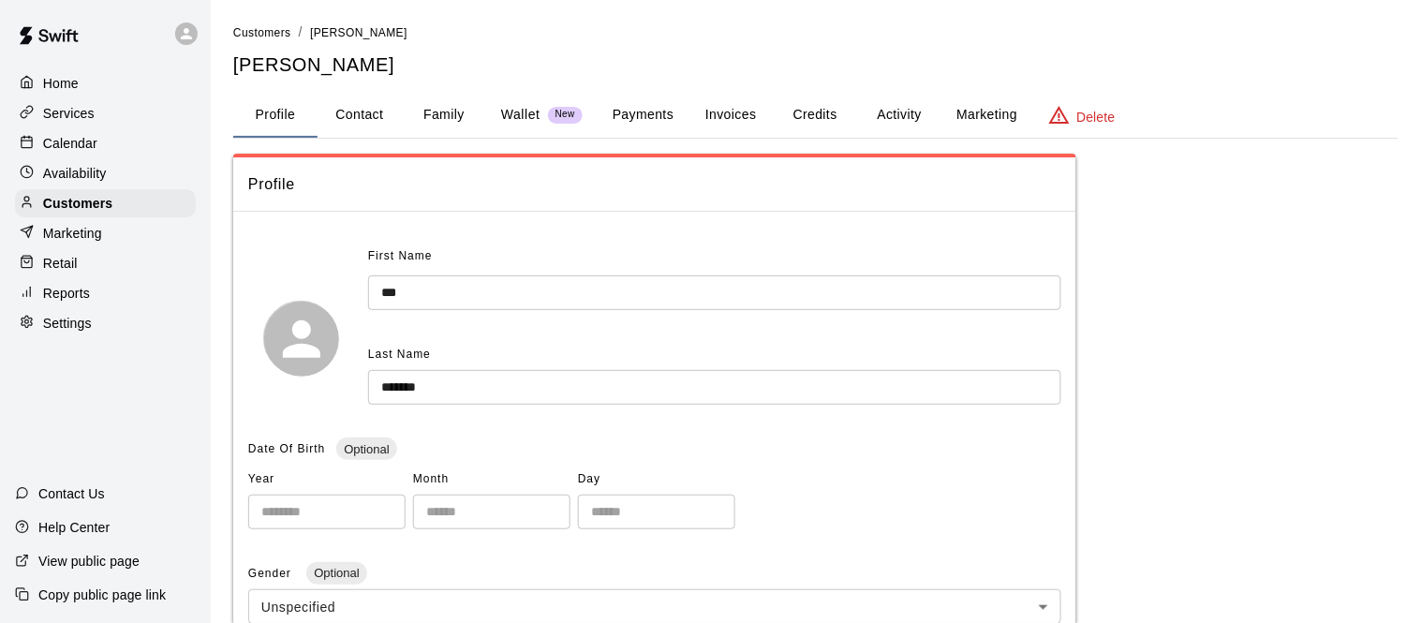
click at [92, 112] on p "Services" at bounding box center [69, 113] width 52 height 19
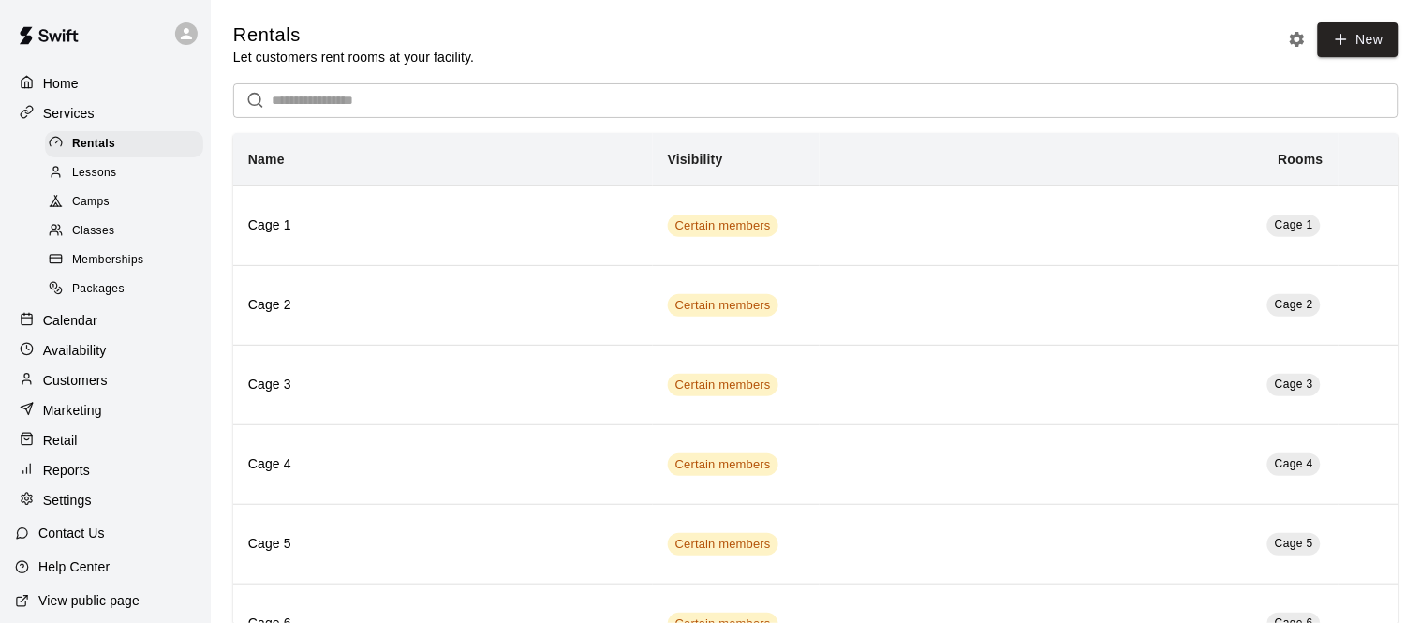
click at [110, 287] on span "Packages" at bounding box center [98, 289] width 52 height 19
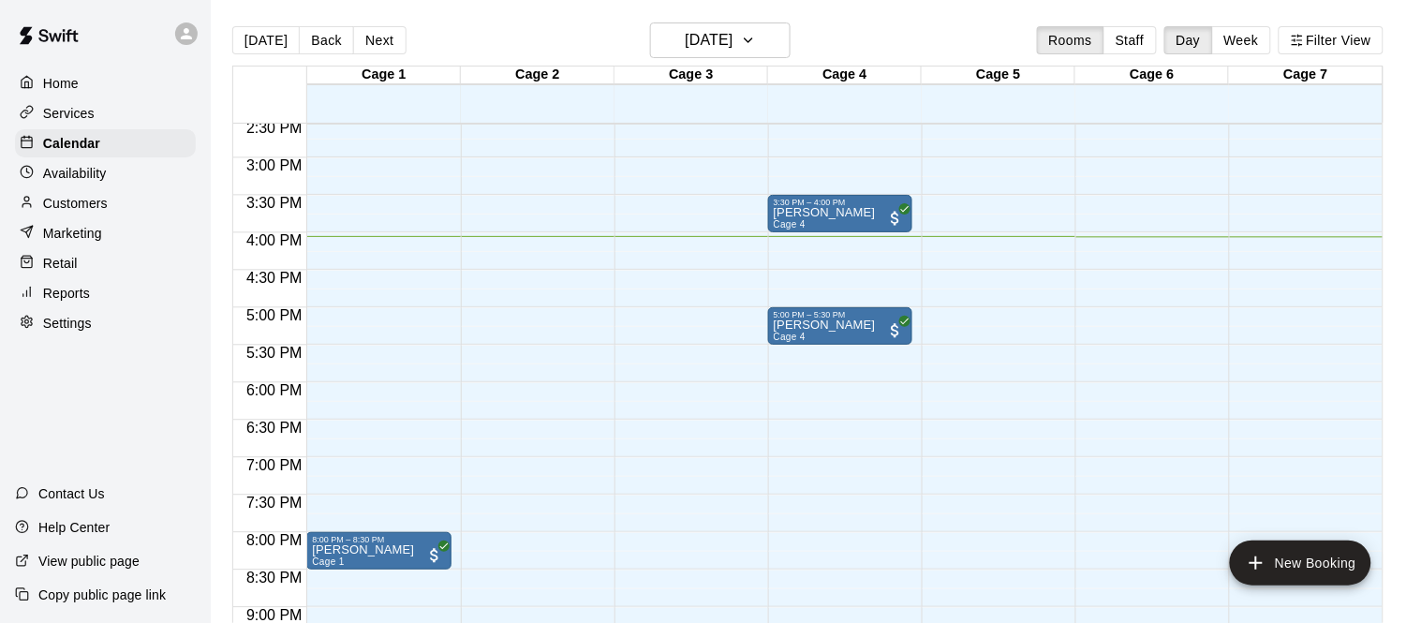
scroll to position [1028, 0]
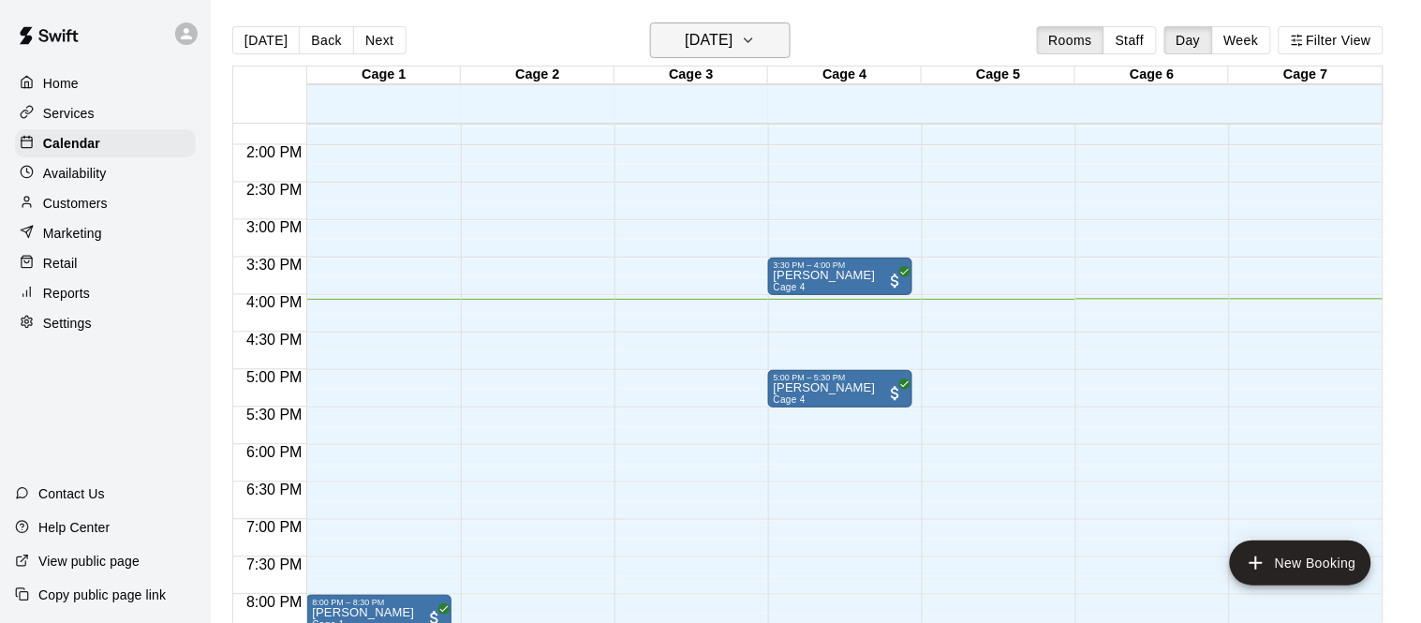
click at [725, 48] on h6 "[DATE]" at bounding box center [709, 40] width 48 height 26
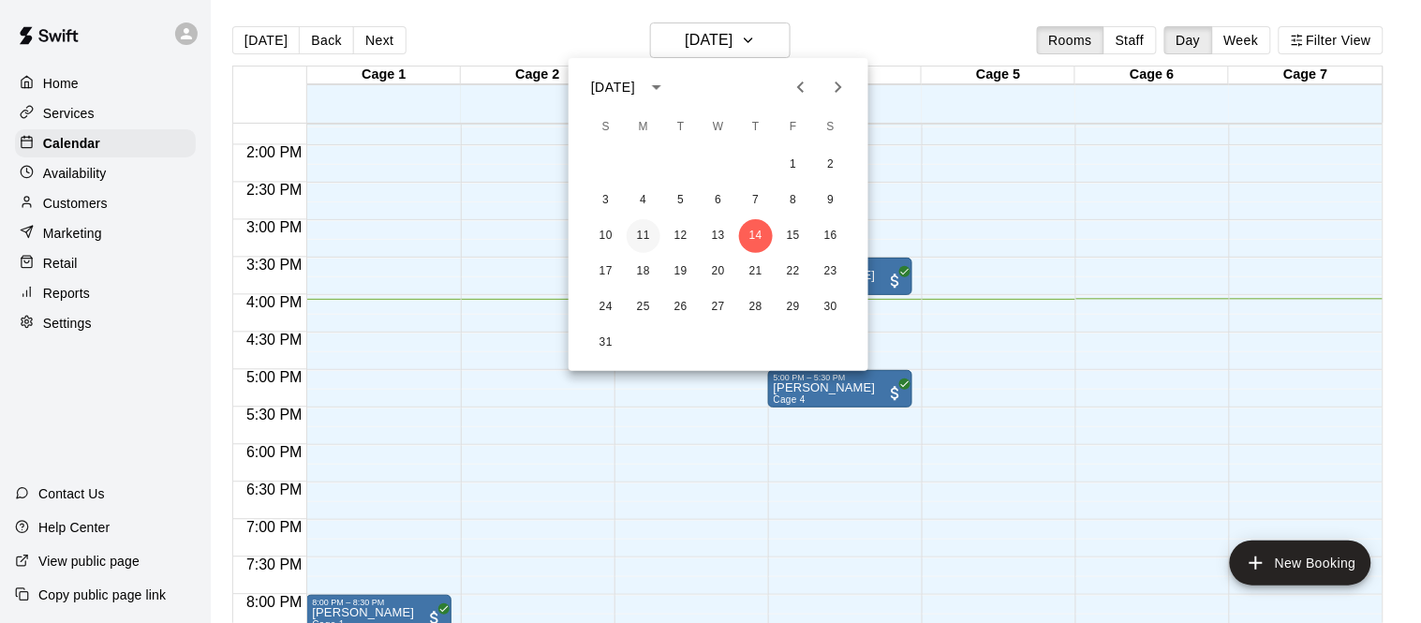
click at [646, 239] on button "11" at bounding box center [643, 236] width 34 height 34
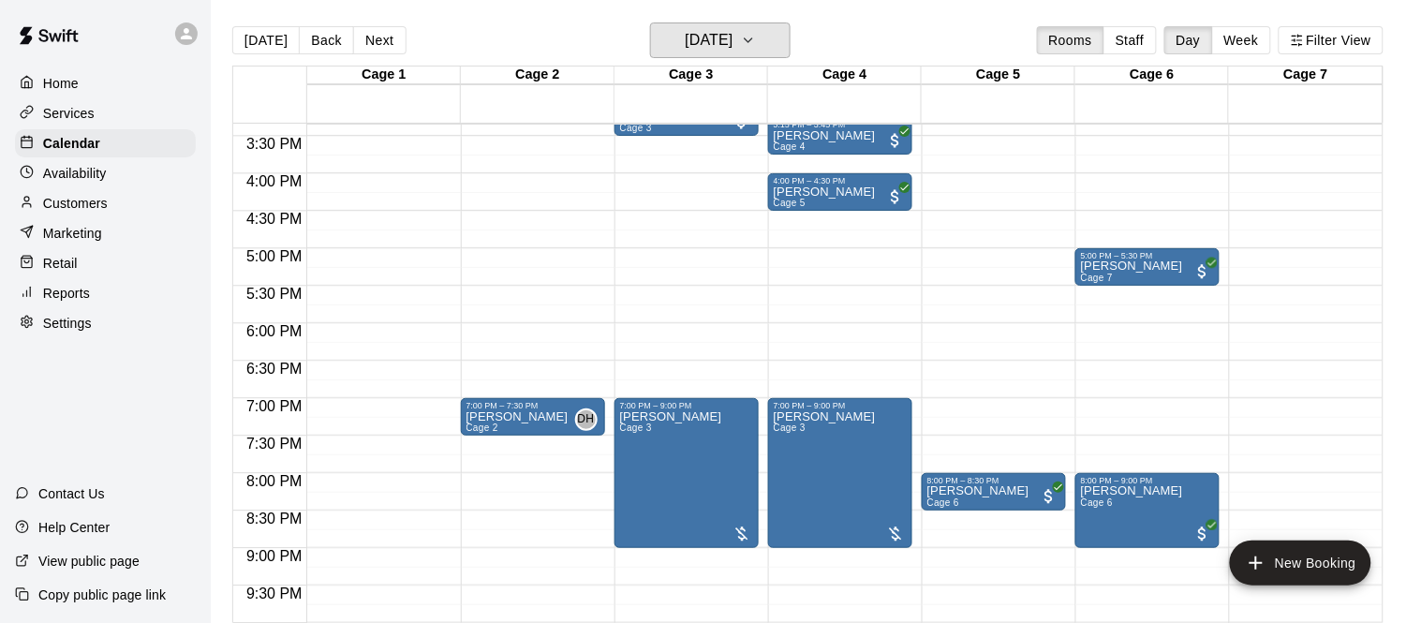
scroll to position [1152, 0]
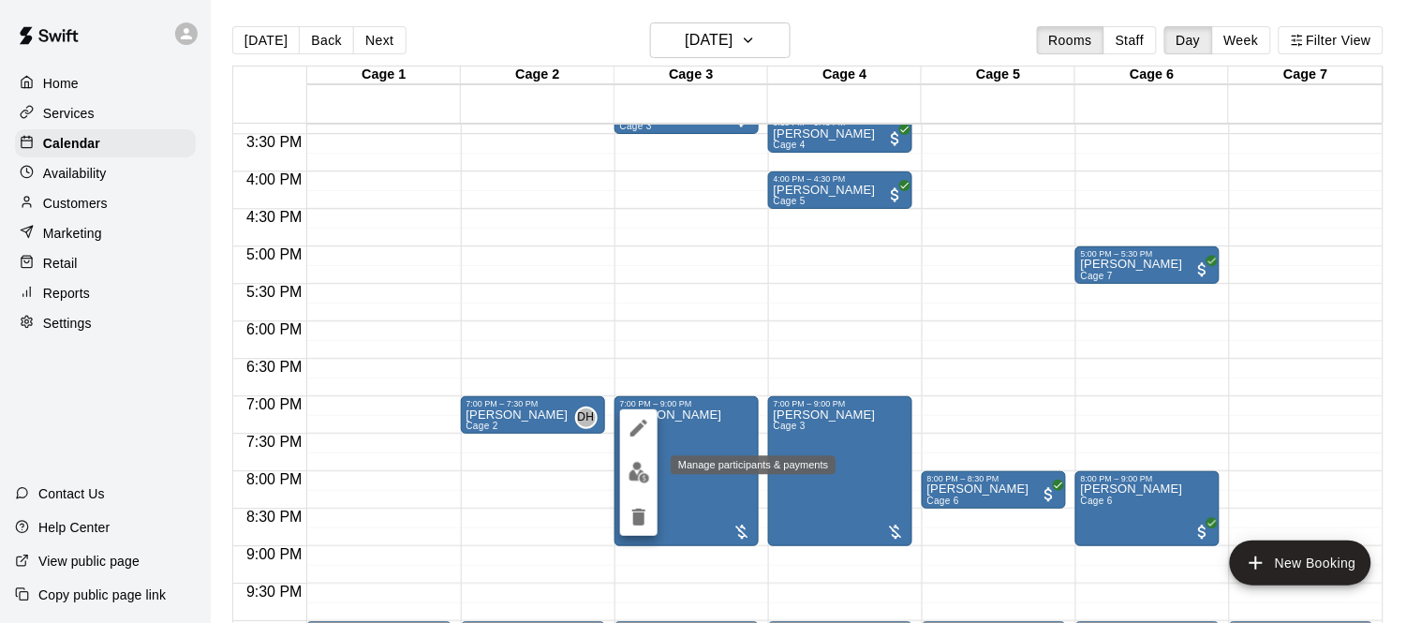
click at [639, 477] on img "edit" at bounding box center [639, 473] width 22 height 22
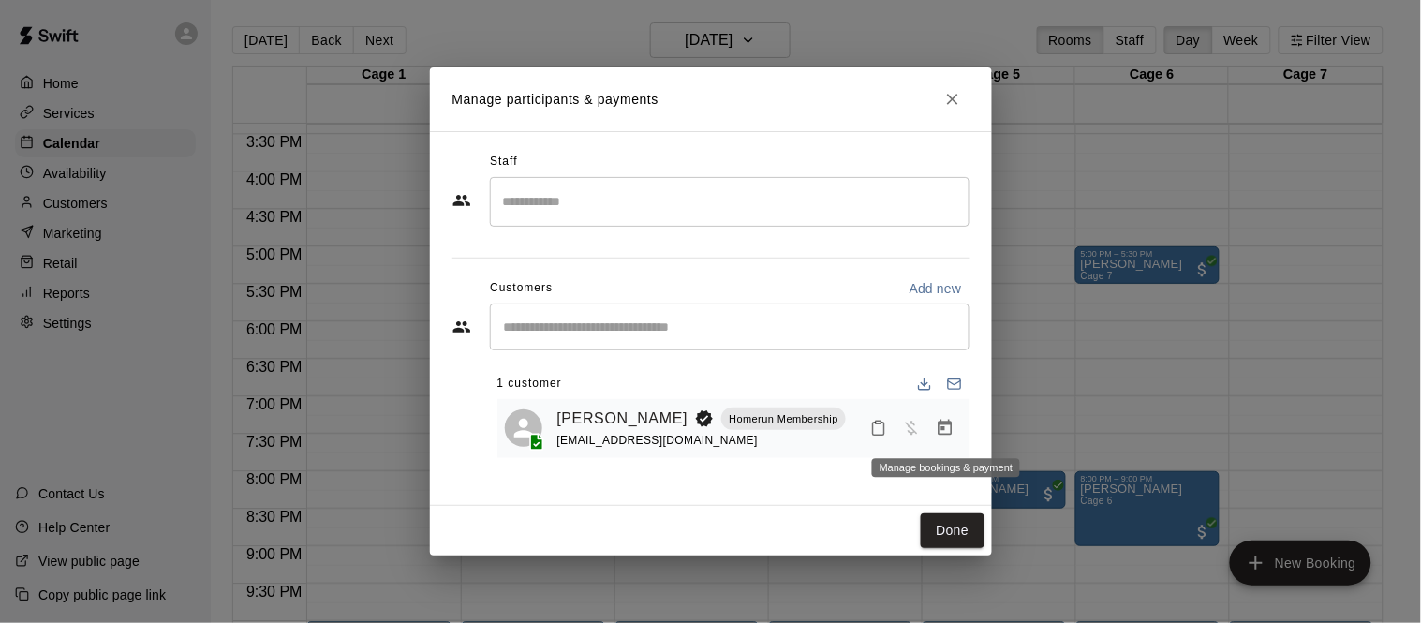
click at [957, 426] on button "Manage bookings & payment" at bounding box center [945, 428] width 34 height 34
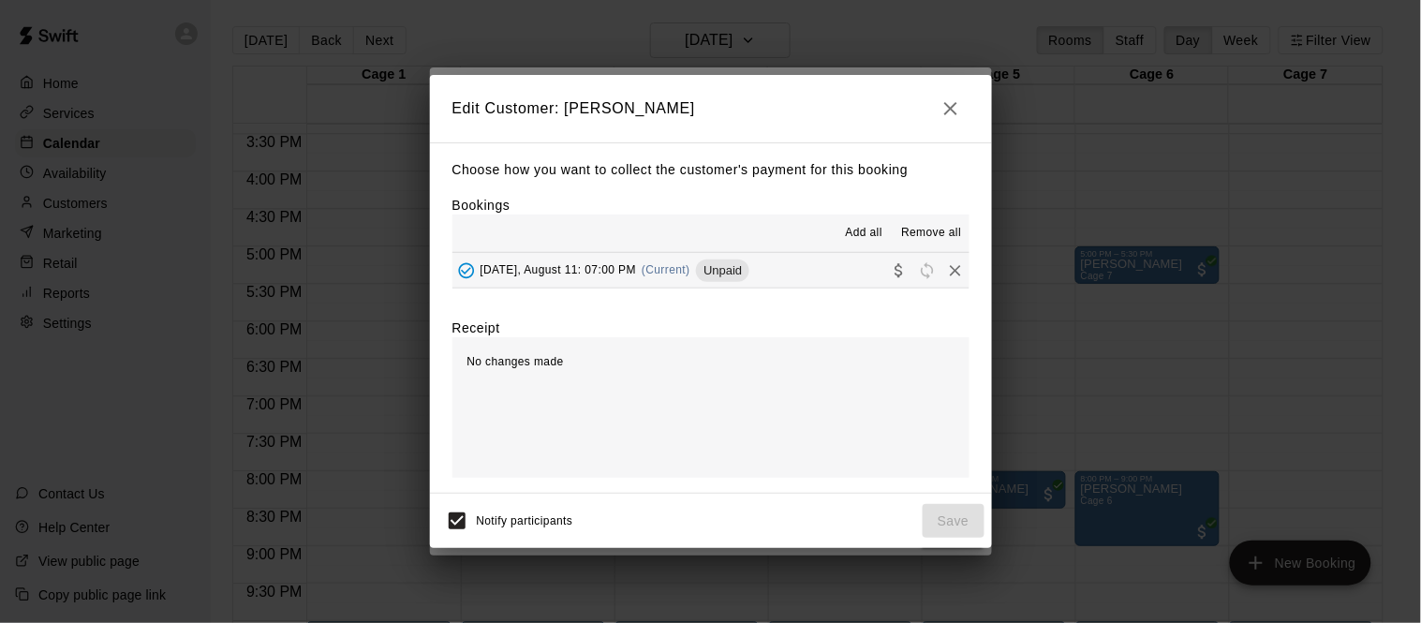
click at [630, 261] on div "[DATE], August 11: 07:00 PM (Current) Unpaid" at bounding box center [601, 271] width 298 height 28
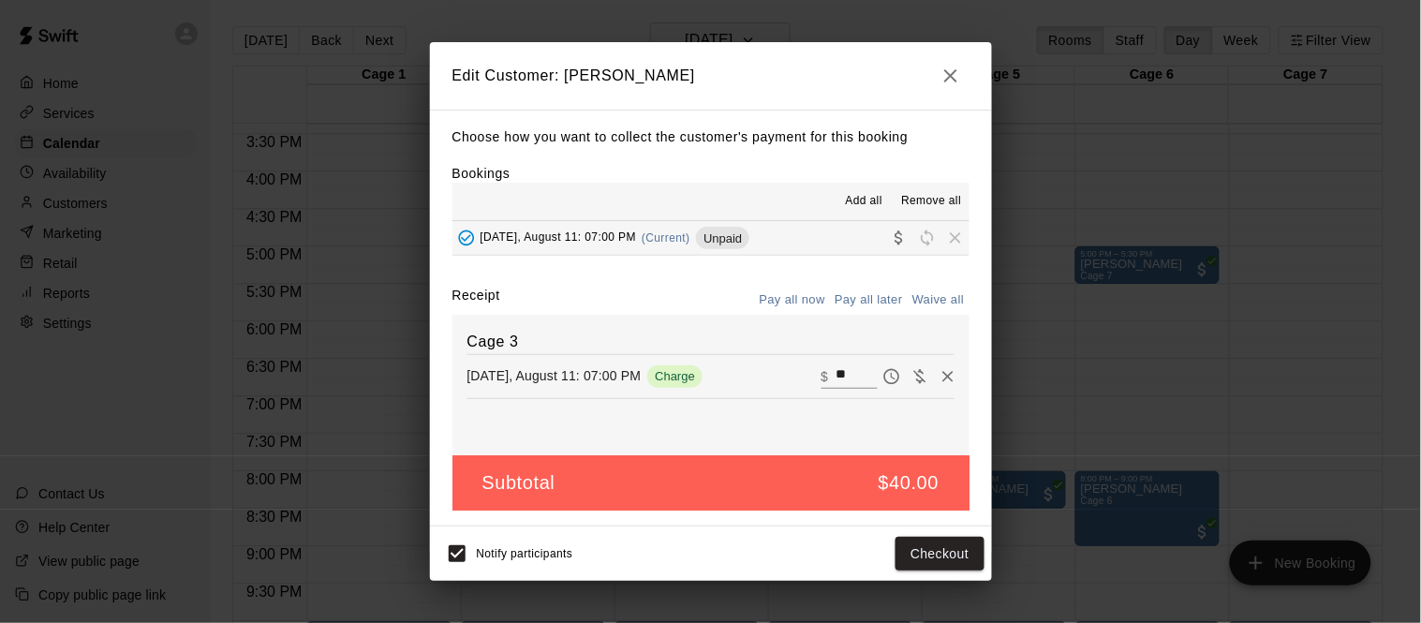
click at [856, 377] on input "**" at bounding box center [855, 376] width 41 height 24
type input "**"
click at [945, 560] on button "Checkout" at bounding box center [939, 554] width 88 height 35
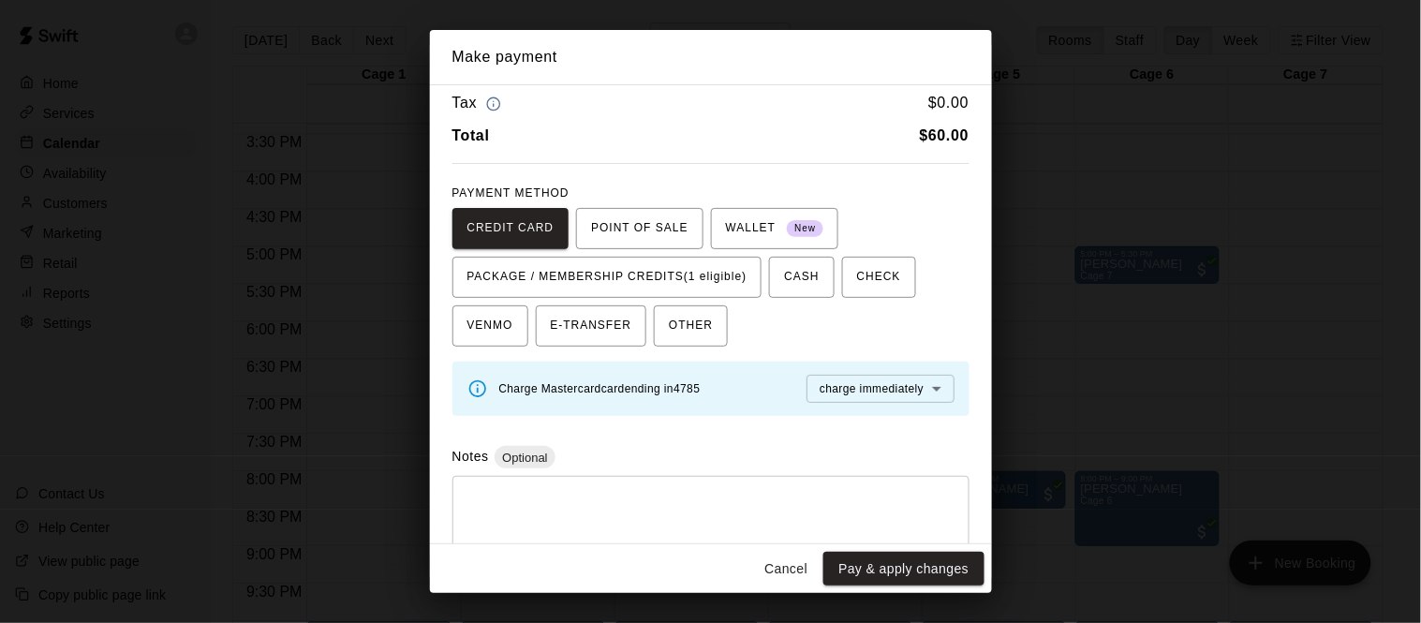
scroll to position [76, 0]
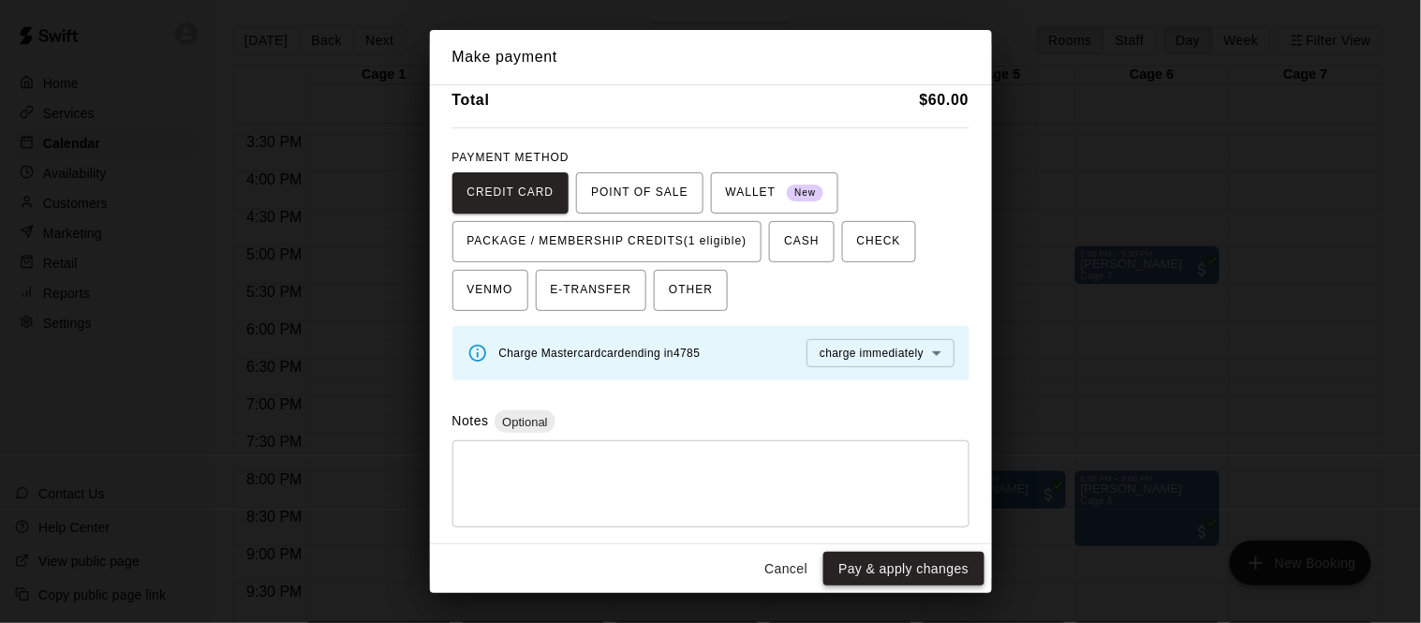
click at [895, 557] on button "Pay & apply changes" at bounding box center [903, 569] width 160 height 35
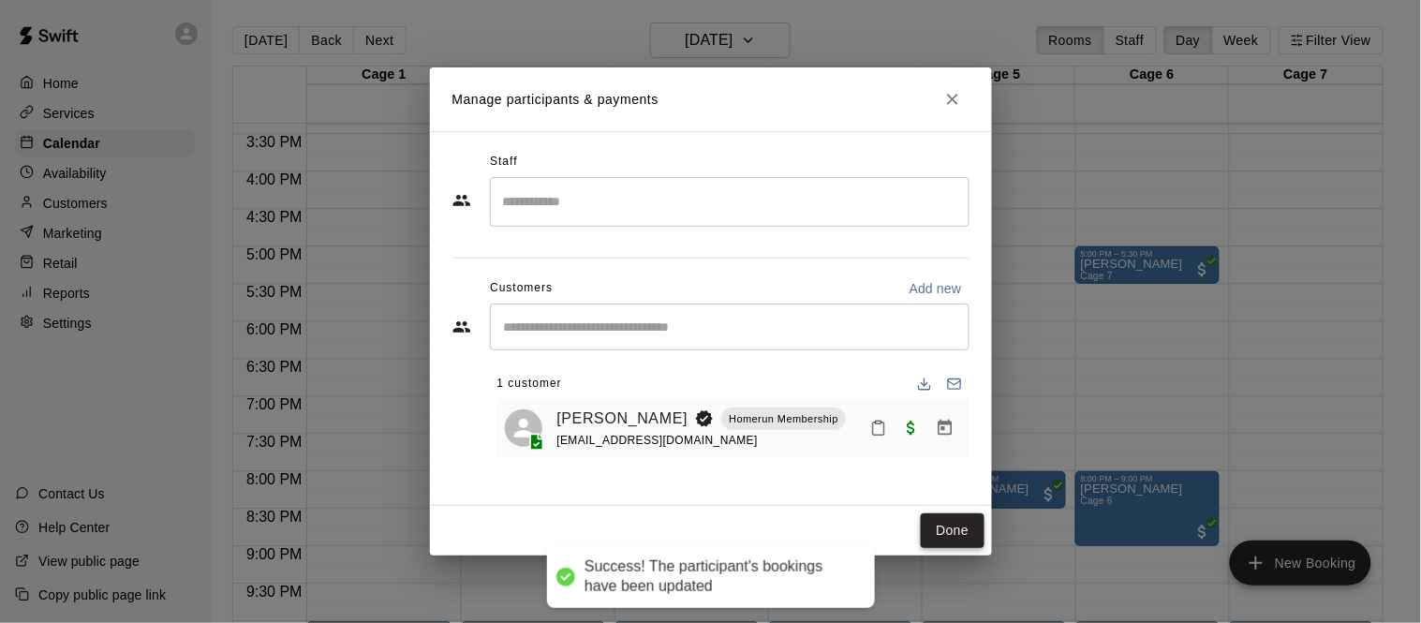
click at [939, 523] on button "Done" at bounding box center [952, 530] width 63 height 35
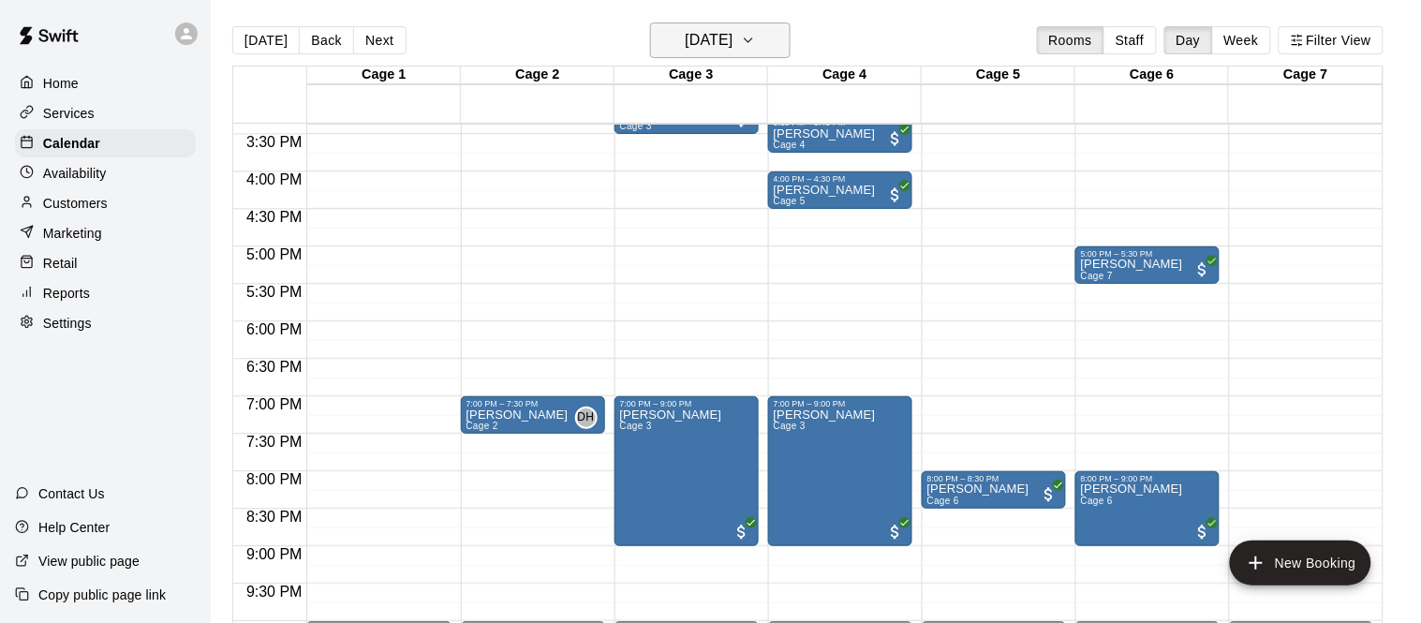
click at [709, 37] on h6 "[DATE]" at bounding box center [709, 40] width 48 height 26
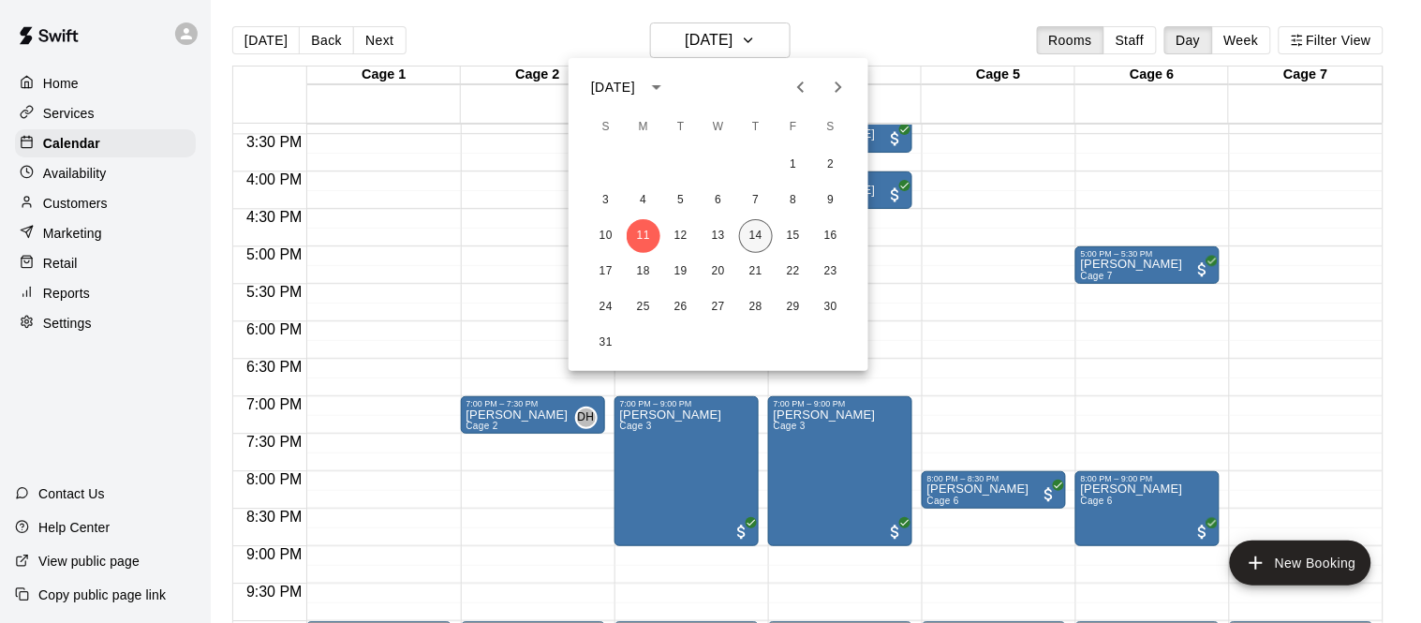
click at [761, 234] on button "14" at bounding box center [756, 236] width 34 height 34
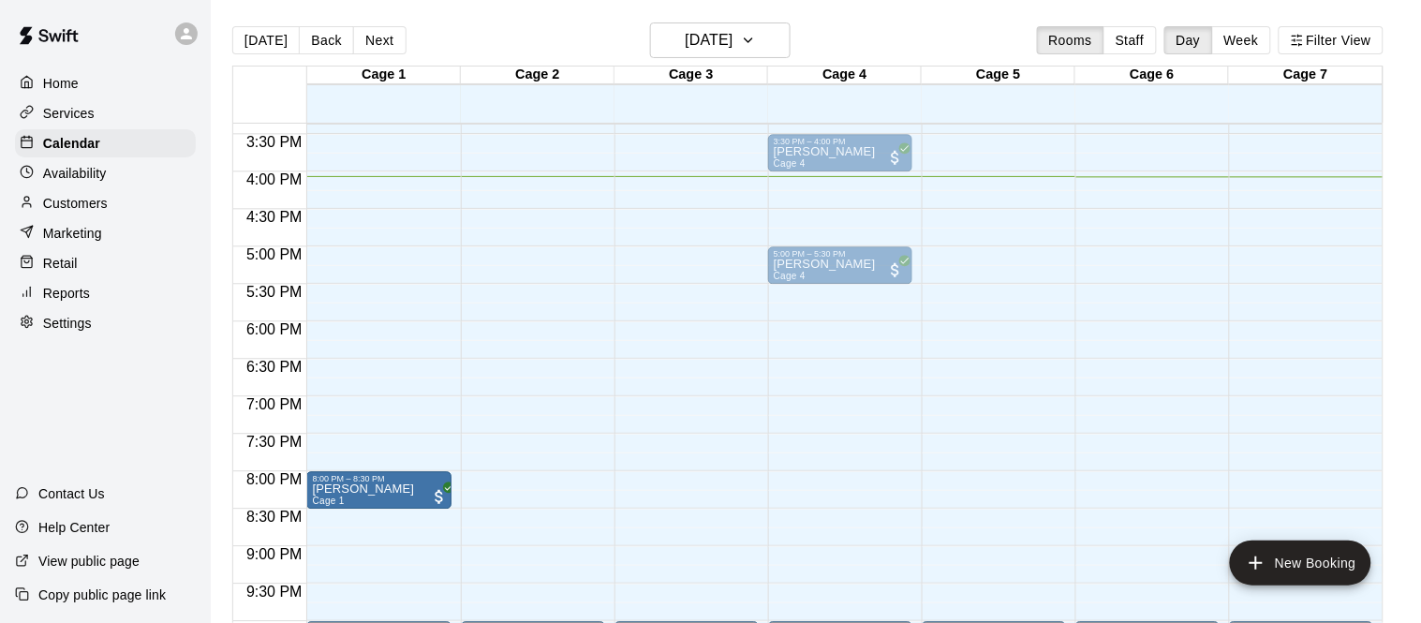
drag, startPoint x: 394, startPoint y: 483, endPoint x: 421, endPoint y: 489, distance: 27.7
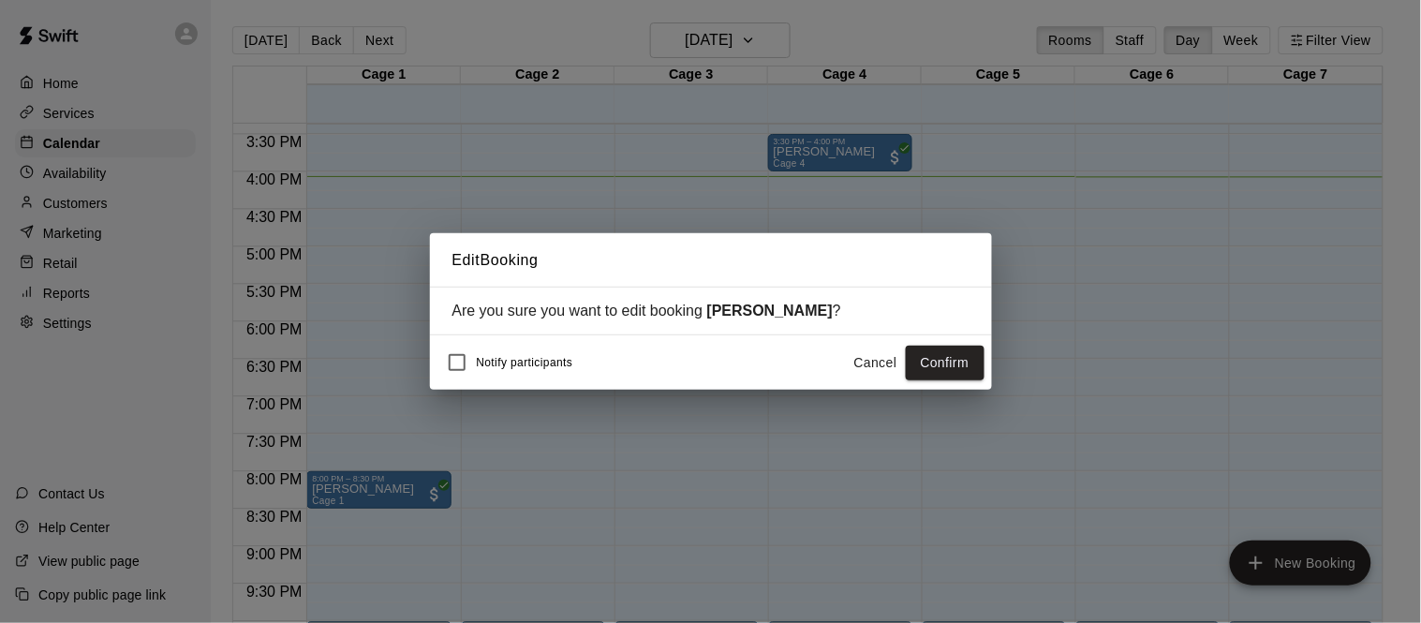
click at [879, 362] on button "Cancel" at bounding box center [876, 363] width 60 height 35
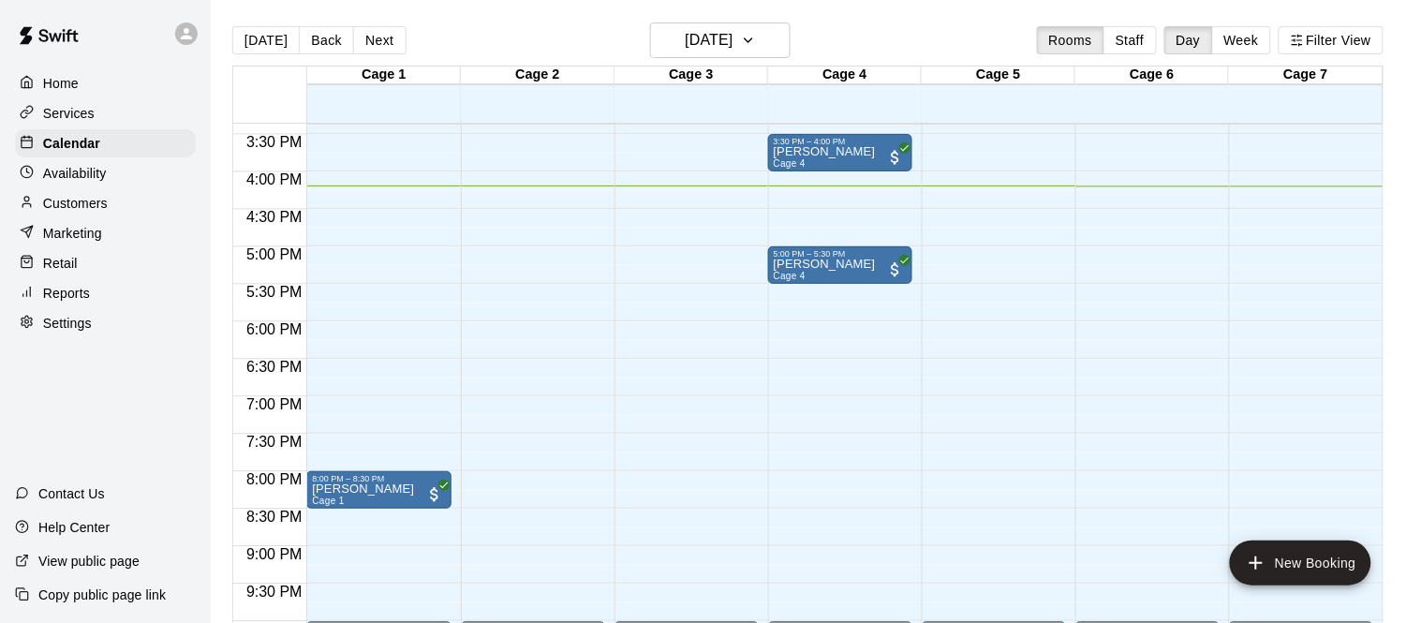
click at [73, 111] on p "Services" at bounding box center [69, 113] width 52 height 19
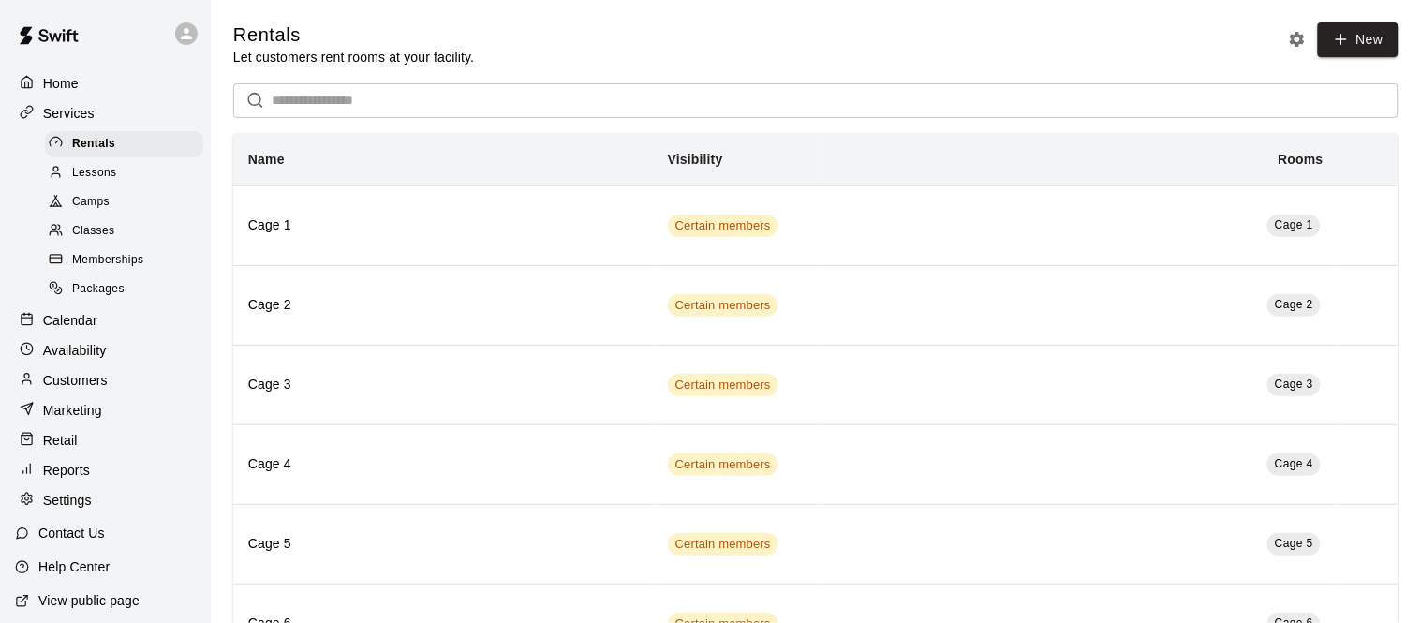
click at [103, 295] on span "Packages" at bounding box center [98, 289] width 52 height 19
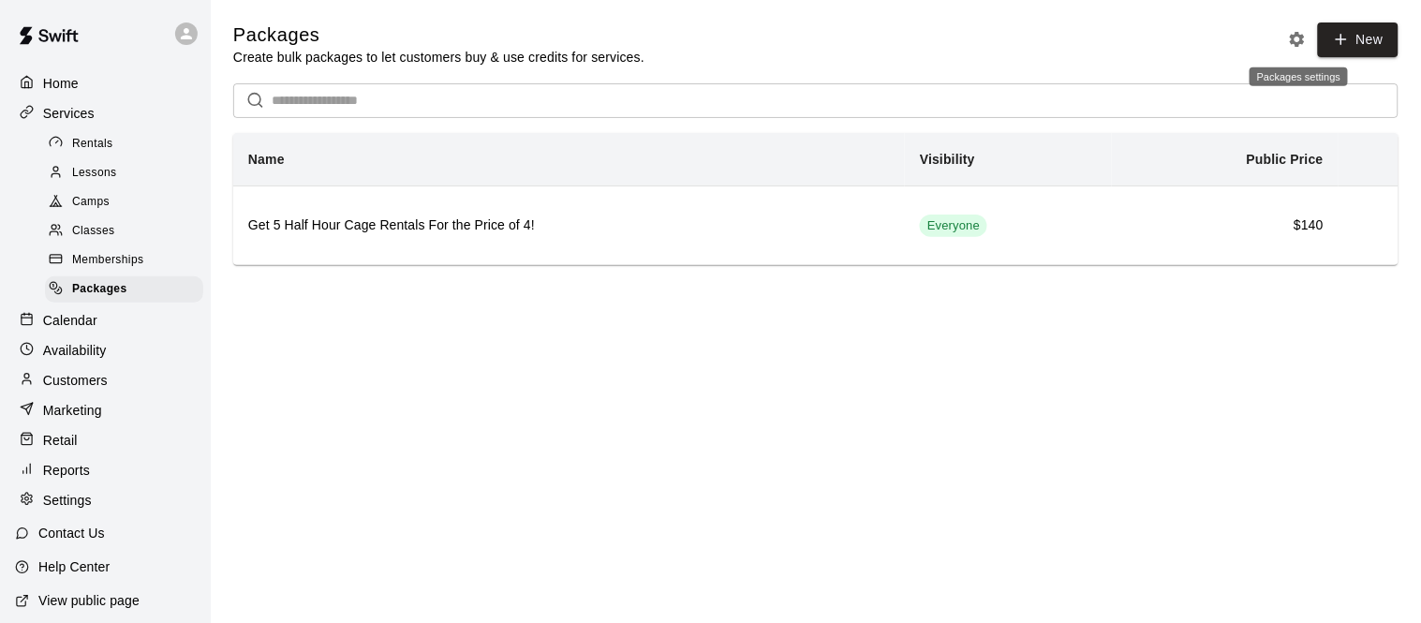
click at [1291, 34] on icon "Packages settings" at bounding box center [1297, 39] width 19 height 19
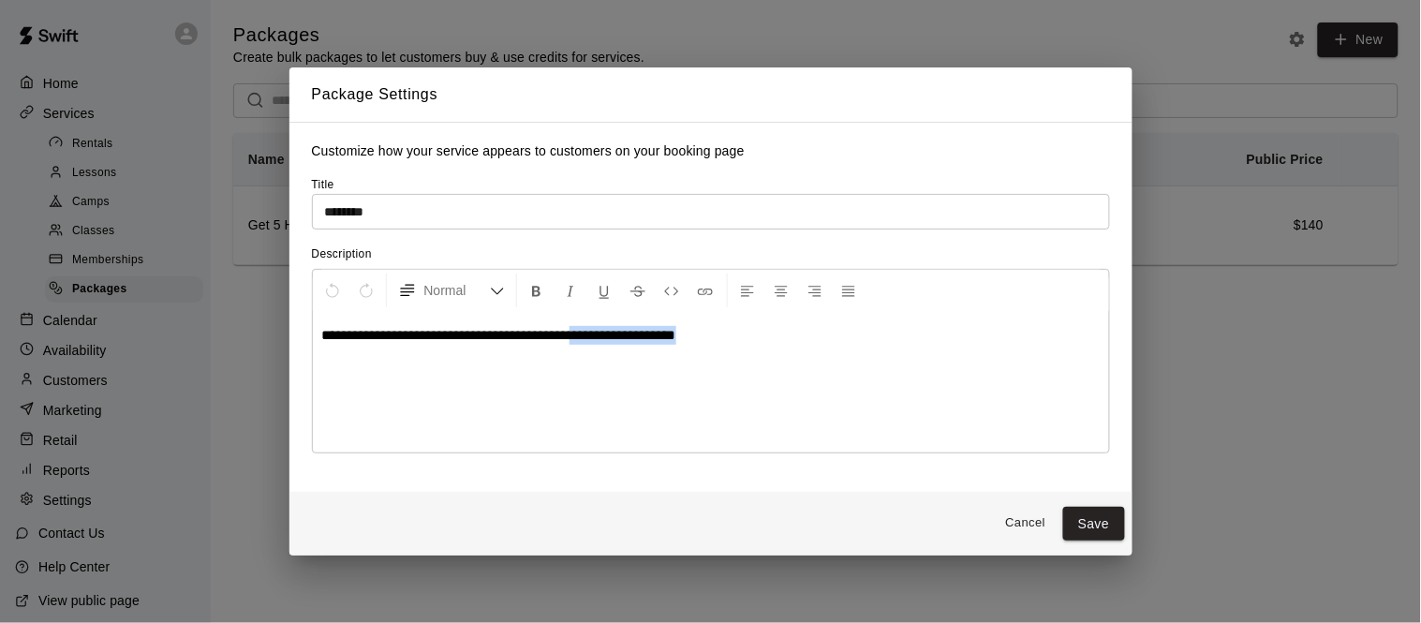
drag, startPoint x: 739, startPoint y: 338, endPoint x: 597, endPoint y: 331, distance: 142.5
click at [597, 331] on p "**********" at bounding box center [710, 335] width 777 height 19
click at [1110, 507] on button "Save" at bounding box center [1094, 524] width 62 height 35
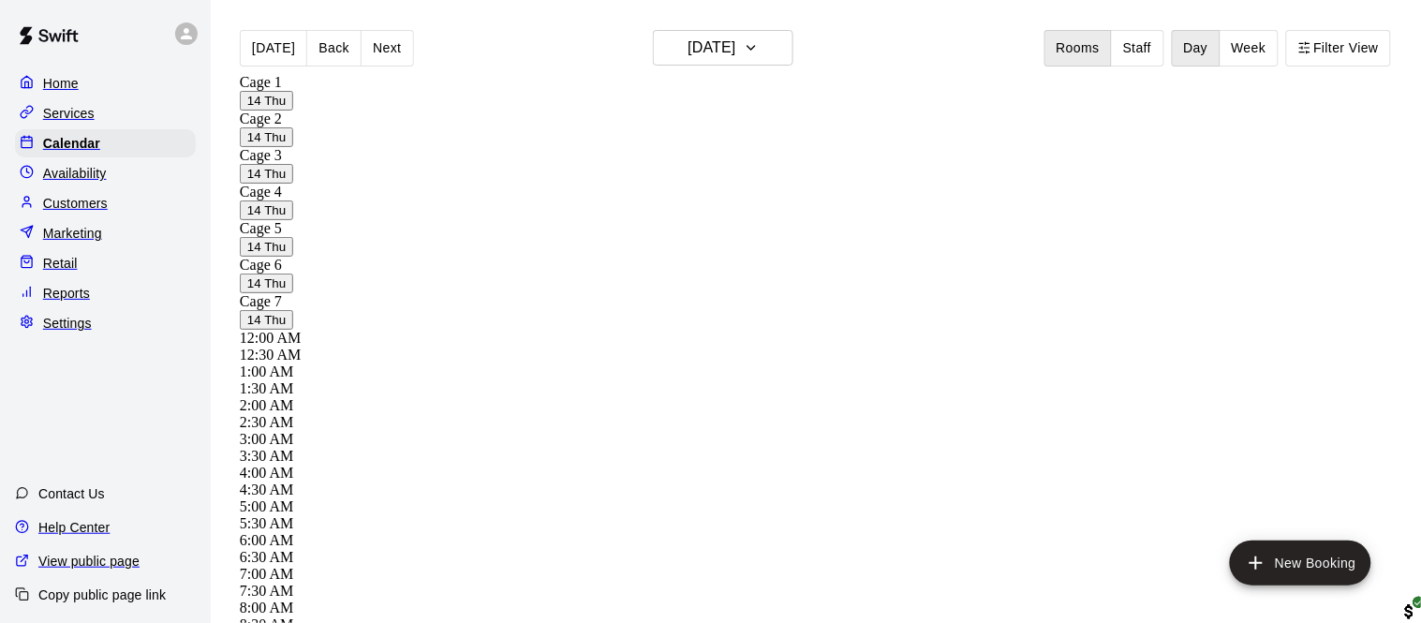
scroll to position [1092, 0]
